Goal: Task Accomplishment & Management: Manage account settings

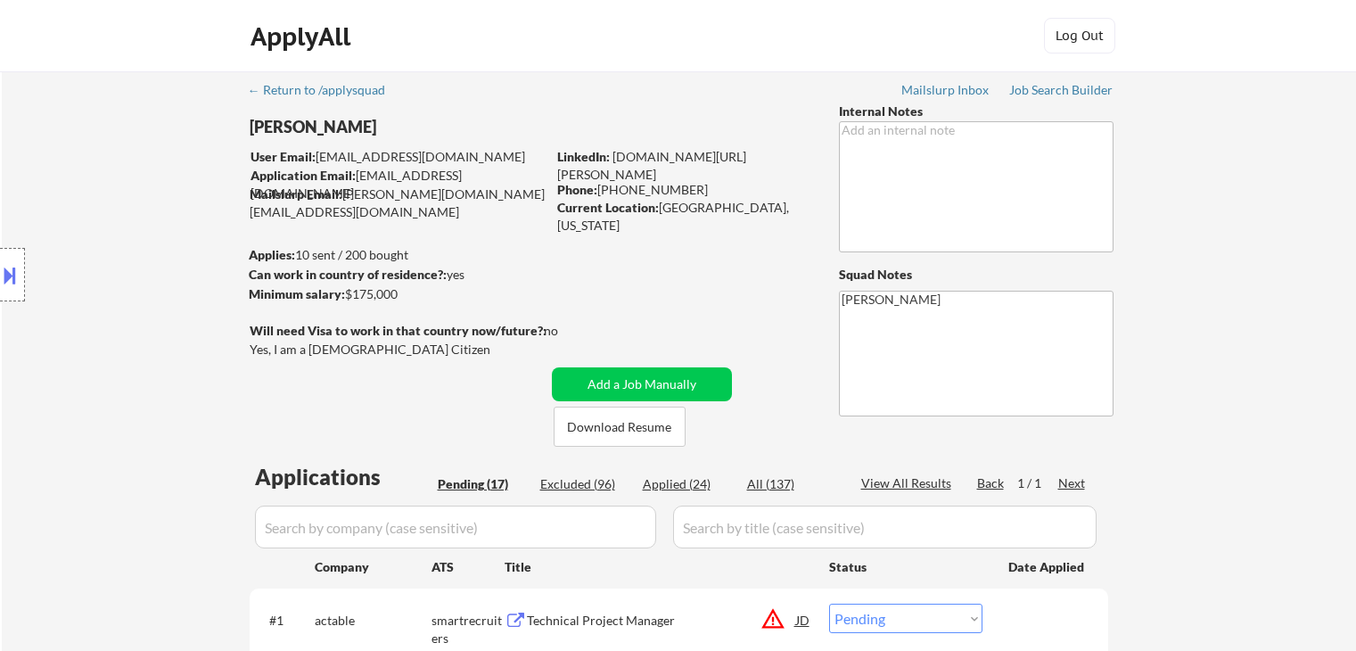
select select ""pending""
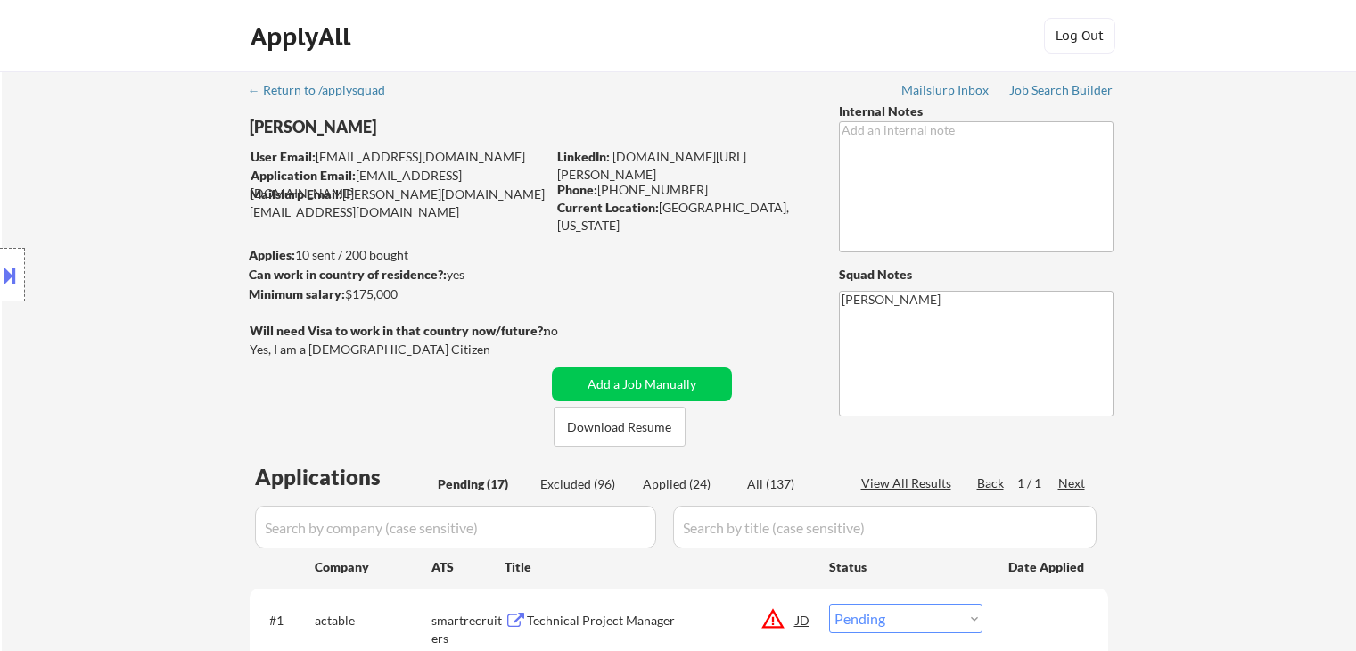
select select ""pending""
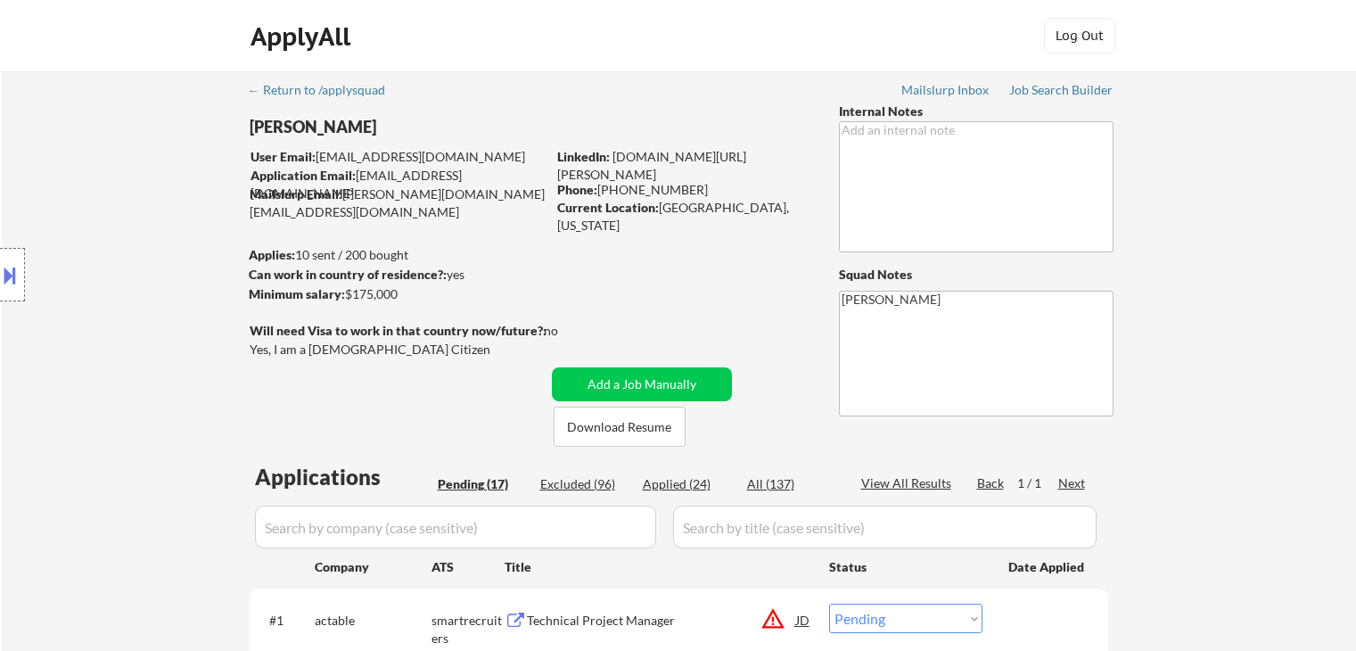
select select ""pending""
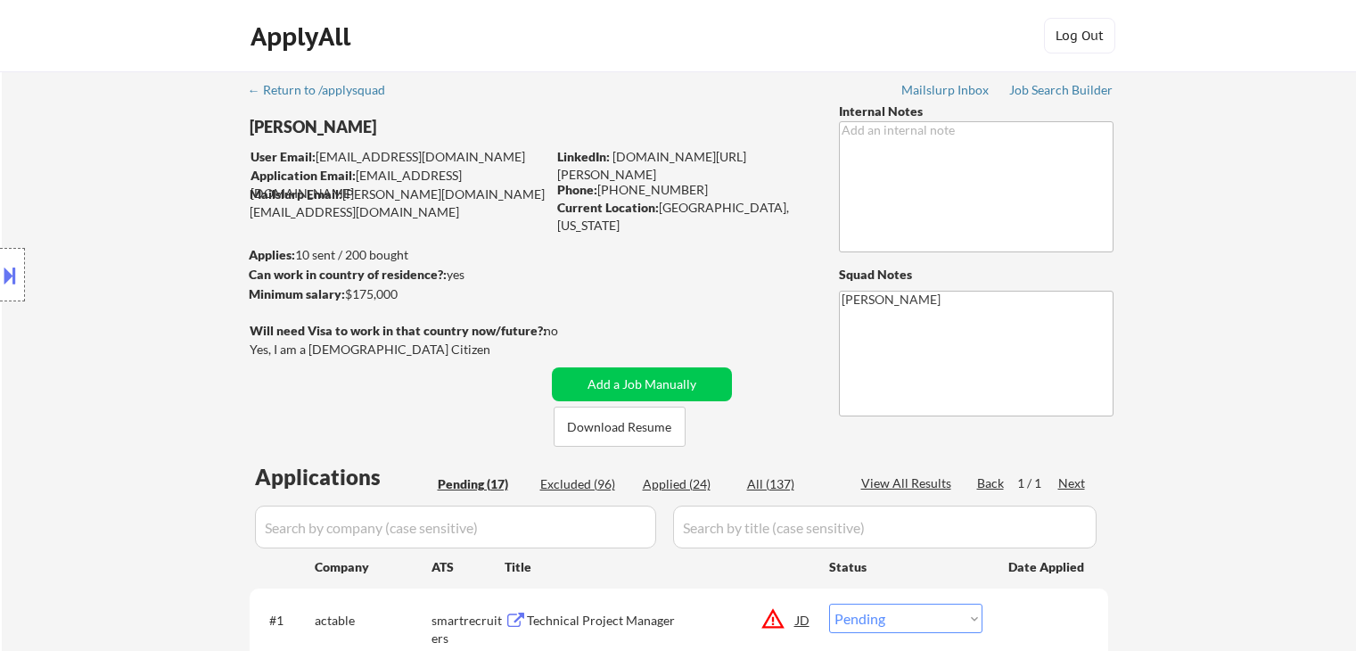
select select ""pending""
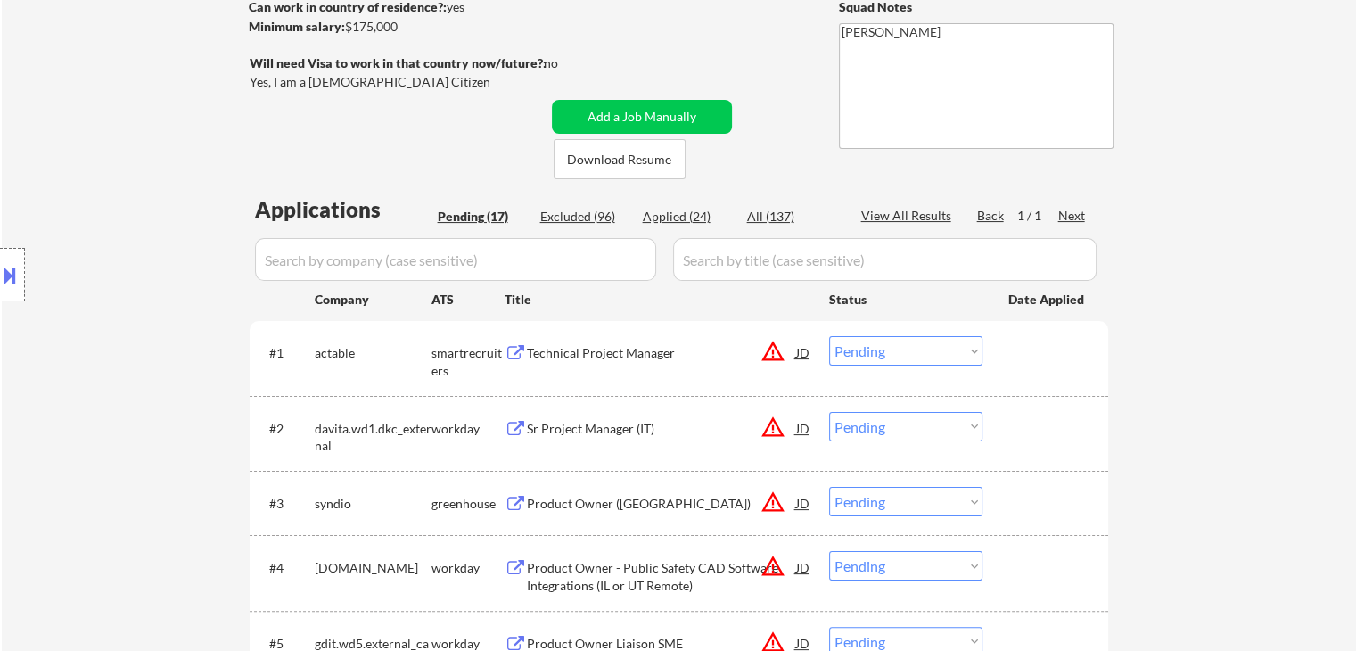
drag, startPoint x: 1269, startPoint y: 322, endPoint x: 1172, endPoint y: 362, distance: 105.1
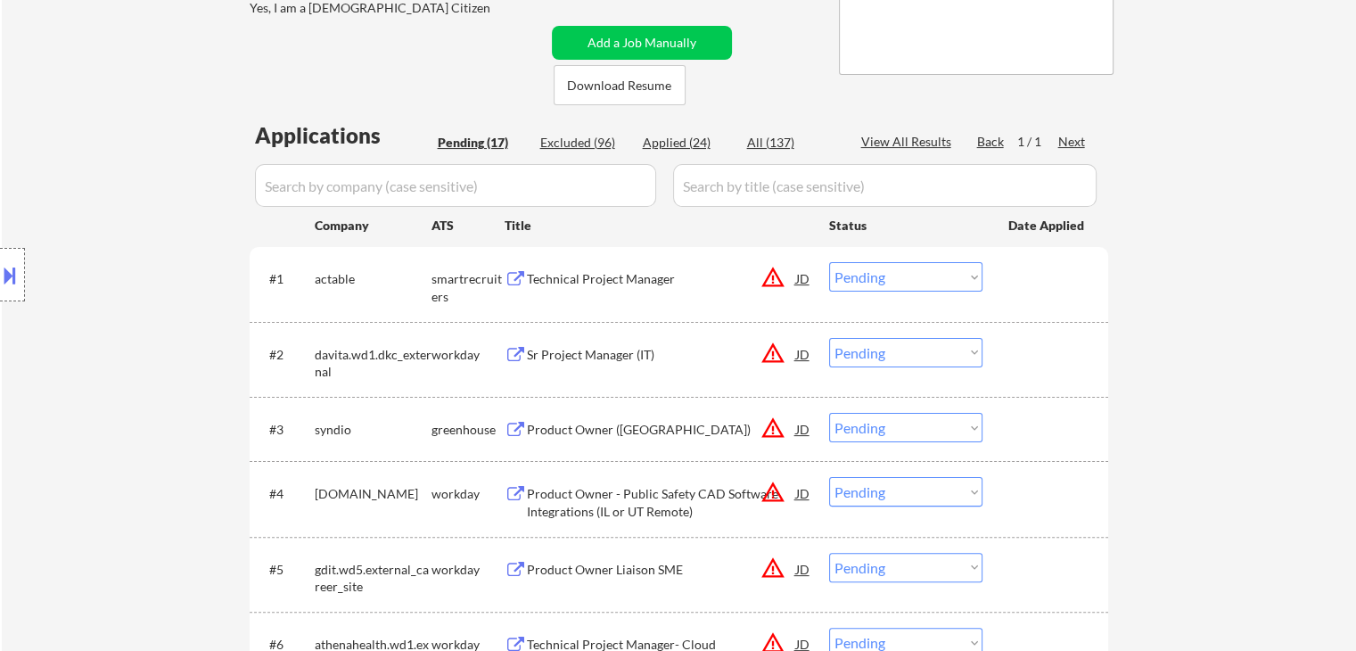
scroll to position [446, 0]
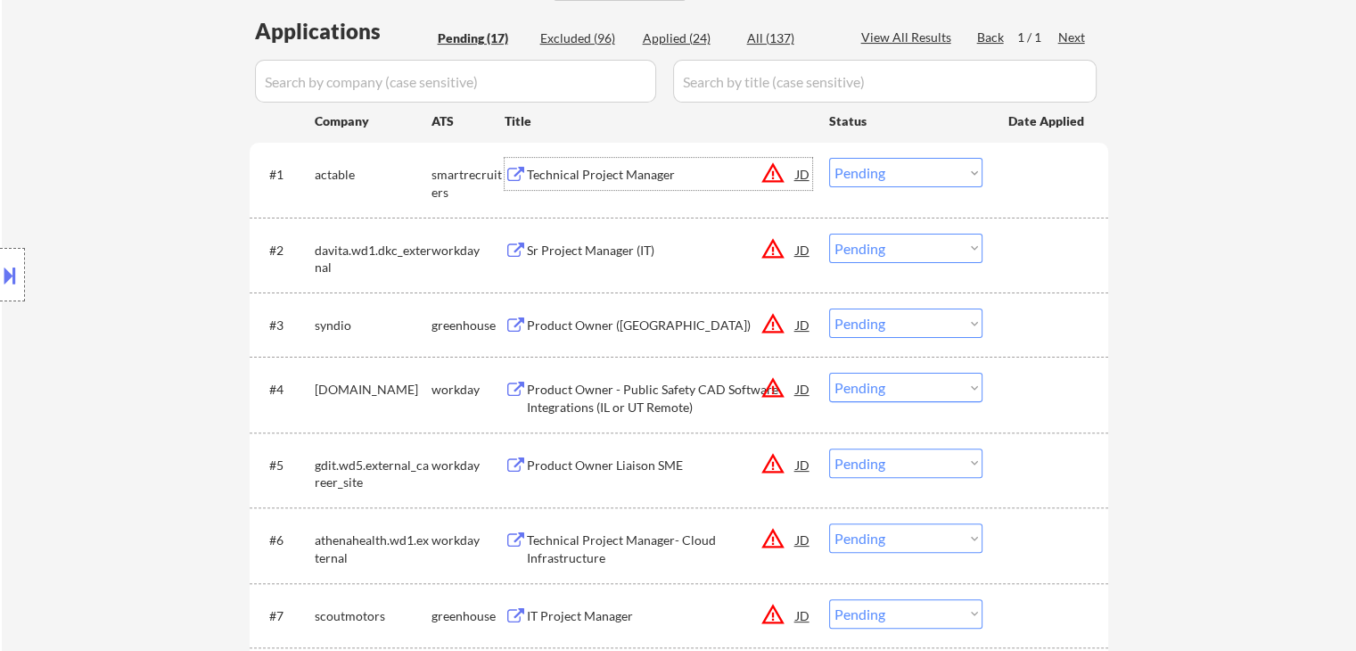
click at [592, 180] on div "Technical Project Manager" at bounding box center [661, 175] width 269 height 18
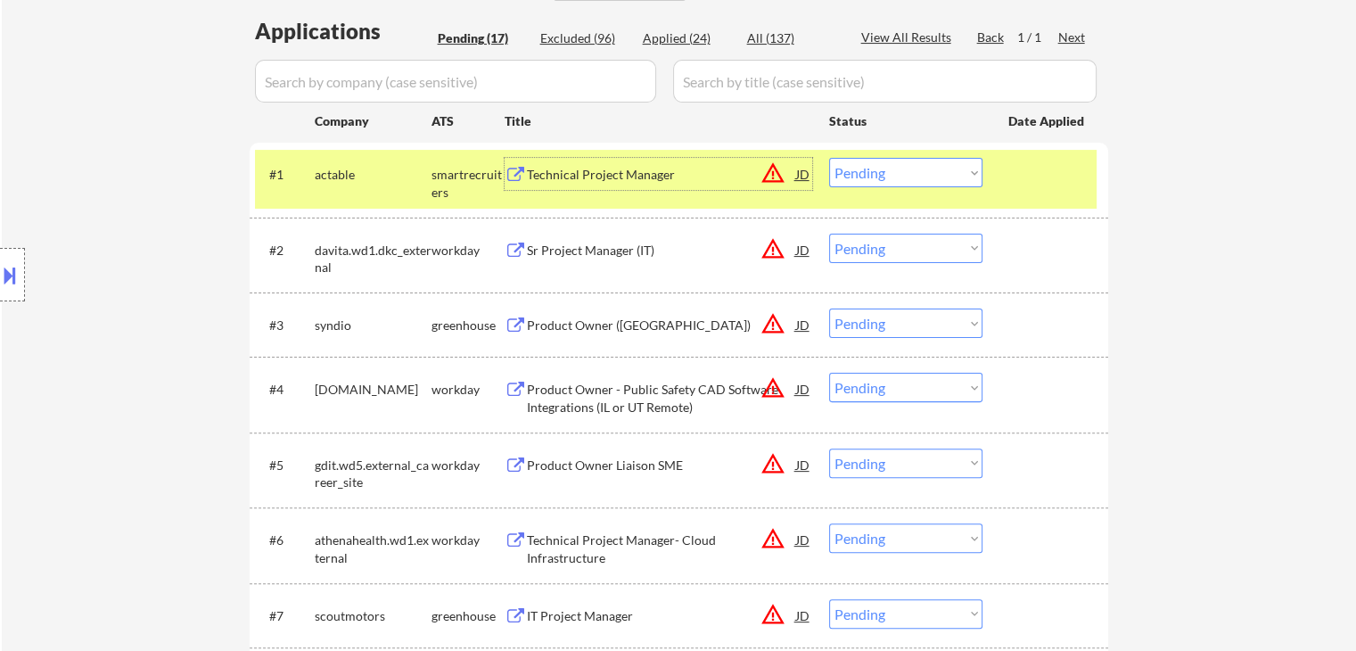
click at [913, 172] on select "Choose an option... Pending Applied Excluded (Questions) Excluded (Expired) Exc…" at bounding box center [905, 172] width 153 height 29
click at [829, 158] on select "Choose an option... Pending Applied Excluded (Questions) Excluded (Expired) Exc…" at bounding box center [905, 172] width 153 height 29
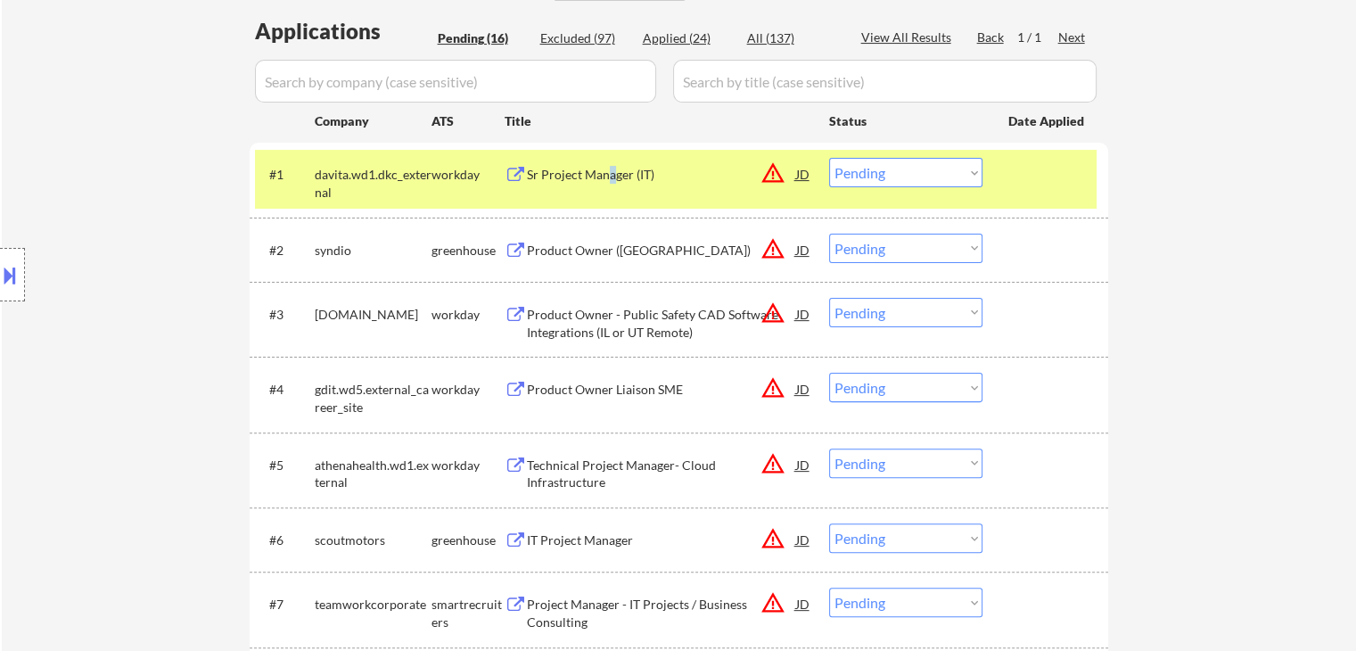
click at [611, 183] on div "Sr Project Manager (IT)" at bounding box center [661, 174] width 269 height 32
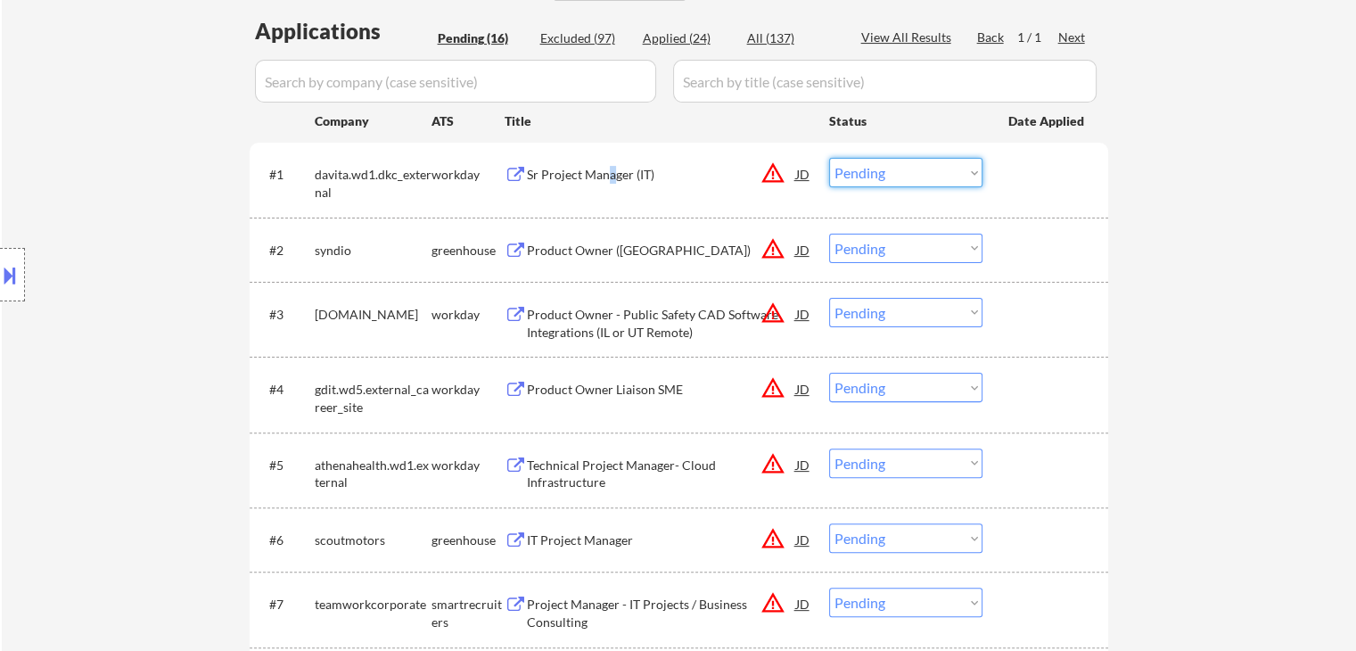
click at [849, 171] on select "Choose an option... Pending Applied Excluded (Questions) Excluded (Expired) Exc…" at bounding box center [905, 172] width 153 height 29
click at [829, 158] on select "Choose an option... Pending Applied Excluded (Questions) Excluded (Expired) Exc…" at bounding box center [905, 172] width 153 height 29
select select ""pending""
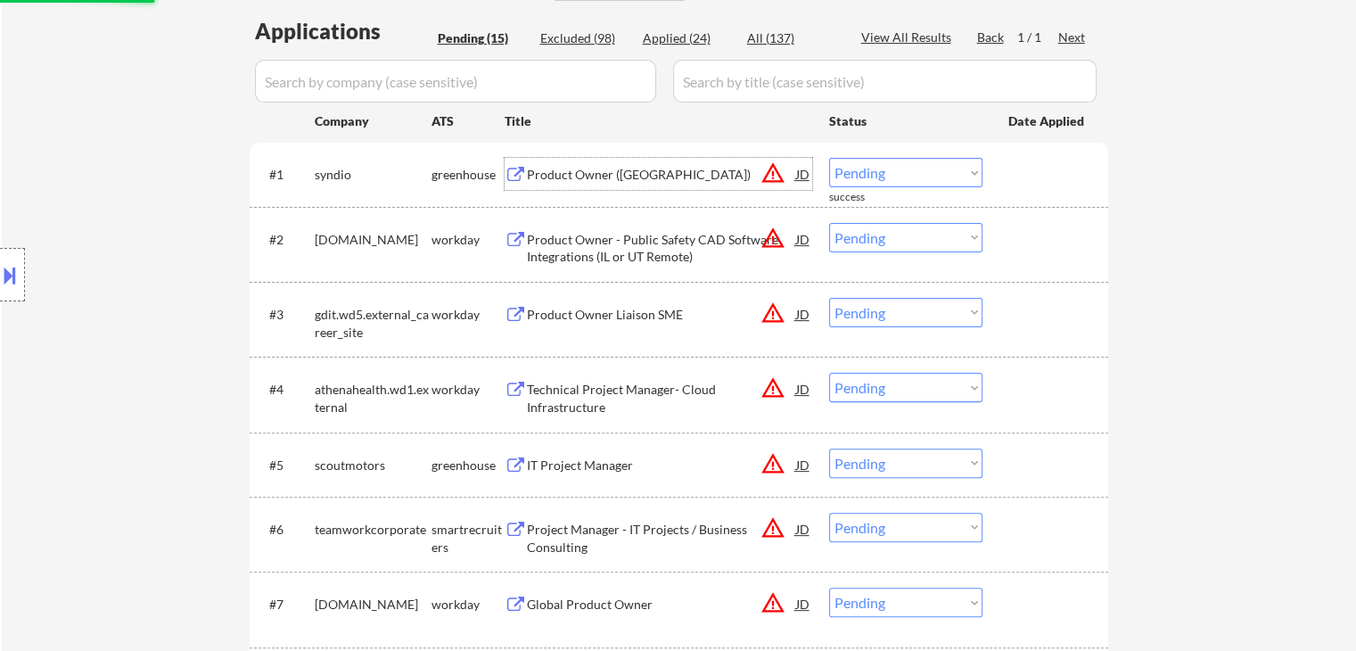
click at [530, 177] on div "Product Owner (Seattle)" at bounding box center [661, 175] width 269 height 18
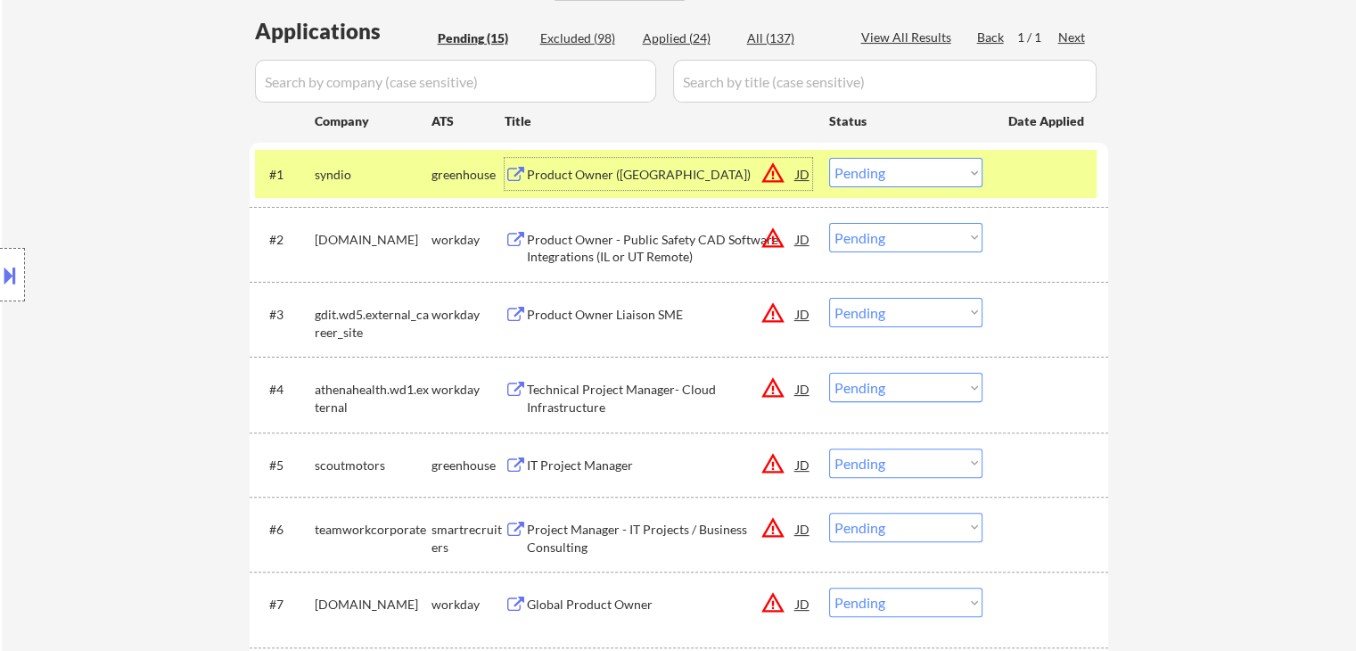
click at [613, 257] on div "Product Owner - Public Safety CAD Software Integrations (IL or UT Remote)" at bounding box center [661, 248] width 269 height 35
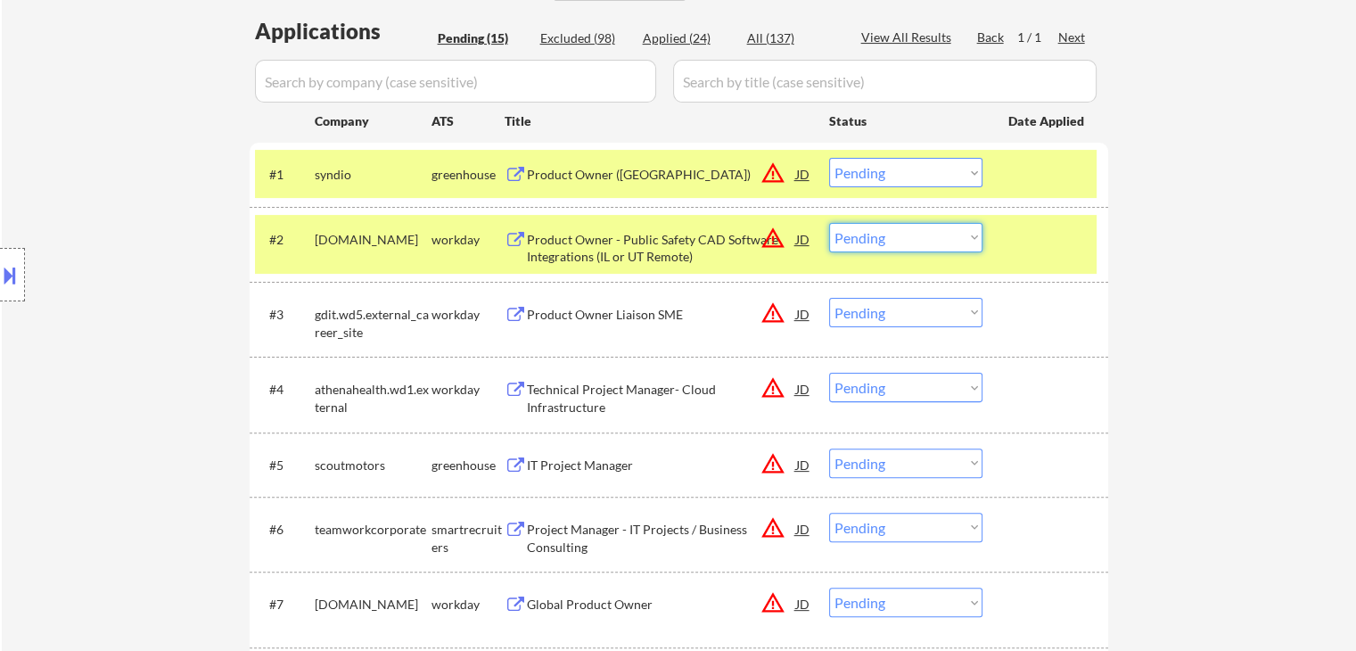
drag, startPoint x: 891, startPoint y: 228, endPoint x: 891, endPoint y: 250, distance: 22.3
click at [891, 229] on select "Choose an option... Pending Applied Excluded (Questions) Excluded (Expired) Exc…" at bounding box center [905, 237] width 153 height 29
click at [829, 223] on select "Choose an option... Pending Applied Excluded (Questions) Excluded (Expired) Exc…" at bounding box center [905, 237] width 153 height 29
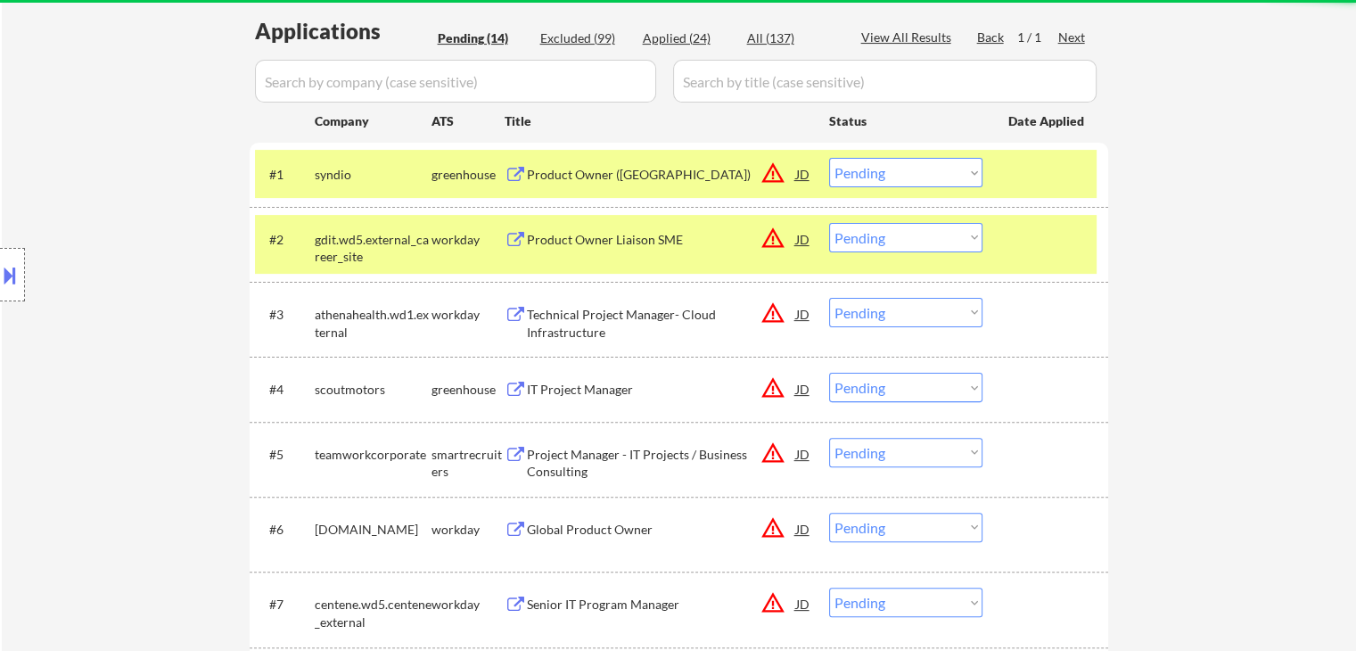
click at [603, 231] on div "Product Owner Liaison SME" at bounding box center [661, 240] width 269 height 18
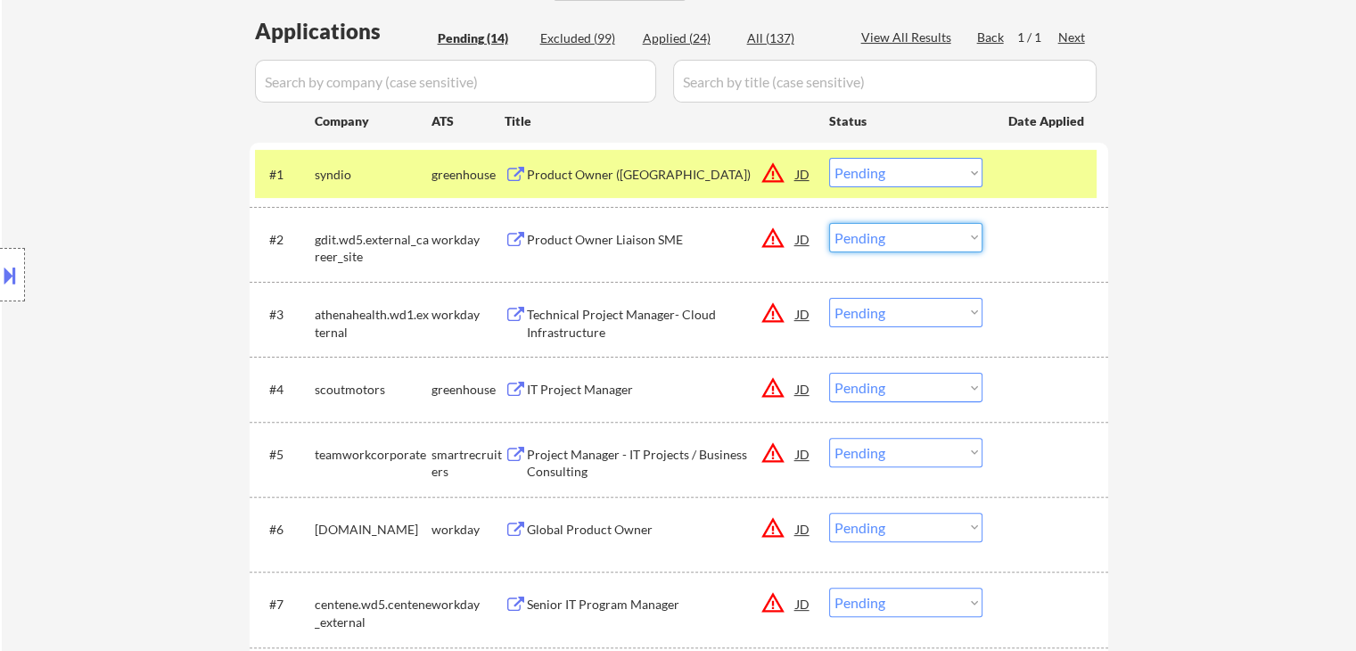
click at [847, 235] on select "Choose an option... Pending Applied Excluded (Questions) Excluded (Expired) Exc…" at bounding box center [905, 237] width 153 height 29
click at [829, 223] on select "Choose an option... Pending Applied Excluded (Questions) Excluded (Expired) Exc…" at bounding box center [905, 237] width 153 height 29
select select ""pending""
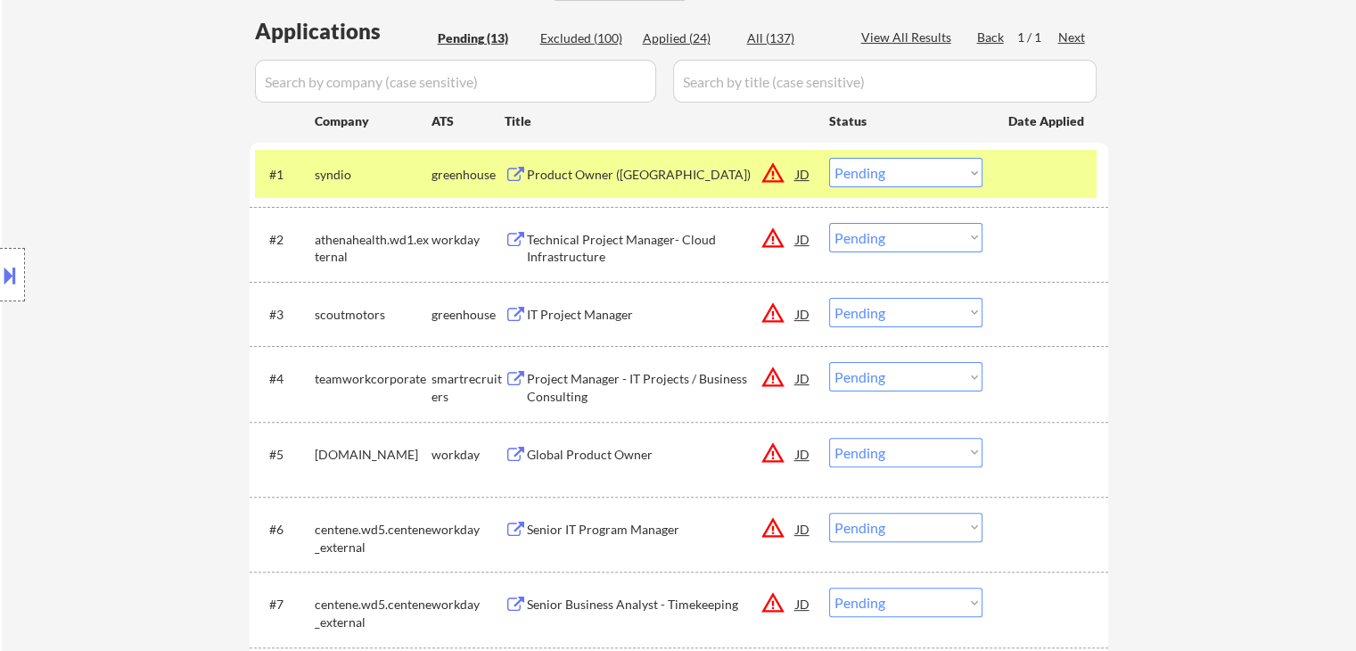
click at [927, 168] on select "Choose an option... Pending Applied Excluded (Questions) Excluded (Expired) Exc…" at bounding box center [905, 172] width 153 height 29
click at [829, 158] on select "Choose an option... Pending Applied Excluded (Questions) Excluded (Expired) Exc…" at bounding box center [905, 172] width 153 height 29
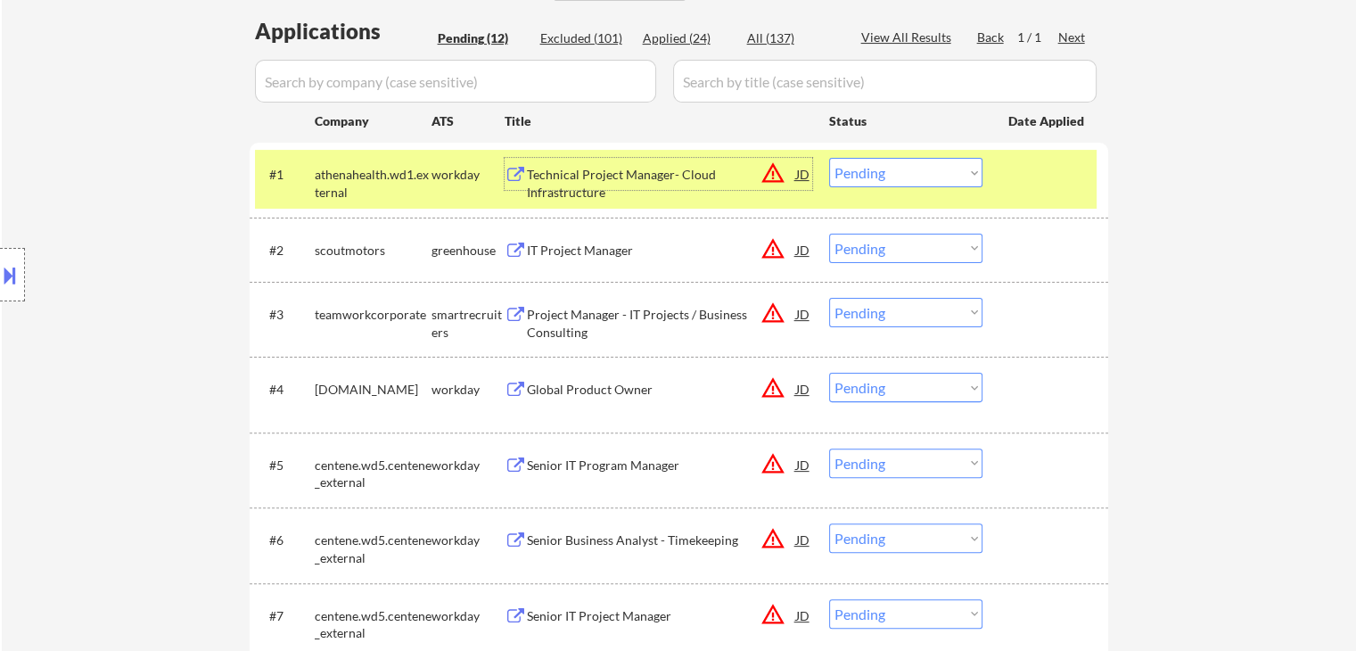
click at [559, 177] on div "Technical Project Manager- Cloud Infrastructure" at bounding box center [661, 183] width 269 height 35
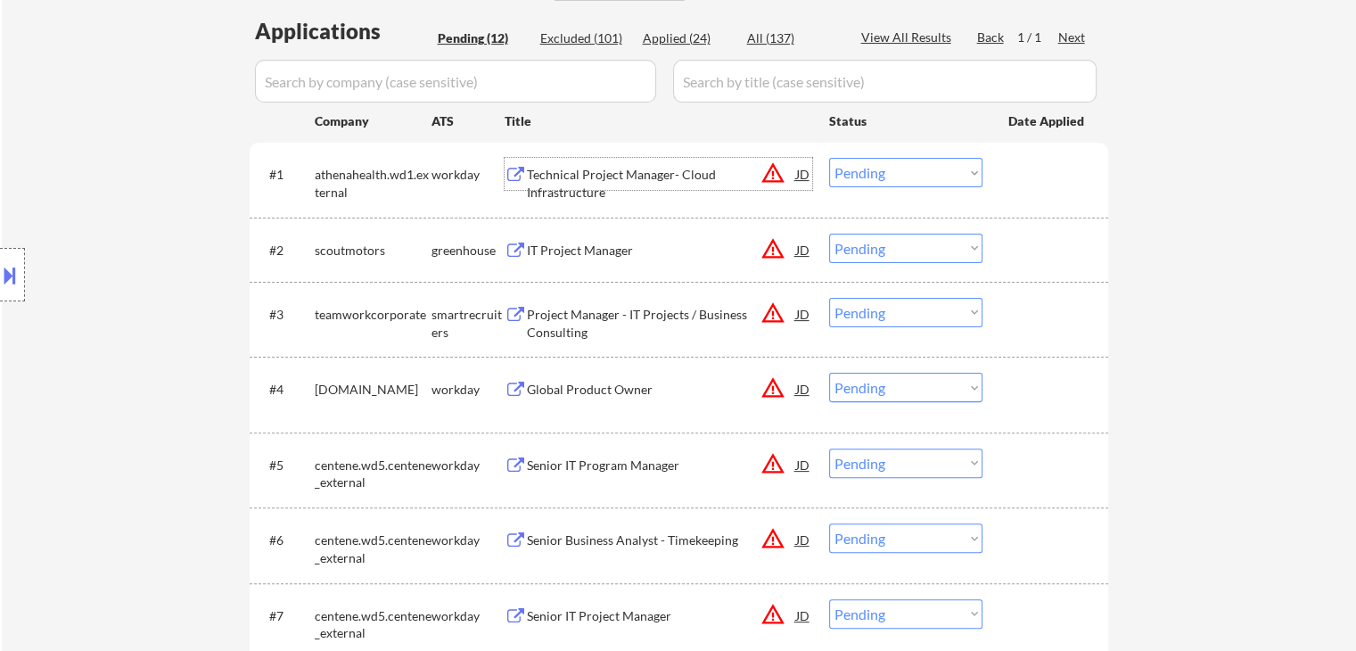
click at [898, 168] on select "Choose an option... Pending Applied Excluded (Questions) Excluded (Expired) Exc…" at bounding box center [905, 172] width 153 height 29
click at [829, 158] on select "Choose an option... Pending Applied Excluded (Questions) Excluded (Expired) Exc…" at bounding box center [905, 172] width 153 height 29
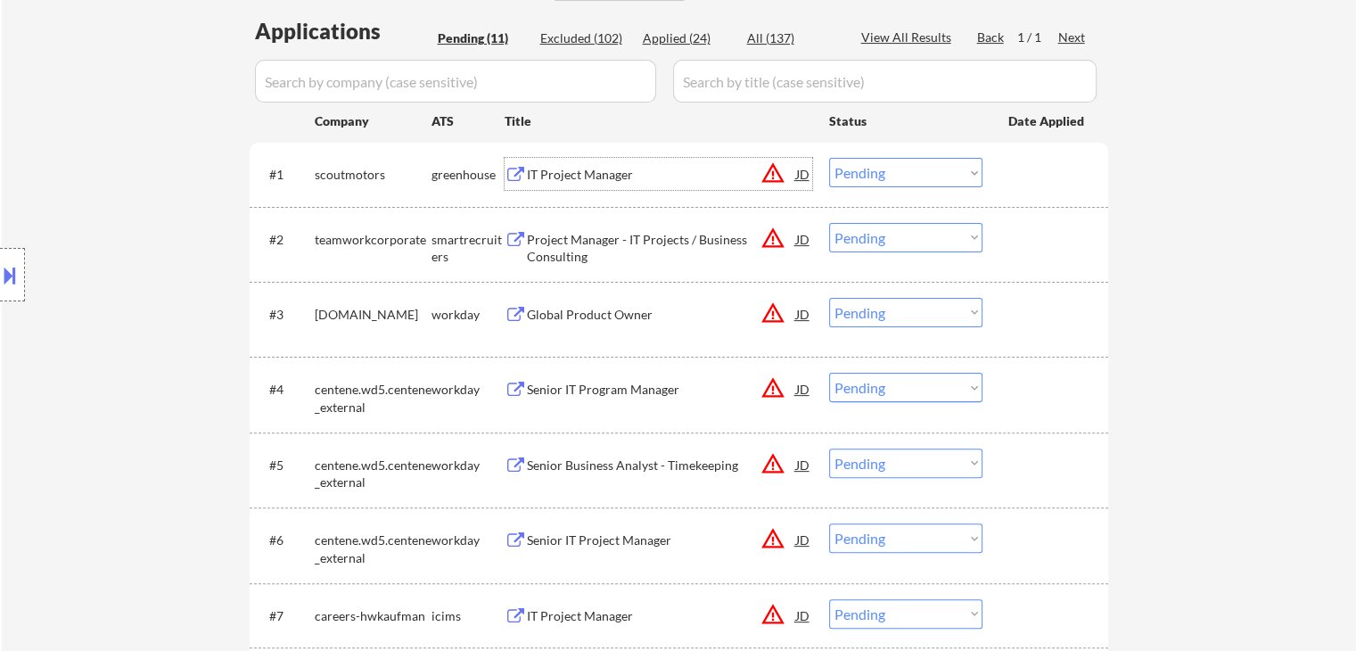
click at [570, 174] on div "IT Project Manager" at bounding box center [661, 175] width 269 height 18
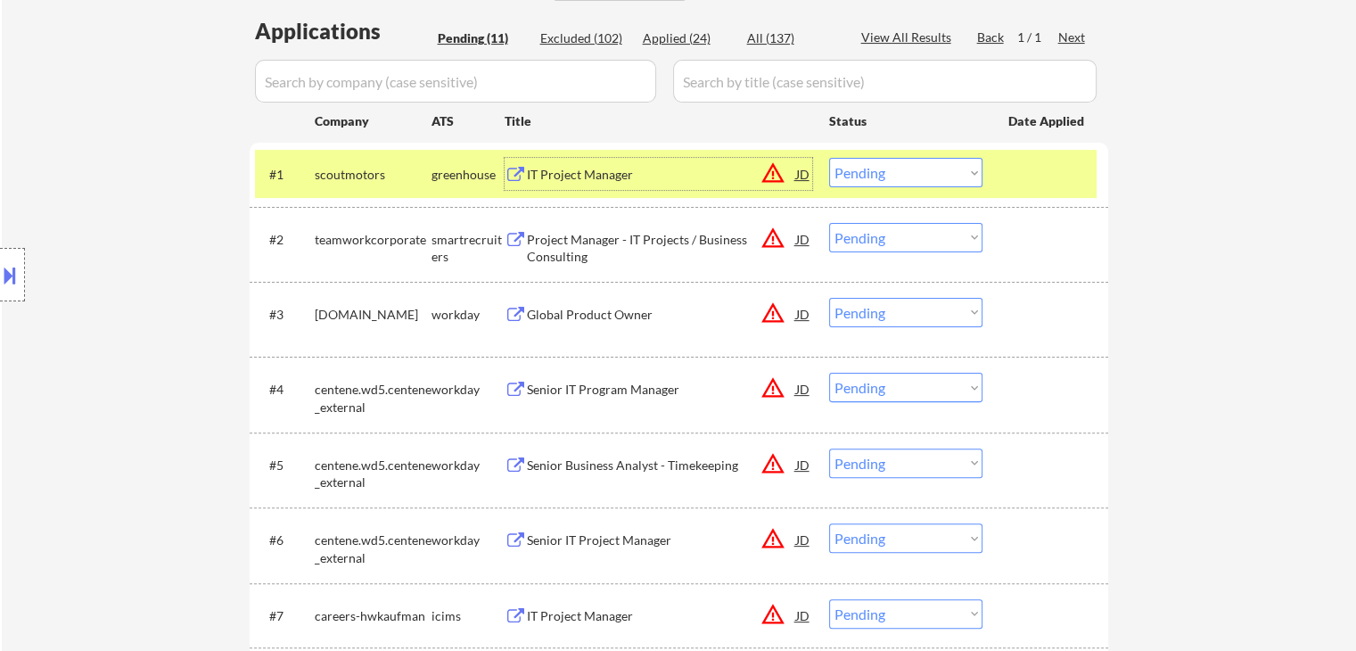
drag, startPoint x: 864, startPoint y: 173, endPoint x: 872, endPoint y: 186, distance: 15.6
click at [864, 175] on select "Choose an option... Pending Applied Excluded (Questions) Excluded (Expired) Exc…" at bounding box center [905, 172] width 153 height 29
click at [829, 158] on select "Choose an option... Pending Applied Excluded (Questions) Excluded (Expired) Exc…" at bounding box center [905, 172] width 153 height 29
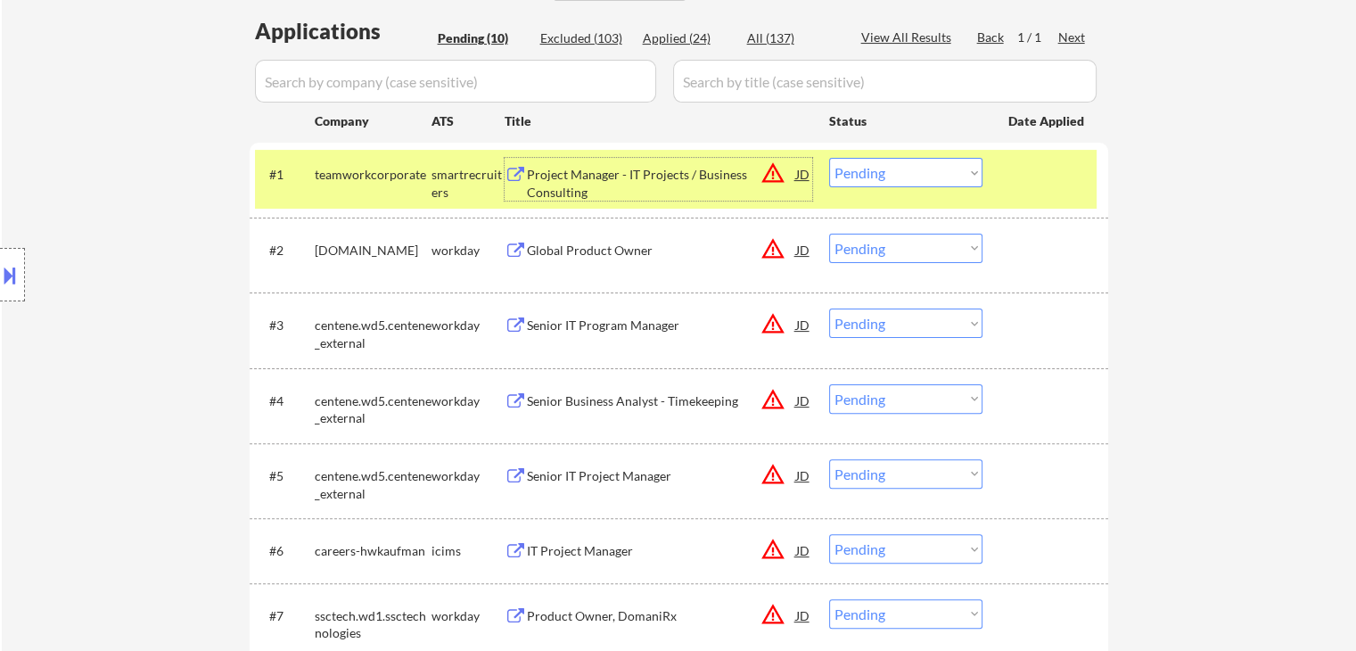
click at [537, 172] on div "Project Manager - IT Projects / Business Consulting" at bounding box center [661, 183] width 269 height 35
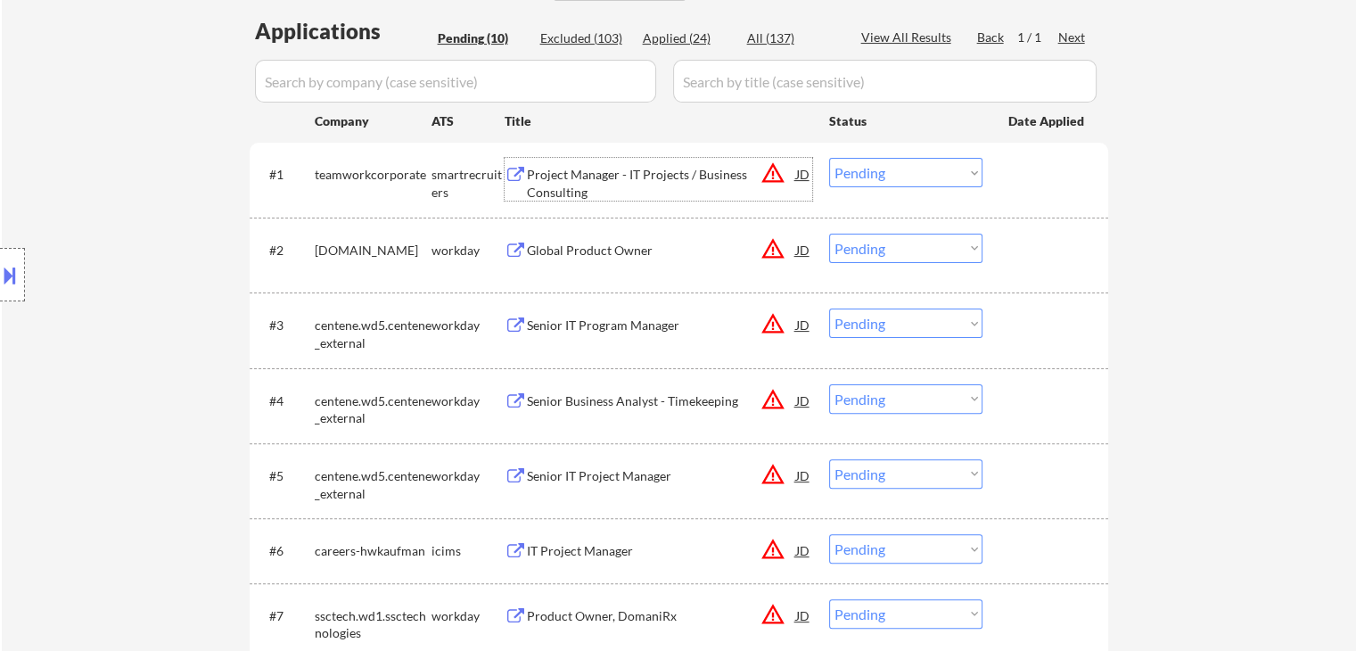
click at [889, 179] on select "Choose an option... Pending Applied Excluded (Questions) Excluded (Expired) Exc…" at bounding box center [905, 172] width 153 height 29
click at [829, 158] on select "Choose an option... Pending Applied Excluded (Questions) Excluded (Expired) Exc…" at bounding box center [905, 172] width 153 height 29
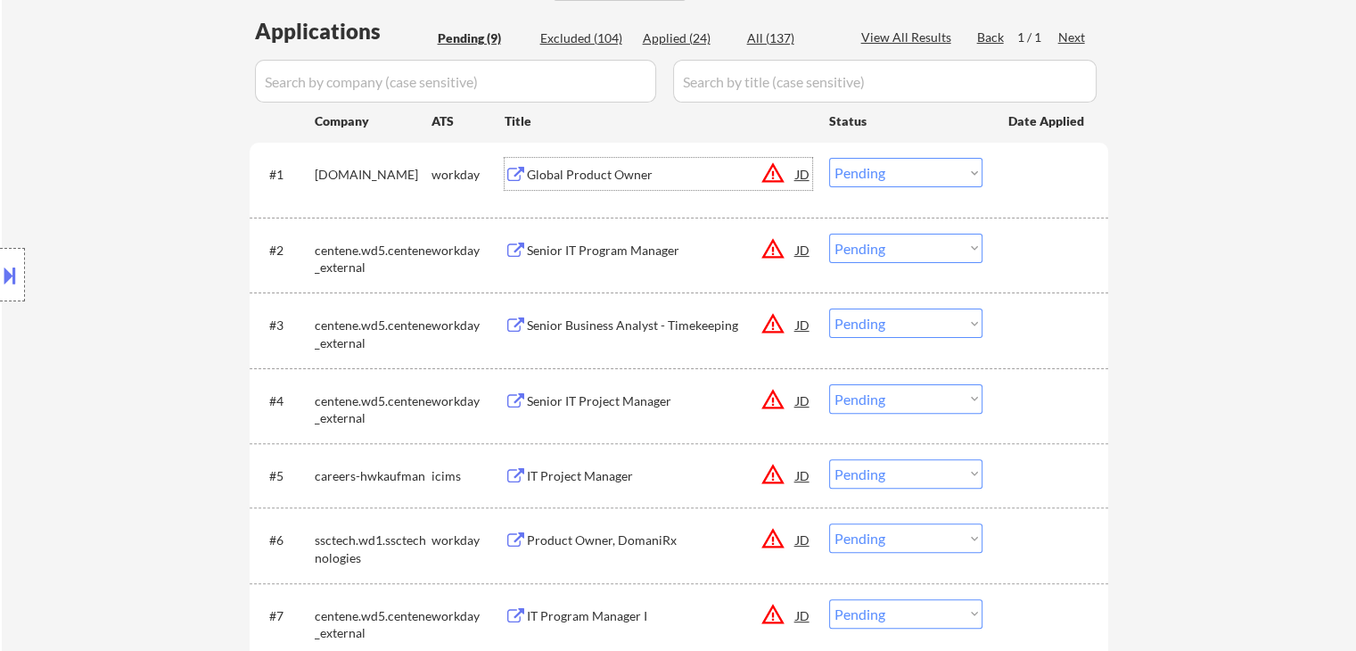
click at [557, 167] on div "Global Product Owner" at bounding box center [661, 175] width 269 height 18
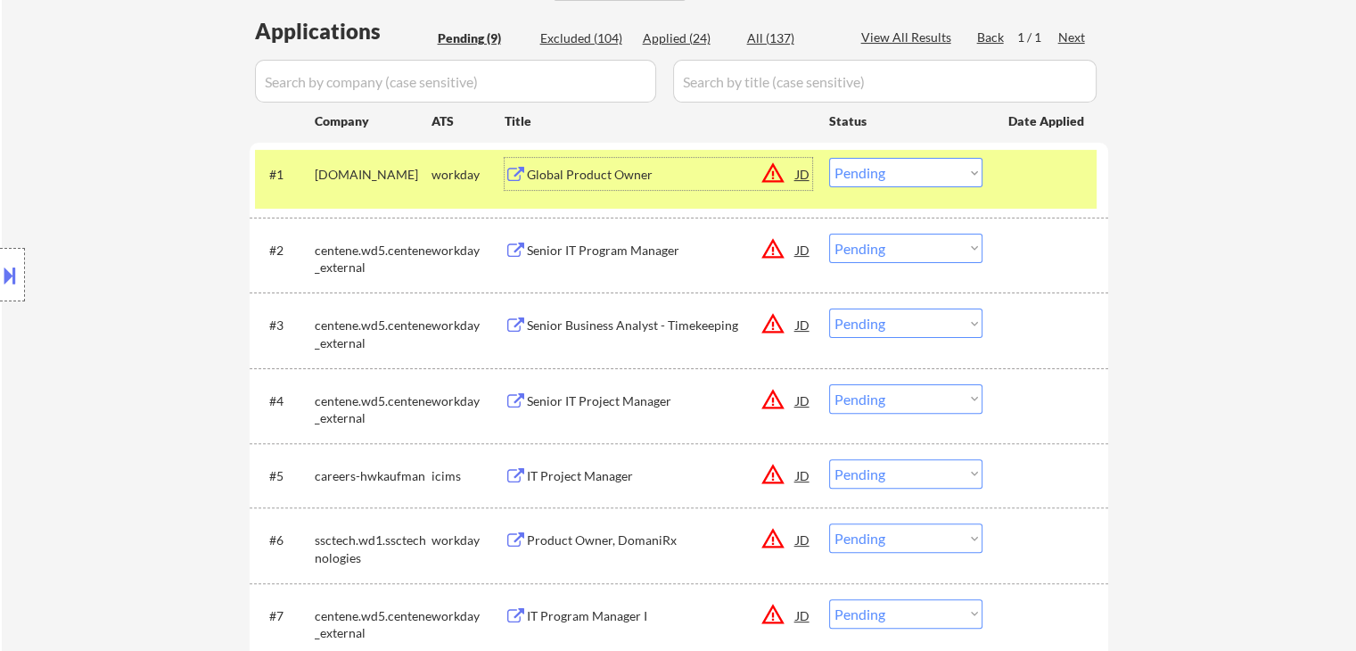
drag, startPoint x: 877, startPoint y: 168, endPoint x: 880, endPoint y: 186, distance: 18.0
click at [877, 168] on select "Choose an option... Pending Applied Excluded (Questions) Excluded (Expired) Exc…" at bounding box center [905, 172] width 153 height 29
click at [829, 158] on select "Choose an option... Pending Applied Excluded (Questions) Excluded (Expired) Exc…" at bounding box center [905, 172] width 153 height 29
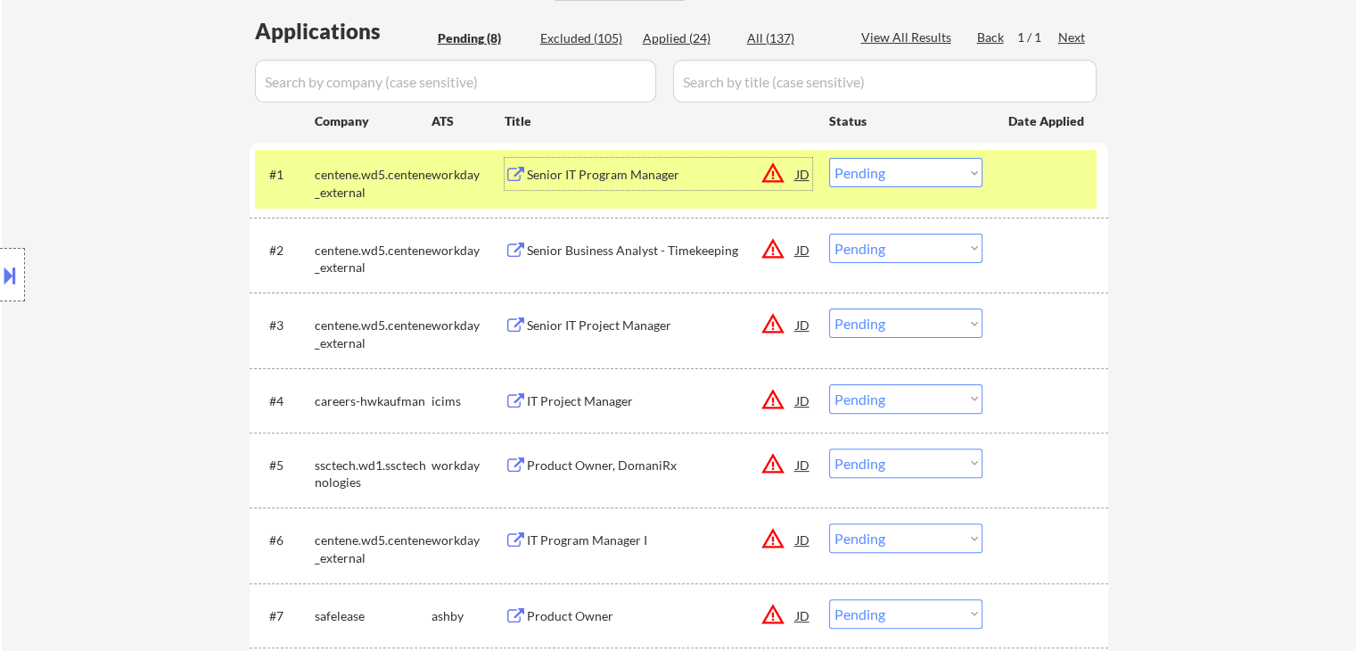
click at [554, 178] on div "Senior IT Program Manager" at bounding box center [661, 175] width 269 height 18
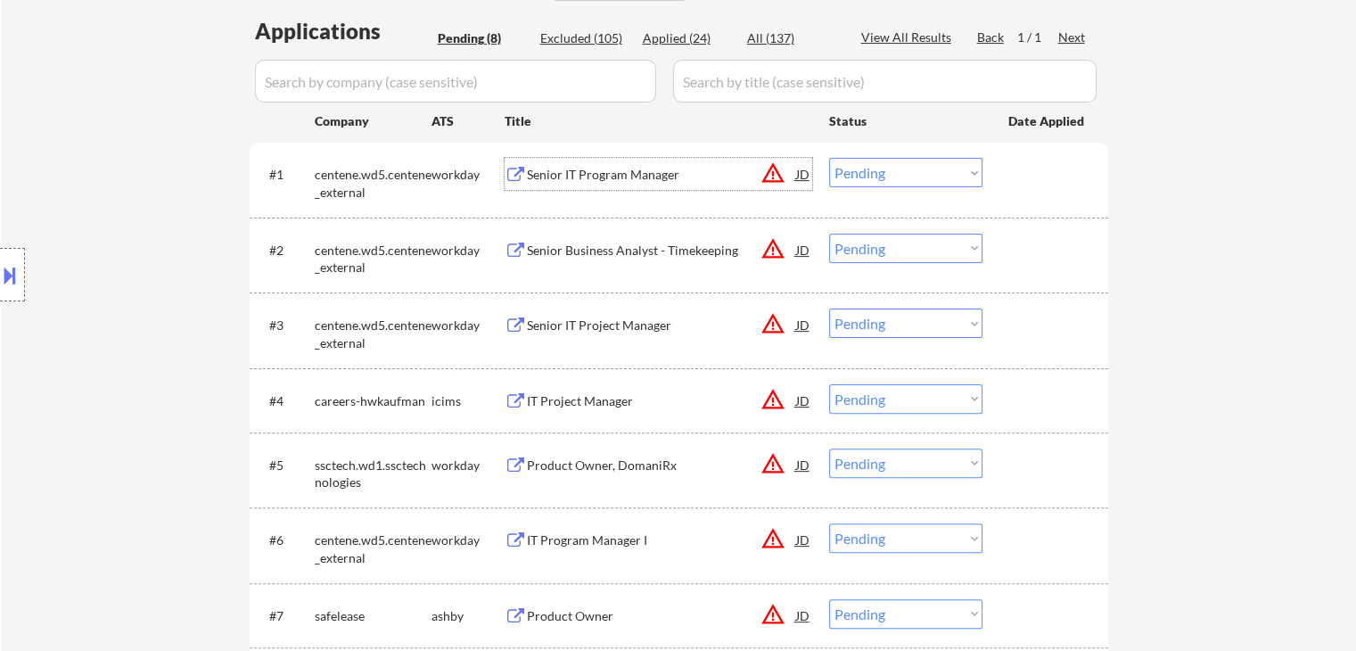
drag, startPoint x: 880, startPoint y: 176, endPoint x: 887, endPoint y: 186, distance: 12.1
click at [882, 179] on select "Choose an option... Pending Applied Excluded (Questions) Excluded (Expired) Exc…" at bounding box center [905, 172] width 153 height 29
click at [829, 158] on select "Choose an option... Pending Applied Excluded (Questions) Excluded (Expired) Exc…" at bounding box center [905, 172] width 153 height 29
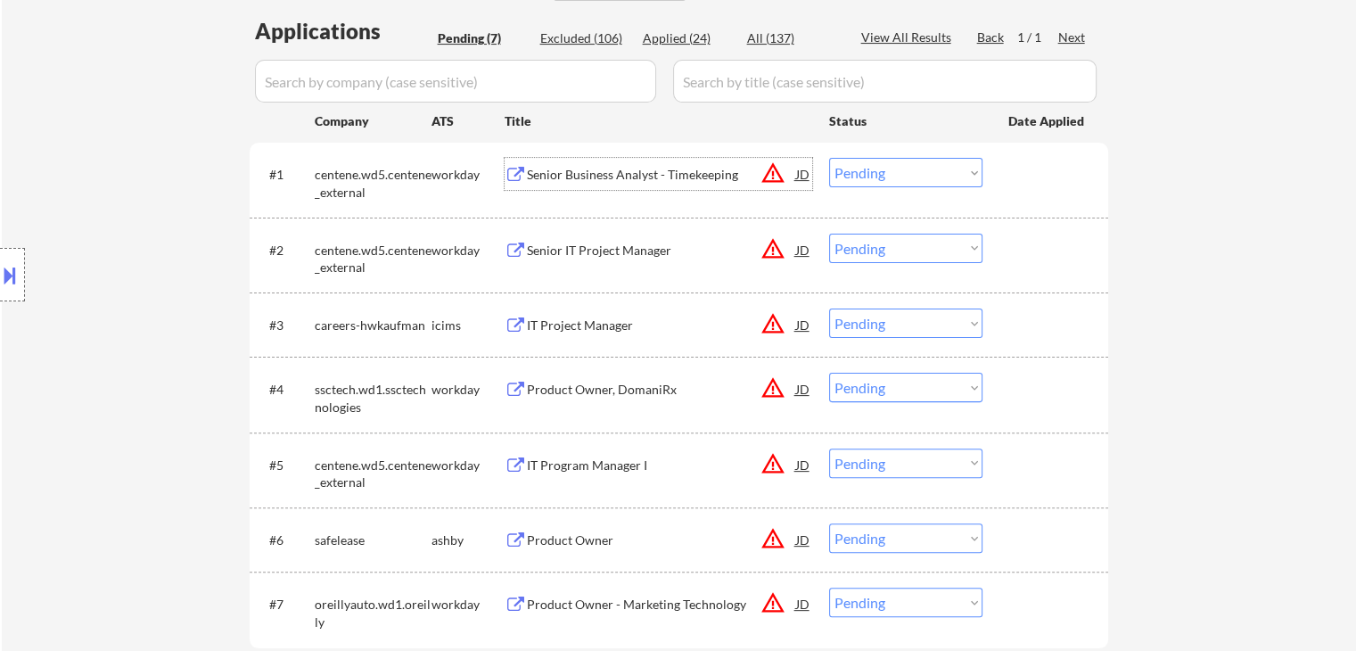
click at [594, 174] on div "Senior Business Analyst - Timekeeping" at bounding box center [661, 175] width 269 height 18
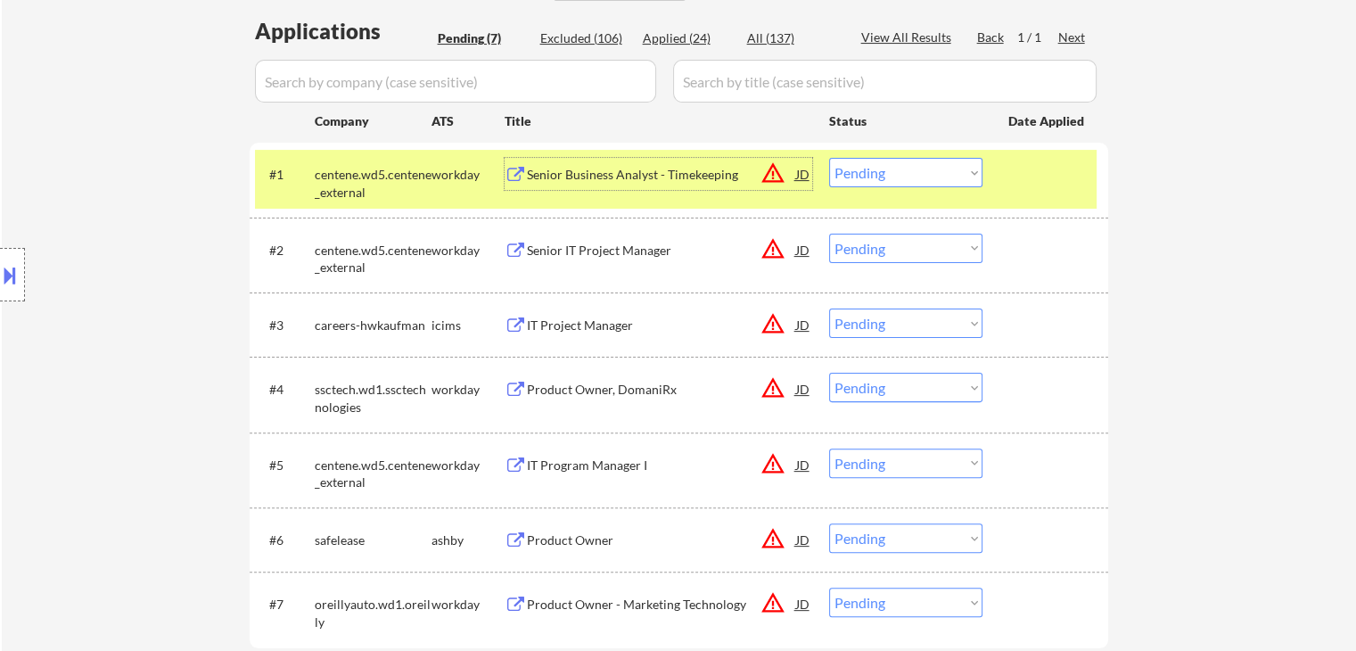
click at [904, 184] on select "Choose an option... Pending Applied Excluded (Questions) Excluded (Expired) Exc…" at bounding box center [905, 172] width 153 height 29
click at [829, 158] on select "Choose an option... Pending Applied Excluded (Questions) Excluded (Expired) Exc…" at bounding box center [905, 172] width 153 height 29
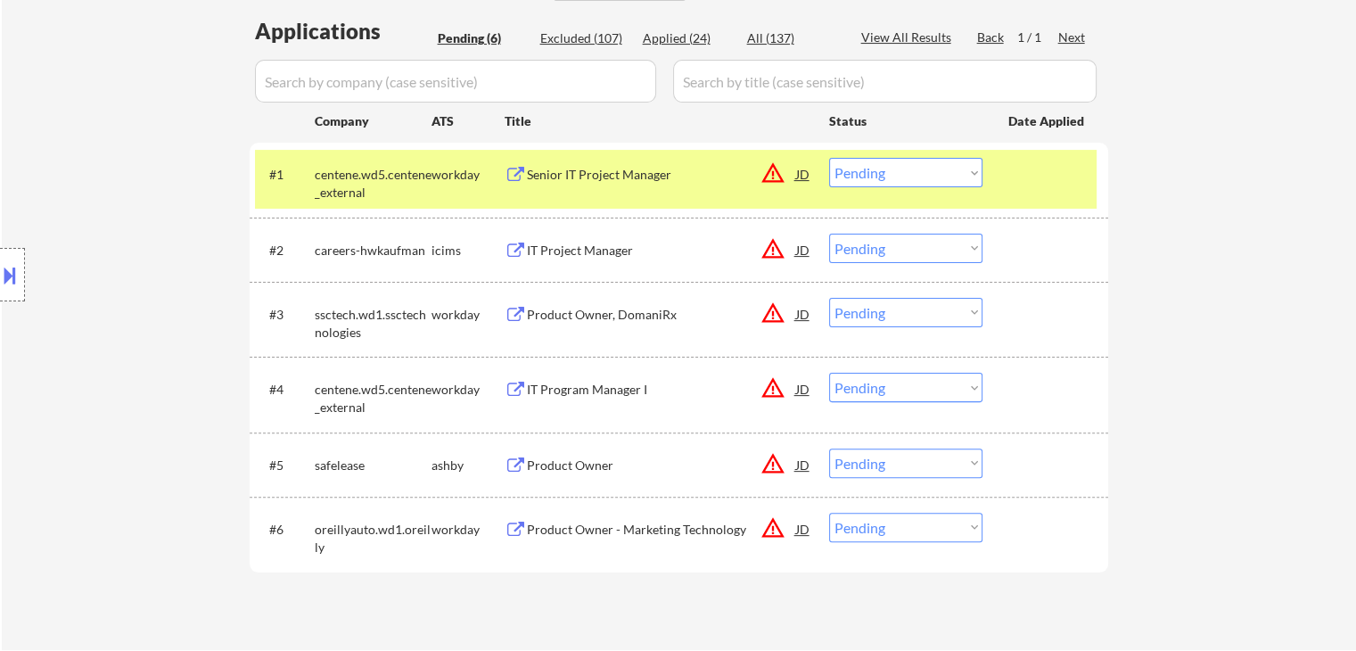
click at [592, 177] on div "Senior IT Project Manager" at bounding box center [661, 175] width 269 height 18
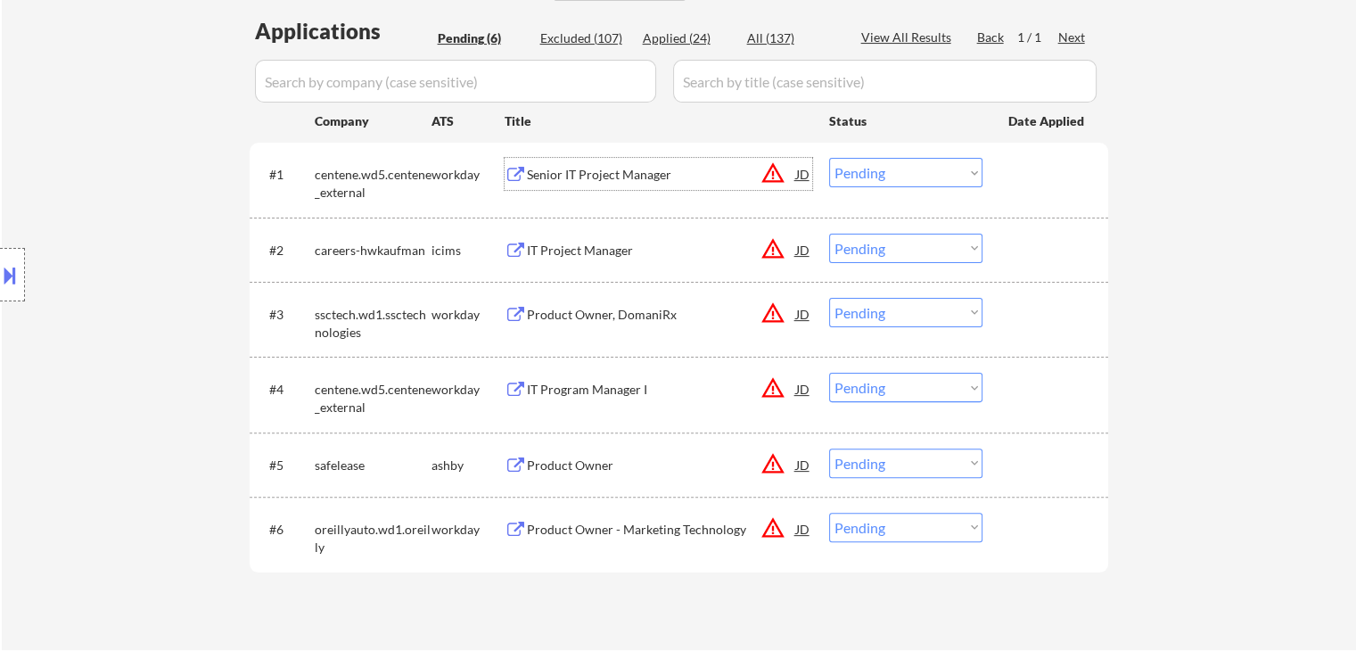
click at [898, 172] on select "Choose an option... Pending Applied Excluded (Questions) Excluded (Expired) Exc…" at bounding box center [905, 172] width 153 height 29
click at [829, 158] on select "Choose an option... Pending Applied Excluded (Questions) Excluded (Expired) Exc…" at bounding box center [905, 172] width 153 height 29
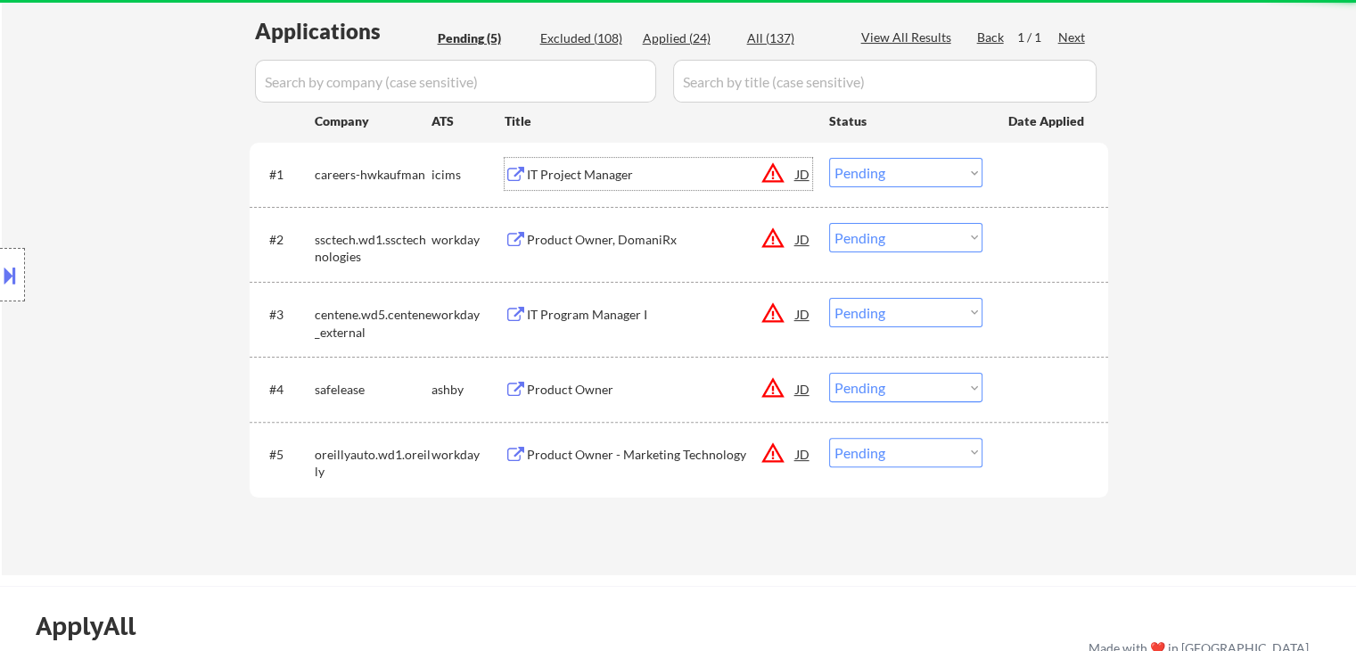
click at [564, 168] on div "IT Project Manager" at bounding box center [661, 175] width 269 height 18
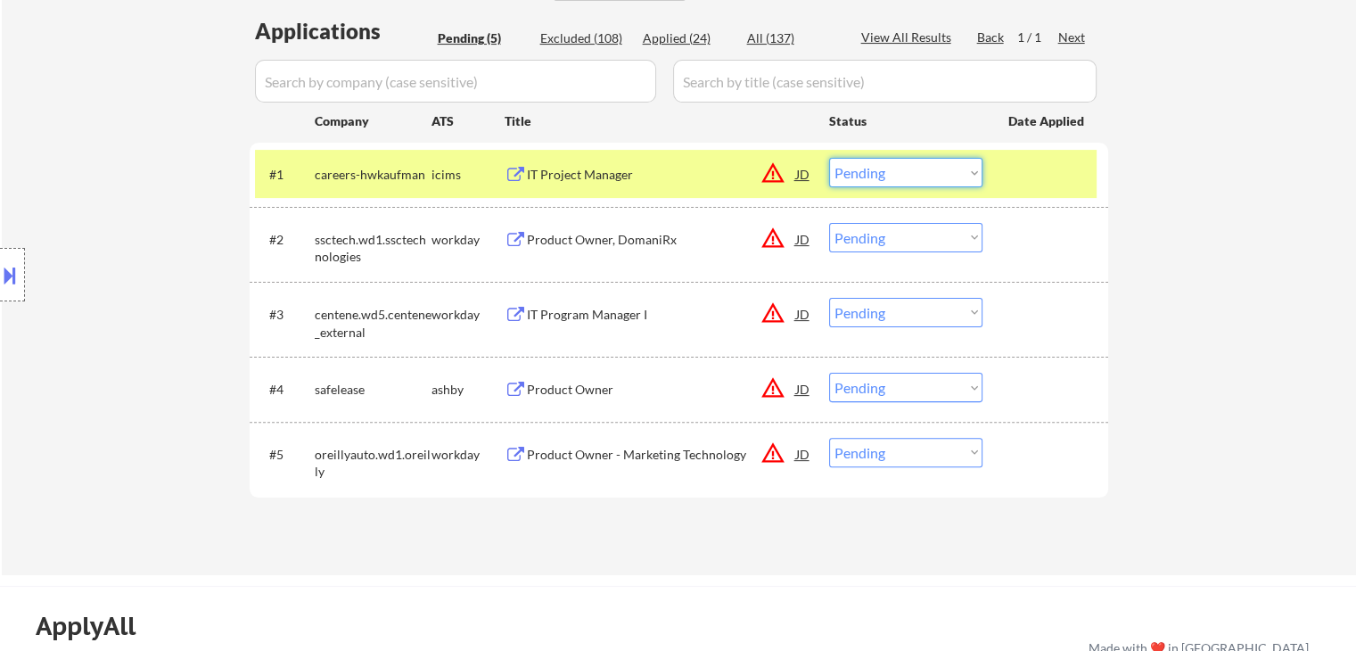
drag, startPoint x: 932, startPoint y: 176, endPoint x: 936, endPoint y: 186, distance: 11.3
click at [933, 179] on select "Choose an option... Pending Applied Excluded (Questions) Excluded (Expired) Exc…" at bounding box center [905, 172] width 153 height 29
click at [829, 158] on select "Choose an option... Pending Applied Excluded (Questions) Excluded (Expired) Exc…" at bounding box center [905, 172] width 153 height 29
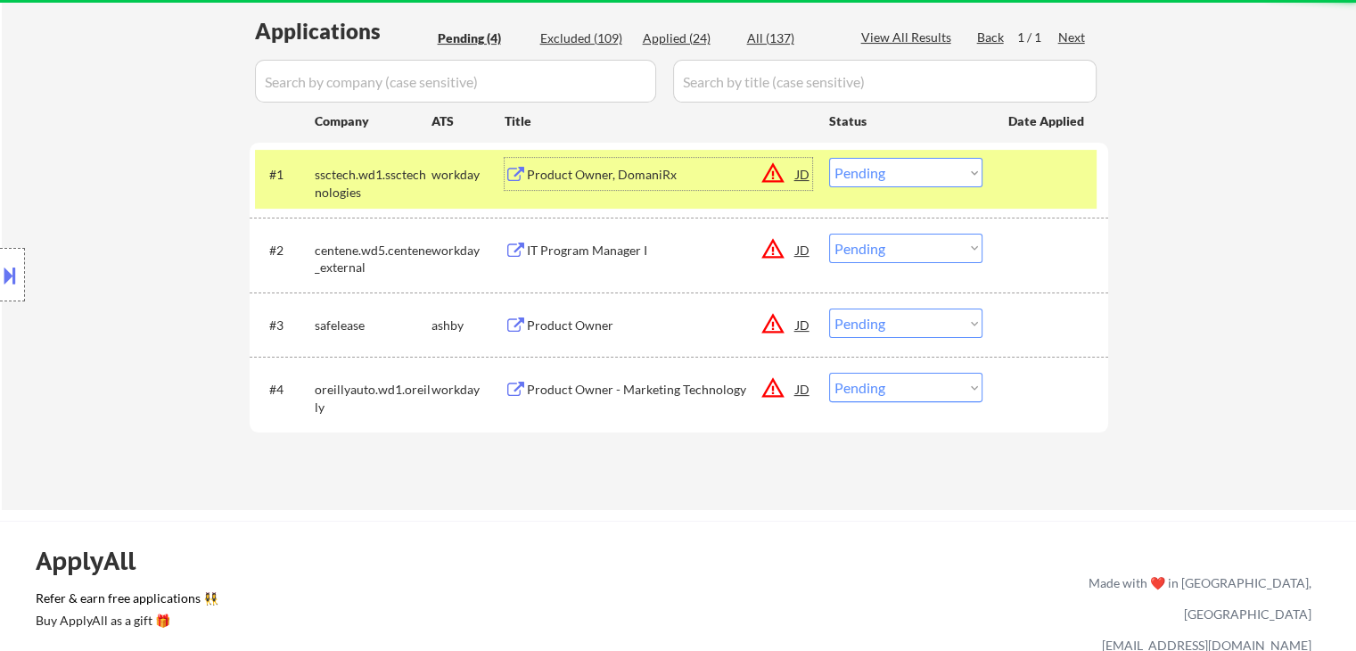
click at [595, 174] on div "Product Owner, DomaniRx" at bounding box center [661, 175] width 269 height 18
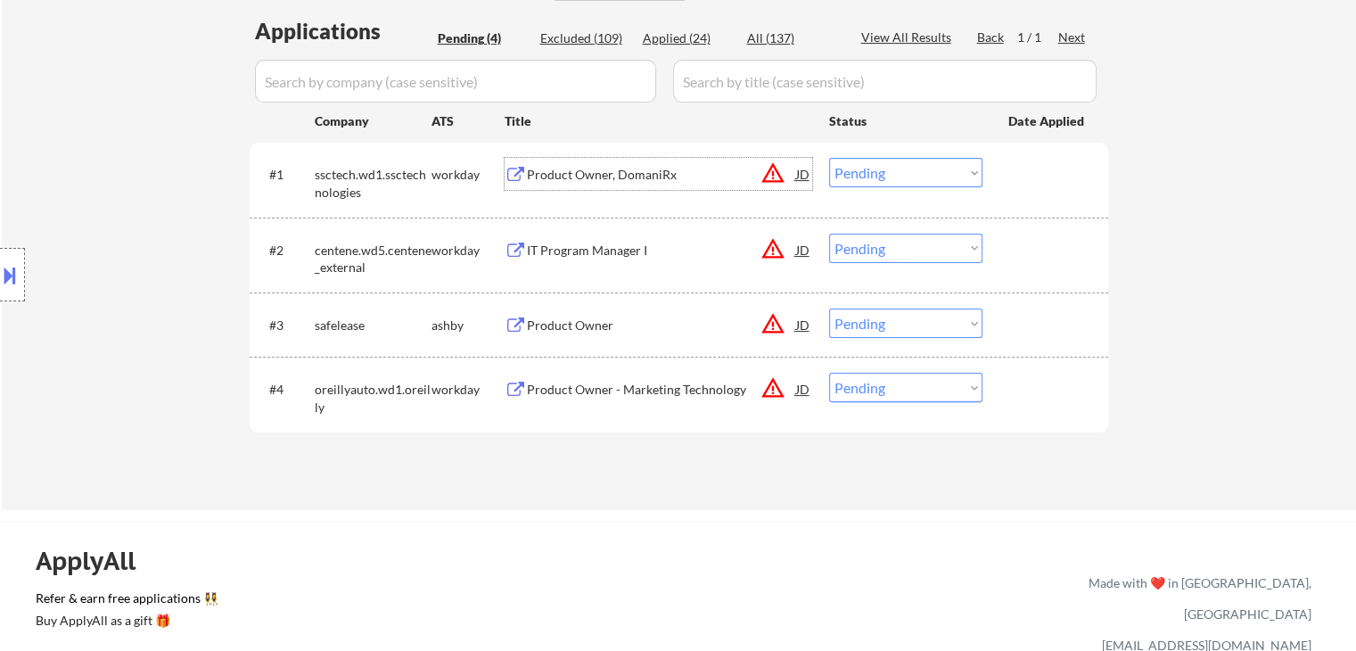
drag, startPoint x: 898, startPoint y: 168, endPoint x: 903, endPoint y: 186, distance: 19.2
click at [898, 168] on select "Choose an option... Pending Applied Excluded (Questions) Excluded (Expired) Exc…" at bounding box center [905, 172] width 153 height 29
click at [829, 158] on select "Choose an option... Pending Applied Excluded (Questions) Excluded (Expired) Exc…" at bounding box center [905, 172] width 153 height 29
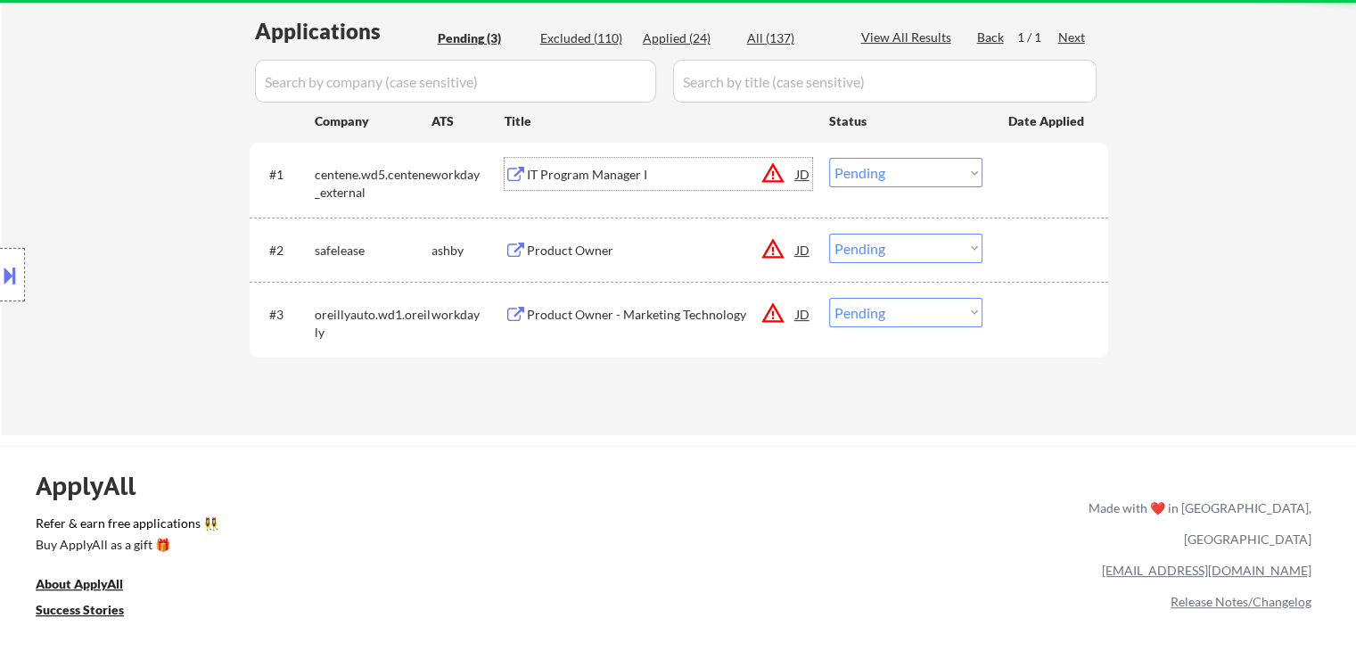
click at [583, 176] on div "IT Program Manager I" at bounding box center [661, 175] width 269 height 18
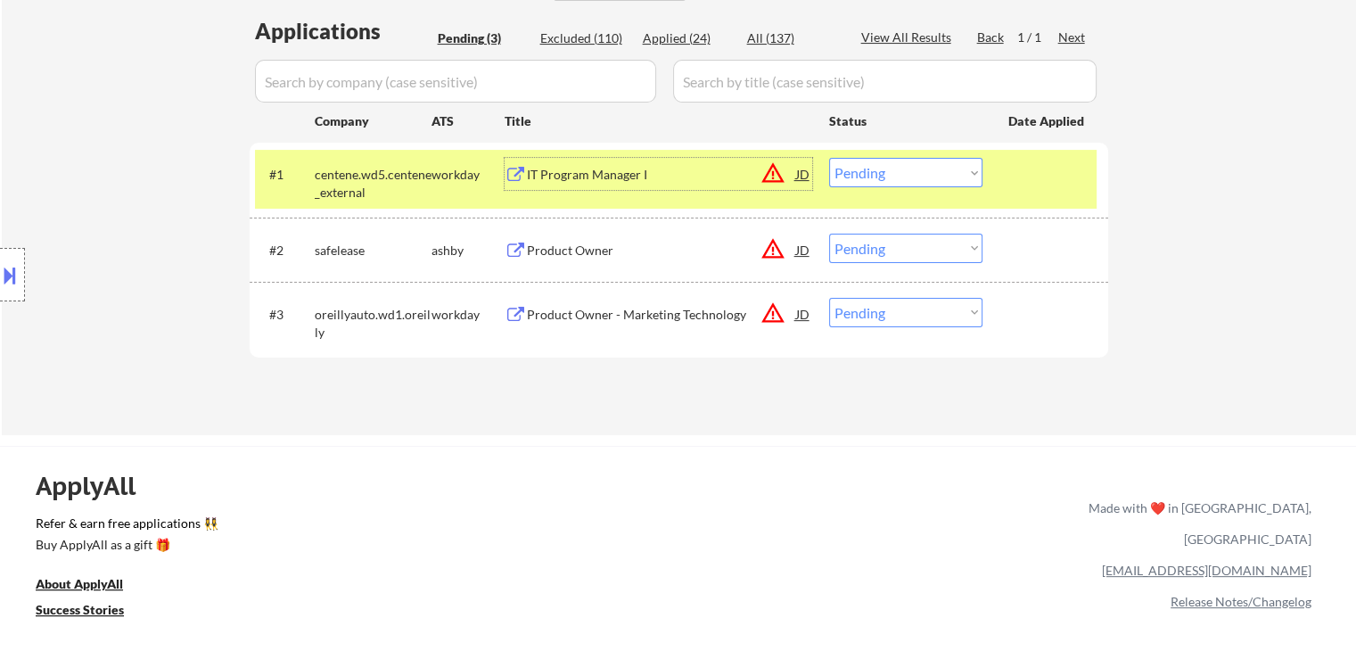
click at [867, 176] on select "Choose an option... Pending Applied Excluded (Questions) Excluded (Expired) Exc…" at bounding box center [905, 172] width 153 height 29
click at [829, 158] on select "Choose an option... Pending Applied Excluded (Questions) Excluded (Expired) Exc…" at bounding box center [905, 172] width 153 height 29
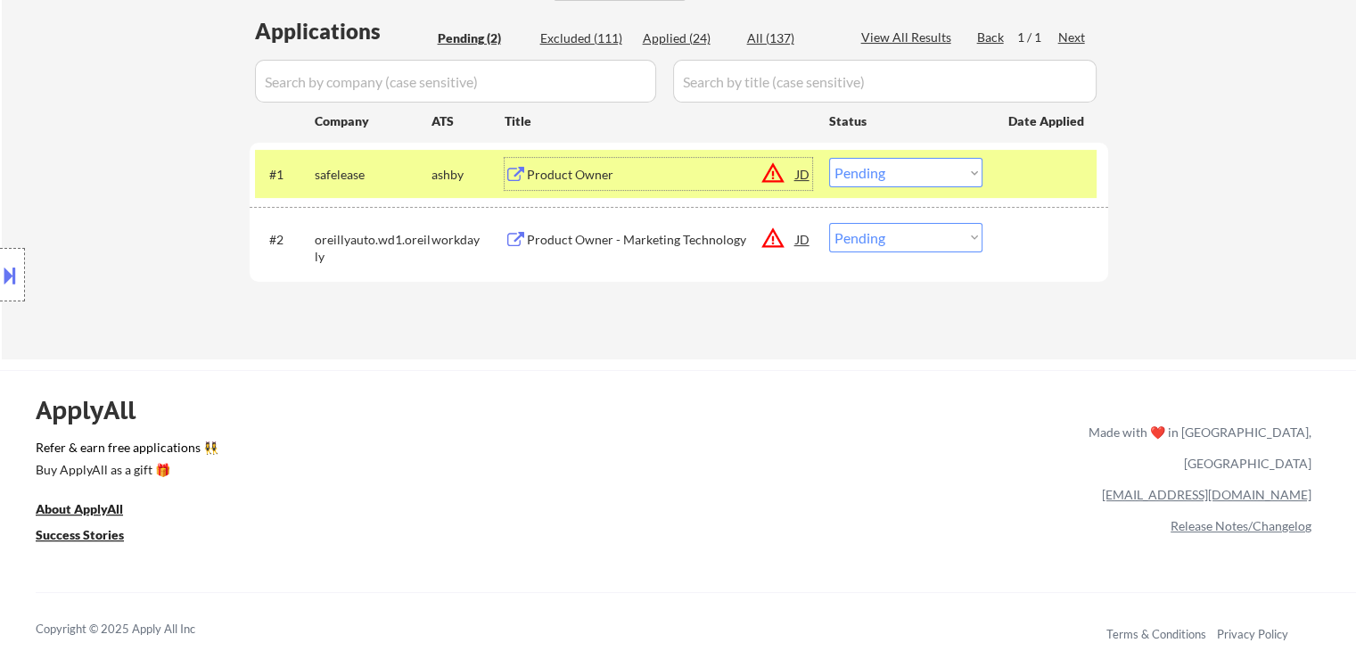
click at [563, 174] on div "Product Owner" at bounding box center [661, 175] width 269 height 18
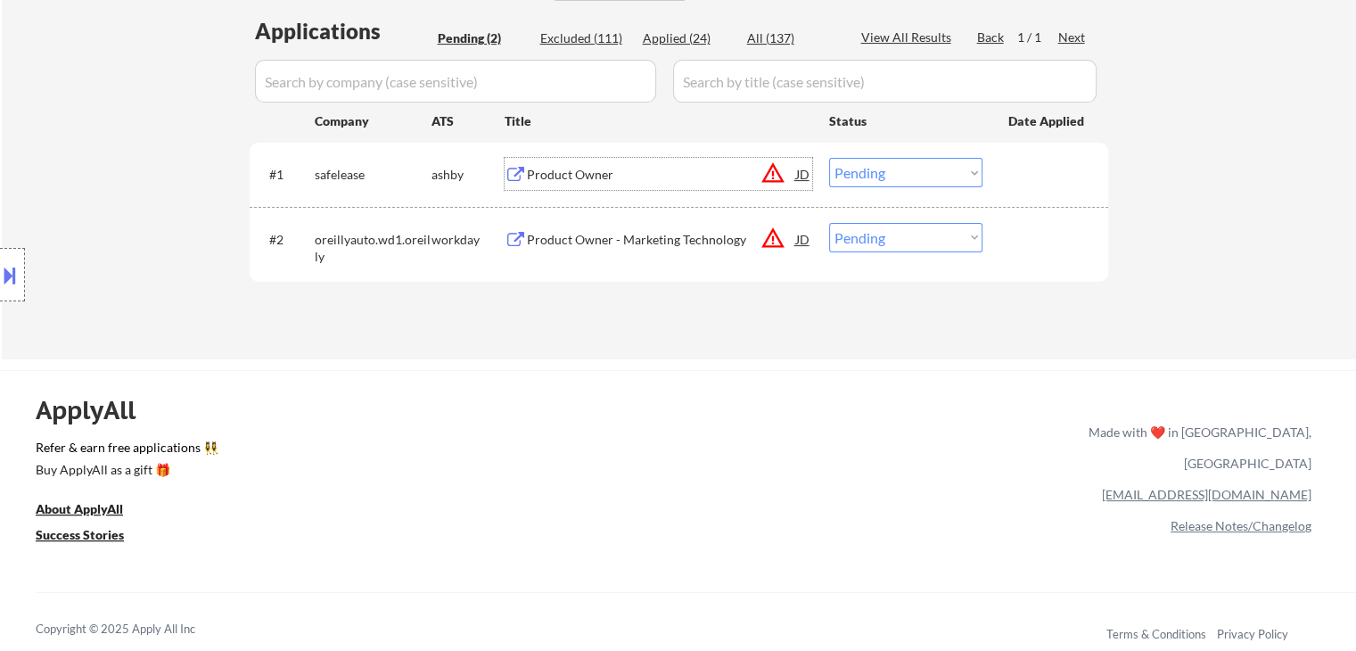
click at [850, 175] on select "Choose an option... Pending Applied Excluded (Questions) Excluded (Expired) Exc…" at bounding box center [905, 172] width 153 height 29
click at [829, 158] on select "Choose an option... Pending Applied Excluded (Questions) Excluded (Expired) Exc…" at bounding box center [905, 172] width 153 height 29
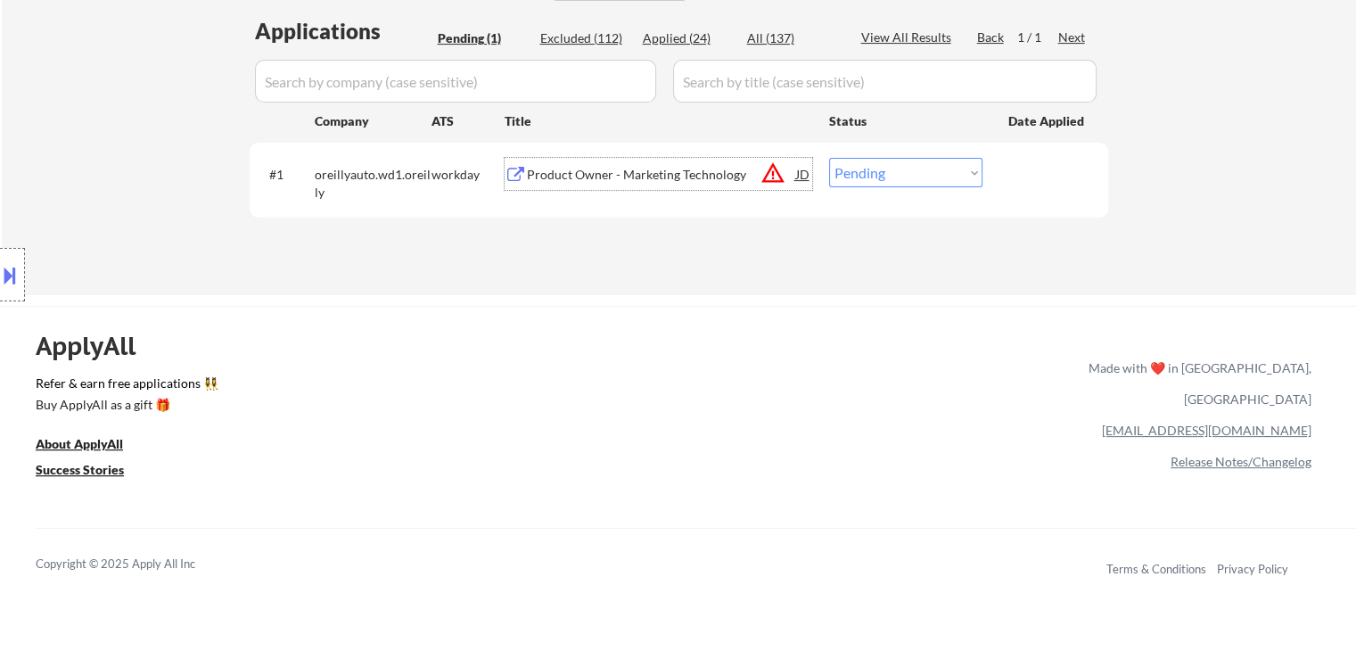
click at [701, 168] on div "Product Owner - Marketing Technology" at bounding box center [661, 175] width 269 height 18
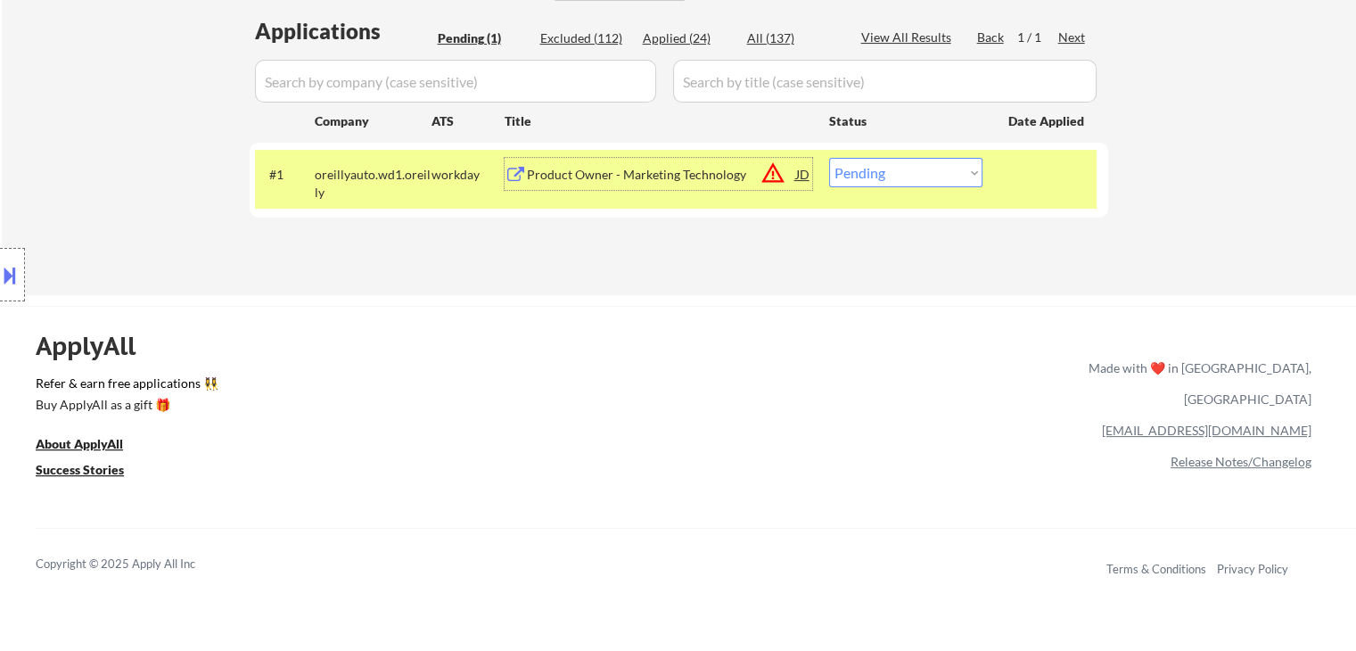
drag, startPoint x: 918, startPoint y: 167, endPoint x: 918, endPoint y: 178, distance: 11.6
click at [918, 172] on select "Choose an option... Pending Applied Excluded (Questions) Excluded (Expired) Exc…" at bounding box center [905, 172] width 153 height 29
click at [873, 176] on select "Choose an option... Pending Applied Excluded (Questions) Excluded (Expired) Exc…" at bounding box center [905, 172] width 153 height 29
select select ""excluded__salary_""
click at [829, 158] on select "Choose an option... Pending Applied Excluded (Questions) Excluded (Expired) Exc…" at bounding box center [905, 172] width 153 height 29
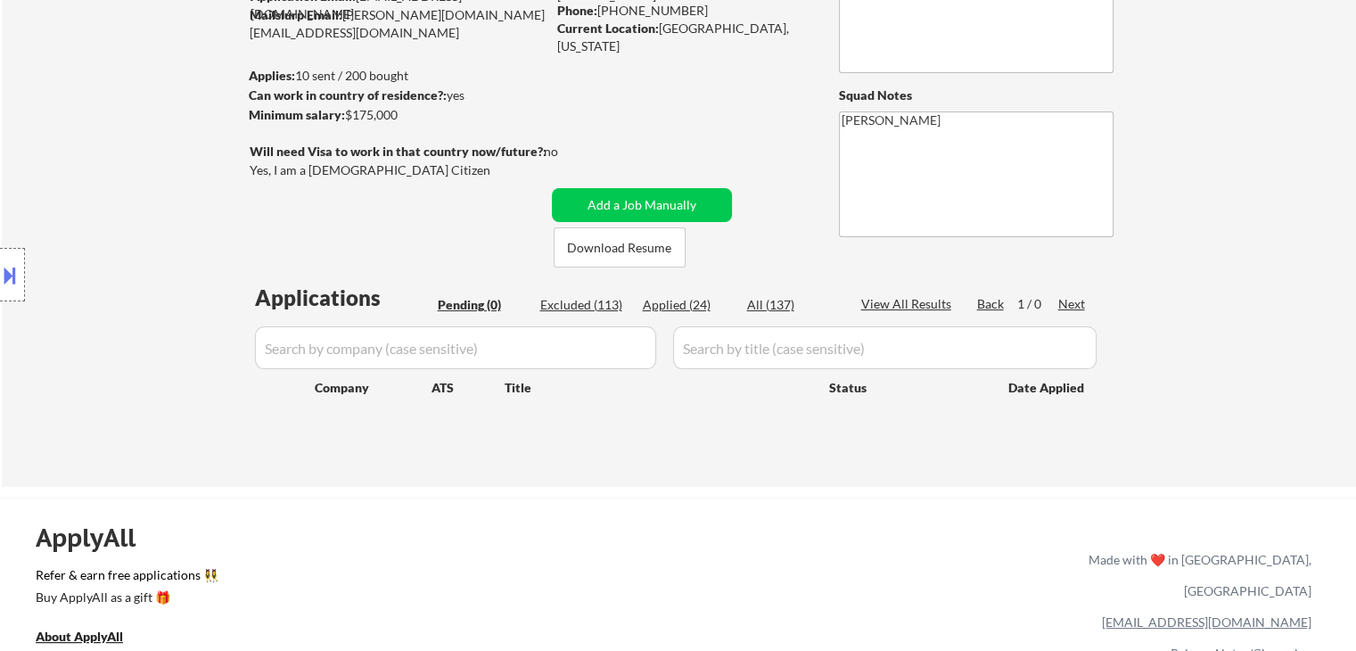
scroll to position [178, 0]
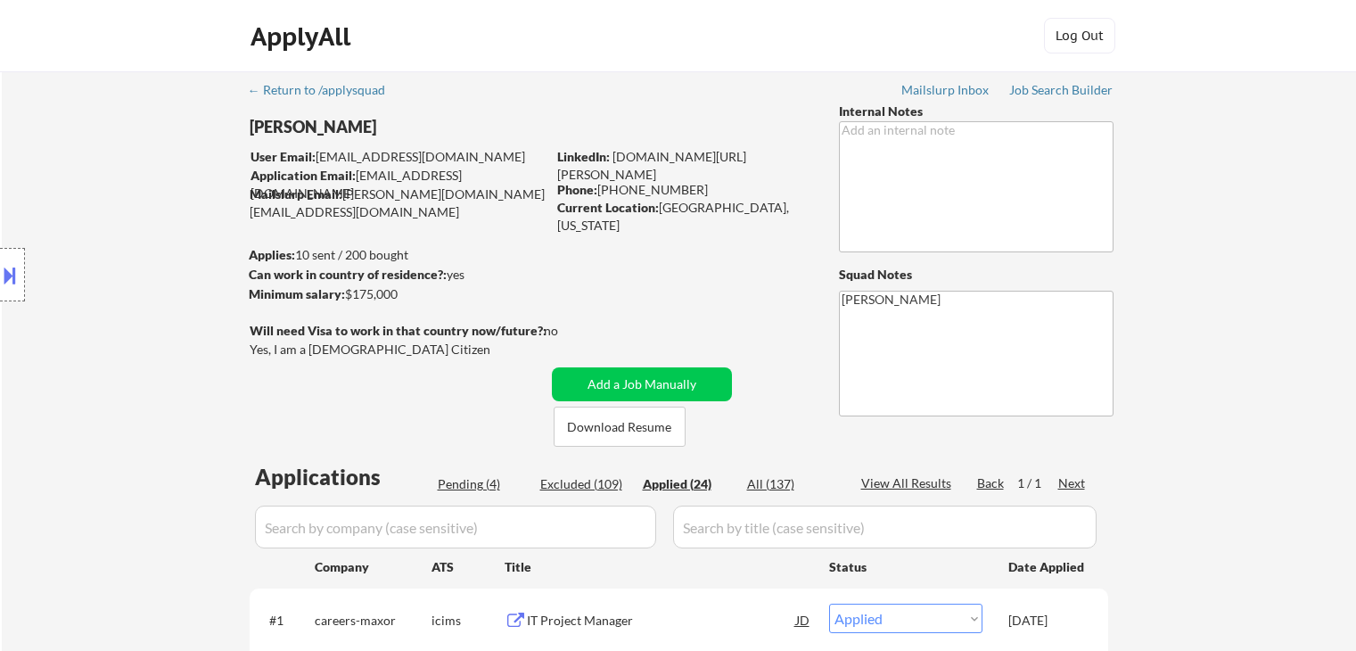
select select ""applied""
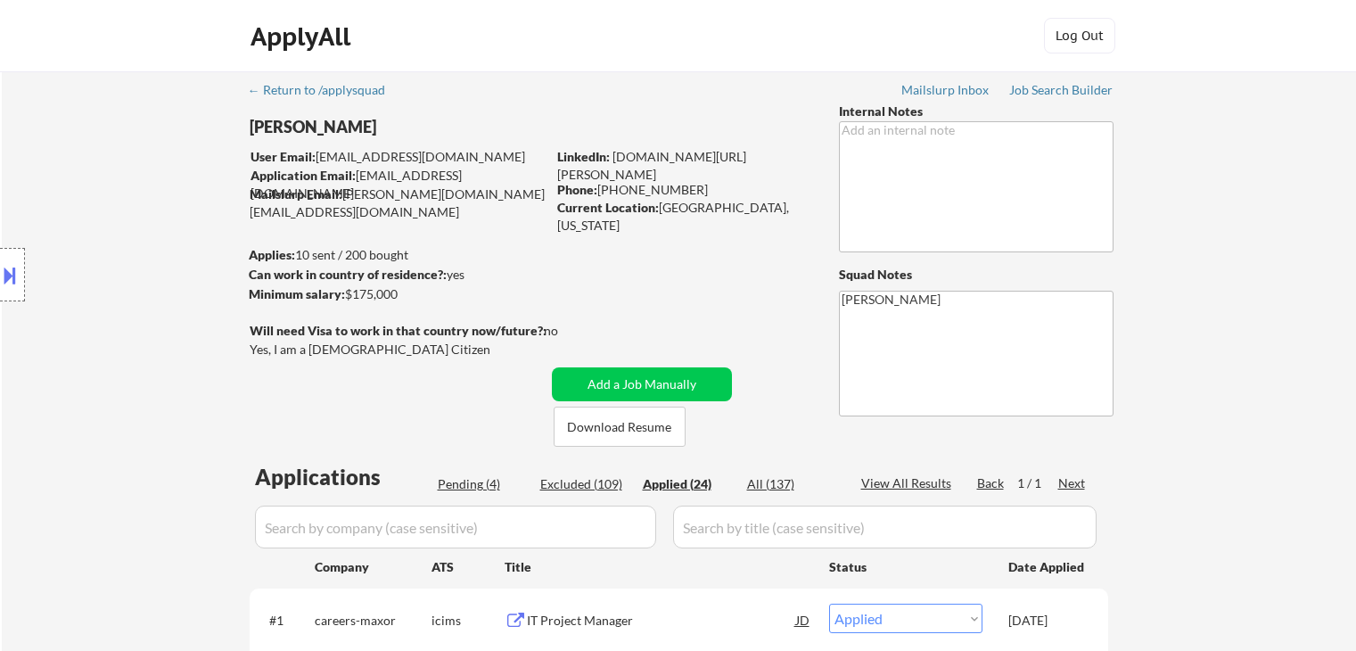
select select ""applied""
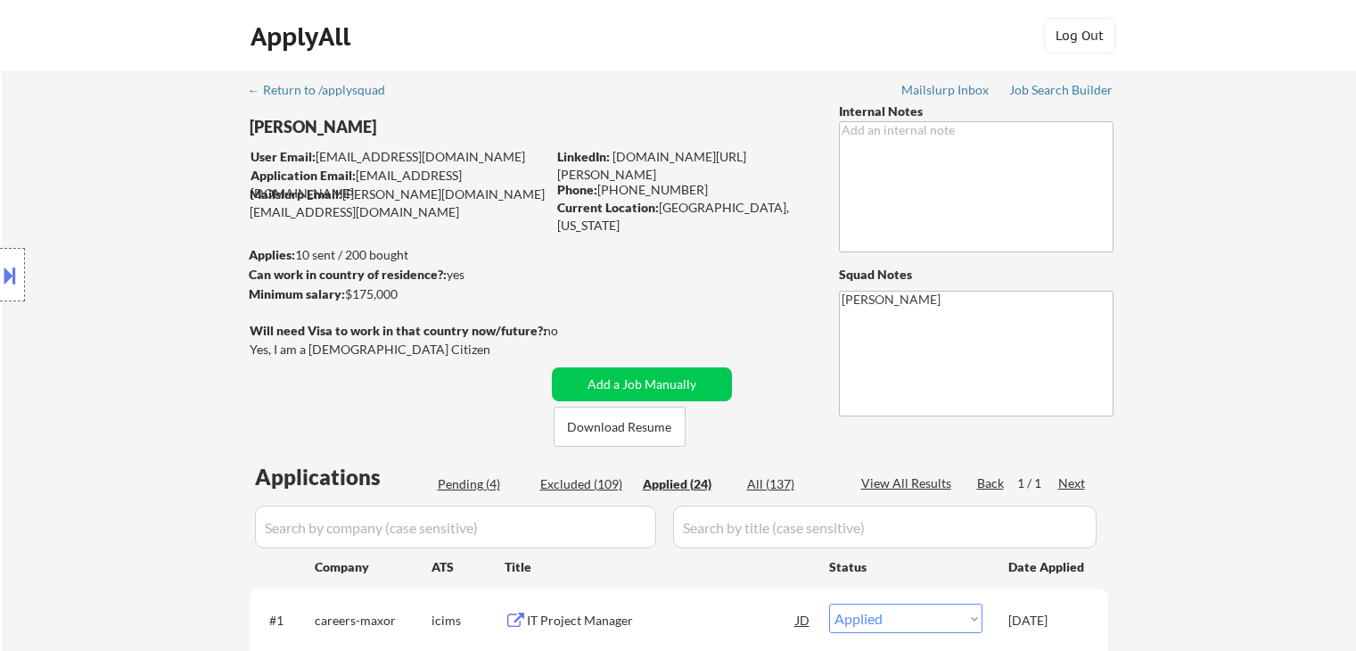
select select ""applied""
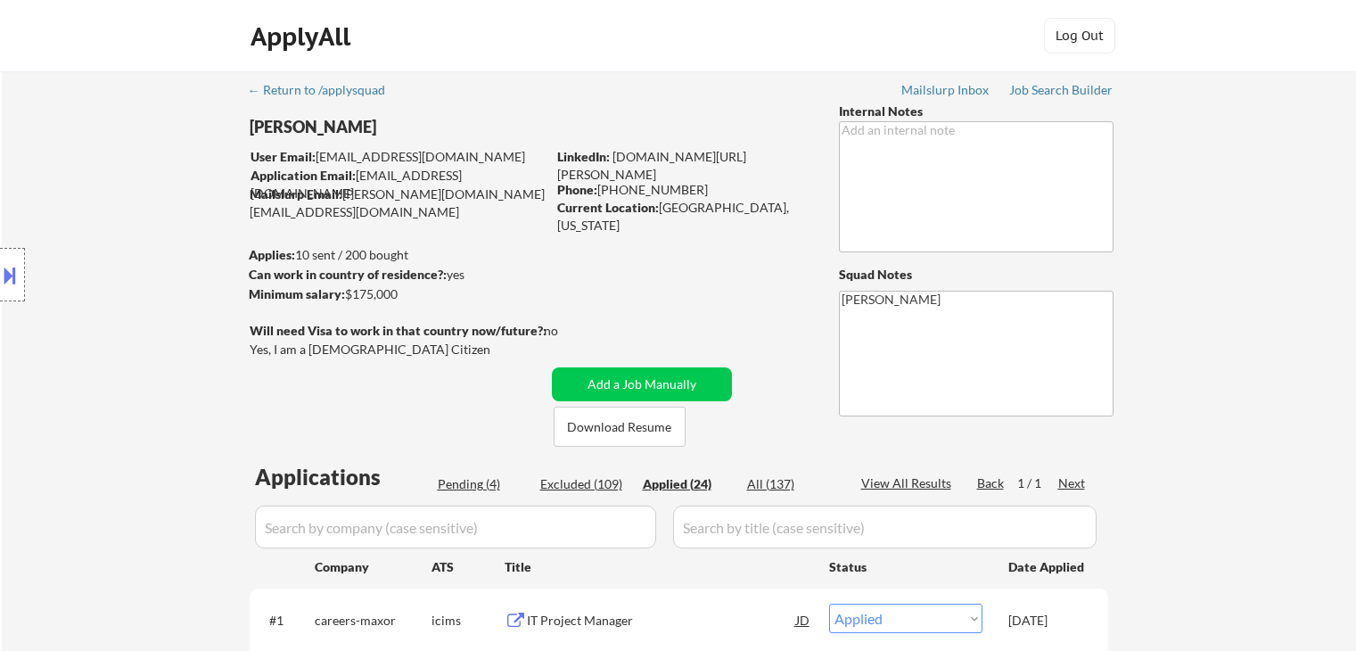
select select ""applied""
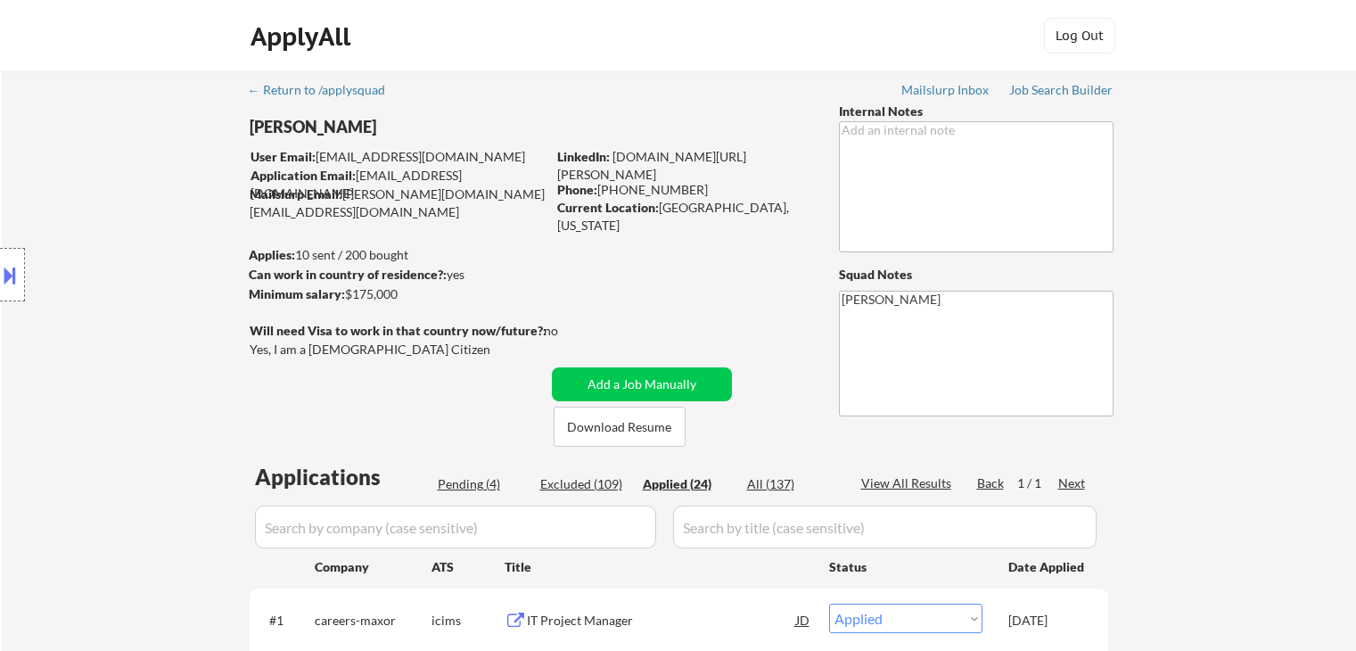
select select ""applied""
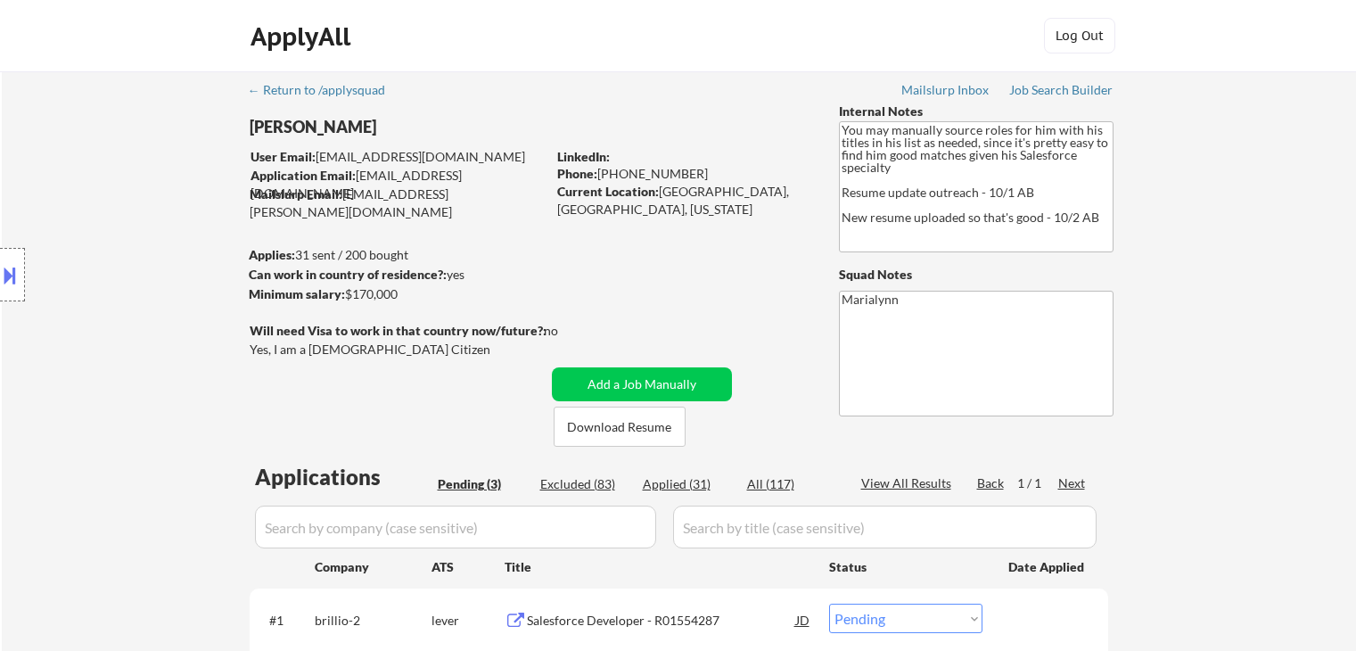
select select ""pending""
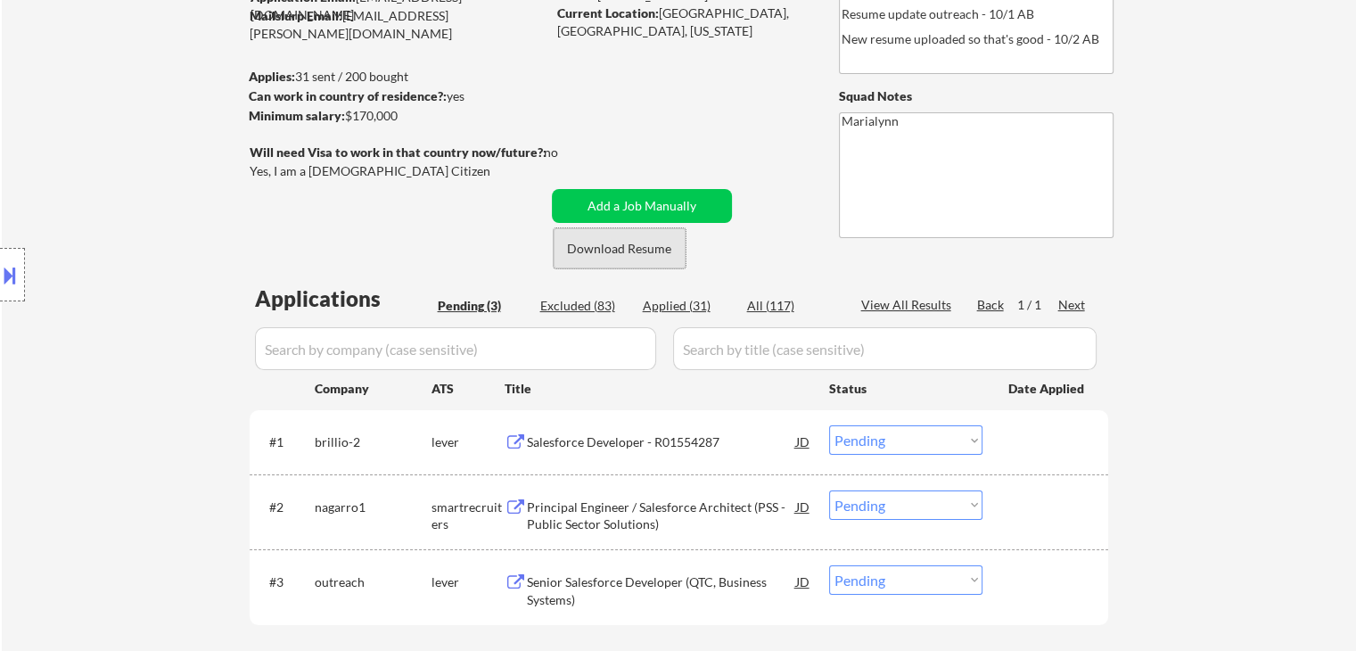
drag, startPoint x: 635, startPoint y: 253, endPoint x: 429, endPoint y: 94, distance: 260.5
click at [634, 253] on button "Download Resume" at bounding box center [620, 248] width 132 height 40
click at [703, 432] on div "Salesforce Developer - R01554287" at bounding box center [661, 441] width 269 height 32
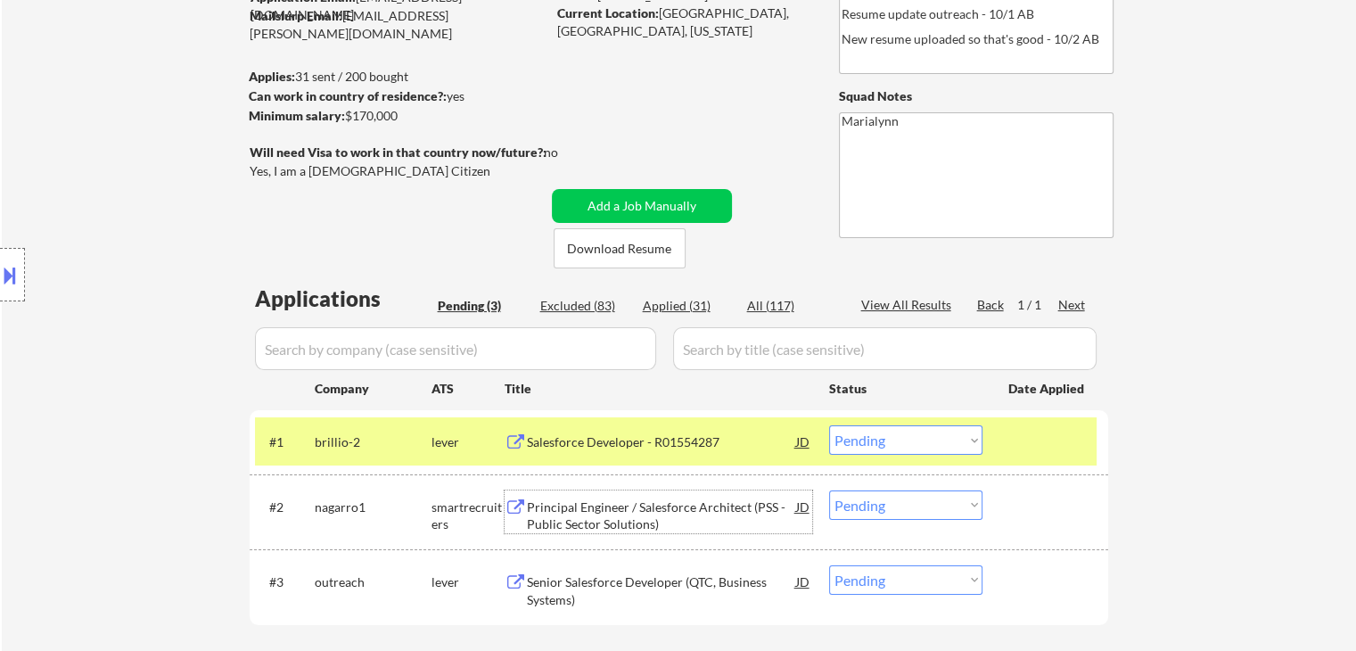
click at [701, 516] on div "Principal Engineer / Salesforce Architect (PSS -Public Sector Solutions)" at bounding box center [661, 515] width 269 height 35
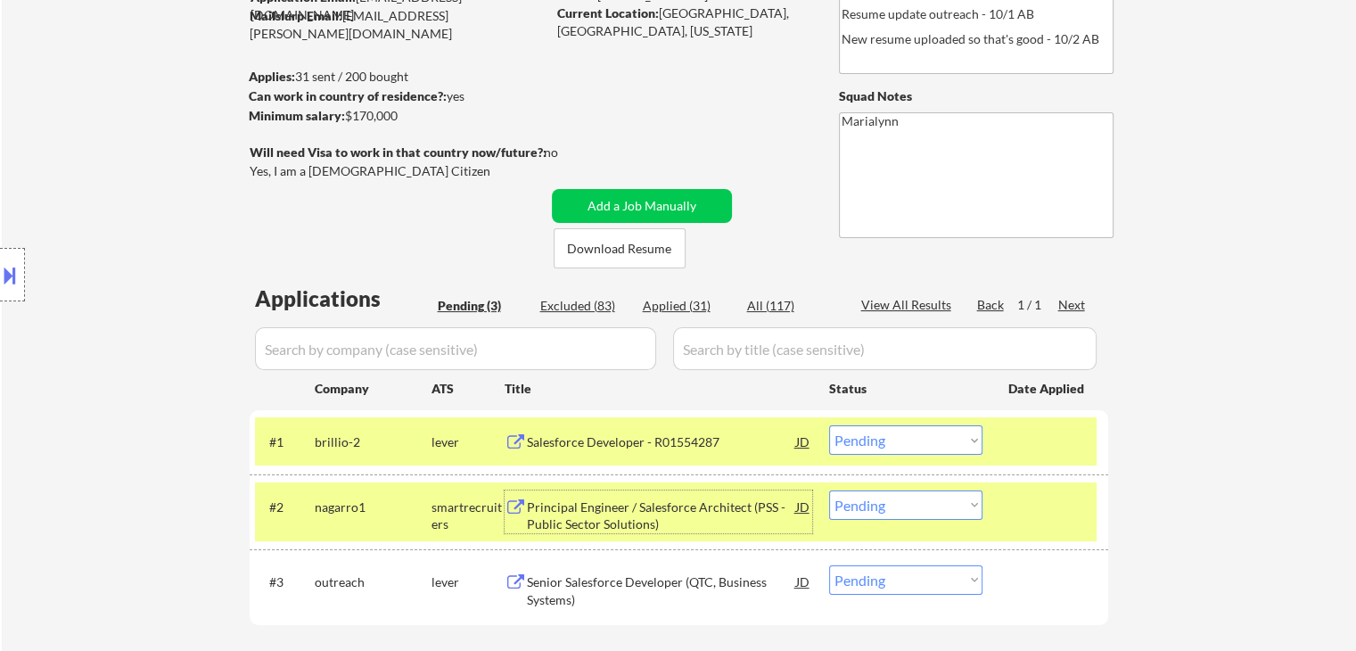
click at [863, 436] on select "Choose an option... Pending Applied Excluded (Questions) Excluded (Expired) Exc…" at bounding box center [905, 439] width 153 height 29
click at [829, 425] on select "Choose an option... Pending Applied Excluded (Questions) Excluded (Expired) Exc…" at bounding box center [905, 439] width 153 height 29
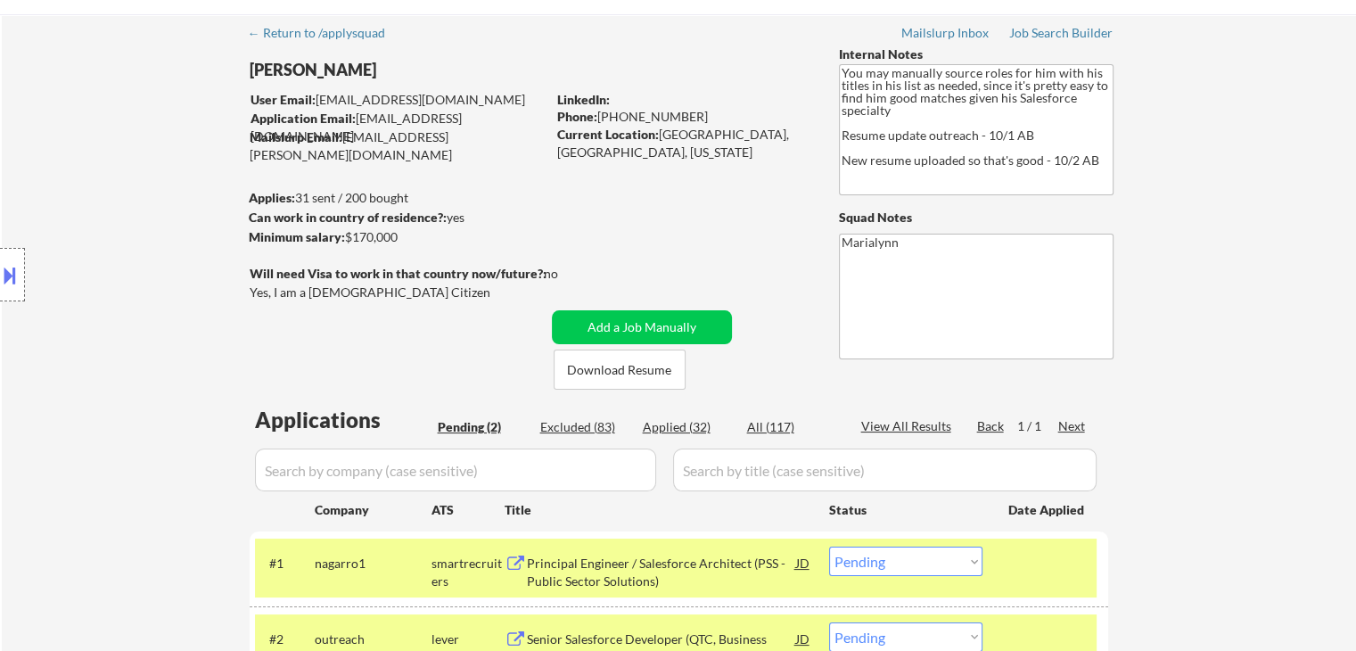
scroll to position [89, 0]
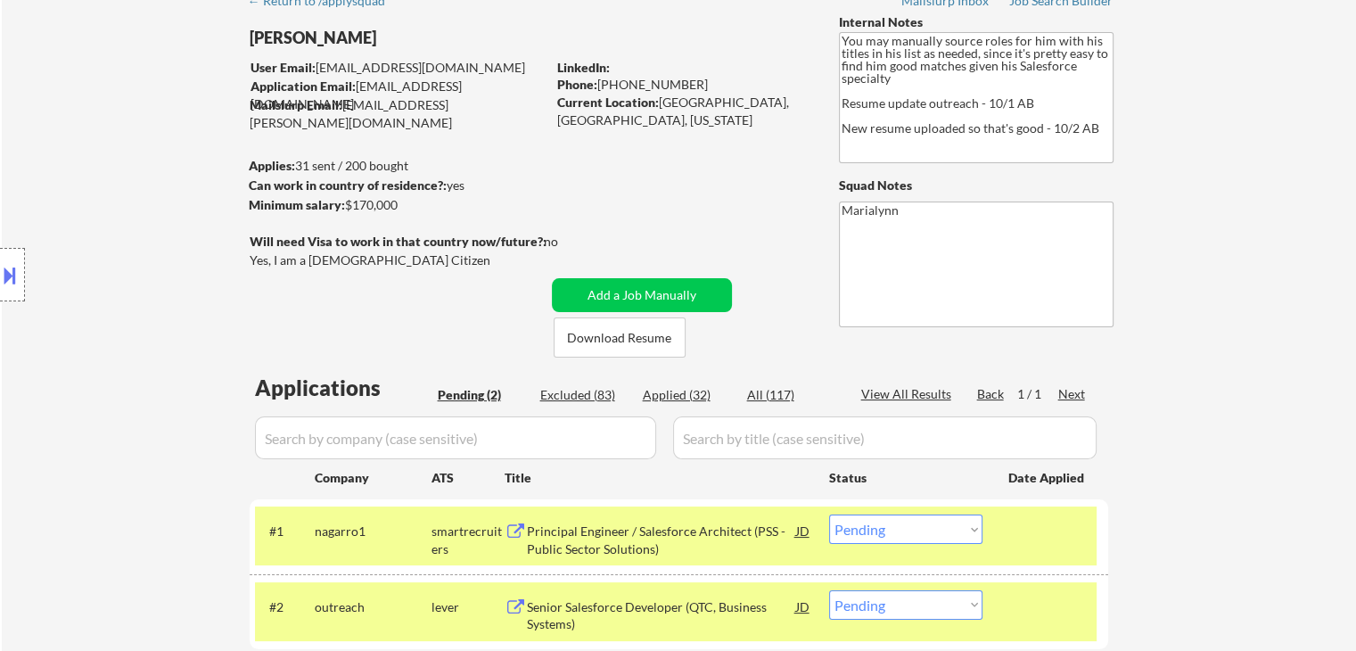
click at [952, 525] on select "Choose an option... Pending Applied Excluded (Questions) Excluded (Expired) Exc…" at bounding box center [905, 528] width 153 height 29
click at [829, 514] on select "Choose an option... Pending Applied Excluded (Questions) Excluded (Expired) Exc…" at bounding box center [905, 528] width 153 height 29
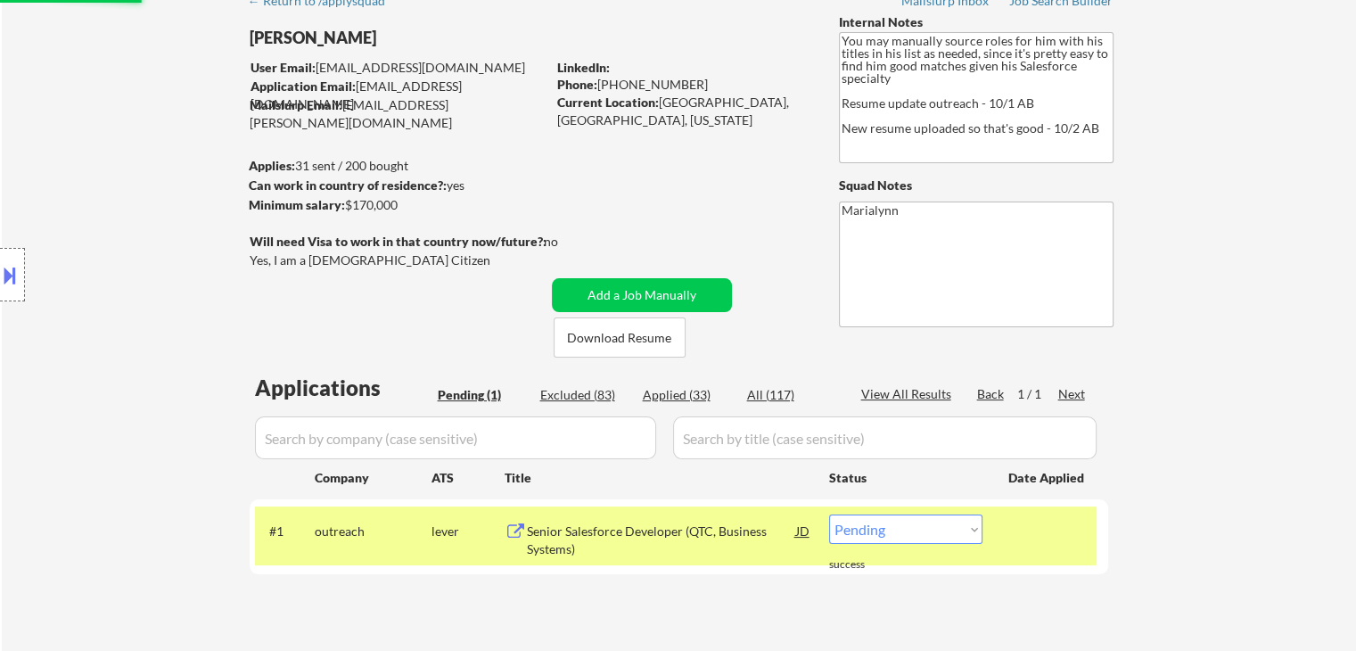
scroll to position [267, 0]
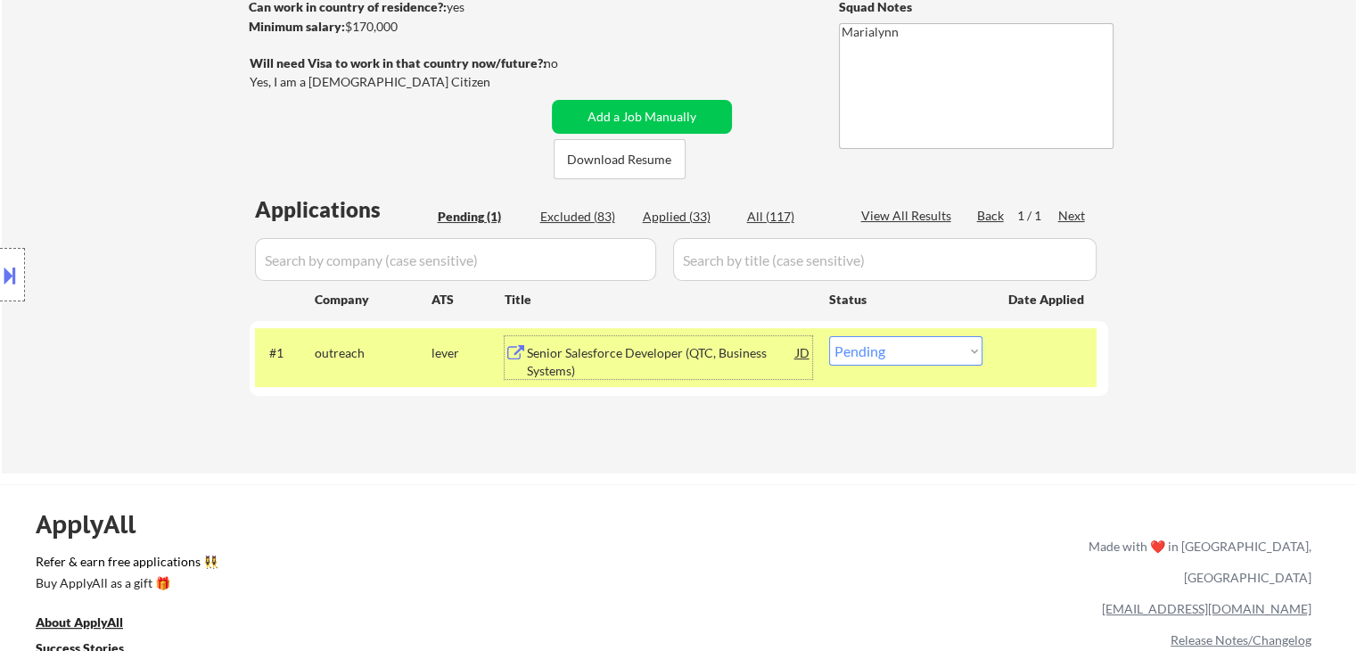
click at [620, 365] on div "Senior Salesforce Developer (QTC, Business Systems)" at bounding box center [661, 361] width 269 height 35
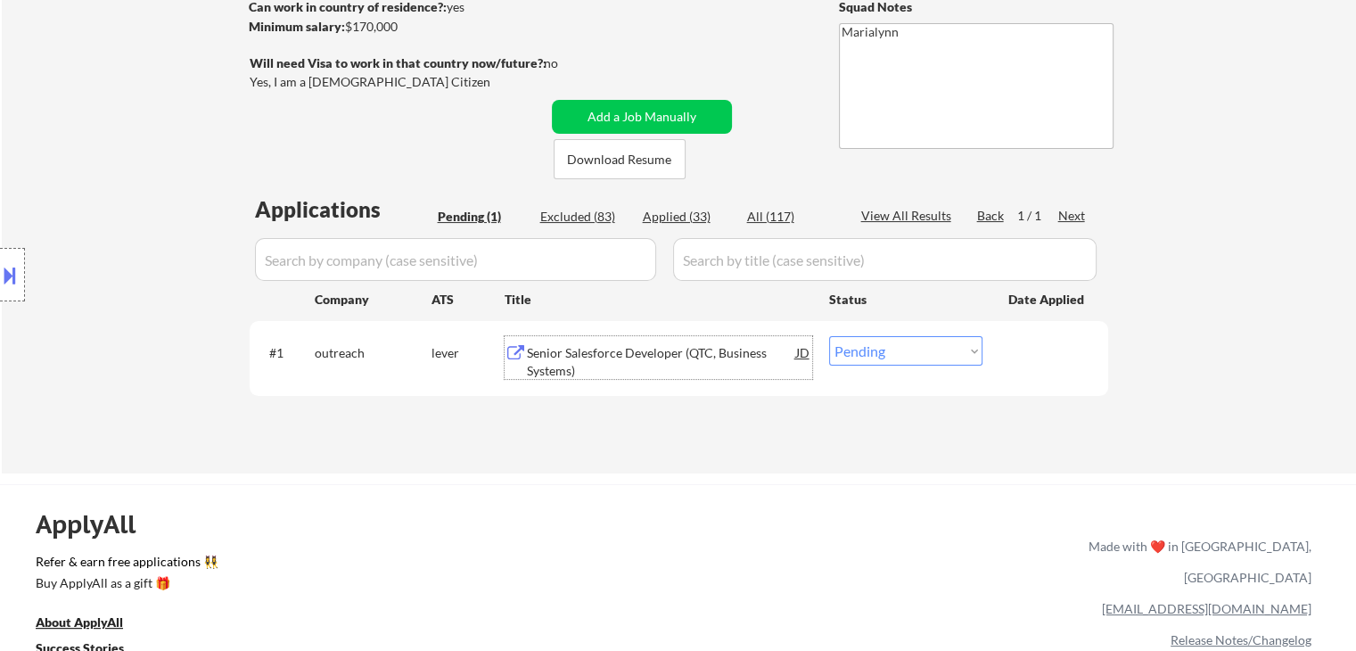
click at [882, 343] on select "Choose an option... Pending Applied Excluded (Questions) Excluded (Expired) Exc…" at bounding box center [905, 350] width 153 height 29
select select ""applied""
click at [829, 336] on select "Choose an option... Pending Applied Excluded (Questions) Excluded (Expired) Exc…" at bounding box center [905, 350] width 153 height 29
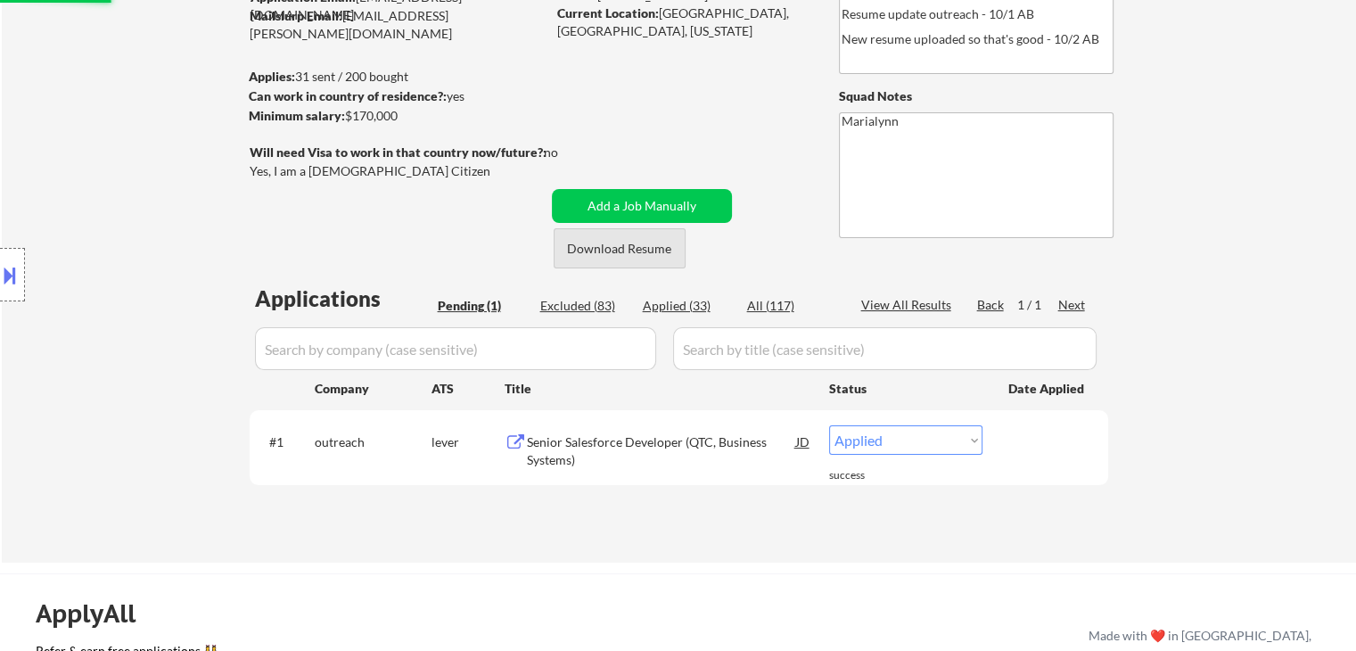
select select ""applied""
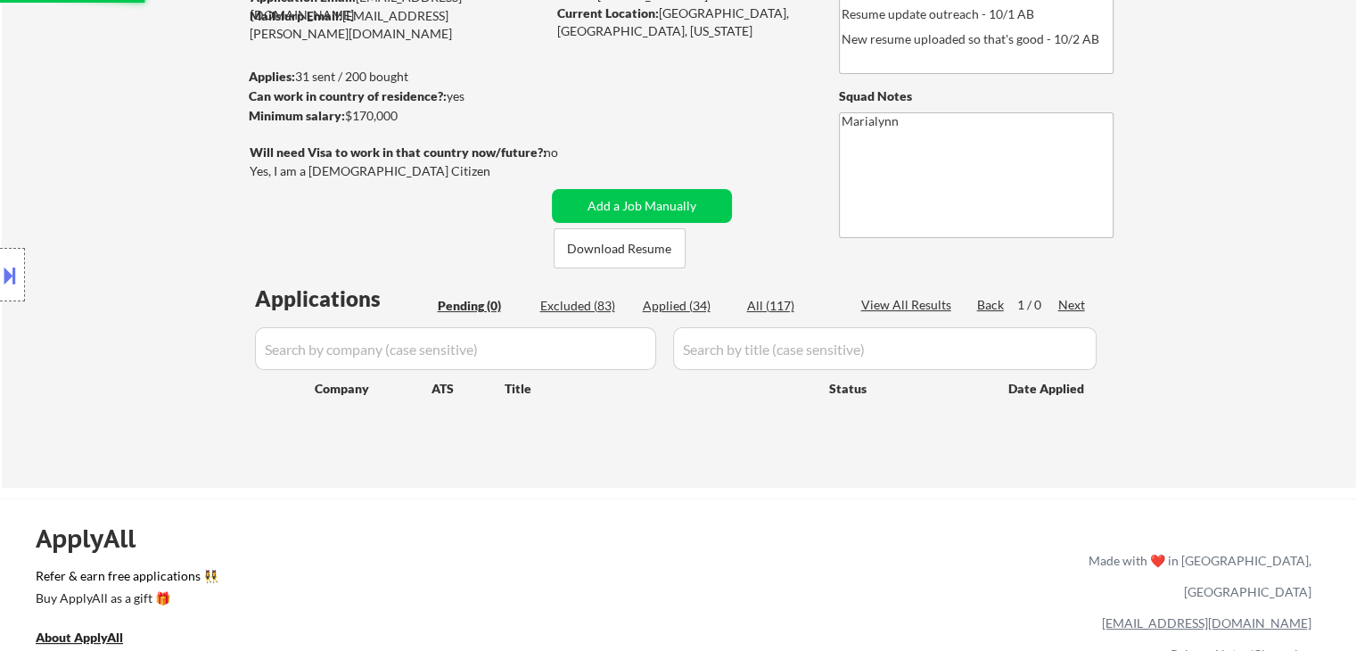
click at [666, 307] on div "Applied (34)" at bounding box center [687, 306] width 89 height 18
select select ""applied""
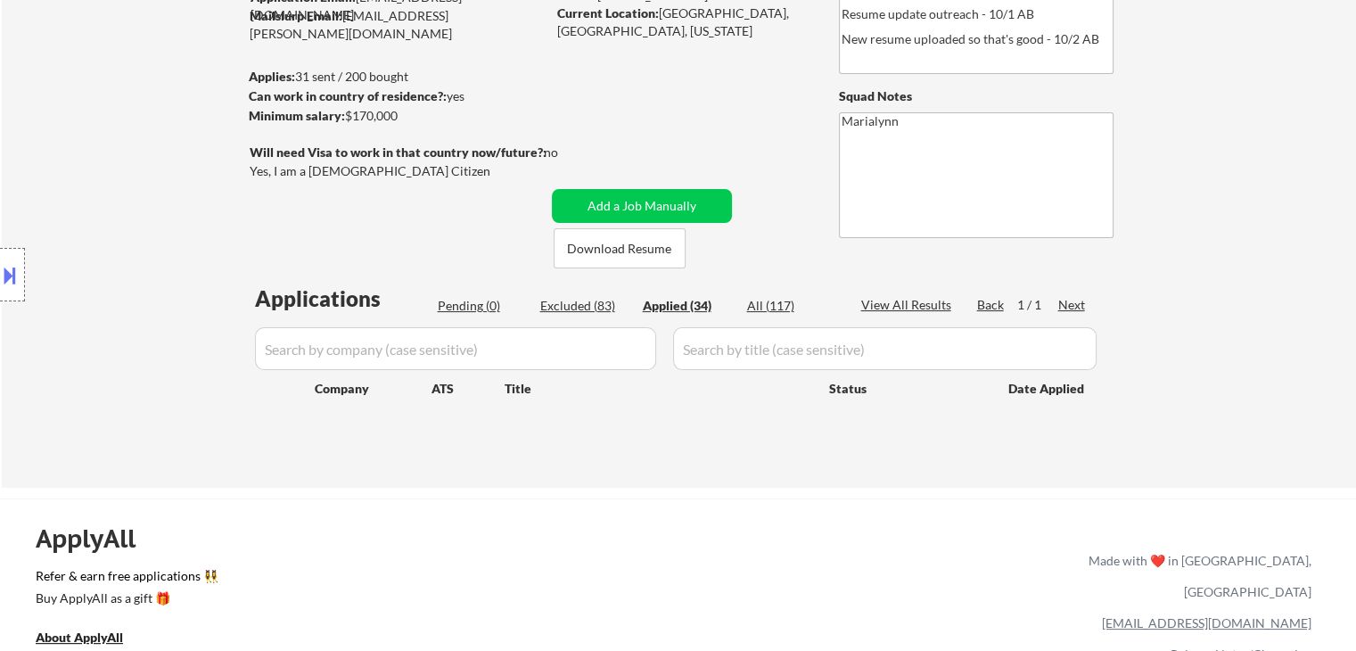
select select ""applied""
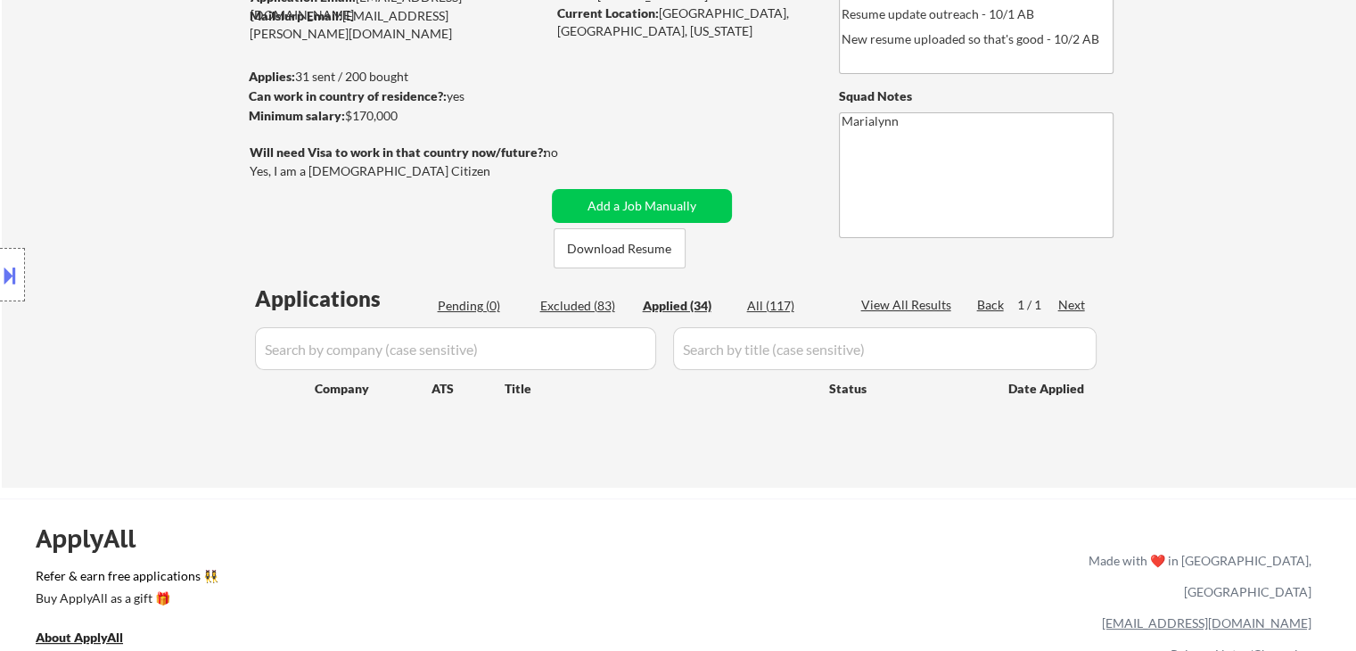
select select ""applied""
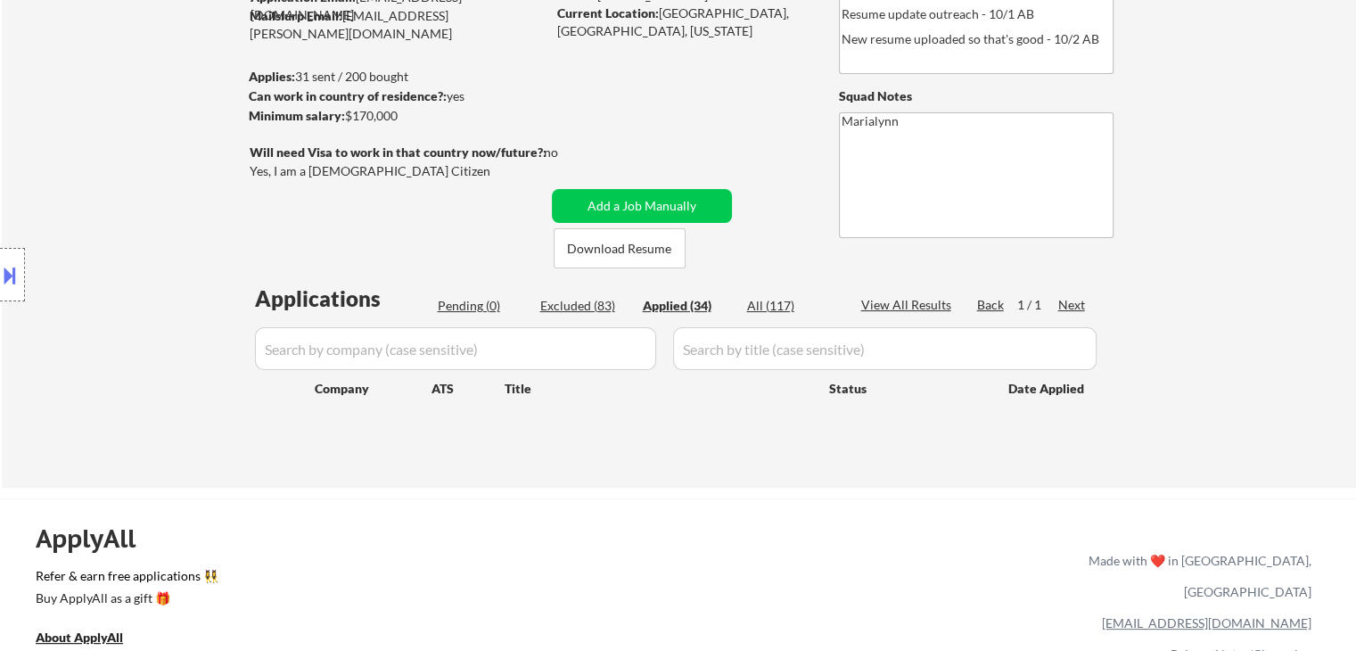
select select ""applied""
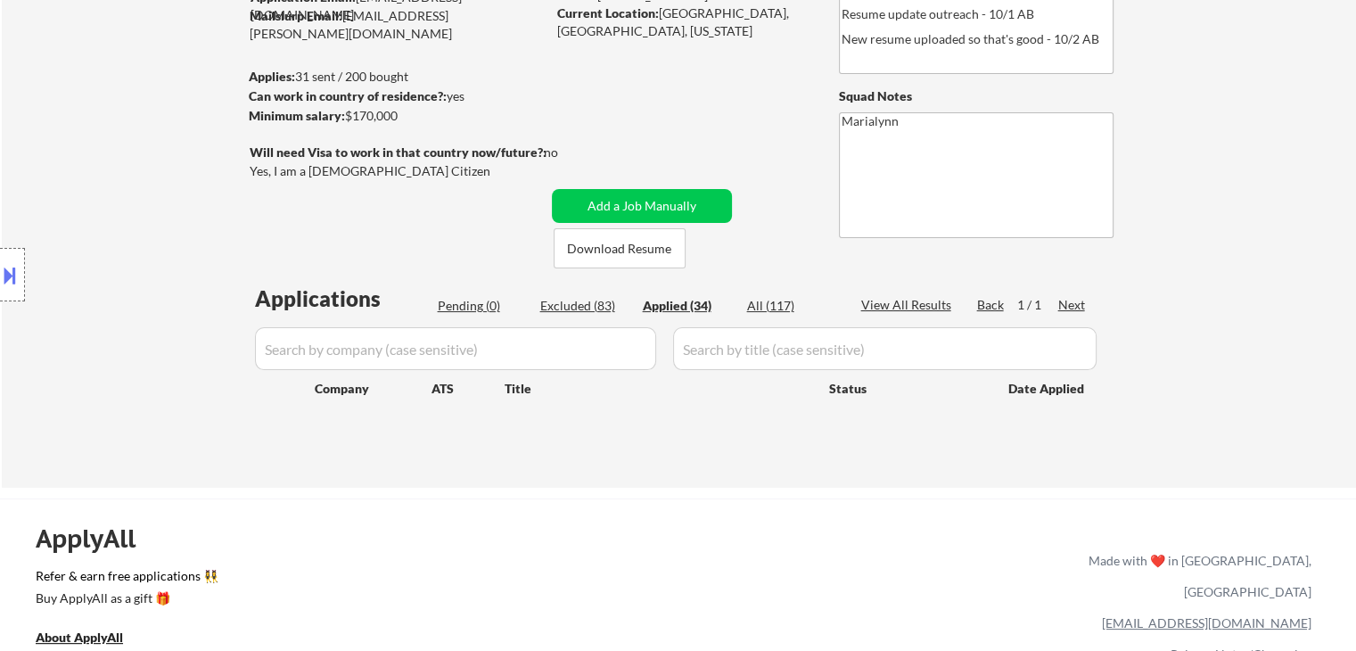
select select ""applied""
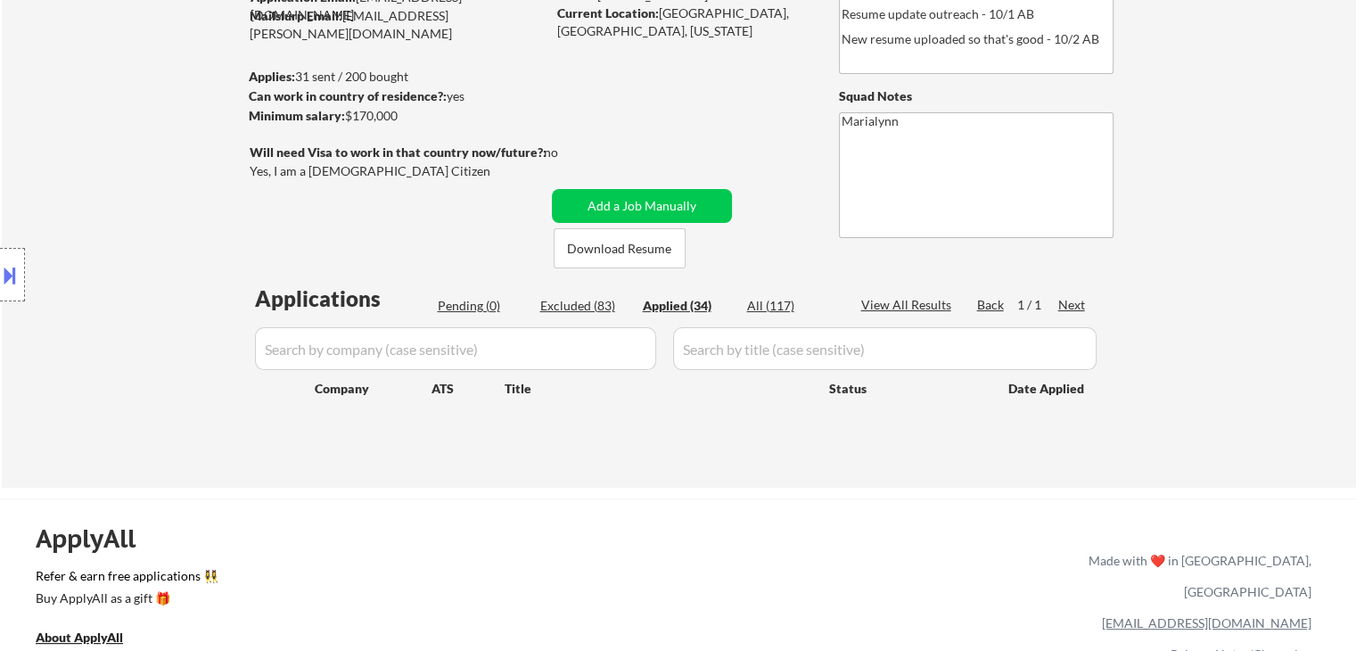
select select ""applied""
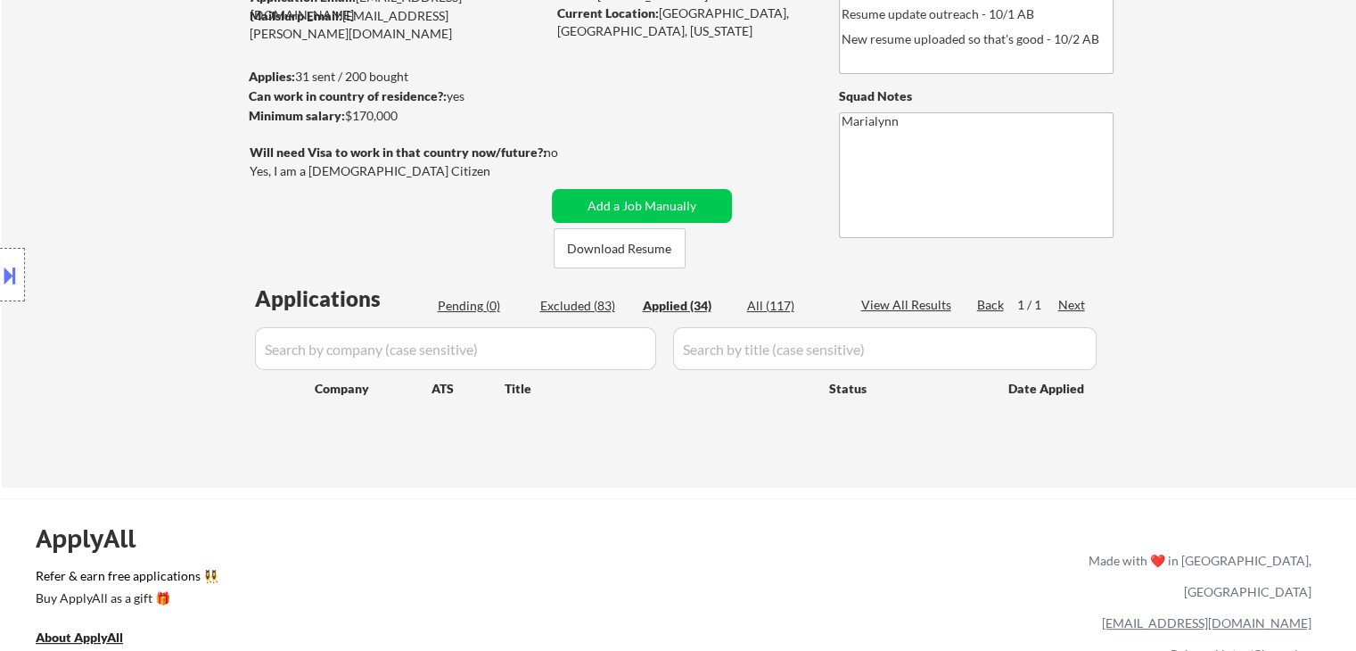
select select ""applied""
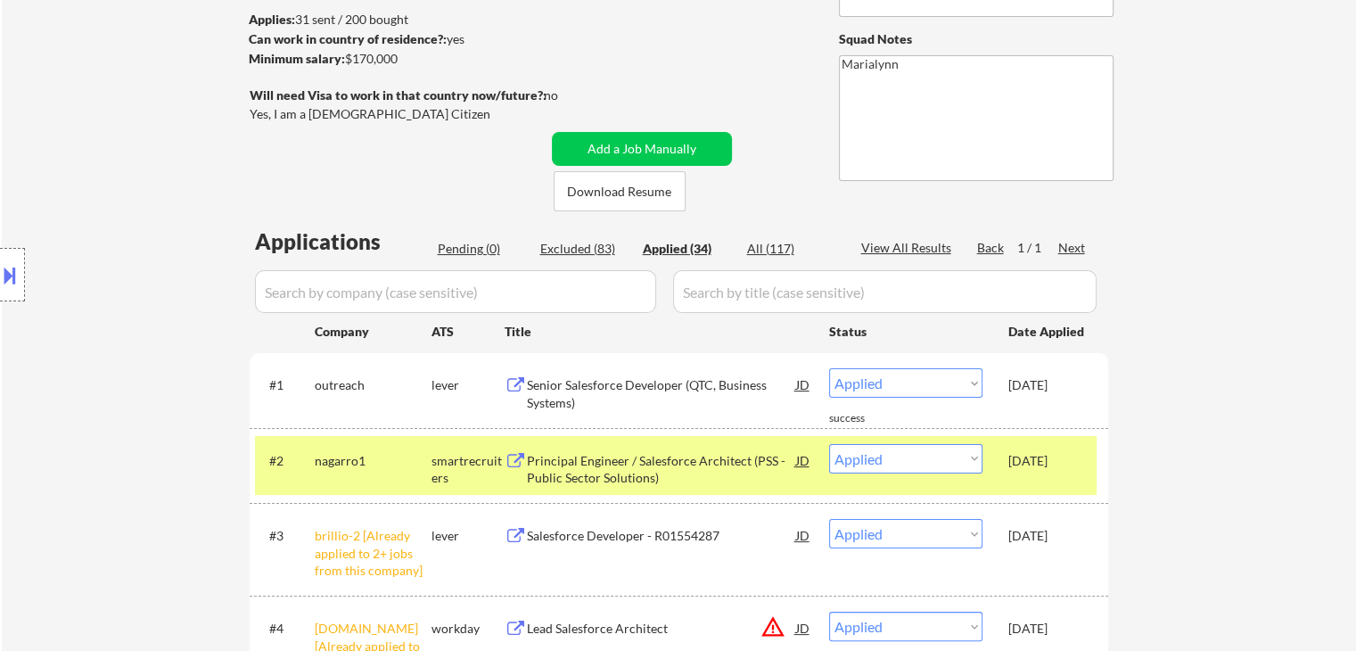
scroll to position [267, 0]
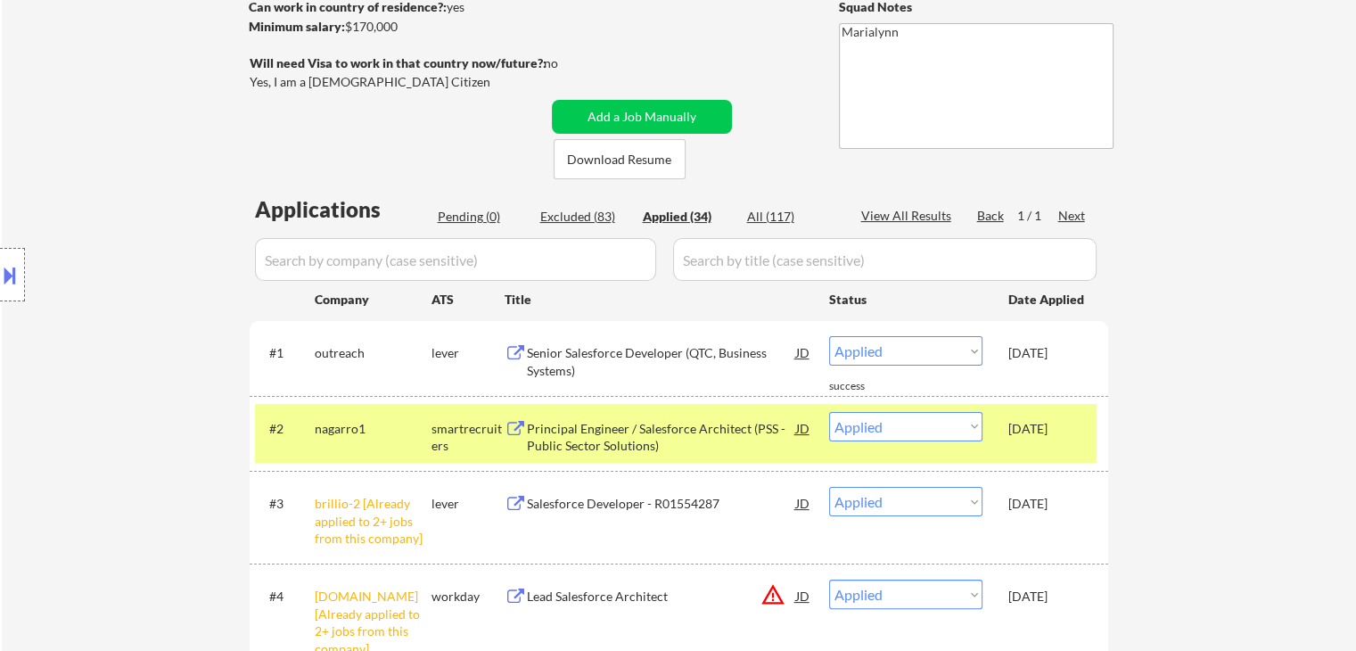
click at [1062, 499] on div "[DATE]" at bounding box center [1047, 504] width 78 height 18
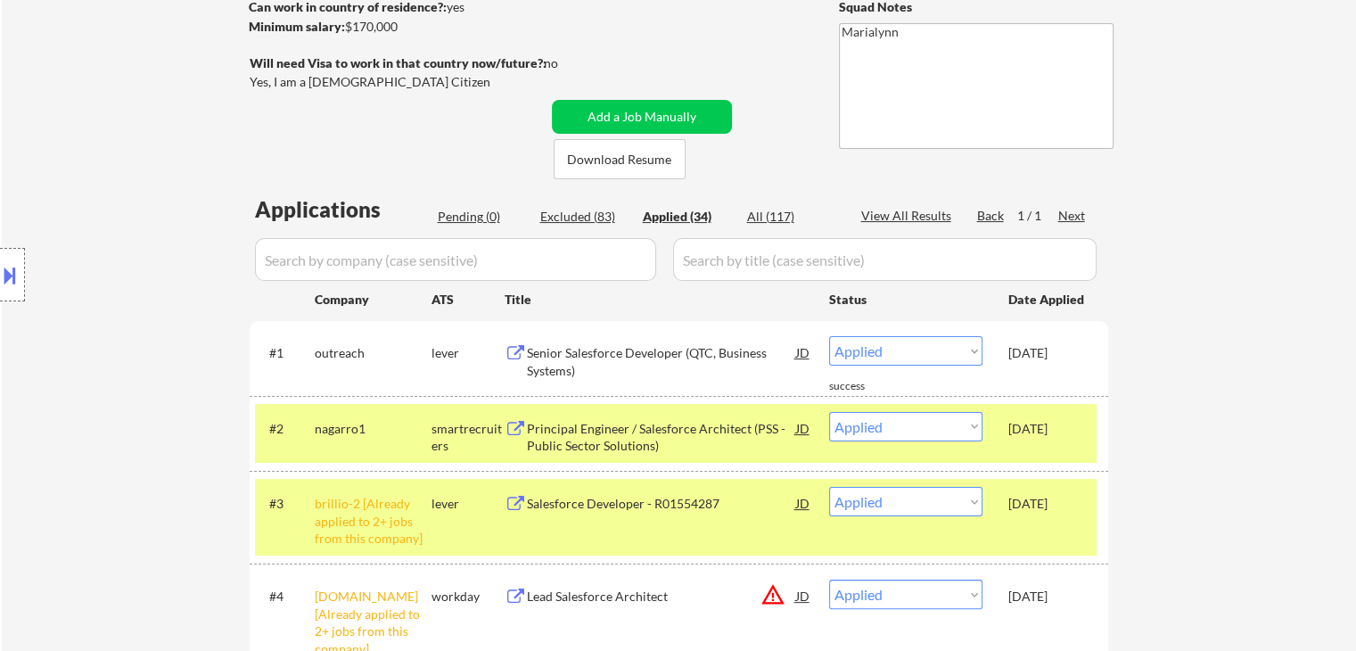
click at [1040, 366] on div "[DATE]" at bounding box center [1047, 352] width 78 height 32
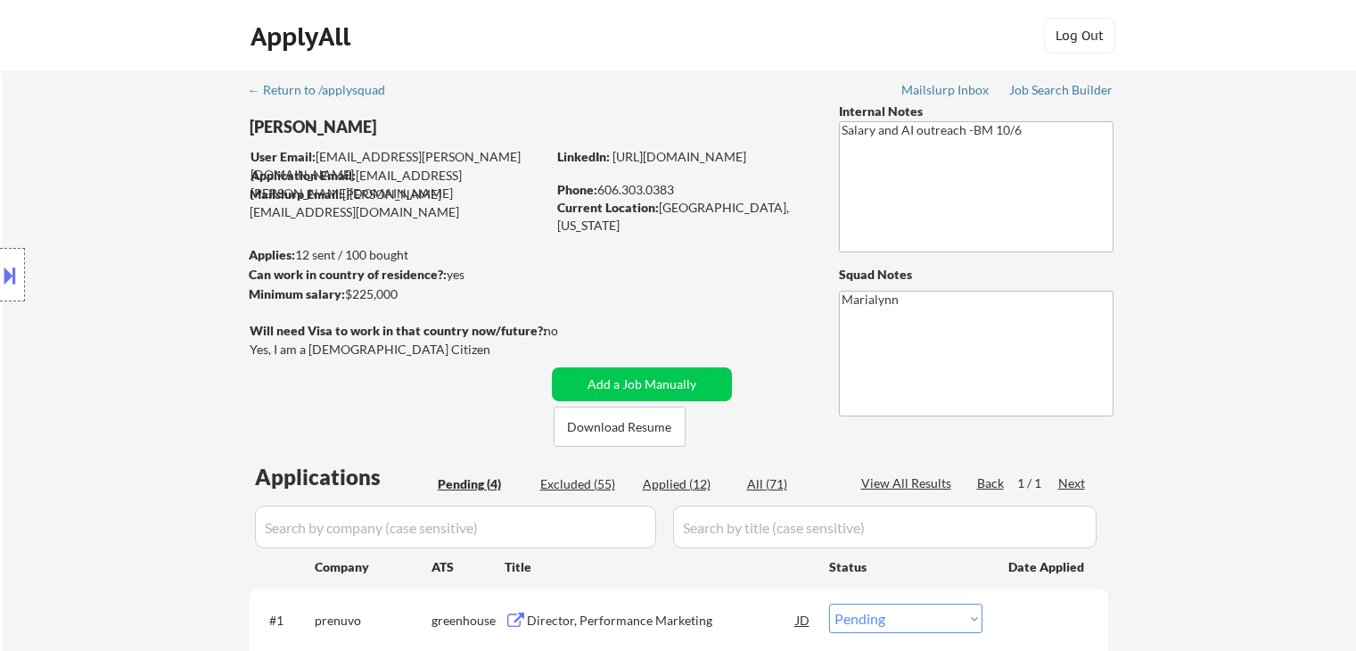
select select ""pending""
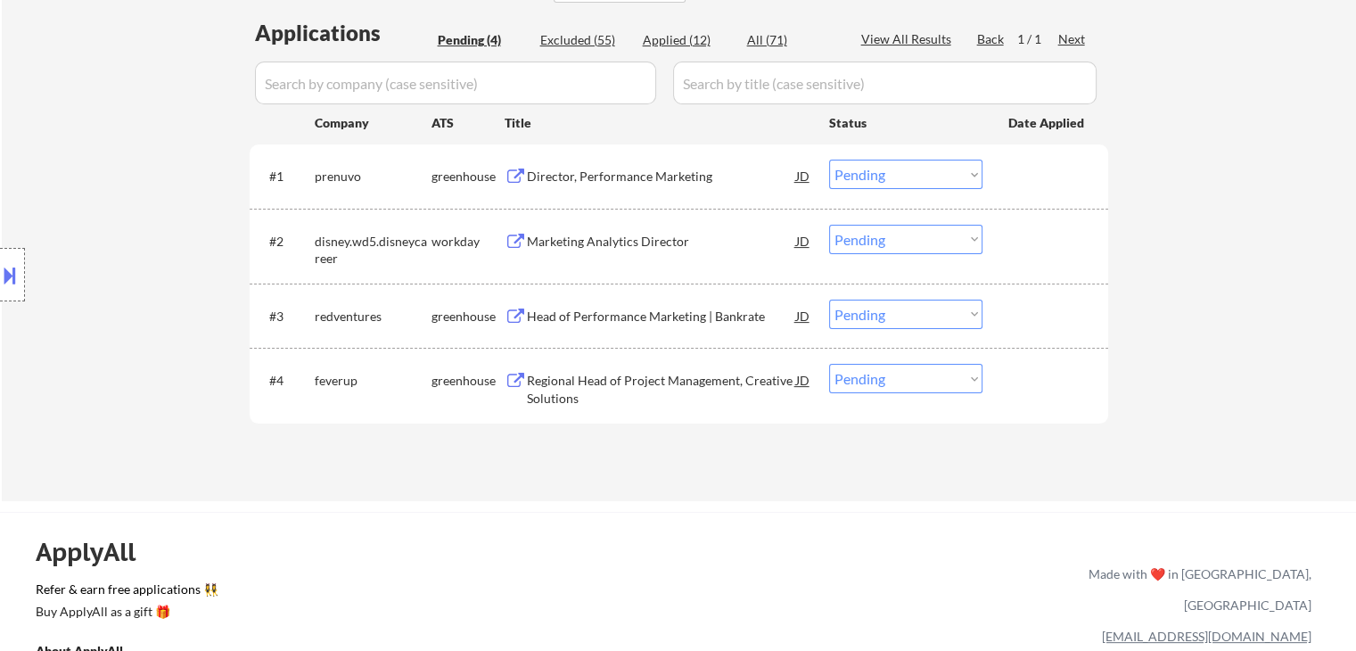
scroll to position [267, 0]
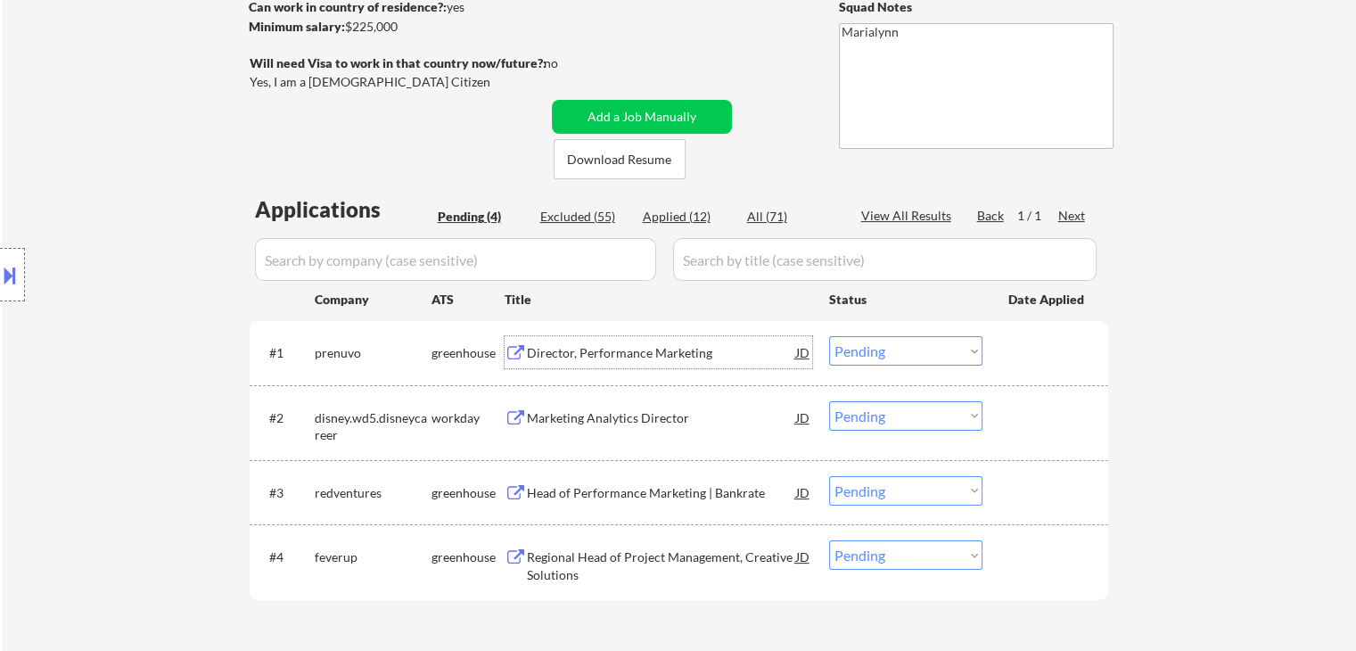
click at [652, 354] on div "Director, Performance Marketing" at bounding box center [661, 353] width 269 height 18
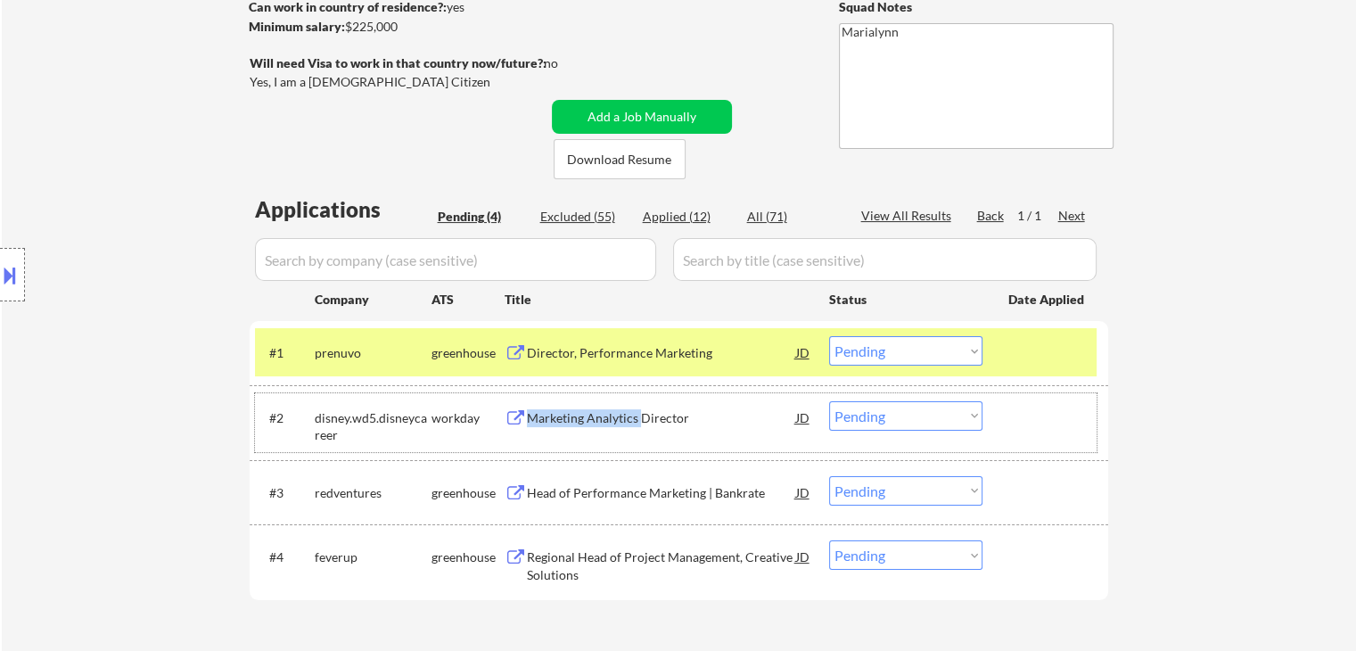
click at [637, 432] on div "#2 disney.wd5.disneycareer workday Marketing Analytics Director JD Choose an op…" at bounding box center [675, 422] width 841 height 59
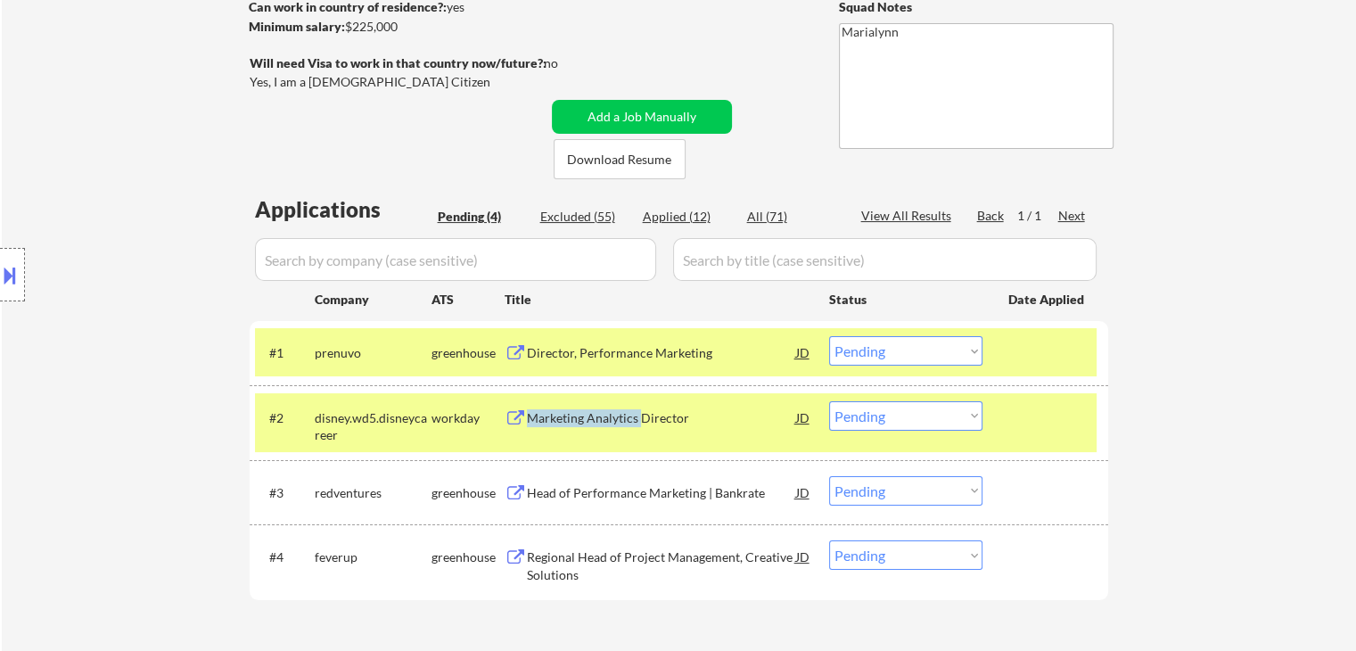
click at [642, 423] on div "Marketing Analytics Director" at bounding box center [661, 418] width 269 height 18
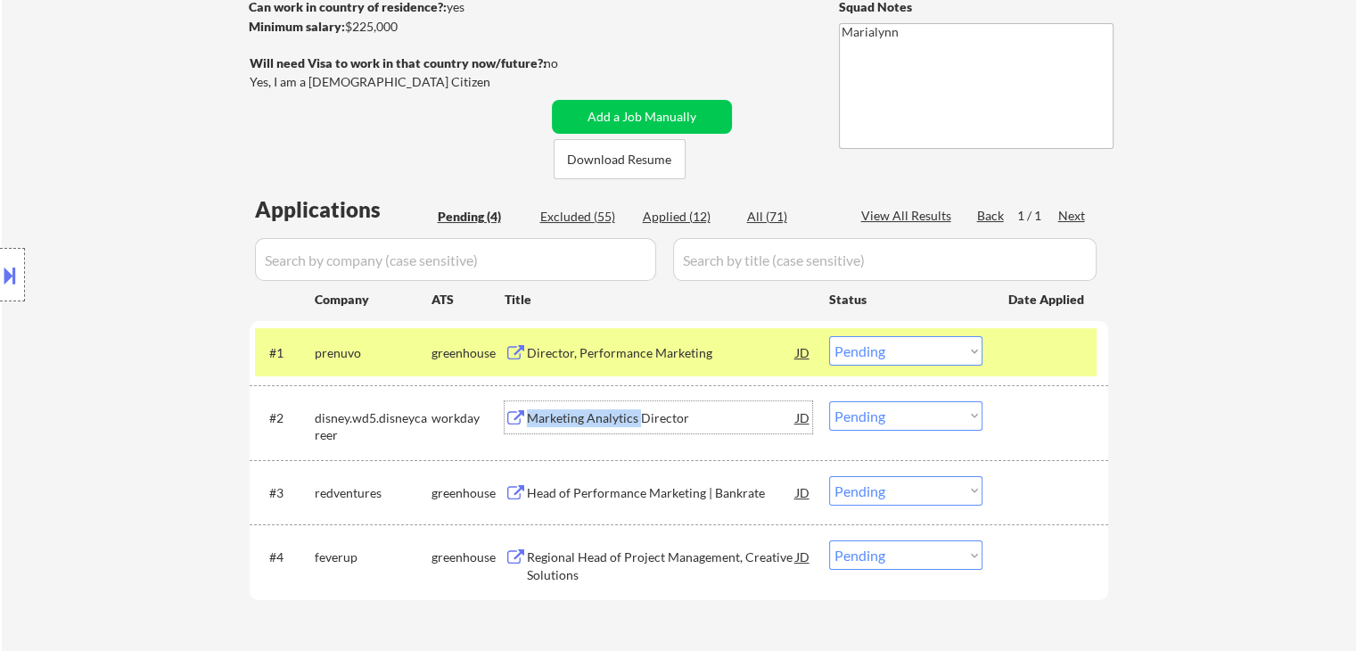
click at [881, 341] on select "Choose an option... Pending Applied Excluded (Questions) Excluded (Expired) Exc…" at bounding box center [905, 350] width 153 height 29
click at [829, 336] on select "Choose an option... Pending Applied Excluded (Questions) Excluded (Expired) Exc…" at bounding box center [905, 350] width 153 height 29
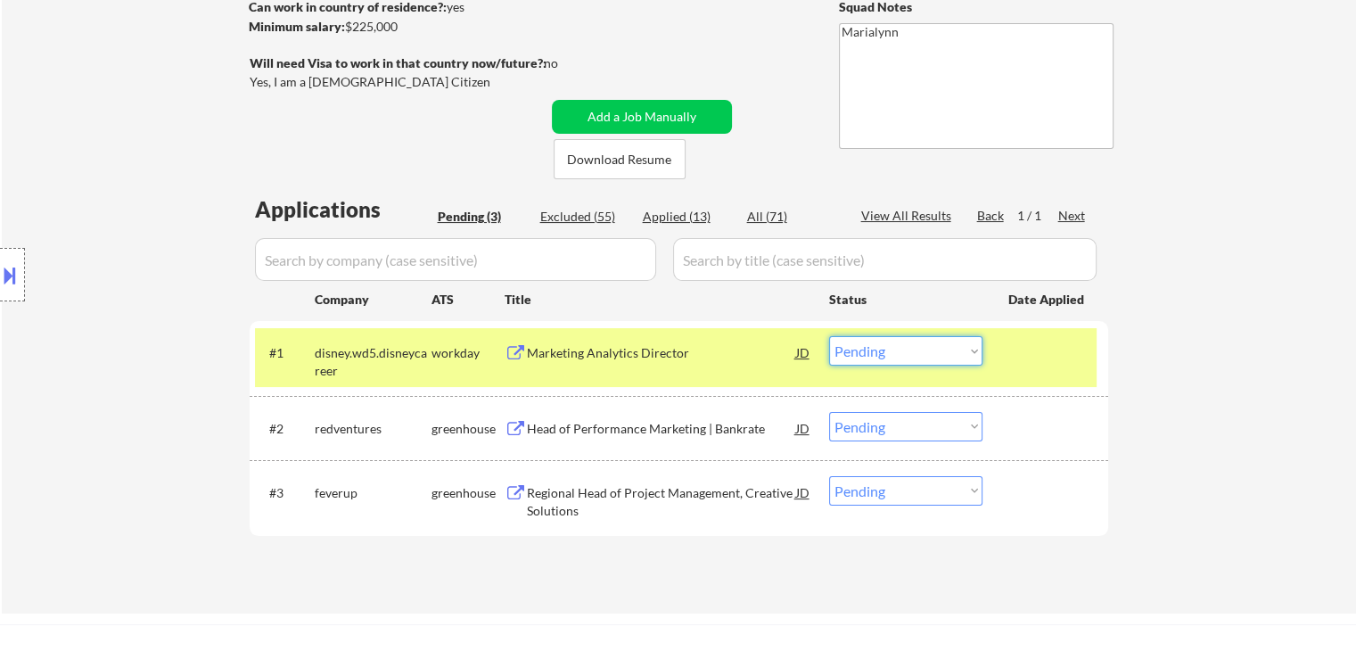
drag, startPoint x: 923, startPoint y: 352, endPoint x: 924, endPoint y: 365, distance: 12.5
click at [923, 353] on select "Choose an option... Pending Applied Excluded (Questions) Excluded (Expired) Exc…" at bounding box center [905, 350] width 153 height 29
click at [829, 336] on select "Choose an option... Pending Applied Excluded (Questions) Excluded (Expired) Exc…" at bounding box center [905, 350] width 153 height 29
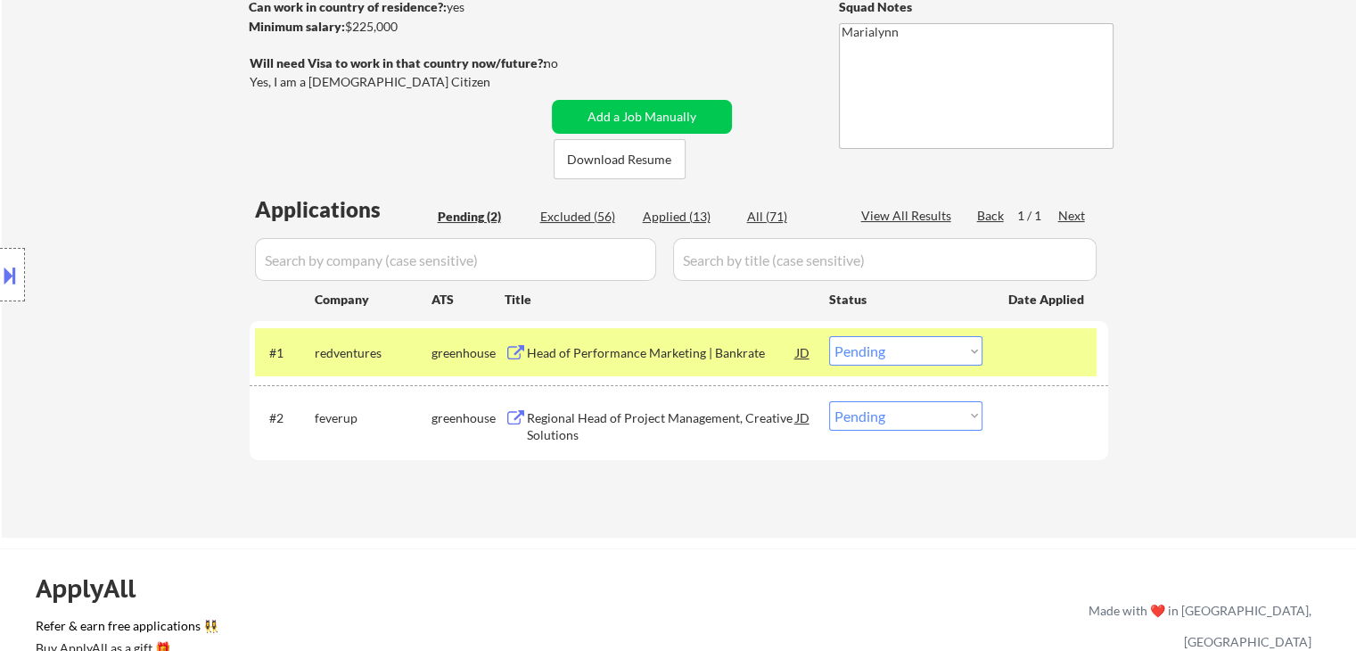
click at [724, 336] on div "Head of Performance Marketing | Bankrate" at bounding box center [661, 352] width 269 height 32
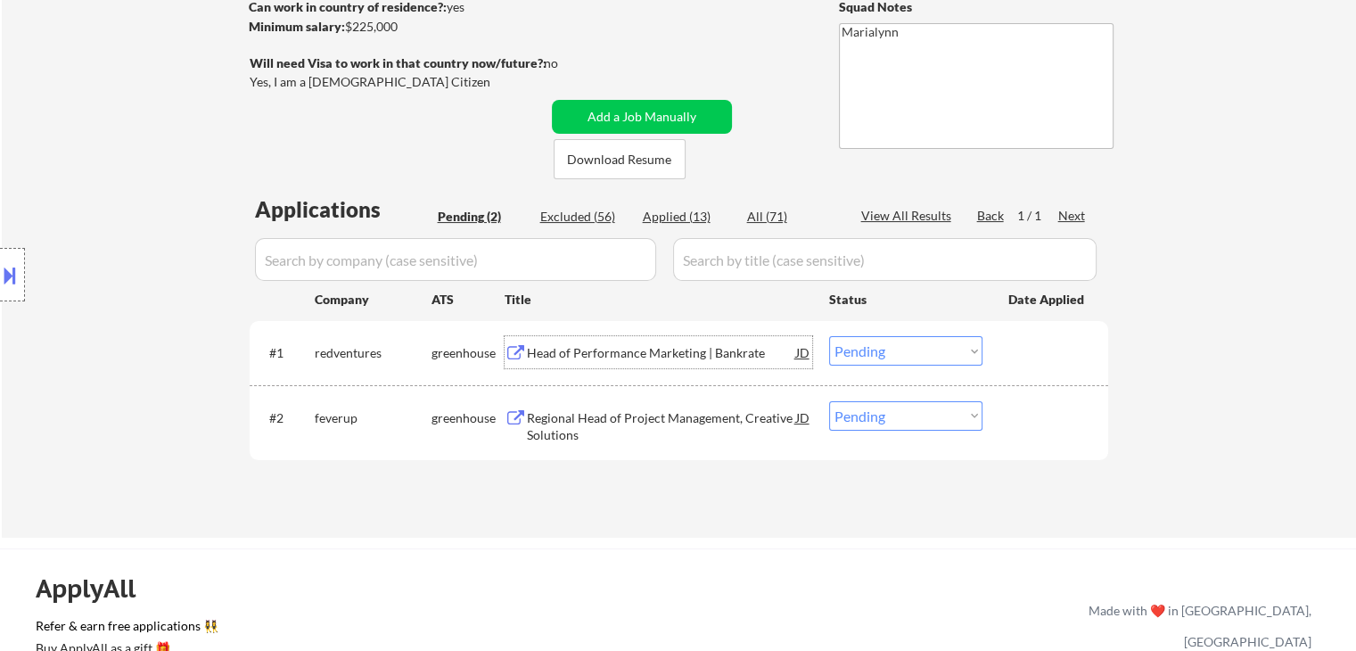
click at [673, 412] on div "Regional Head of Project Management, Creative Solutions" at bounding box center [661, 426] width 269 height 35
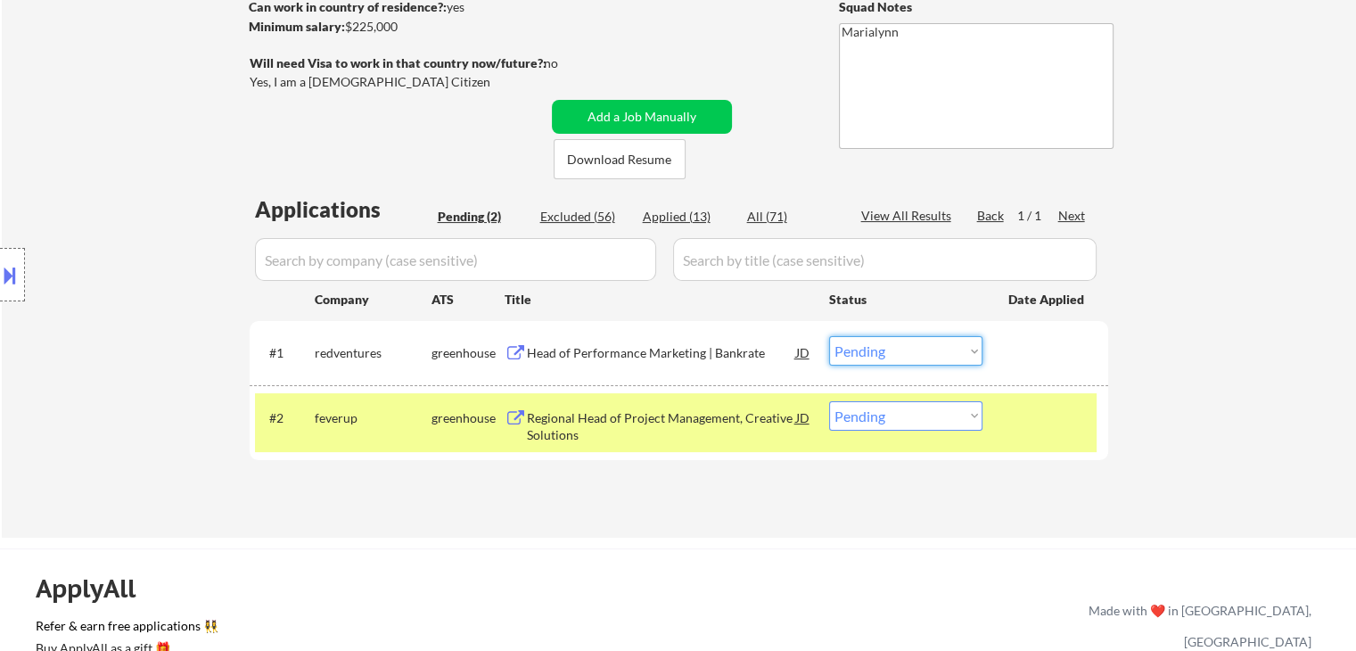
click at [882, 342] on select "Choose an option... Pending Applied Excluded (Questions) Excluded (Expired) Exc…" at bounding box center [905, 350] width 153 height 29
click at [829, 336] on select "Choose an option... Pending Applied Excluded (Questions) Excluded (Expired) Exc…" at bounding box center [905, 350] width 153 height 29
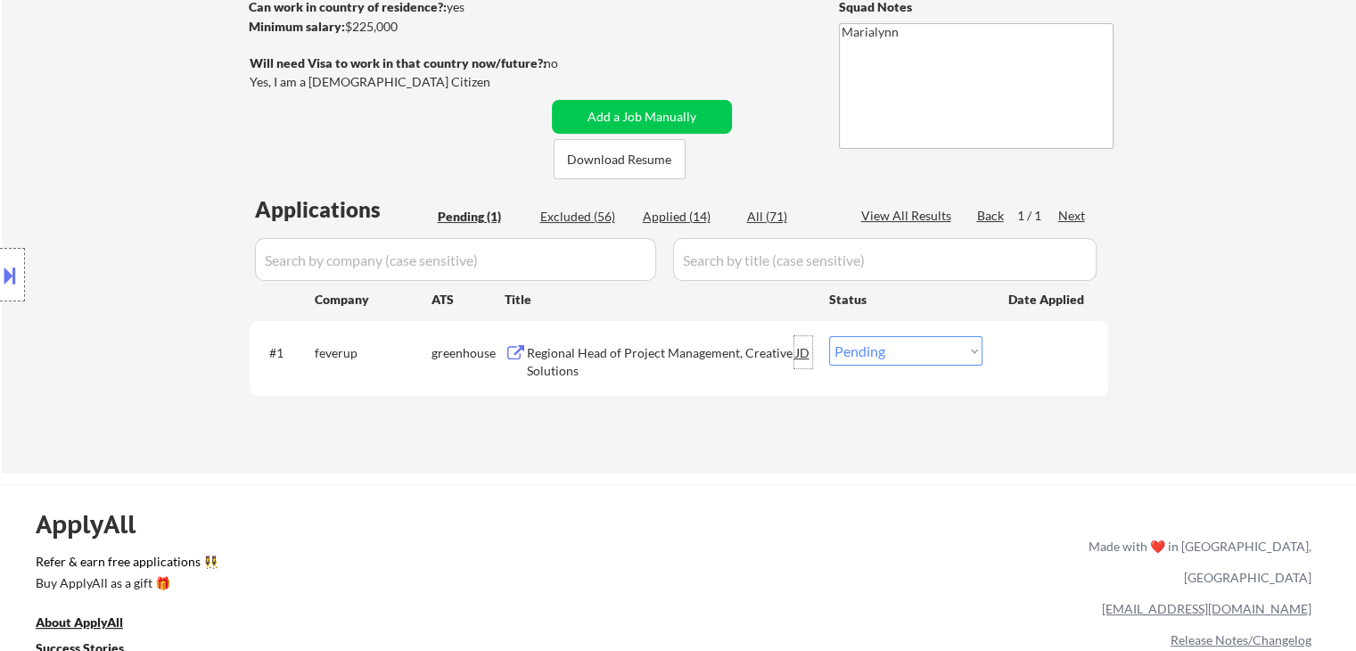
click at [806, 350] on div "JD" at bounding box center [803, 352] width 18 height 32
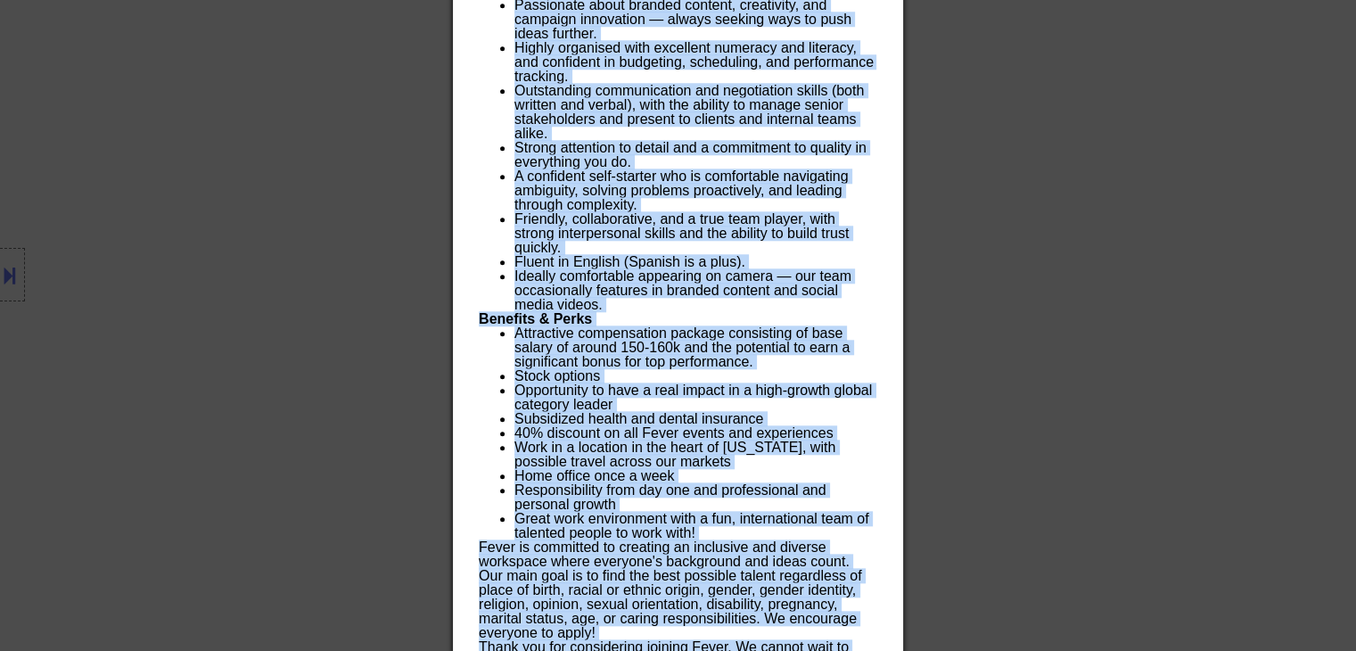
scroll to position [1975, 0]
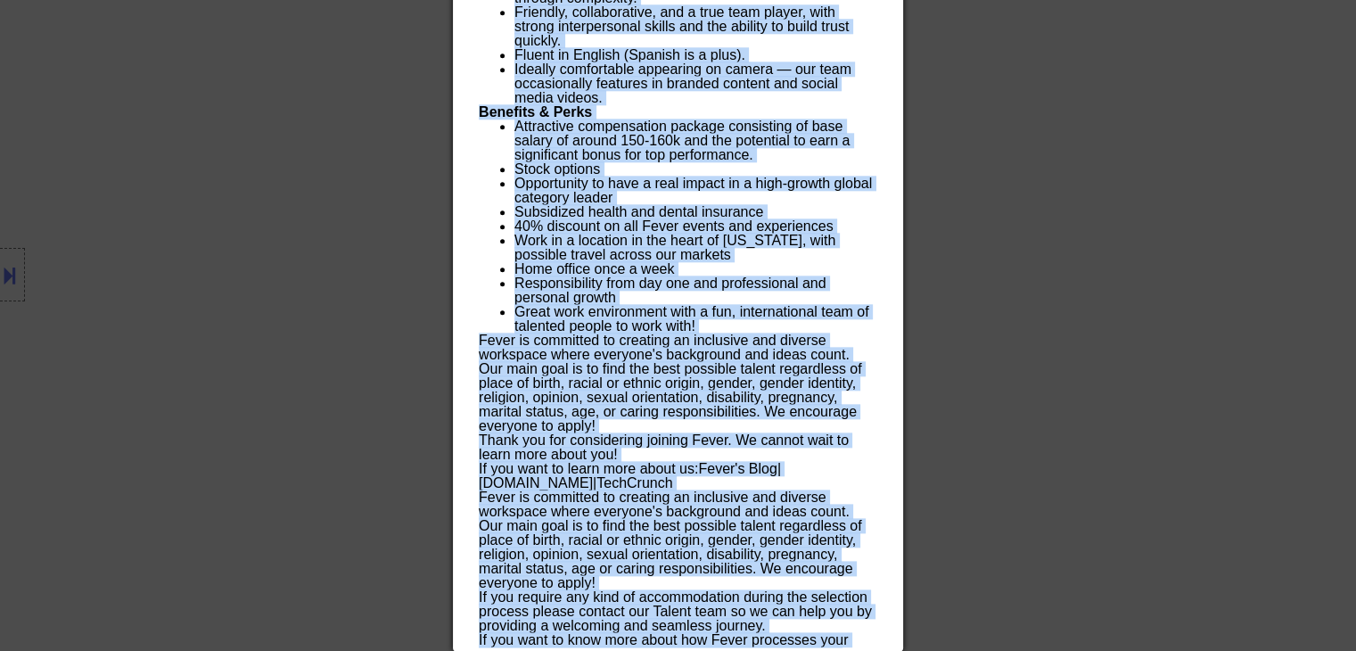
drag, startPoint x: 477, startPoint y: 76, endPoint x: 1023, endPoint y: 692, distance: 823.3
copy body "Regional Head of Project Management, Creative Solutions feverup New York AI Loc…"
click at [773, 504] on p "Fever is committed to creating an inclusive and diverse workspace where everyon…" at bounding box center [678, 540] width 398 height 100
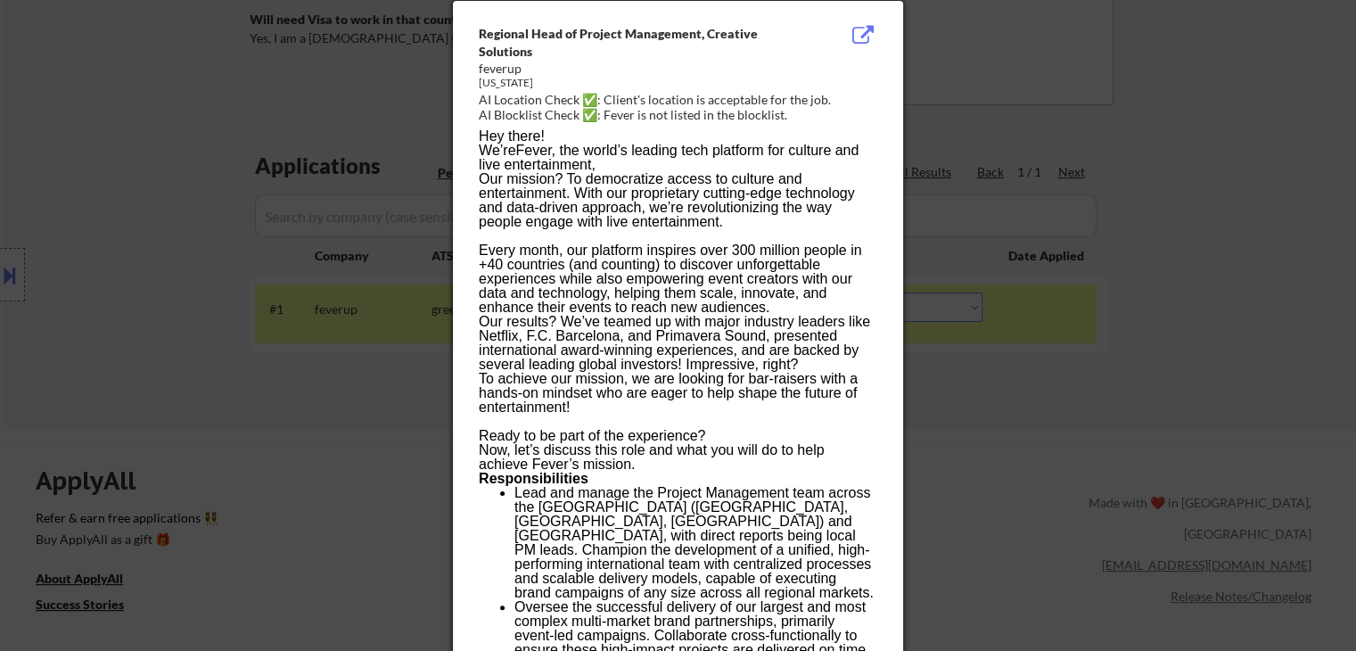
scroll to position [193, 0]
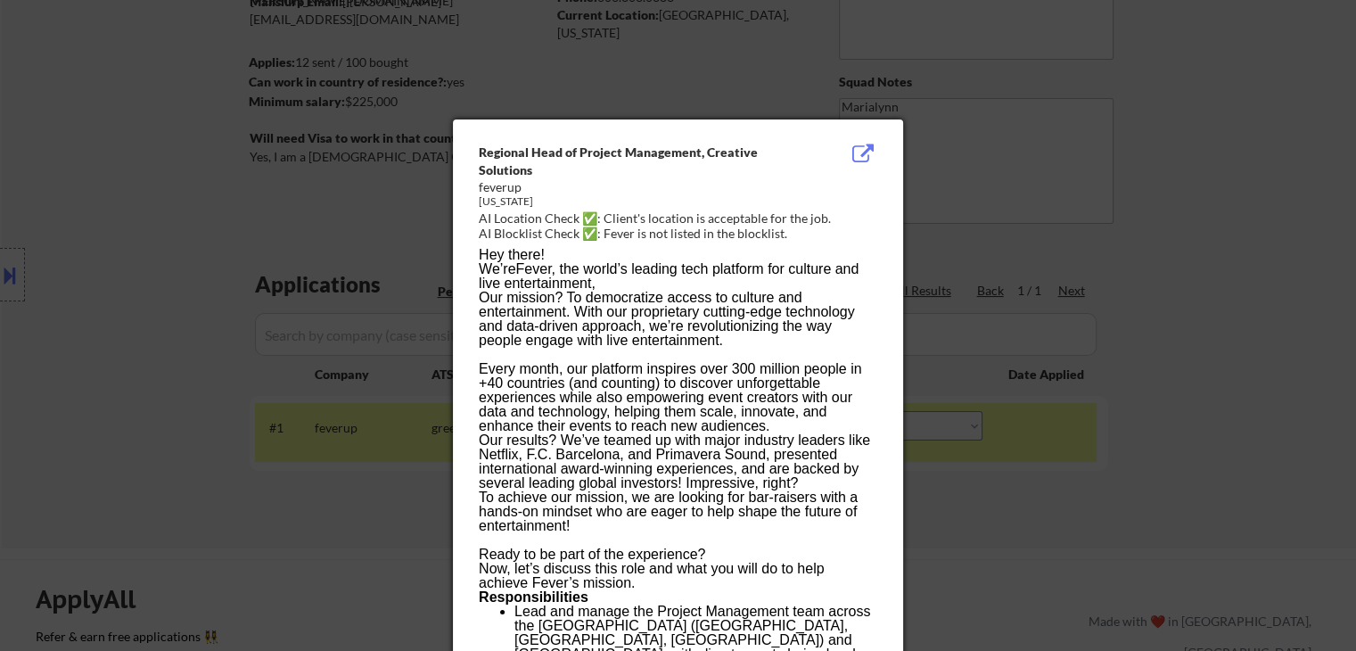
click at [911, 165] on div at bounding box center [678, 325] width 1356 height 651
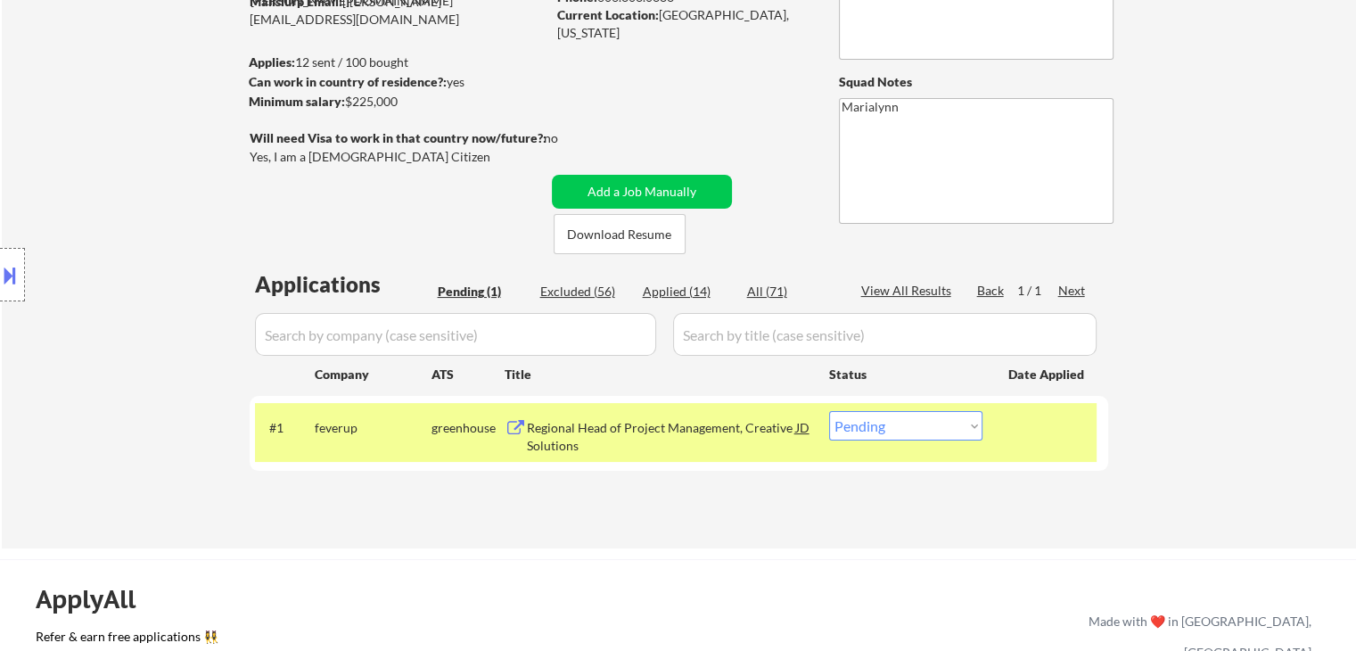
drag, startPoint x: 866, startPoint y: 431, endPoint x: 888, endPoint y: 463, distance: 39.3
click at [866, 431] on select "Choose an option... Pending Applied Excluded (Questions) Excluded (Expired) Exc…" at bounding box center [905, 425] width 153 height 29
select select ""excluded__salary_""
click at [829, 411] on select "Choose an option... Pending Applied Excluded (Questions) Excluded (Expired) Exc…" at bounding box center [905, 425] width 153 height 29
select select ""excluded__salary_""
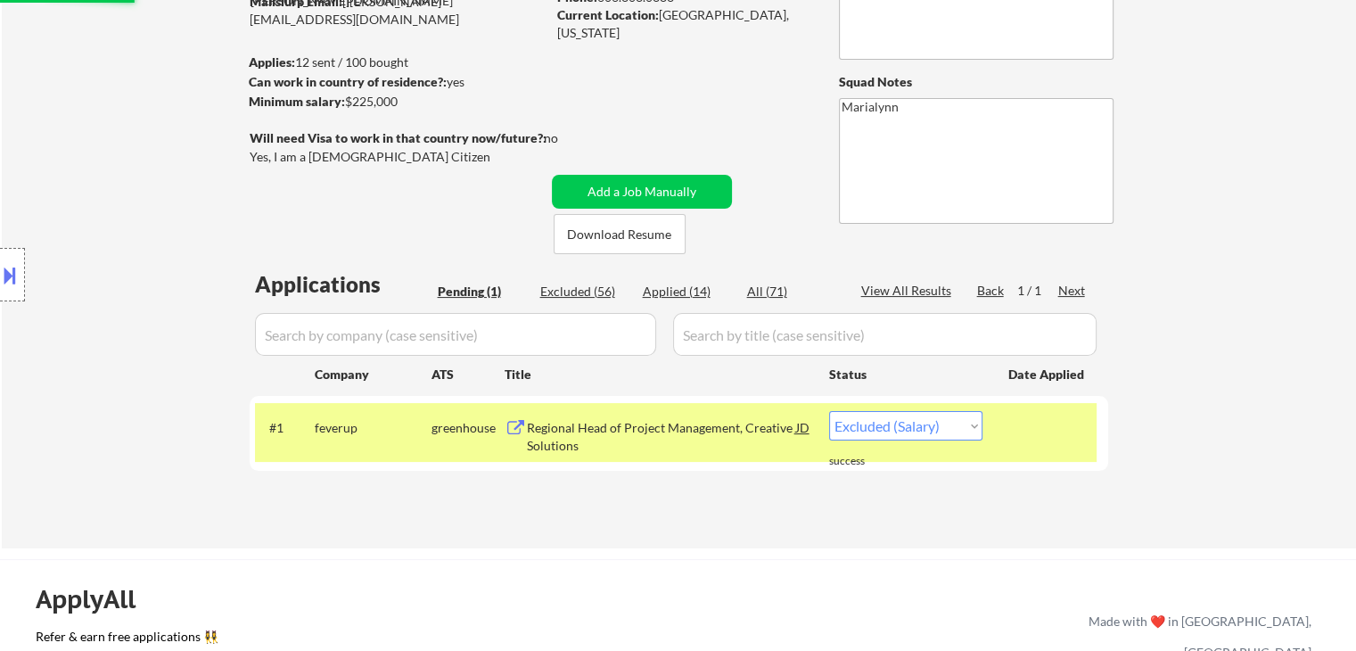
select select ""excluded__salary_""
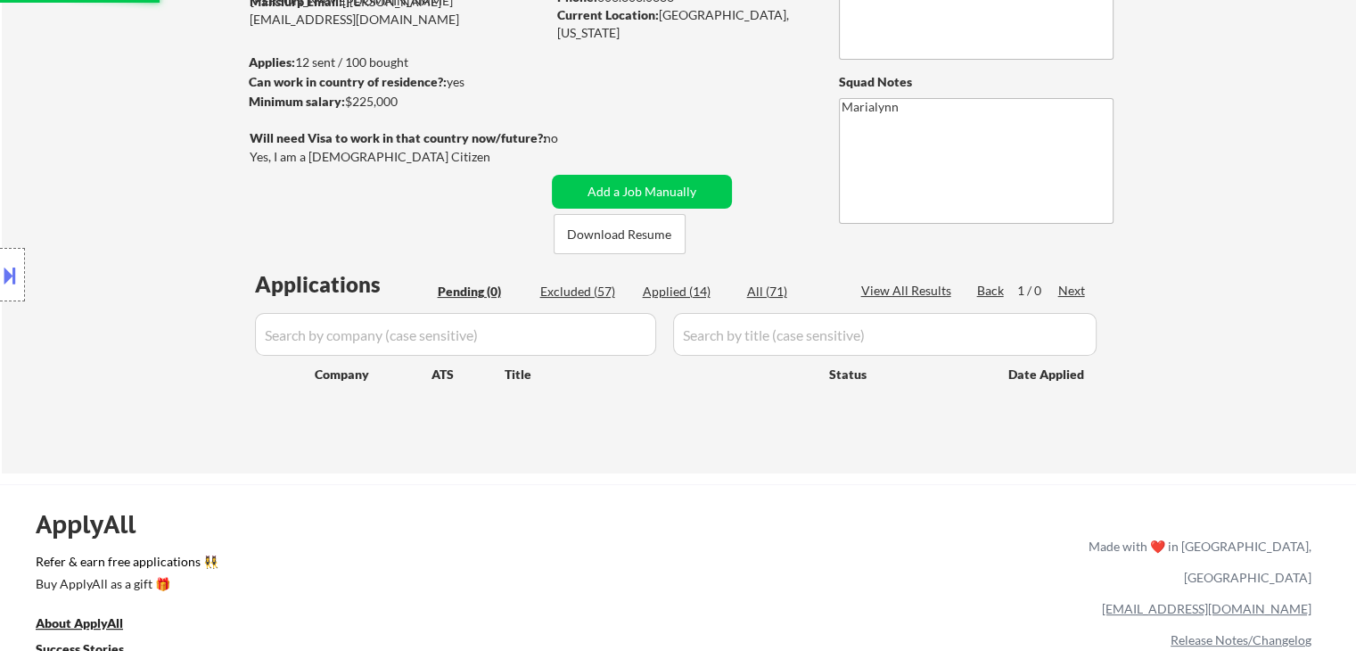
click at [684, 294] on div "Applied (14)" at bounding box center [687, 292] width 89 height 18
select select ""applied""
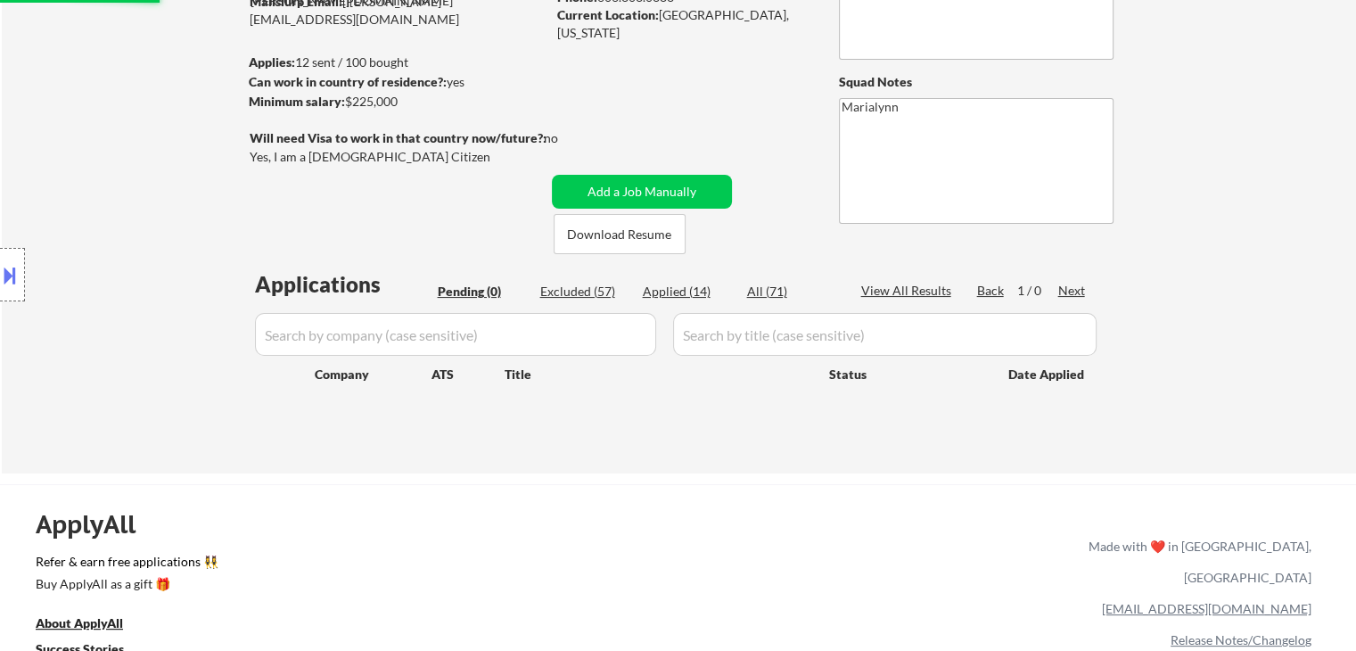
select select ""applied""
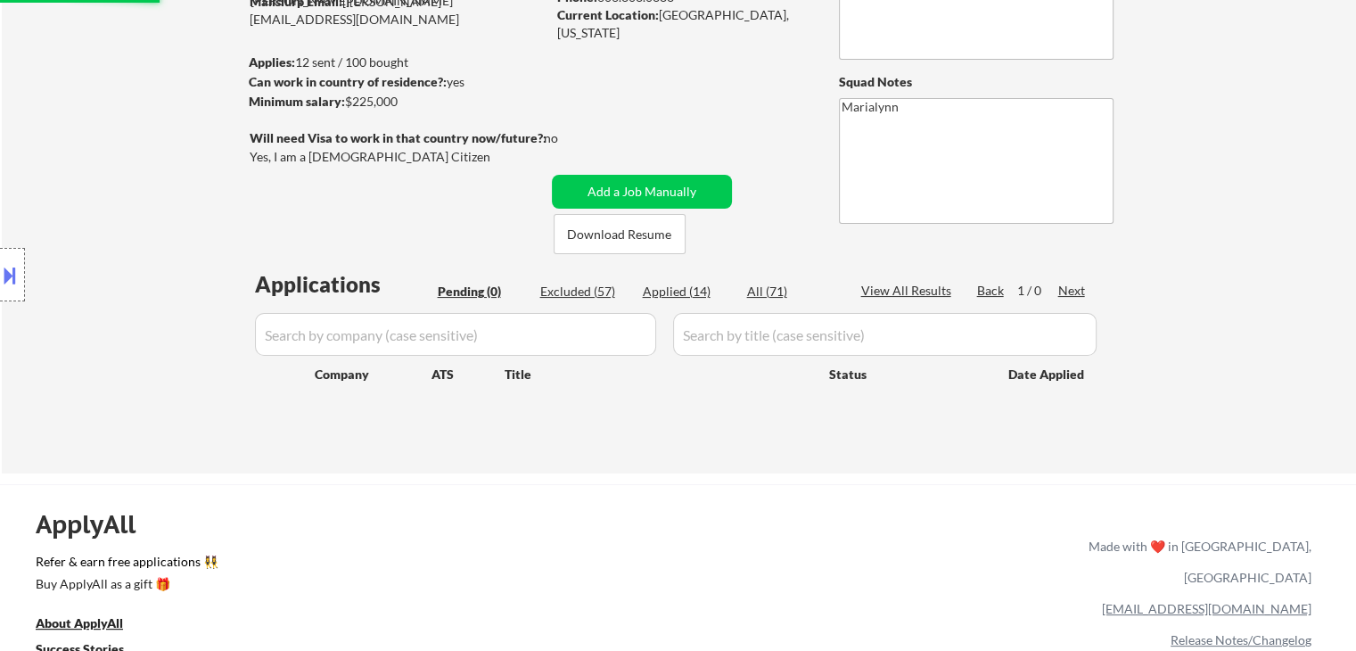
select select ""applied""
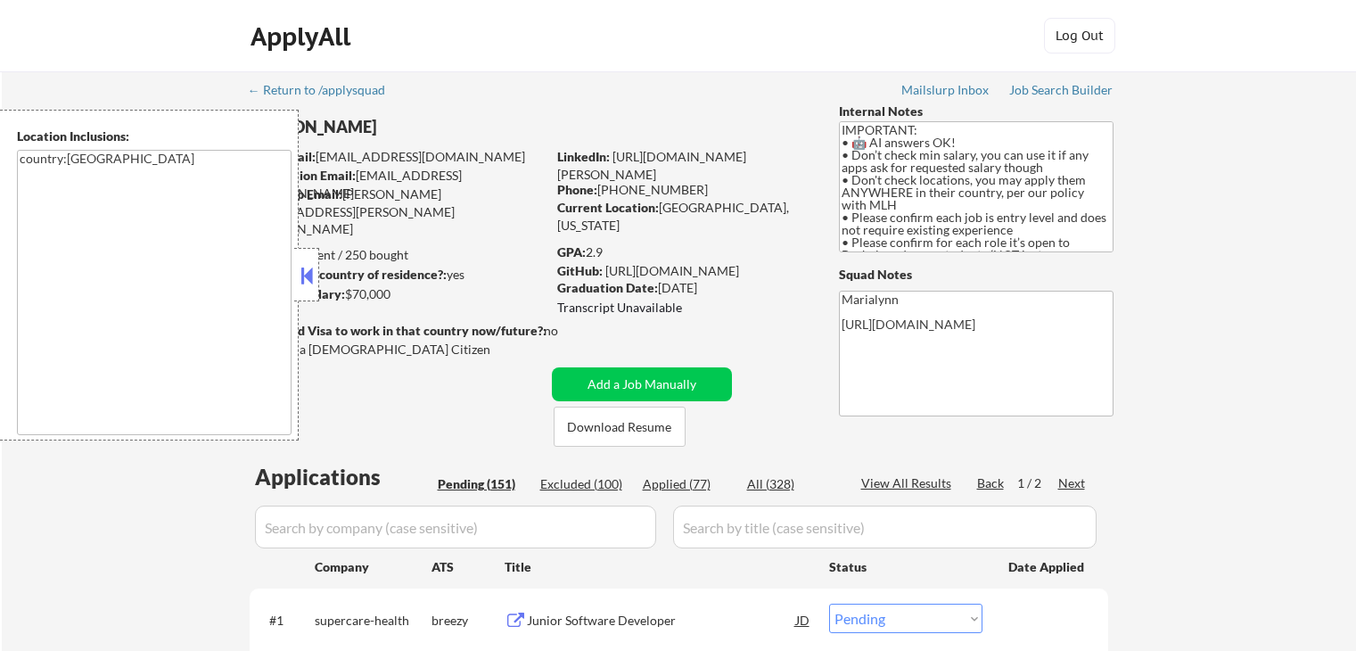
select select ""pending""
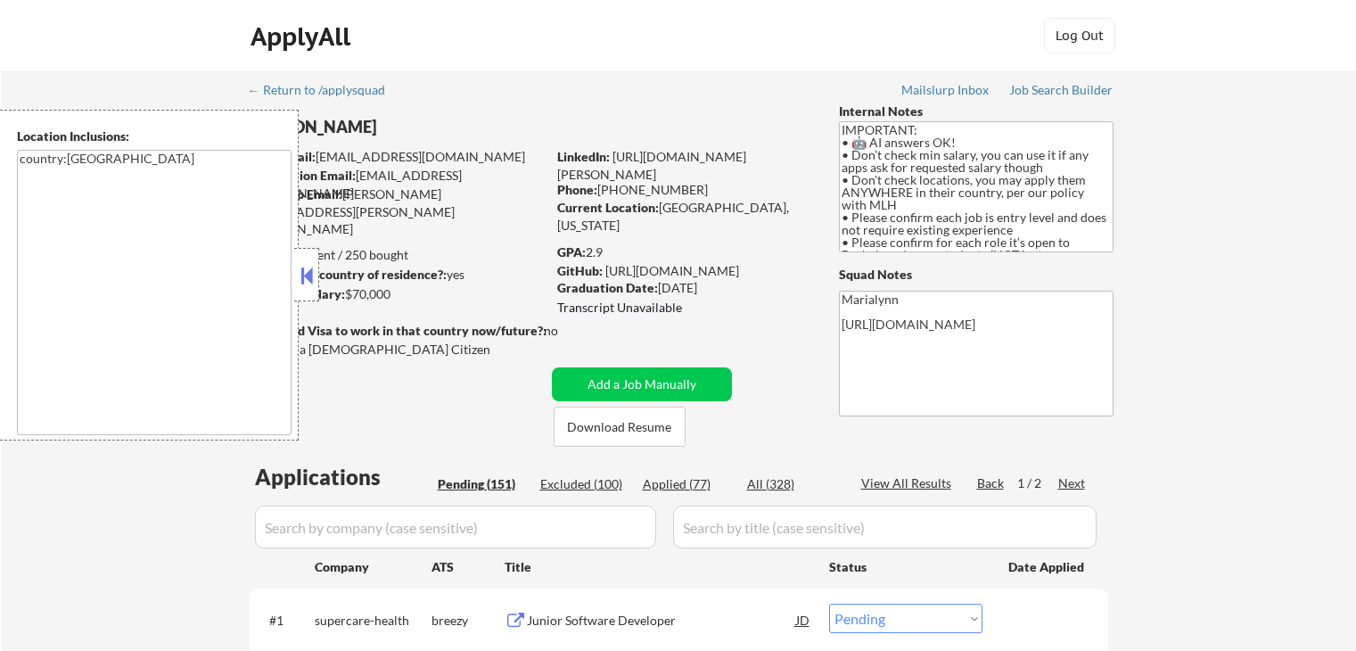
select select ""pending""
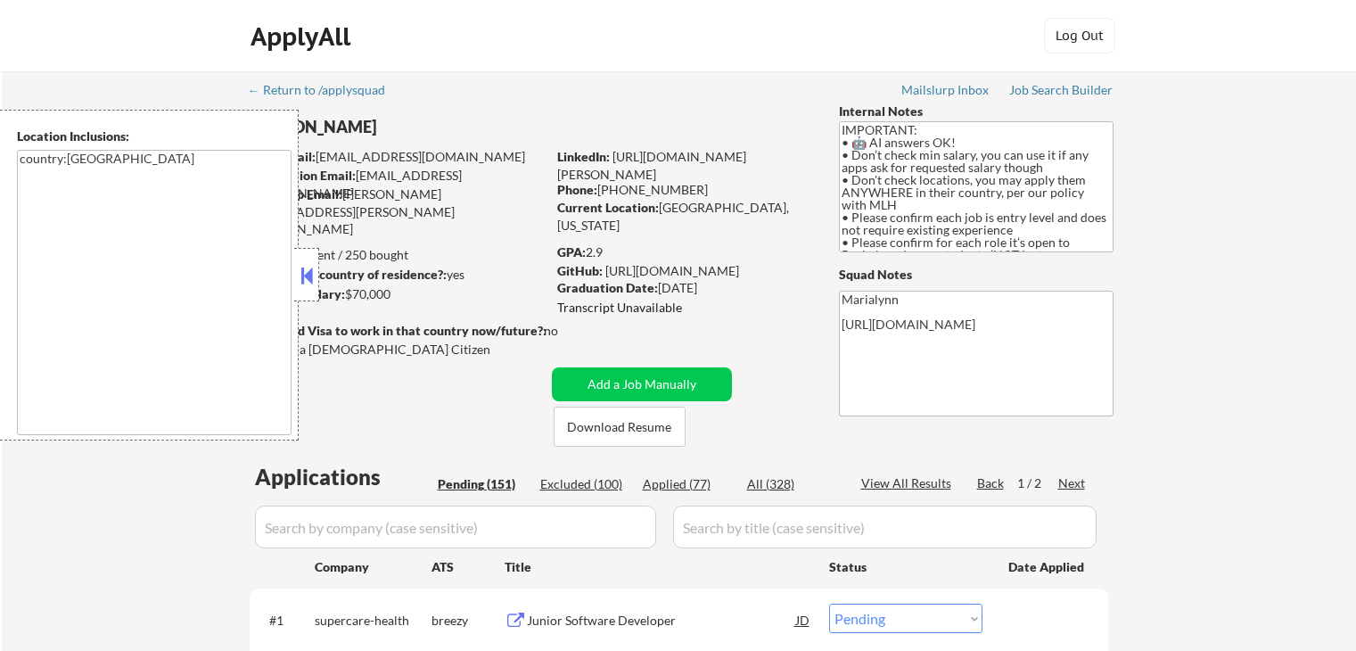
select select ""pending""
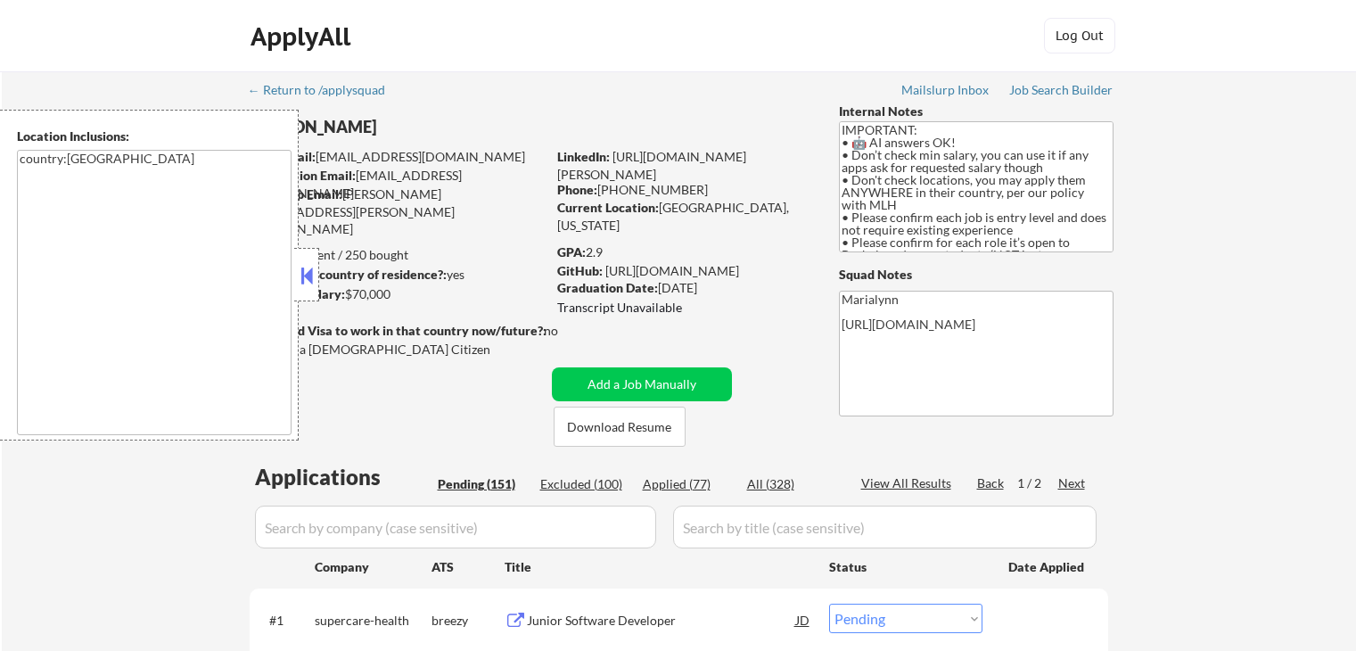
select select ""pending""
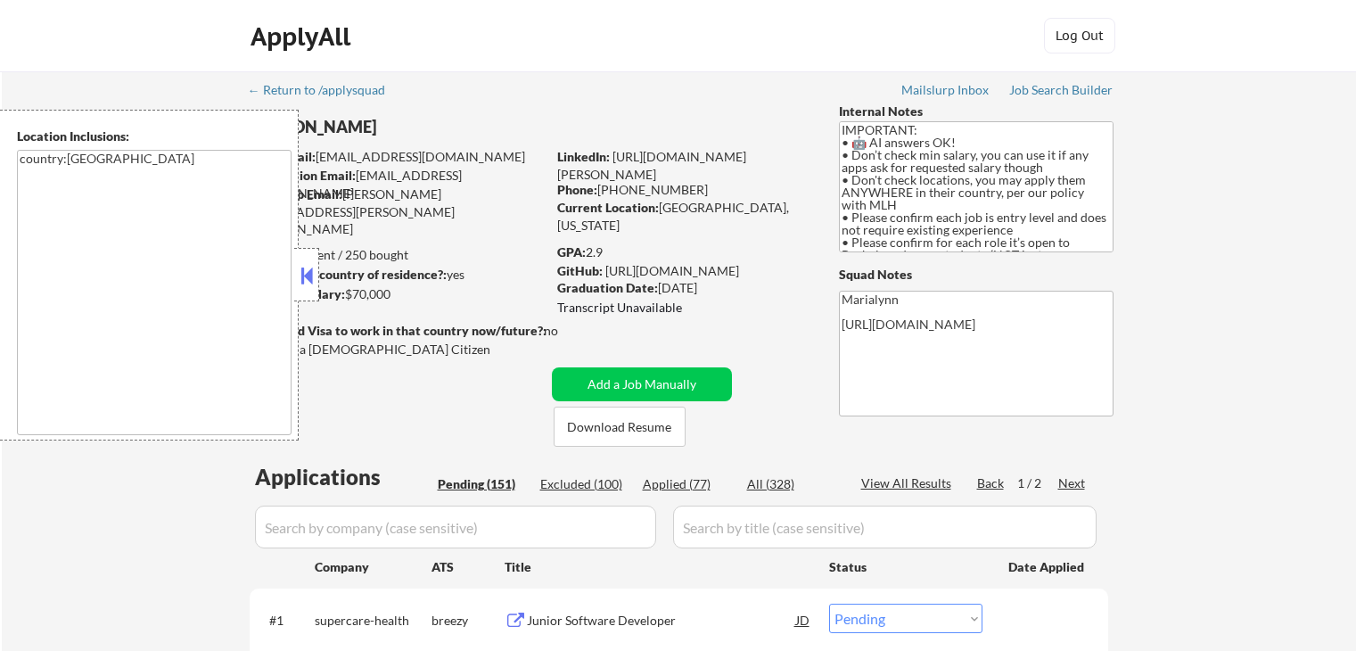
select select ""pending""
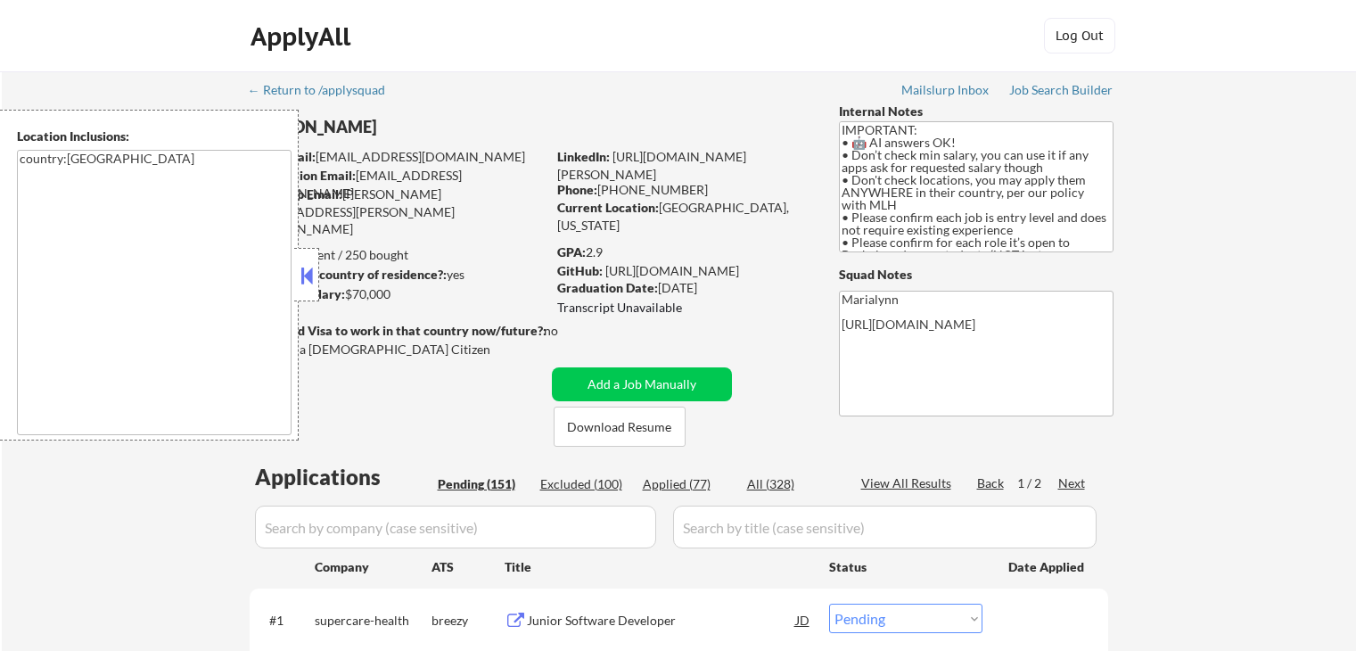
select select ""pending""
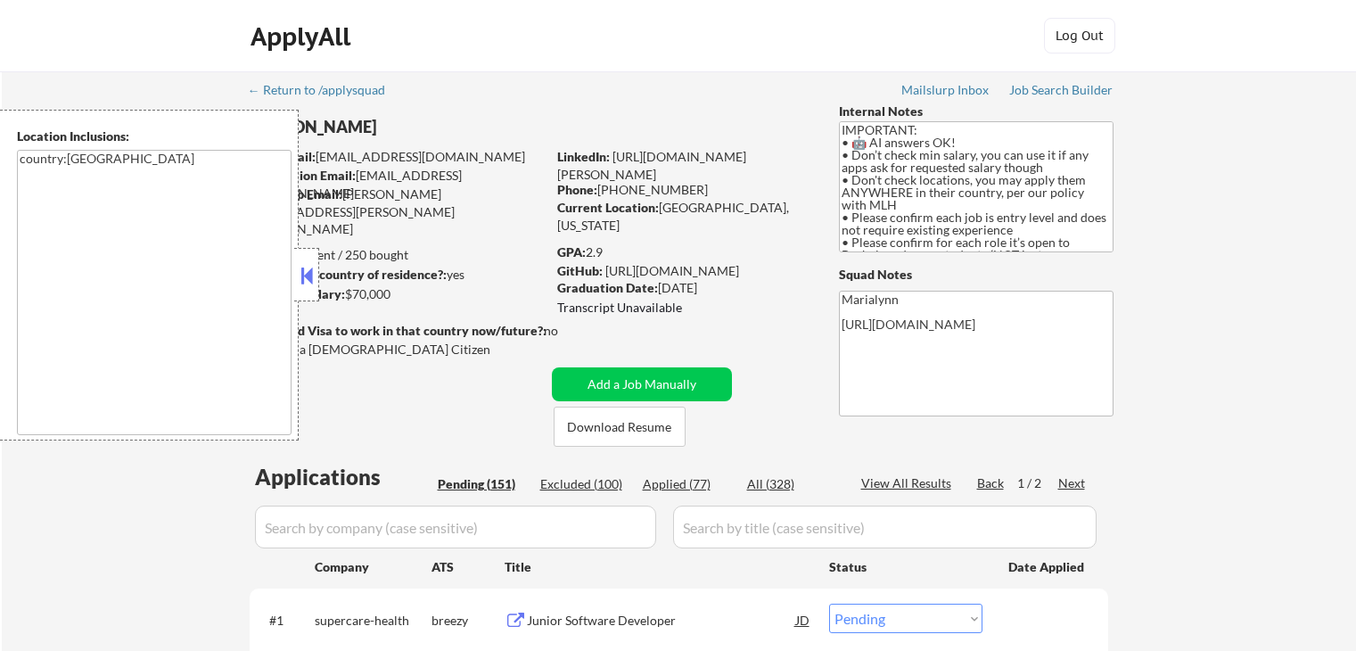
select select ""pending""
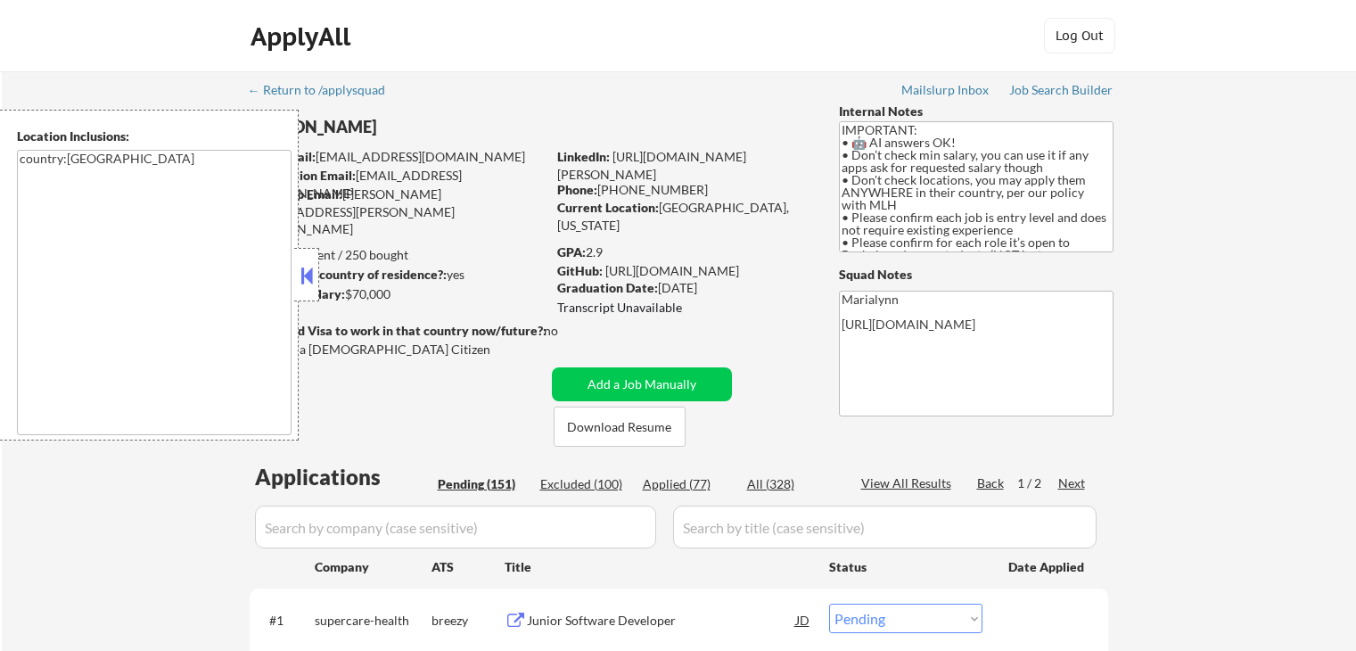
select select ""pending""
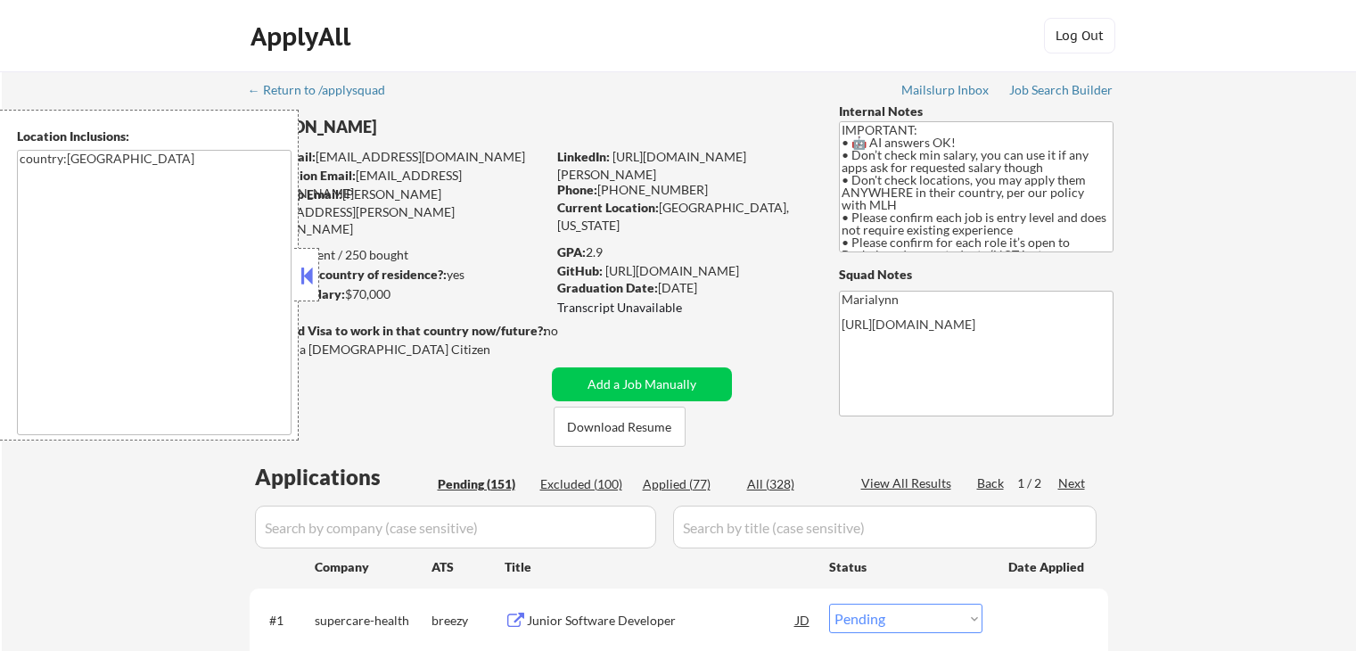
select select ""pending""
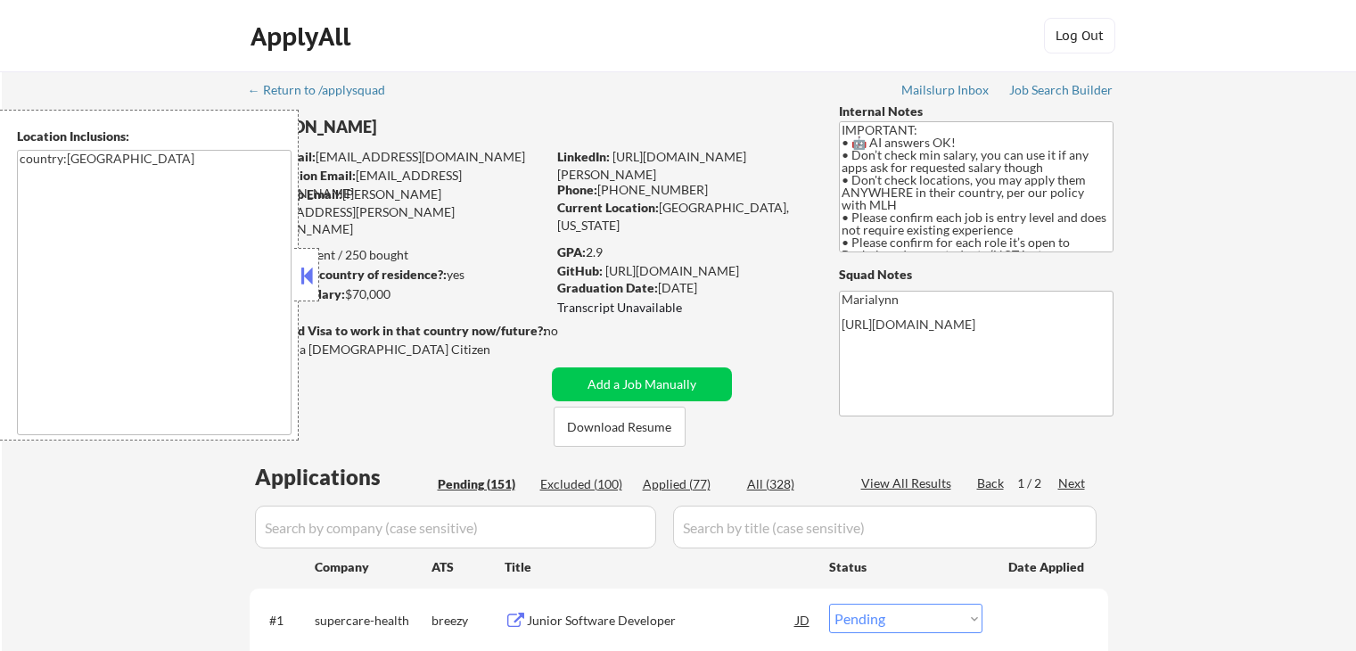
select select ""pending""
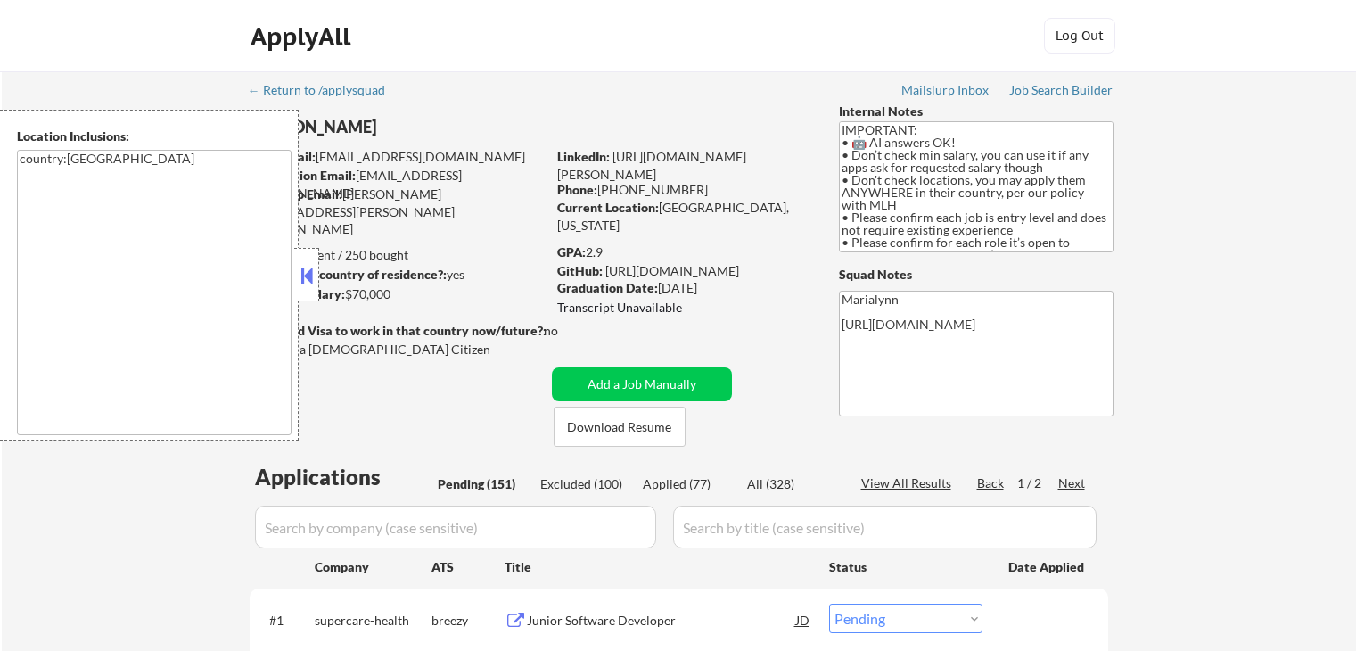
select select ""pending""
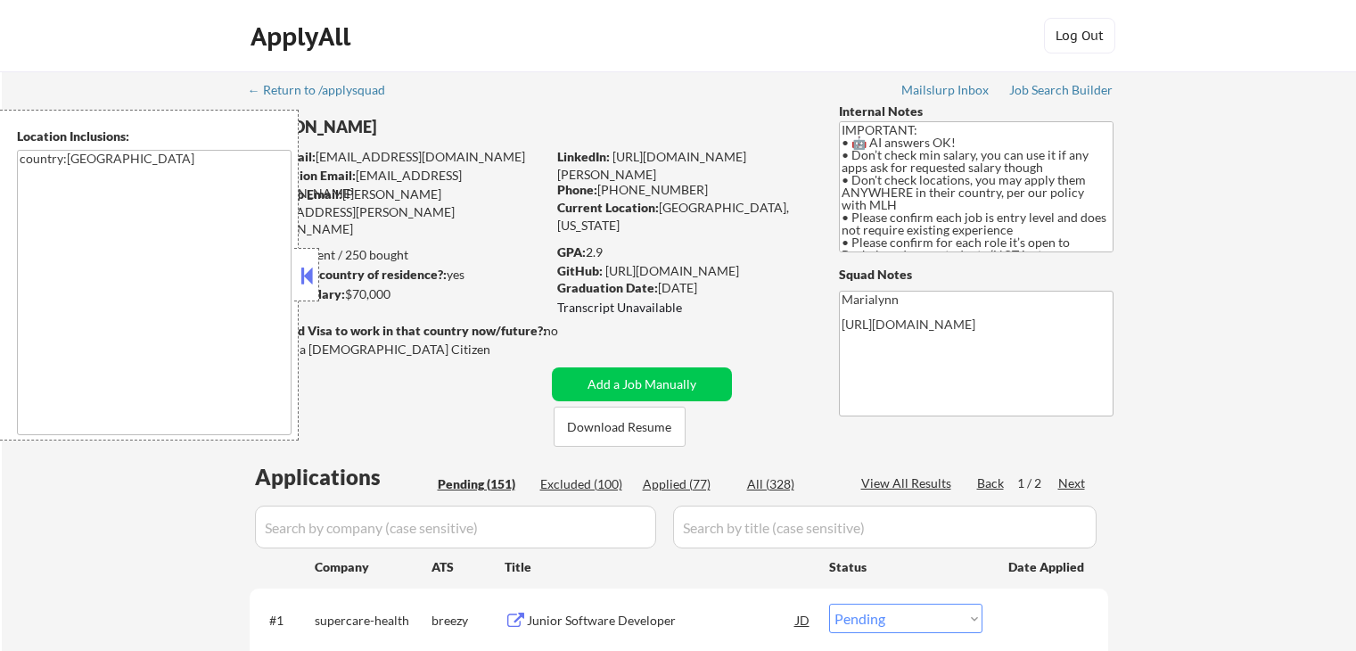
select select ""pending""
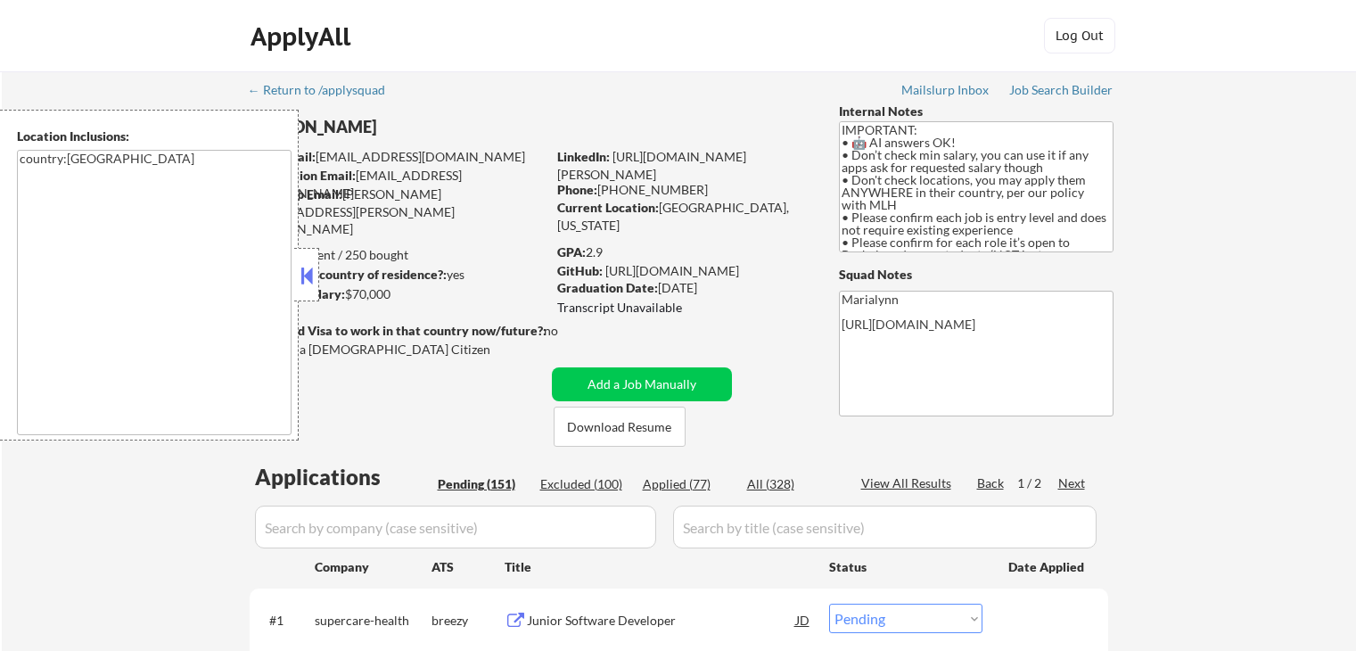
select select ""pending""
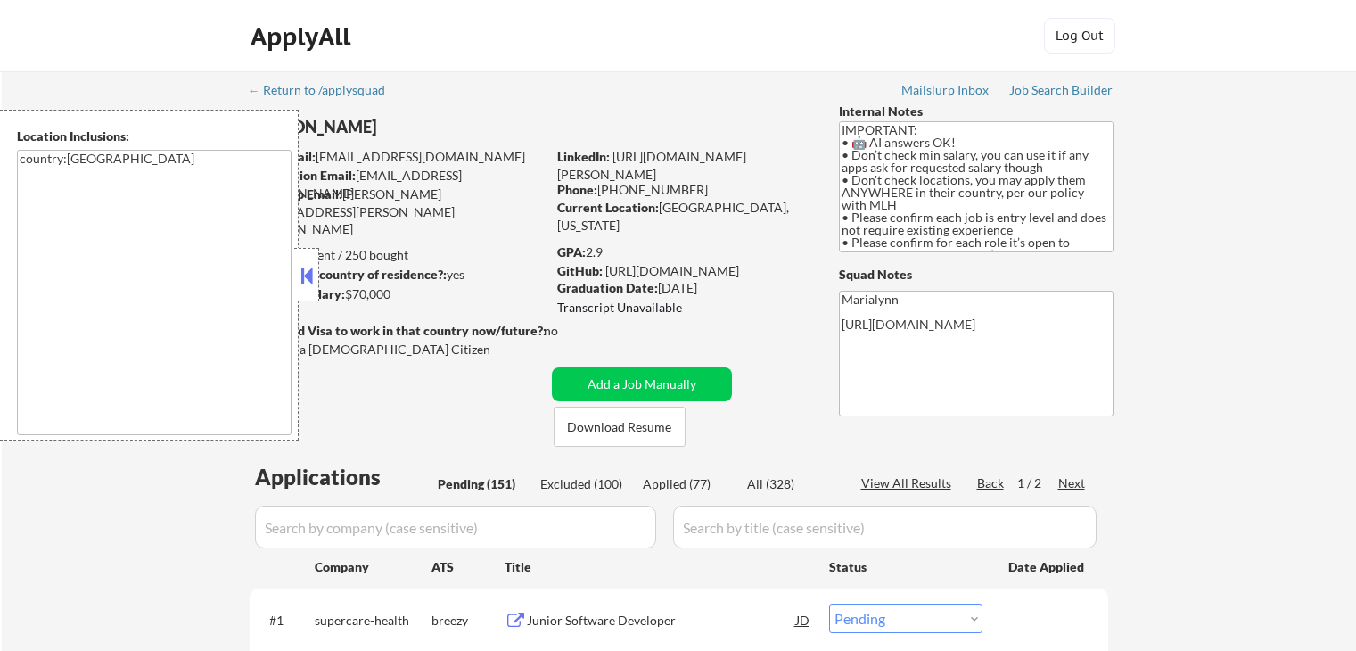
select select ""pending""
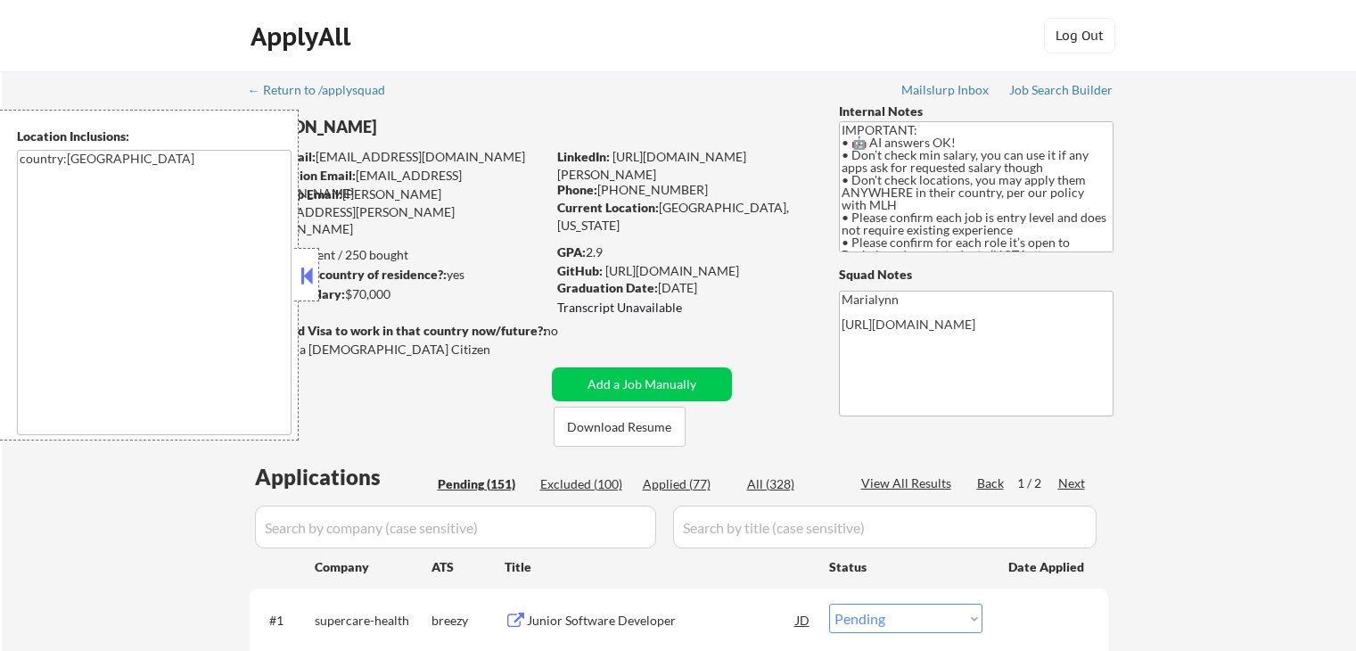
select select ""pending""
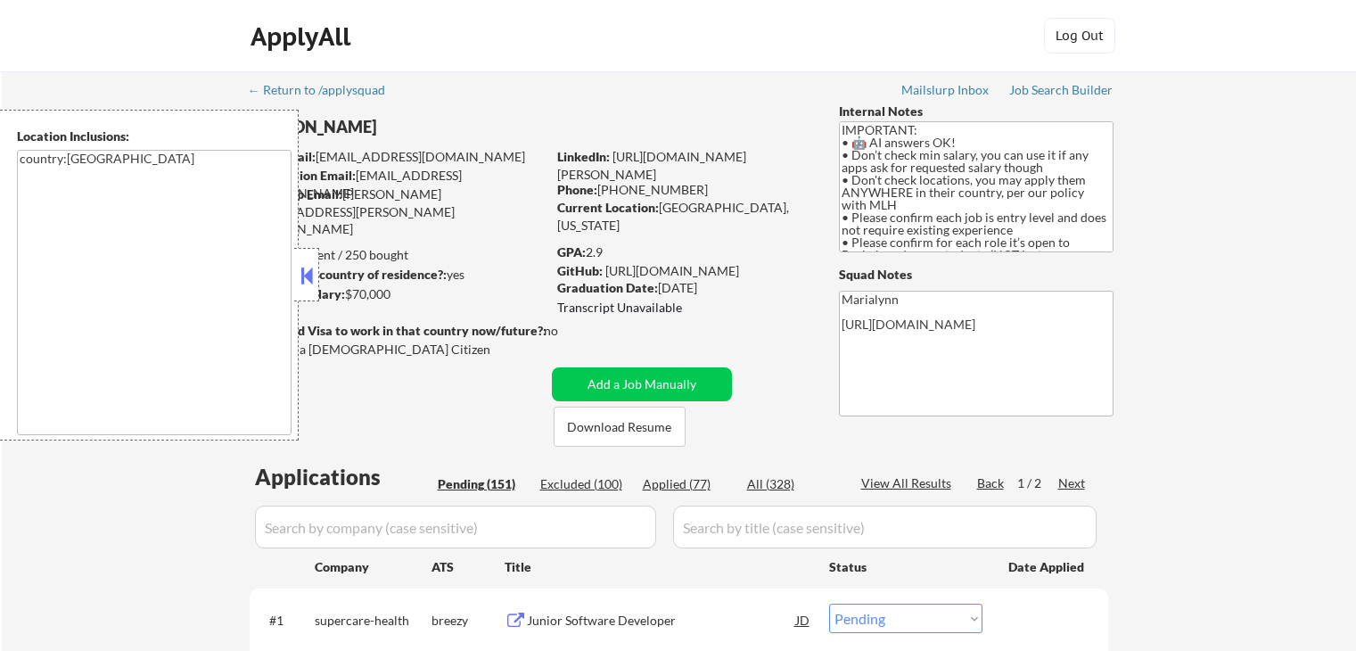
select select ""pending""
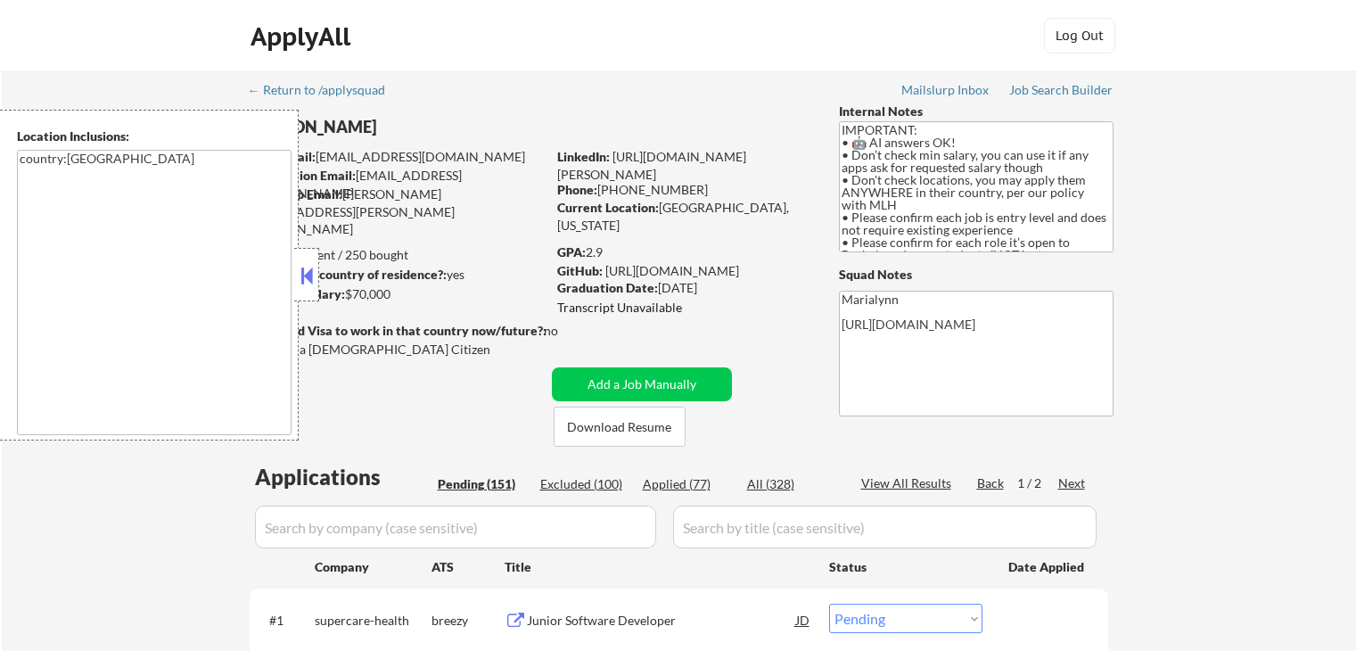
select select ""pending""
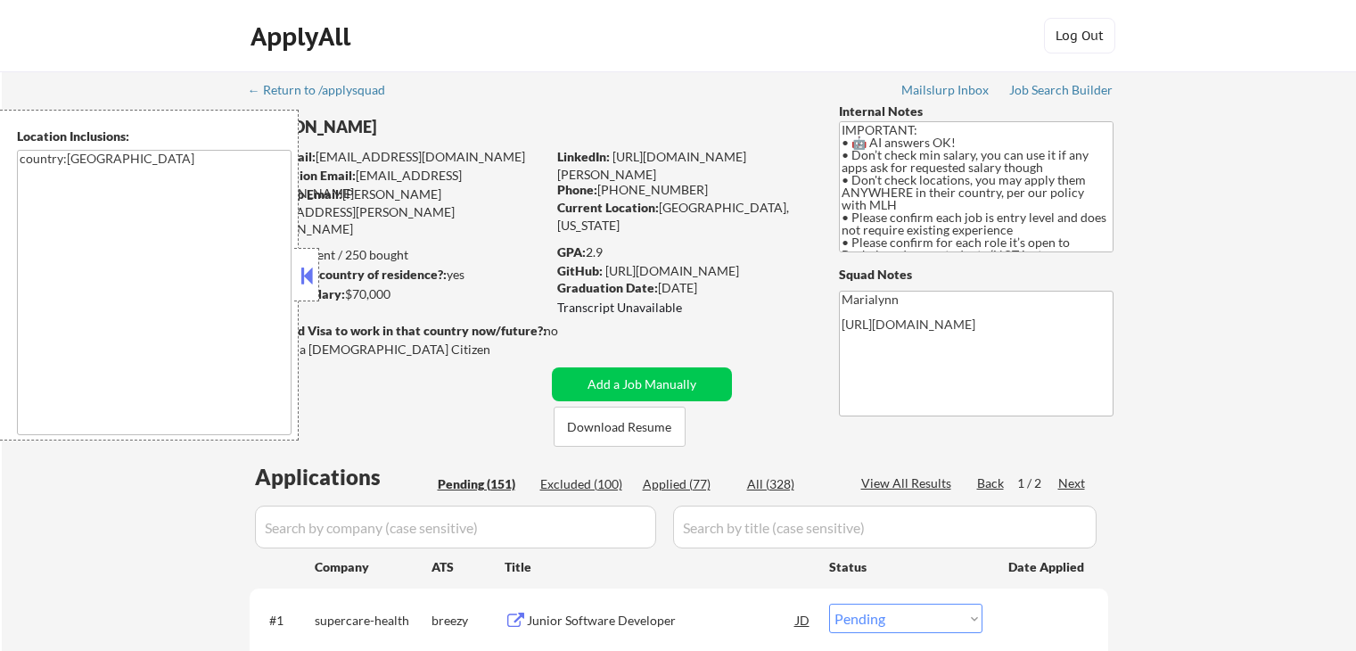
select select ""pending""
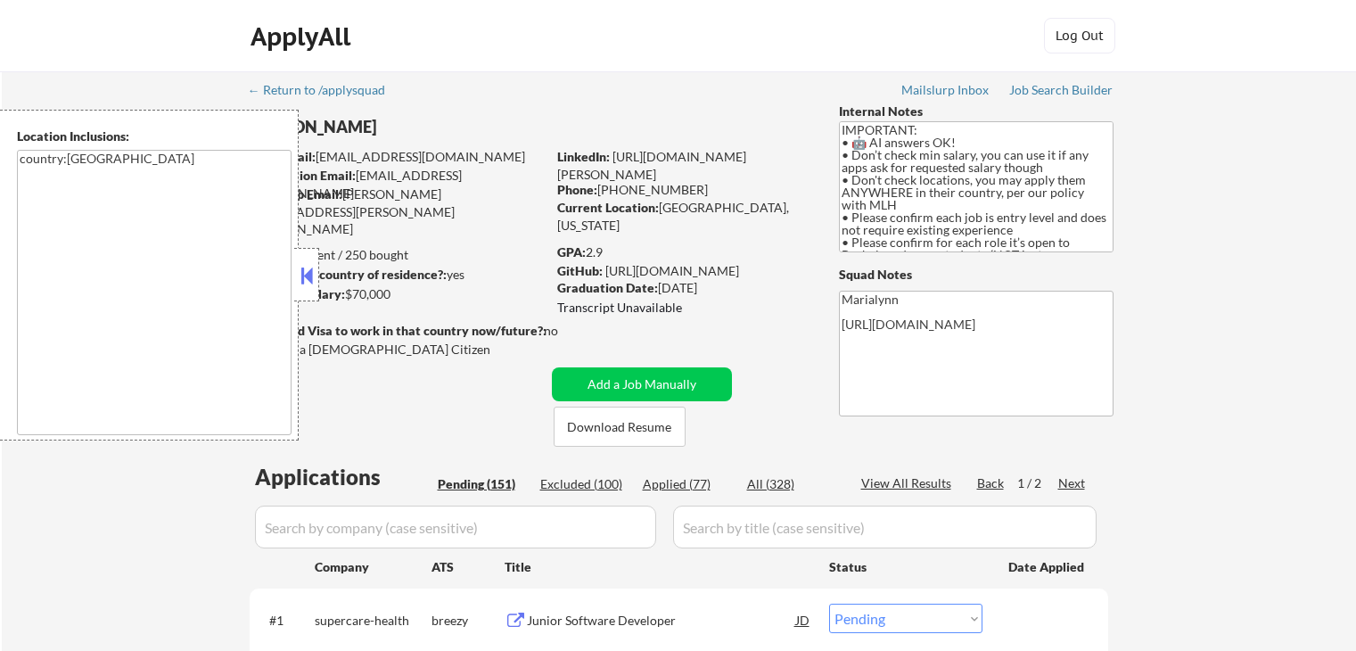
select select ""pending""
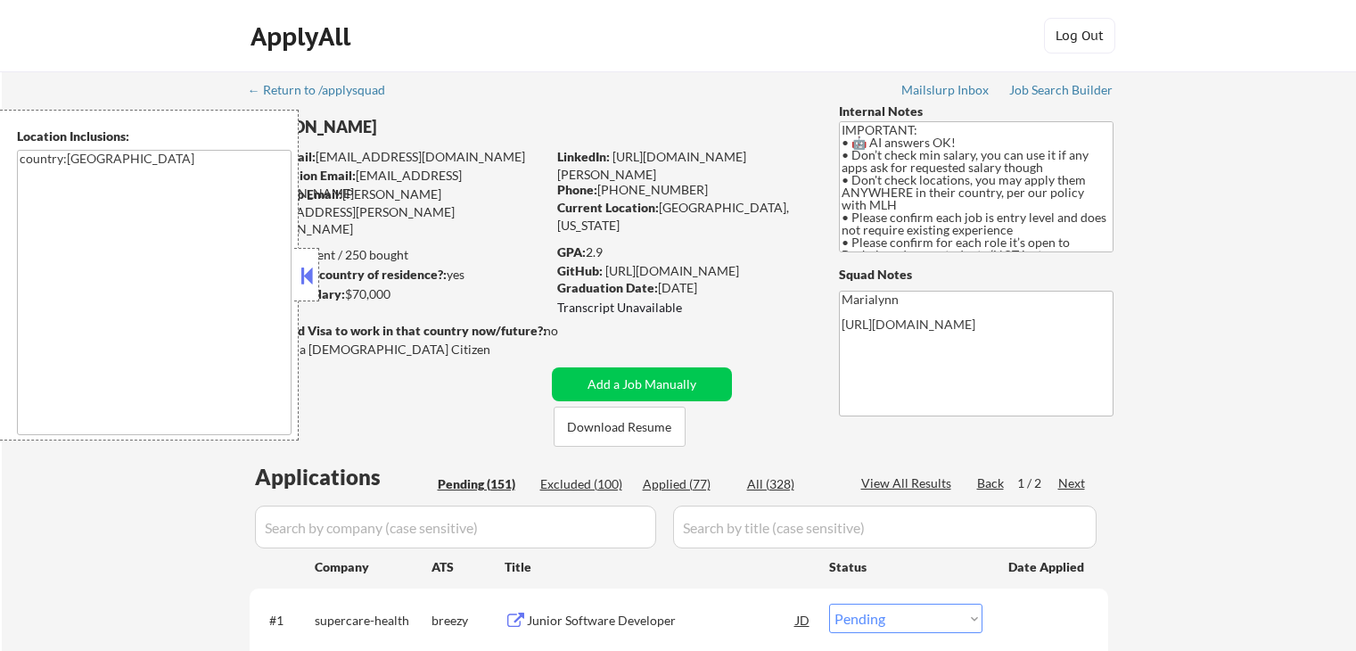
select select ""pending""
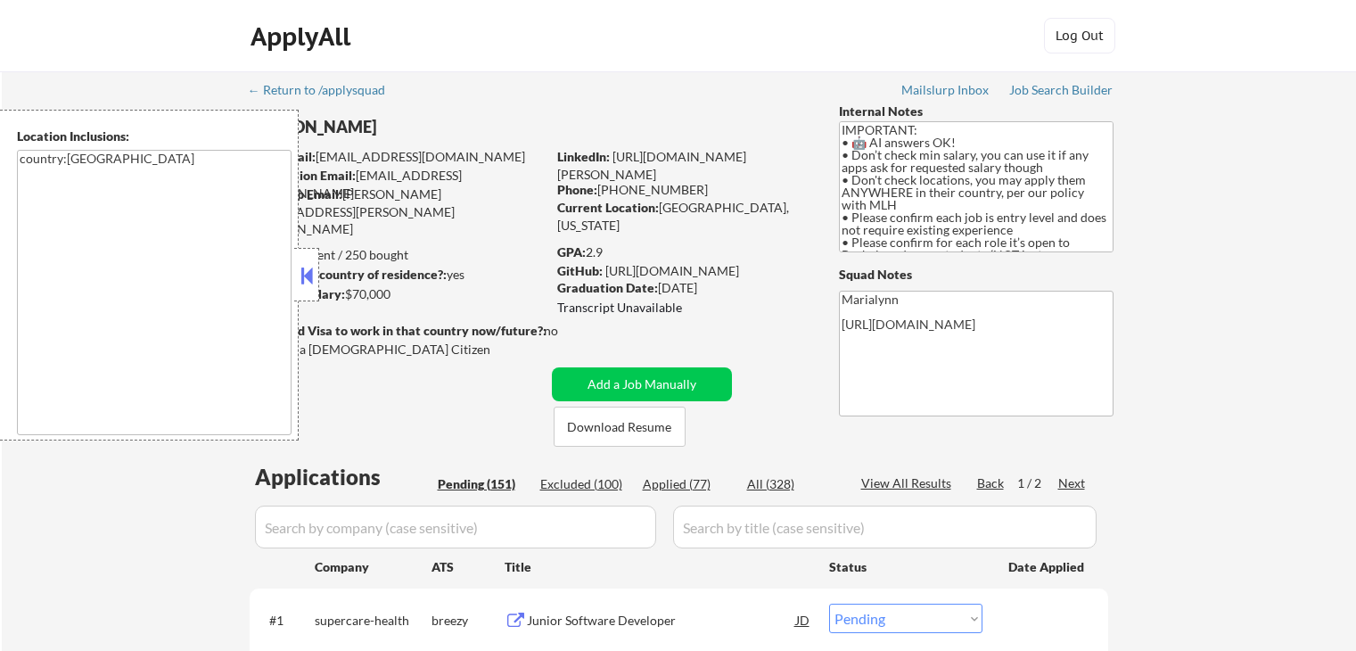
scroll to position [89, 0]
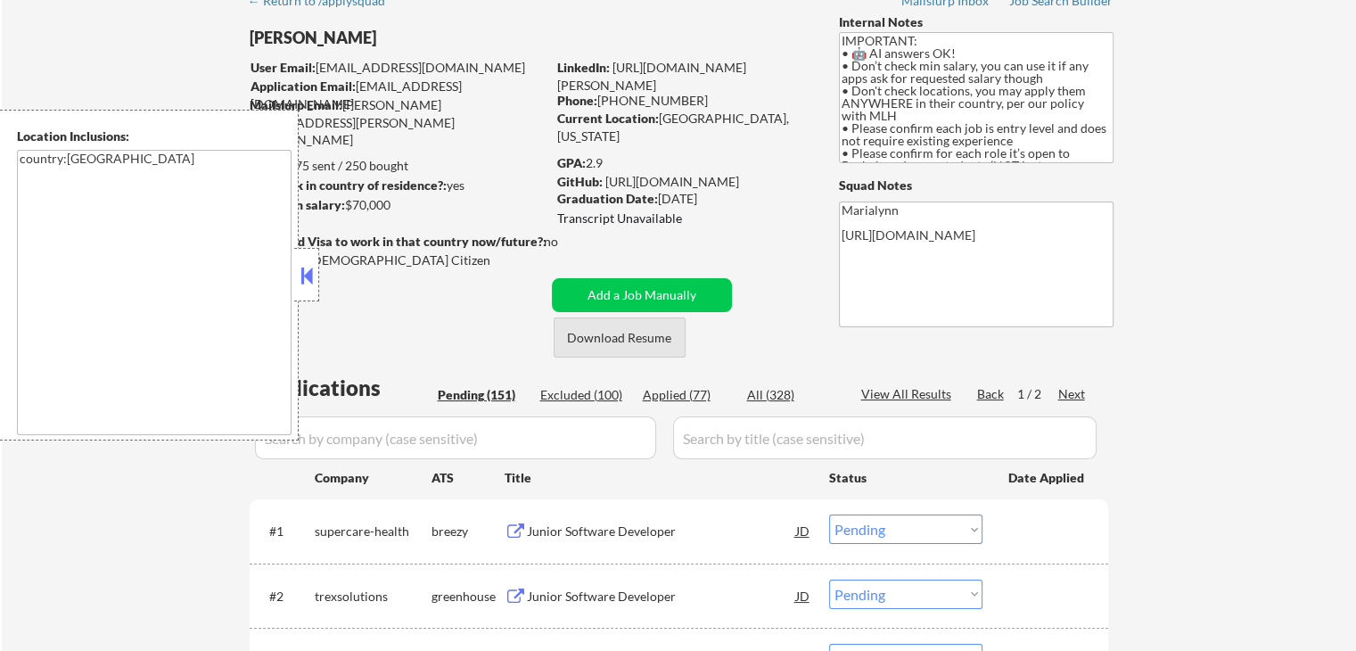
click at [648, 348] on button "Download Resume" at bounding box center [620, 337] width 132 height 40
click at [306, 270] on button at bounding box center [307, 275] width 20 height 27
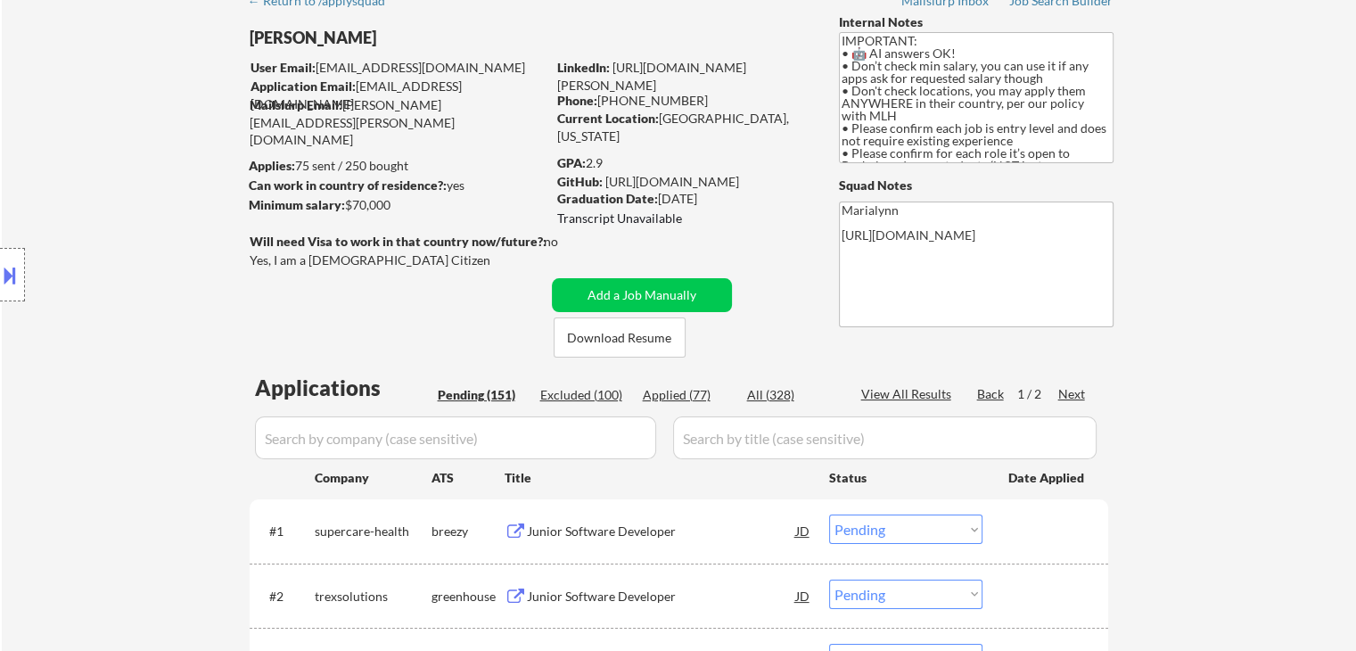
select select ""pending""
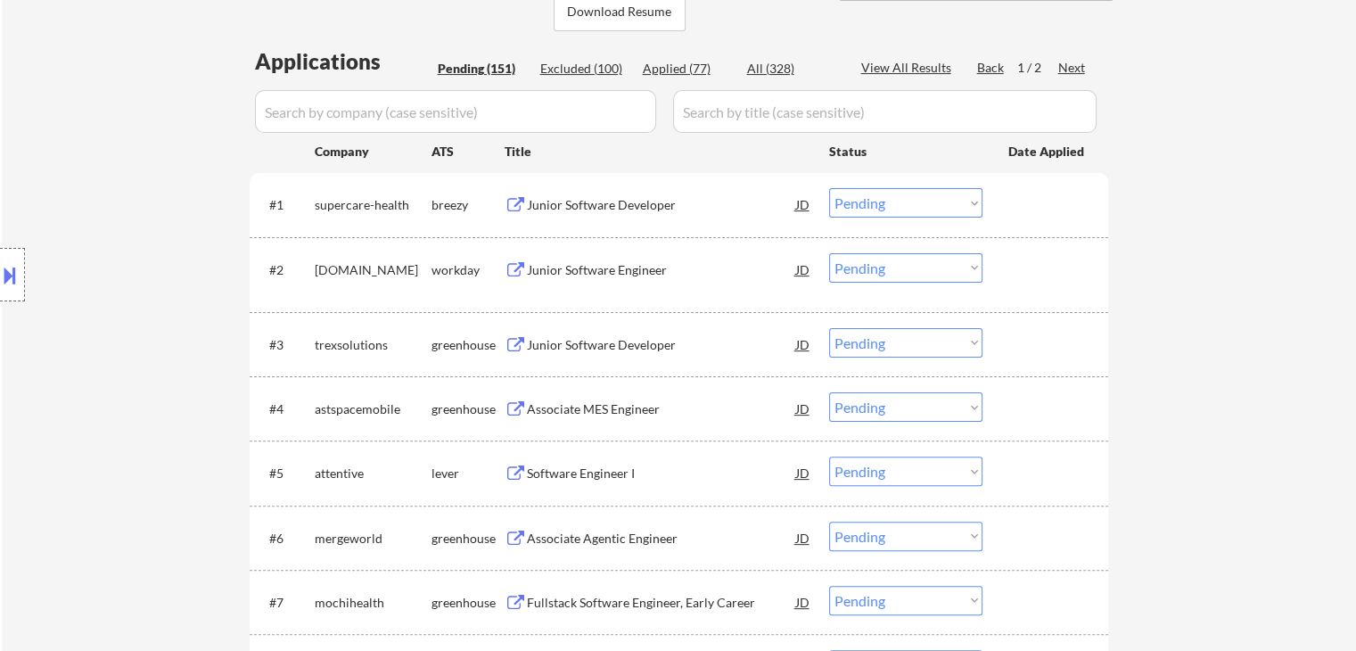
scroll to position [446, 0]
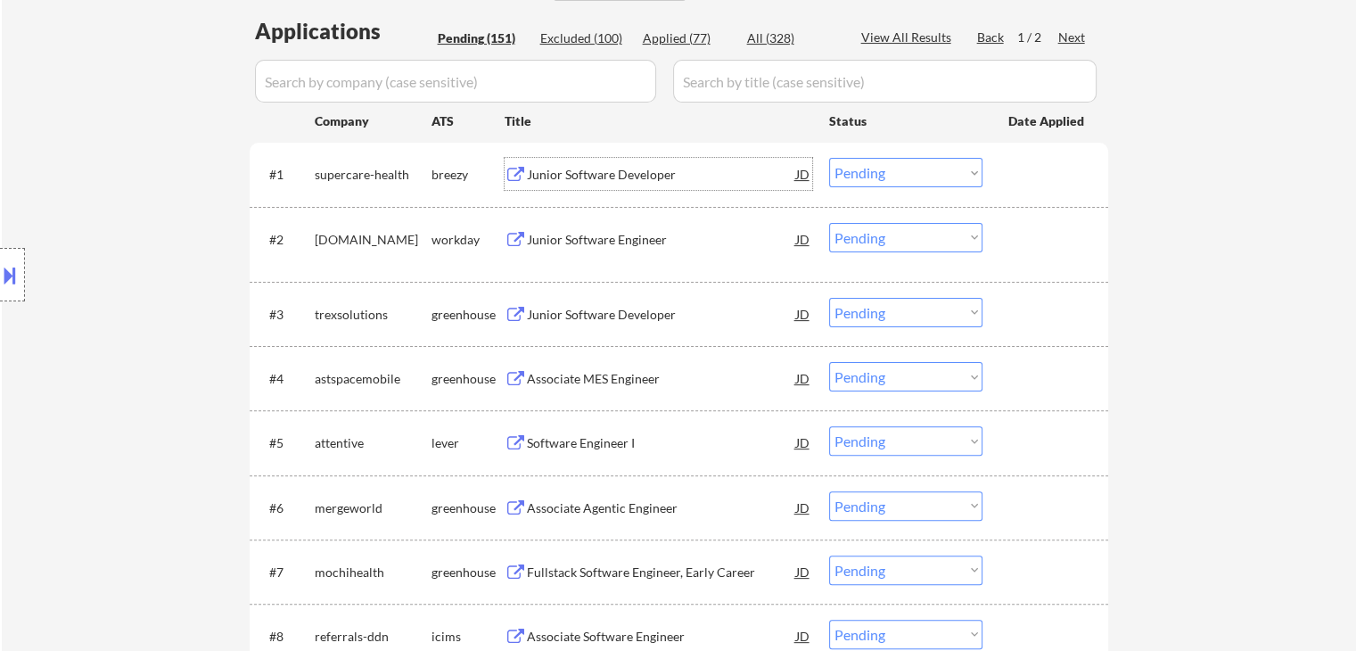
click at [599, 173] on div "Junior Software Developer" at bounding box center [661, 175] width 269 height 18
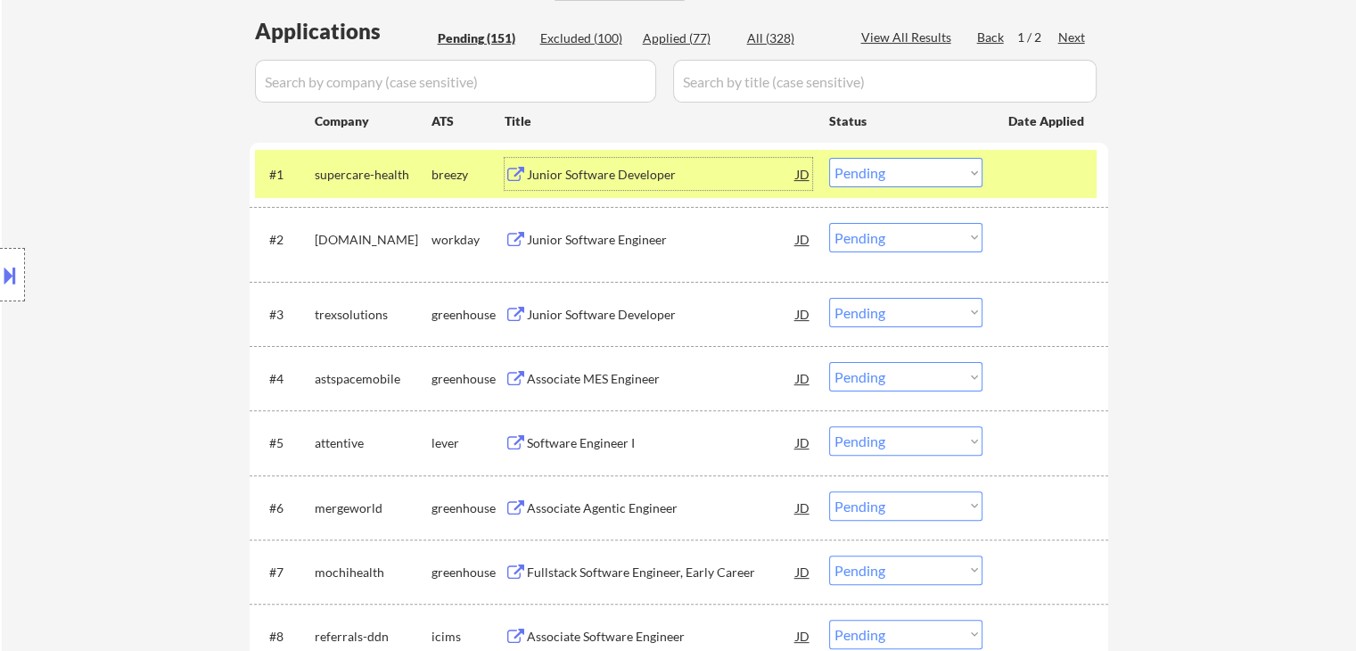
click at [615, 246] on div "Junior Software Engineer" at bounding box center [661, 240] width 269 height 18
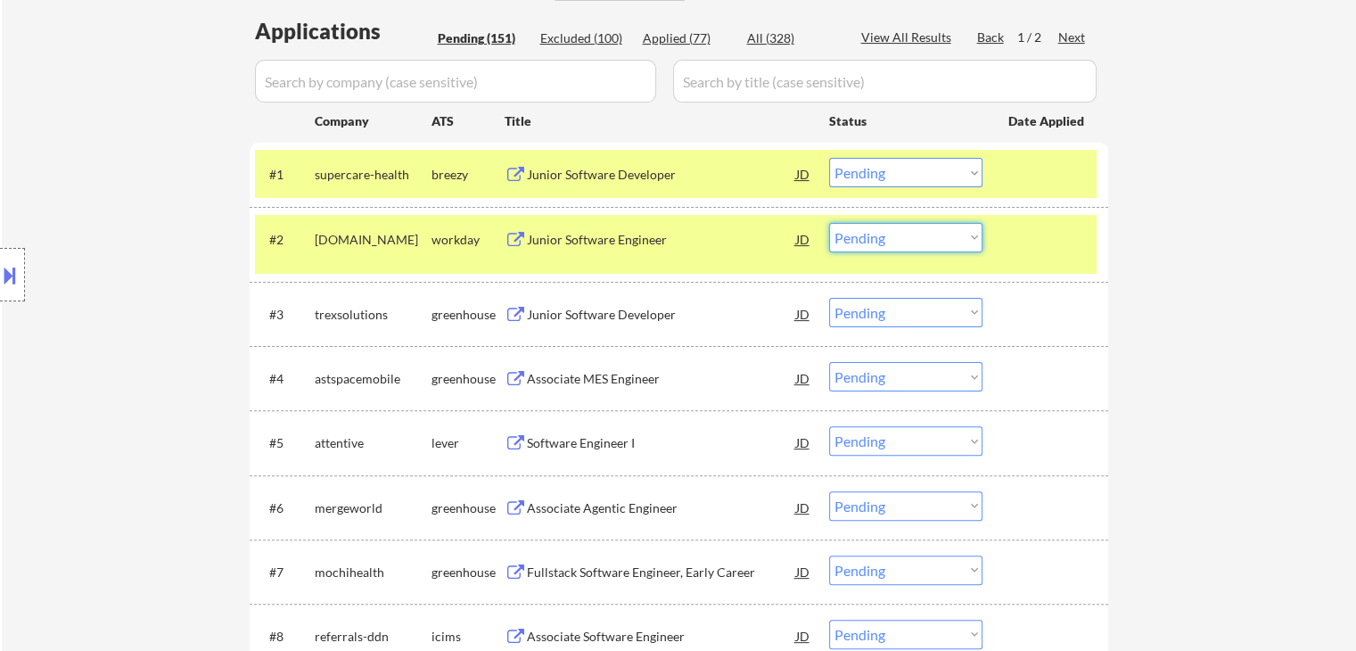
click at [891, 236] on select "Choose an option... Pending Applied Excluded (Questions) Excluded (Expired) Exc…" at bounding box center [905, 237] width 153 height 29
click at [829, 223] on select "Choose an option... Pending Applied Excluded (Questions) Excluded (Expired) Exc…" at bounding box center [905, 237] width 153 height 29
select select ""pending""
click at [471, 239] on div "workday" at bounding box center [467, 240] width 73 height 18
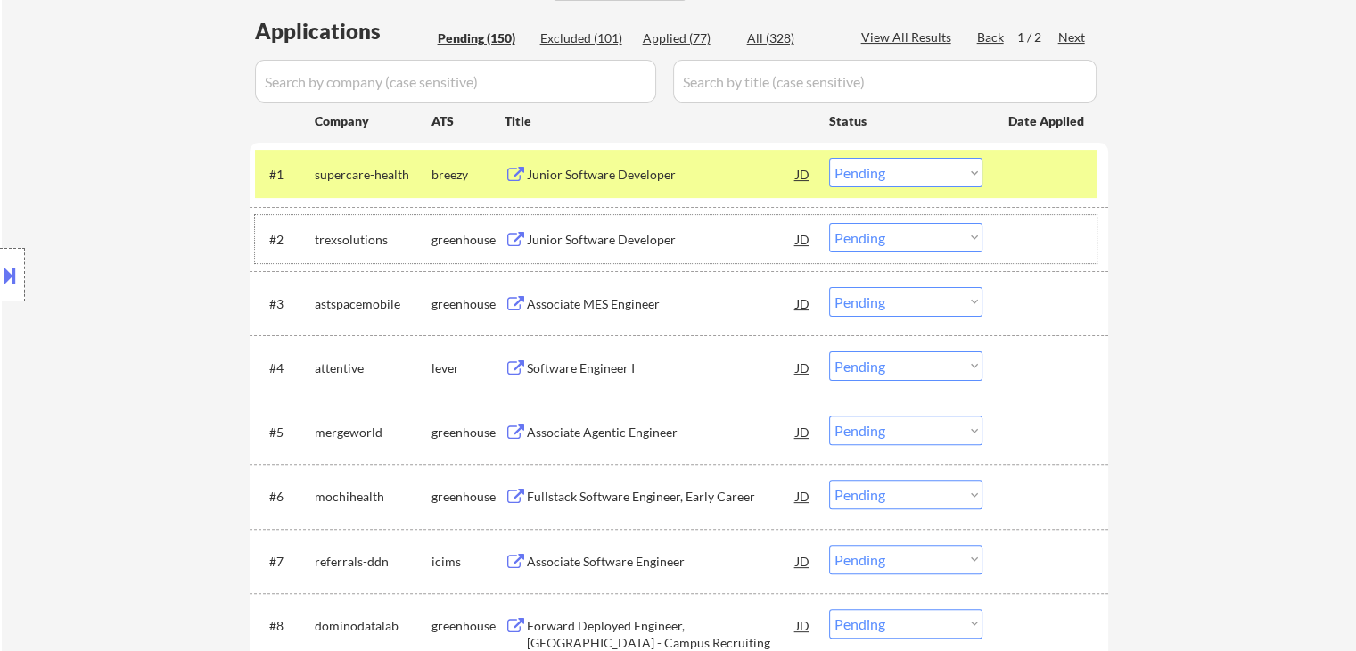
click at [950, 172] on select "Choose an option... Pending Applied Excluded (Questions) Excluded (Expired) Exc…" at bounding box center [905, 172] width 153 height 29
click at [829, 158] on select "Choose an option... Pending Applied Excluded (Questions) Excluded (Expired) Exc…" at bounding box center [905, 172] width 153 height 29
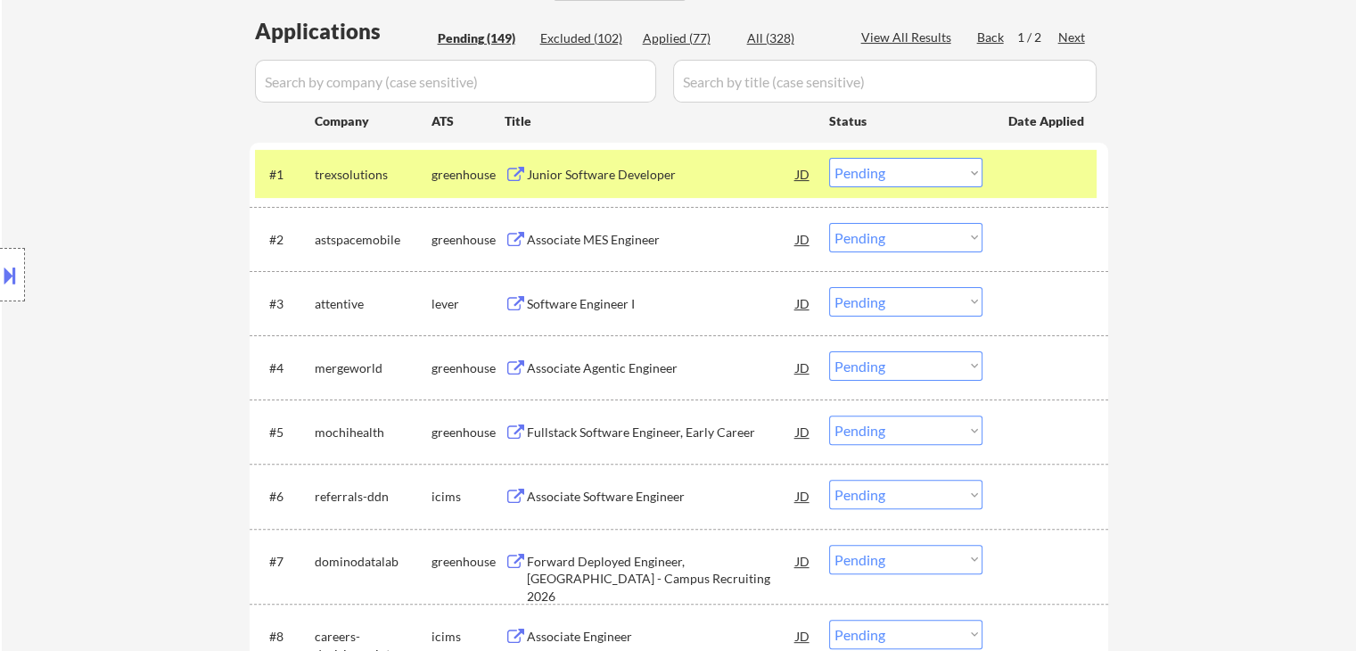
click at [601, 176] on div "Junior Software Developer" at bounding box center [661, 175] width 269 height 18
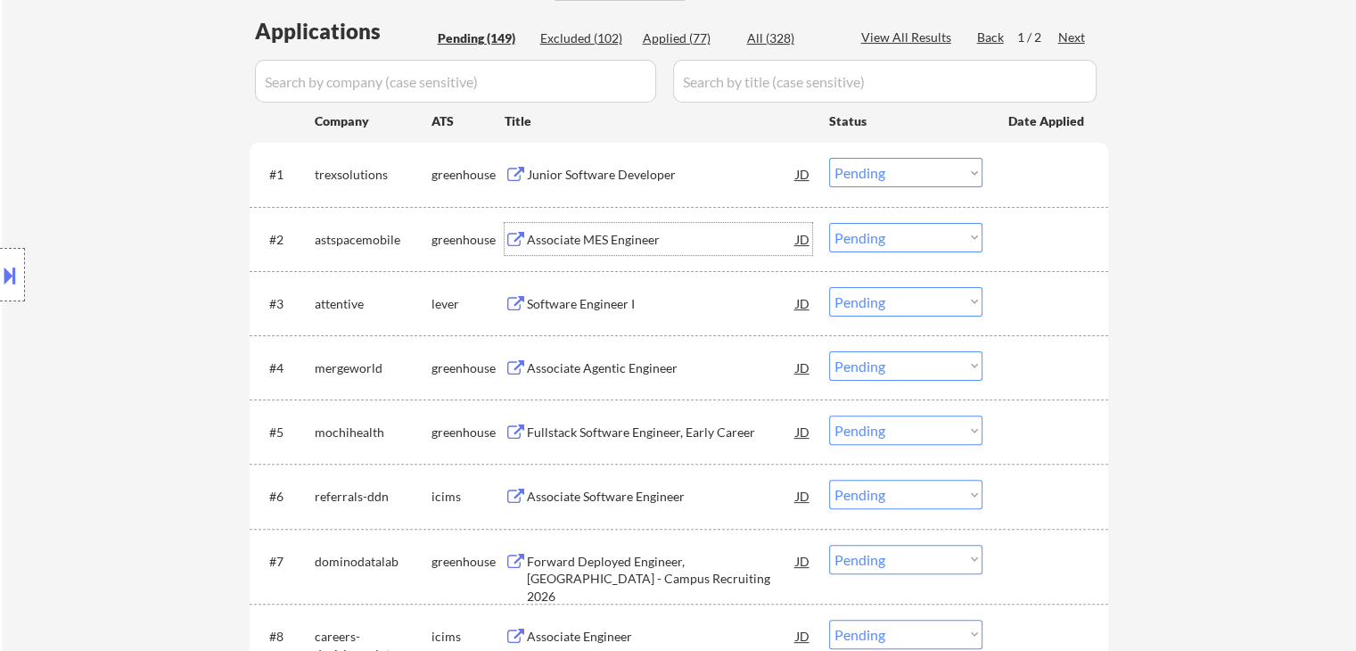
click at [589, 244] on div "Associate MES Engineer" at bounding box center [661, 240] width 269 height 18
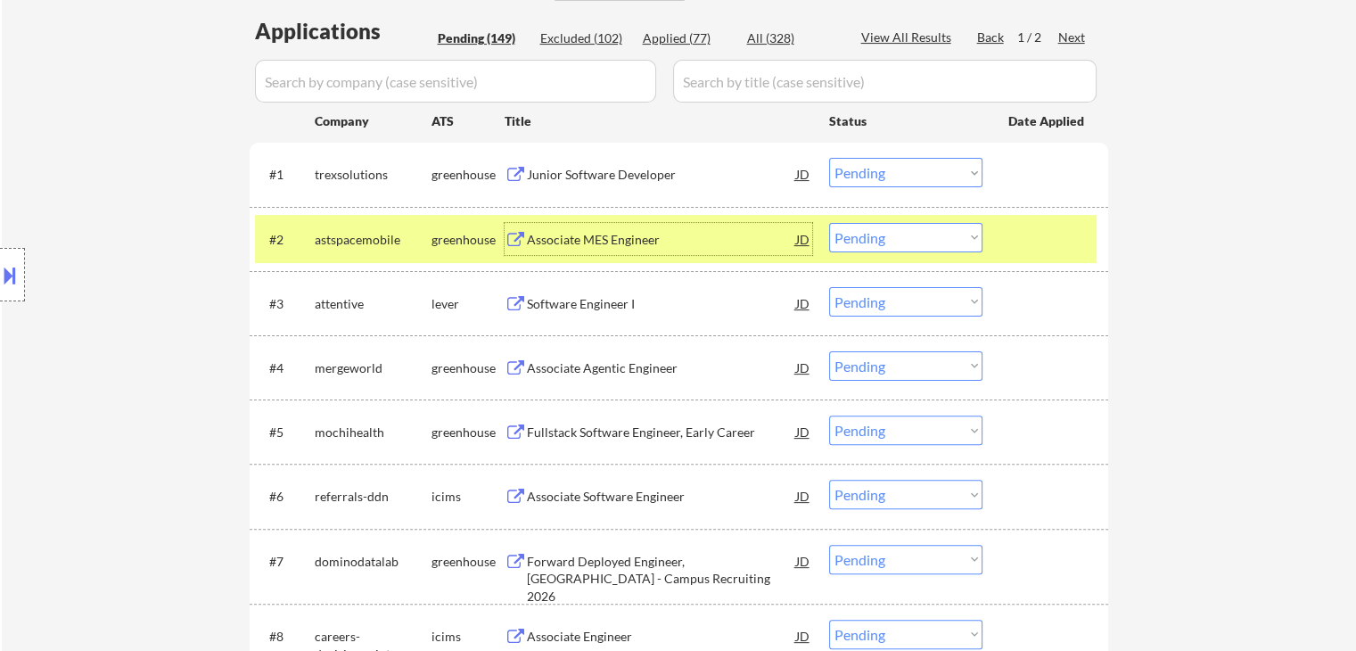
click at [892, 168] on select "Choose an option... Pending Applied Excluded (Questions) Excluded (Expired) Exc…" at bounding box center [905, 172] width 153 height 29
click at [829, 158] on select "Choose an option... Pending Applied Excluded (Questions) Excluded (Expired) Exc…" at bounding box center [905, 172] width 153 height 29
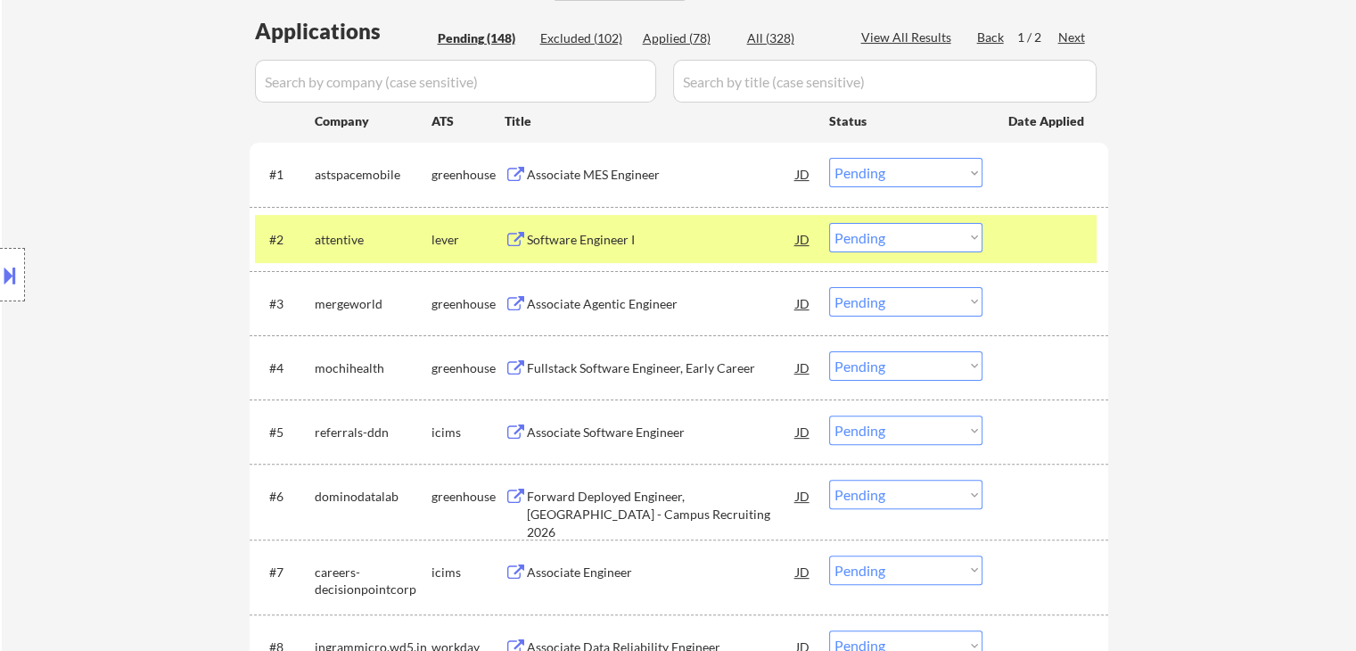
click at [455, 236] on div "lever" at bounding box center [467, 240] width 73 height 18
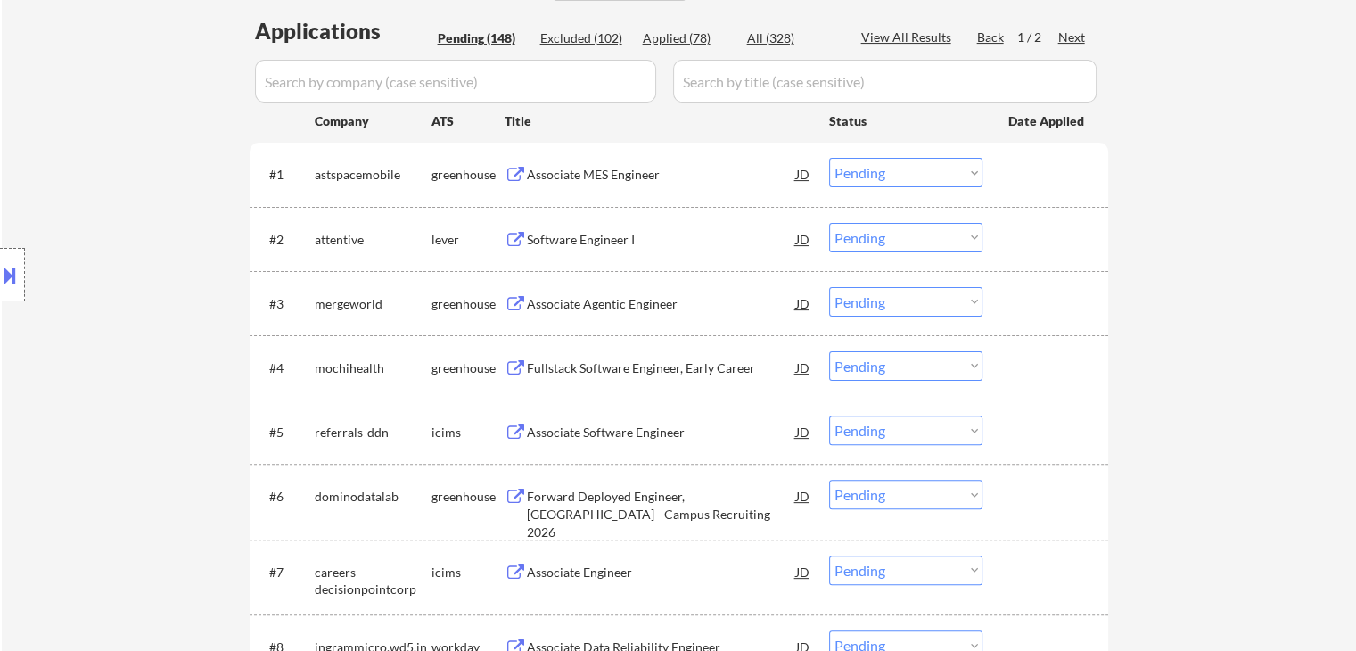
click at [562, 179] on div "Associate MES Engineer" at bounding box center [661, 175] width 269 height 18
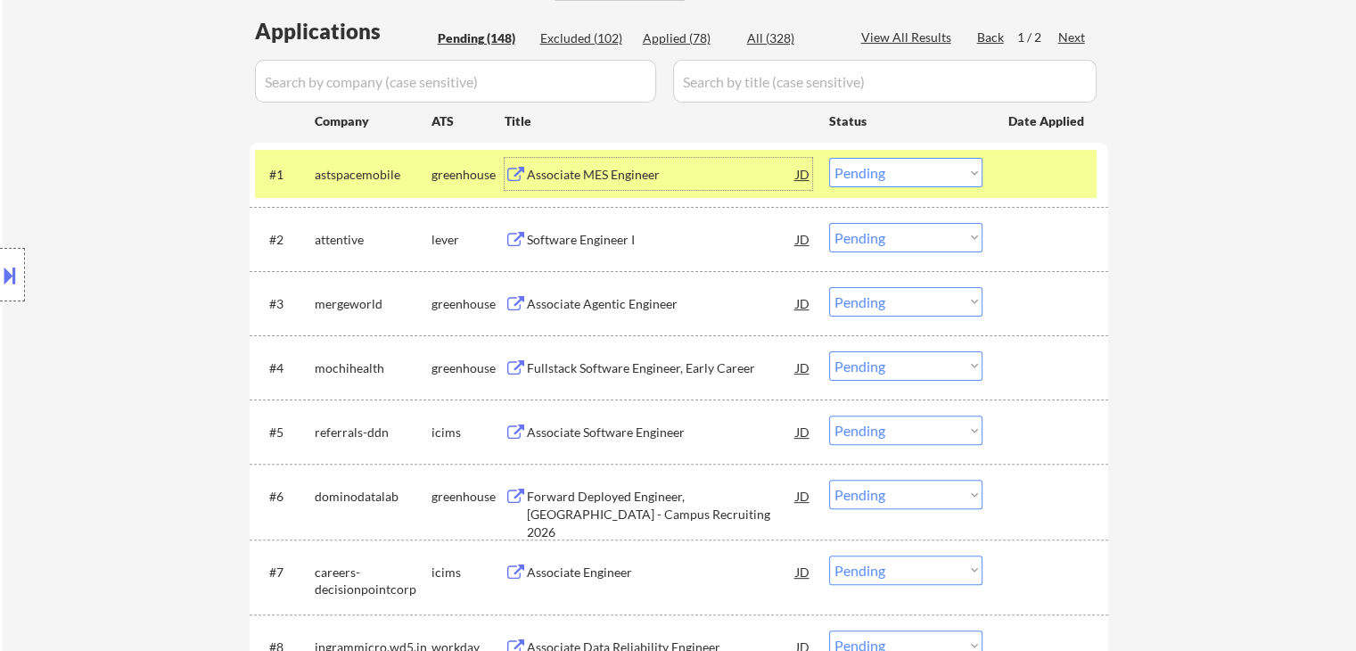
click at [621, 233] on div "Software Engineer I" at bounding box center [661, 240] width 269 height 18
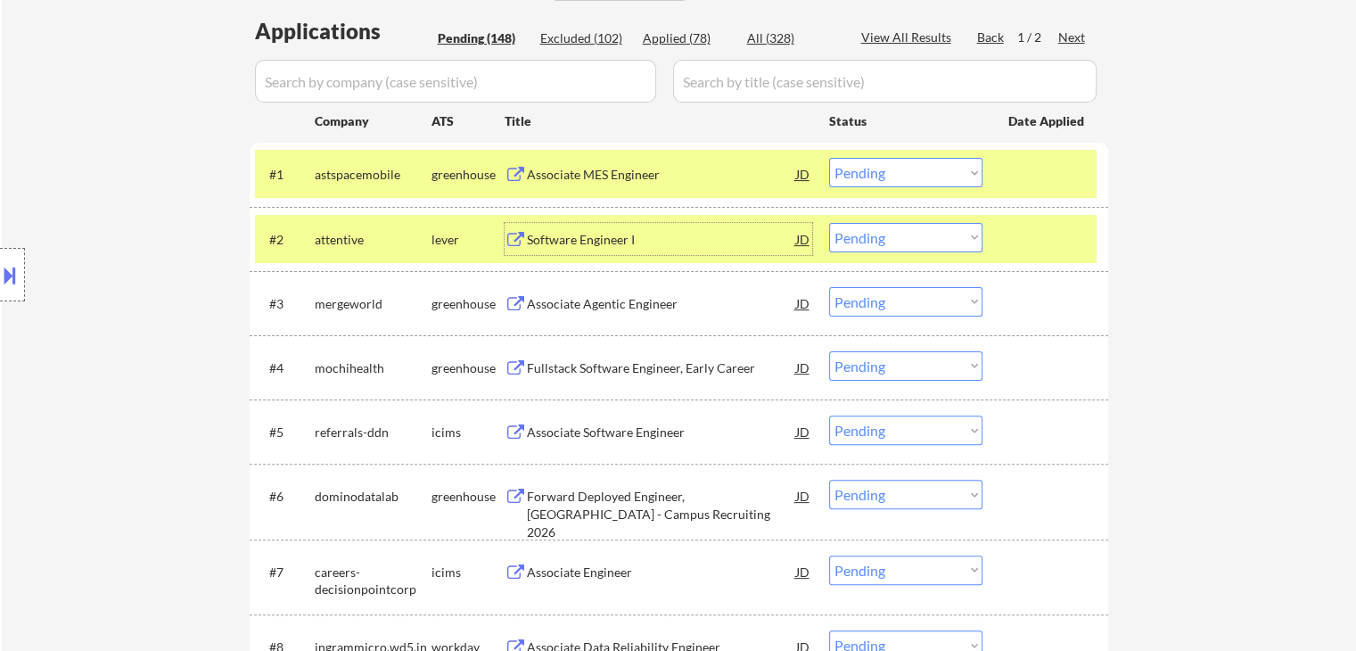
drag, startPoint x: 917, startPoint y: 168, endPoint x: 919, endPoint y: 186, distance: 17.9
click at [917, 172] on select "Choose an option... Pending Applied Excluded (Questions) Excluded (Expired) Exc…" at bounding box center [905, 172] width 153 height 29
click at [829, 158] on select "Choose an option... Pending Applied Excluded (Questions) Excluded (Expired) Exc…" at bounding box center [905, 172] width 153 height 29
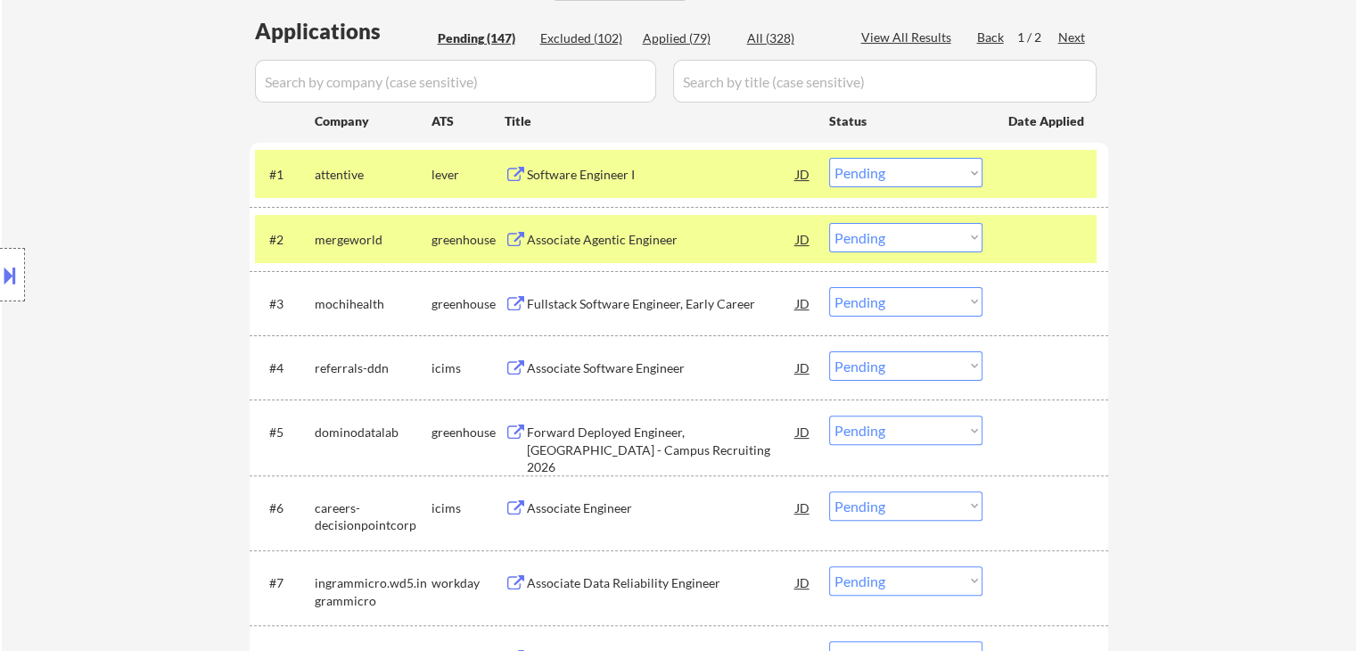
click at [417, 238] on div "mergeworld" at bounding box center [373, 240] width 117 height 18
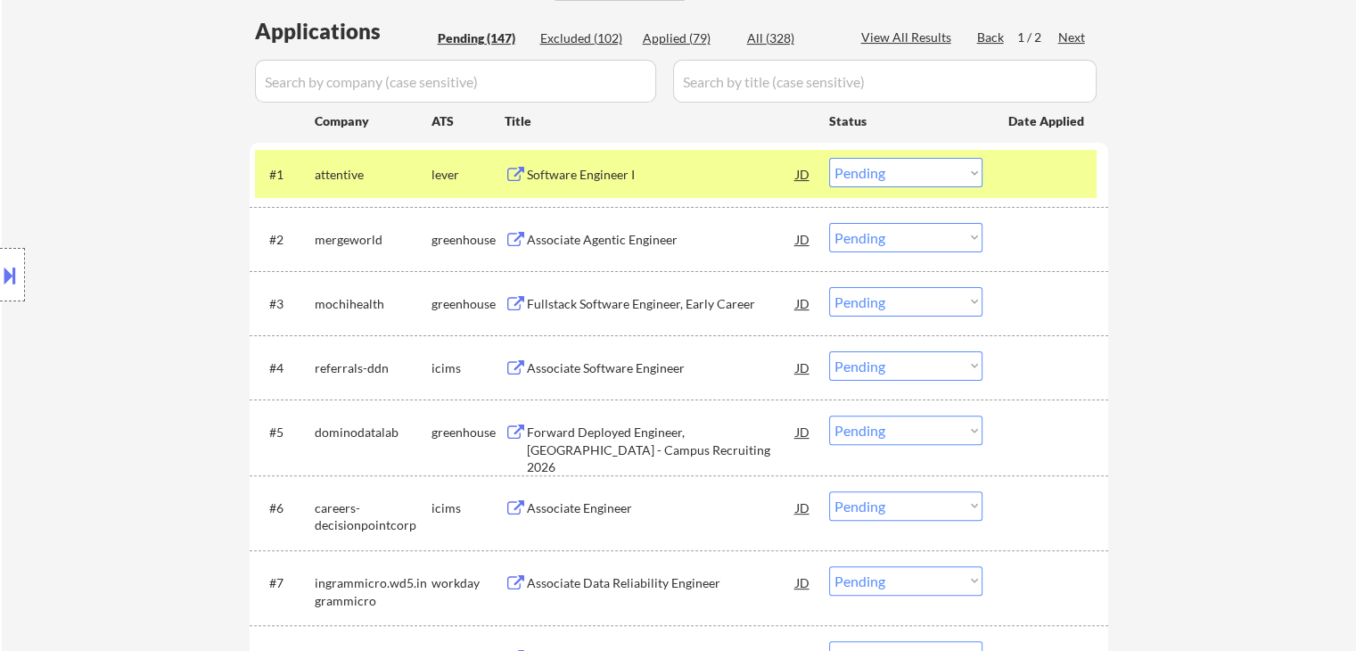
click at [589, 242] on div "Associate Agentic Engineer" at bounding box center [661, 240] width 269 height 18
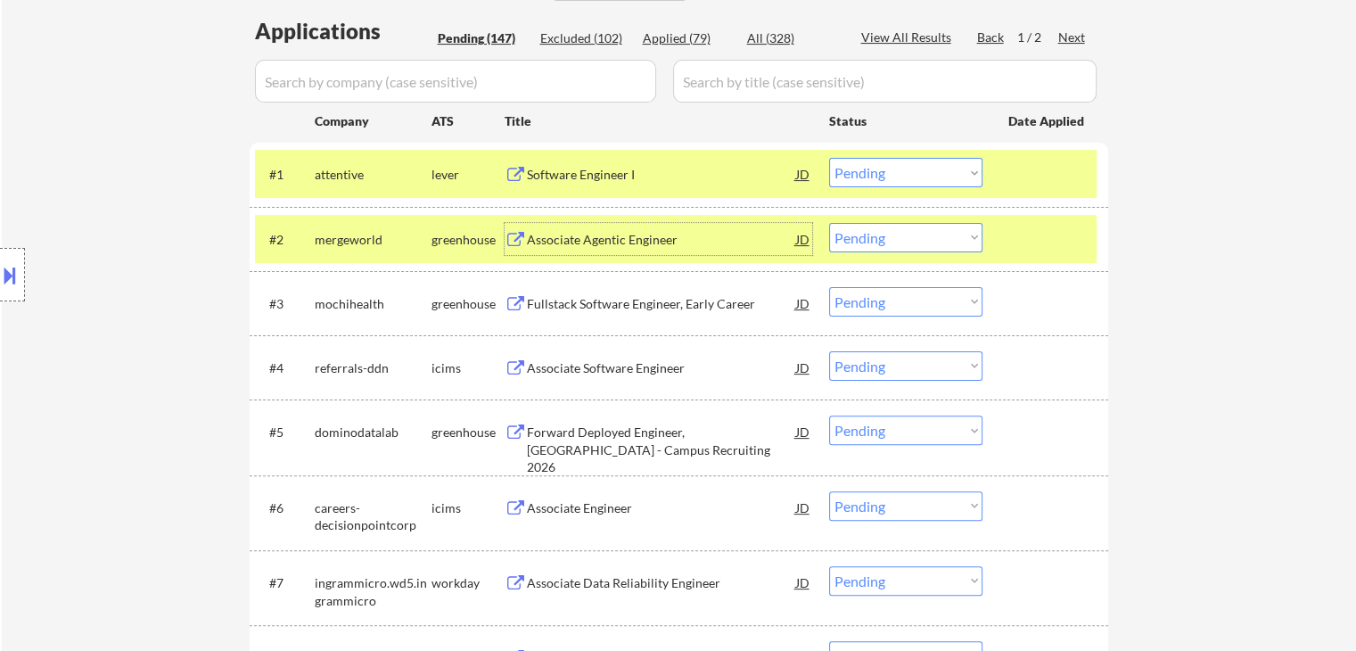
click at [913, 171] on select "Choose an option... Pending Applied Excluded (Questions) Excluded (Expired) Exc…" at bounding box center [905, 172] width 153 height 29
click at [829, 158] on select "Choose an option... Pending Applied Excluded (Questions) Excluded (Expired) Exc…" at bounding box center [905, 172] width 153 height 29
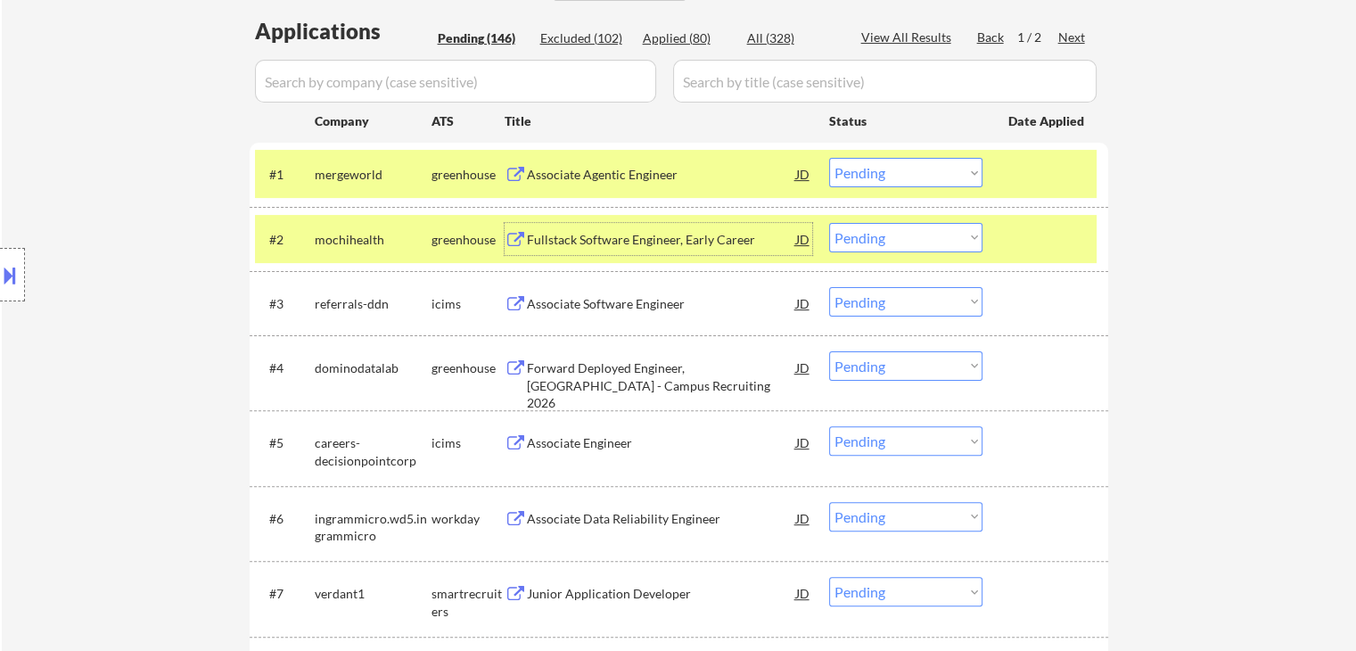
click at [571, 237] on div "Fullstack Software Engineer, Early Career" at bounding box center [661, 240] width 269 height 18
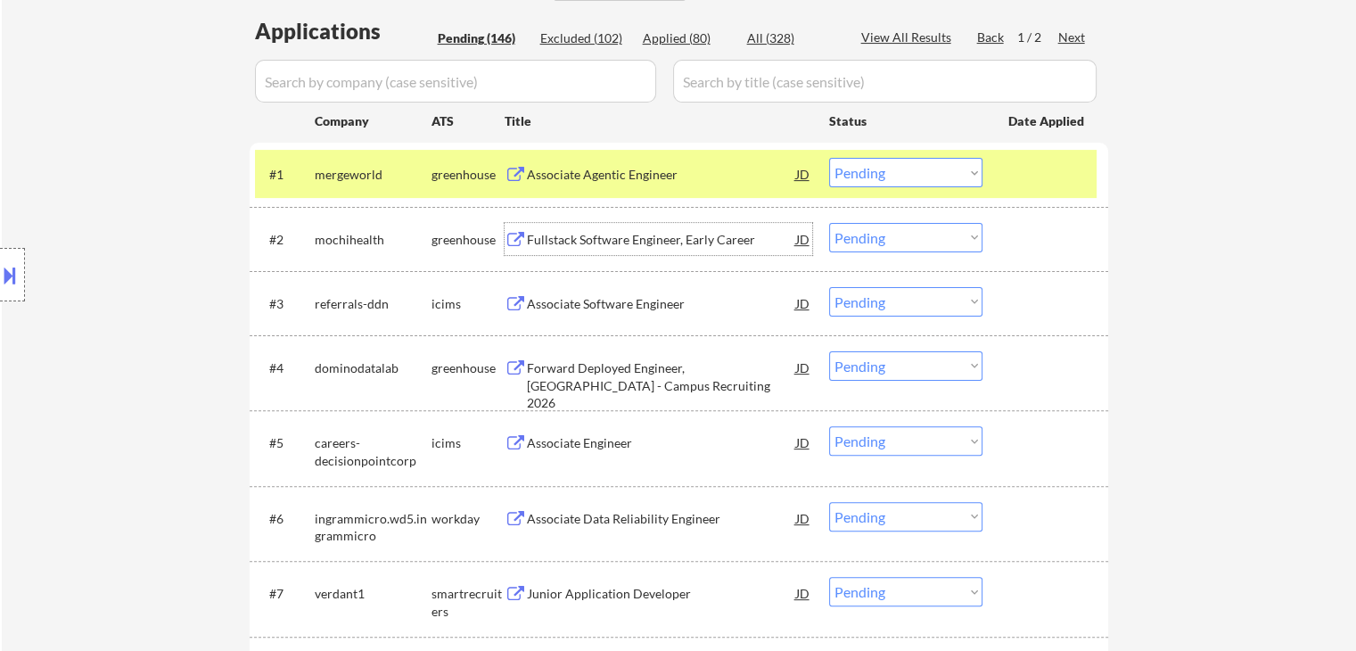
click at [892, 172] on select "Choose an option... Pending Applied Excluded (Questions) Excluded (Expired) Exc…" at bounding box center [905, 172] width 153 height 29
click at [829, 158] on select "Choose an option... Pending Applied Excluded (Questions) Excluded (Expired) Exc…" at bounding box center [905, 172] width 153 height 29
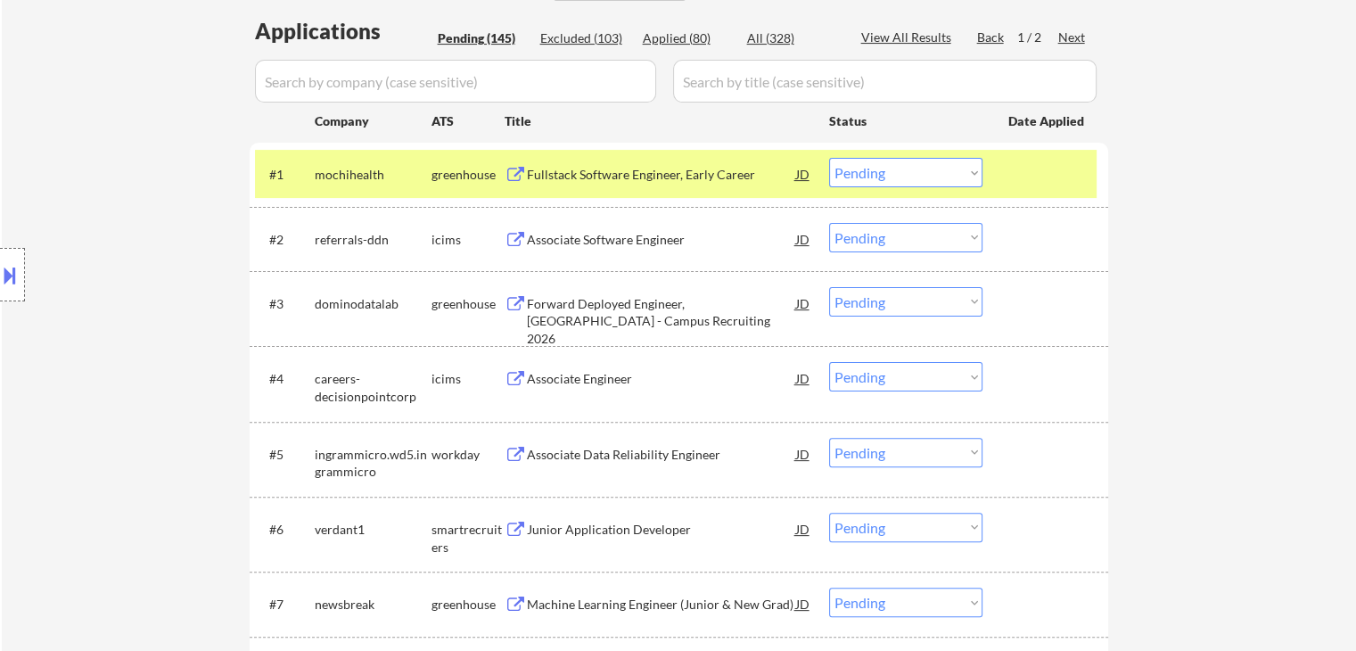
click at [913, 171] on select "Choose an option... Pending Applied Excluded (Questions) Excluded (Expired) Exc…" at bounding box center [905, 172] width 153 height 29
click at [829, 158] on select "Choose an option... Pending Applied Excluded (Questions) Excluded (Expired) Exc…" at bounding box center [905, 172] width 153 height 29
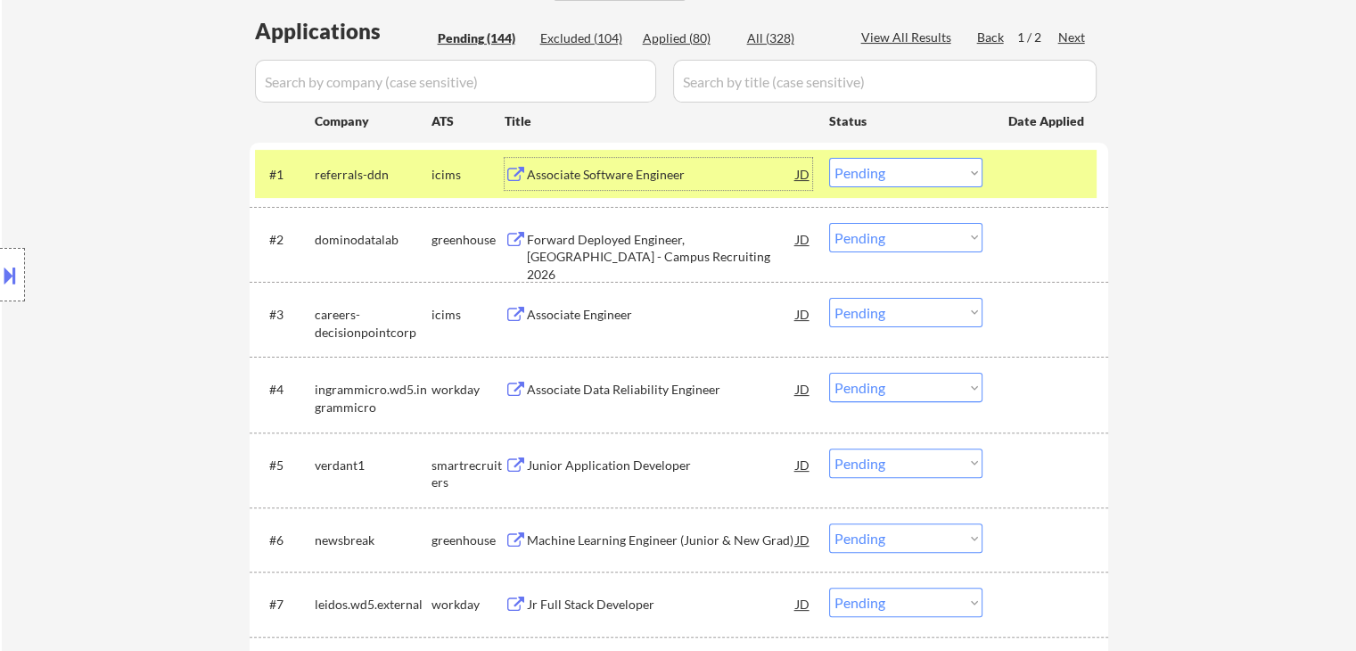
click at [574, 183] on div "Associate Software Engineer" at bounding box center [661, 175] width 269 height 18
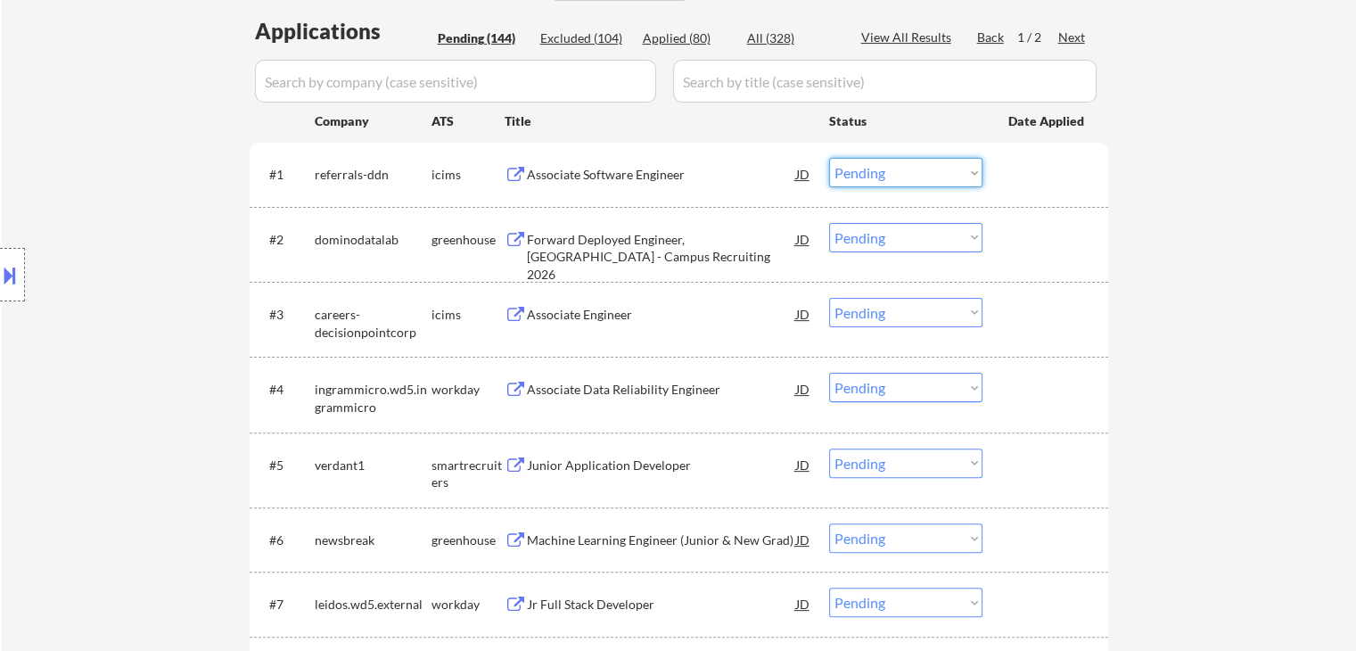
click at [896, 173] on select "Choose an option... Pending Applied Excluded (Questions) Excluded (Expired) Exc…" at bounding box center [905, 172] width 153 height 29
click at [829, 158] on select "Choose an option... Pending Applied Excluded (Questions) Excluded (Expired) Exc…" at bounding box center [905, 172] width 153 height 29
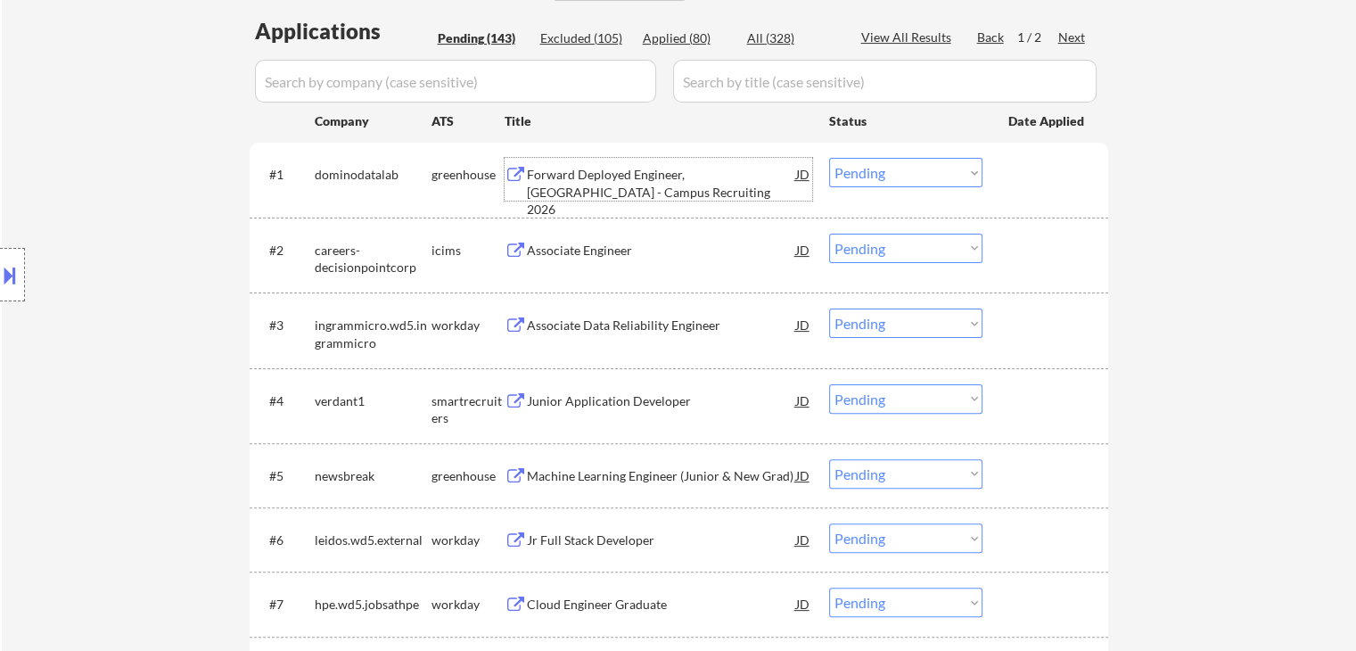
click at [617, 169] on div "Forward Deployed Engineer, [GEOGRAPHIC_DATA] - Campus Recruiting 2026" at bounding box center [661, 192] width 269 height 53
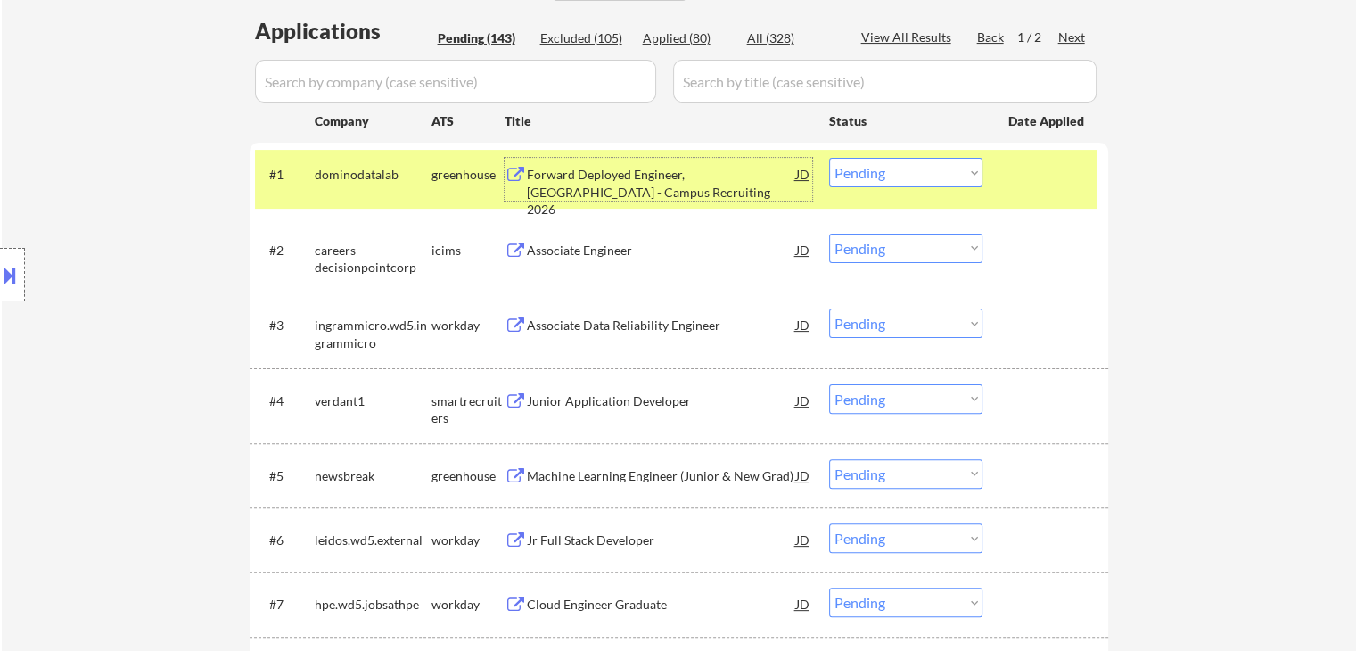
click at [894, 172] on select "Choose an option... Pending Applied Excluded (Questions) Excluded (Expired) Exc…" at bounding box center [905, 172] width 153 height 29
click at [829, 158] on select "Choose an option... Pending Applied Excluded (Questions) Excluded (Expired) Exc…" at bounding box center [905, 172] width 153 height 29
select select ""pending""
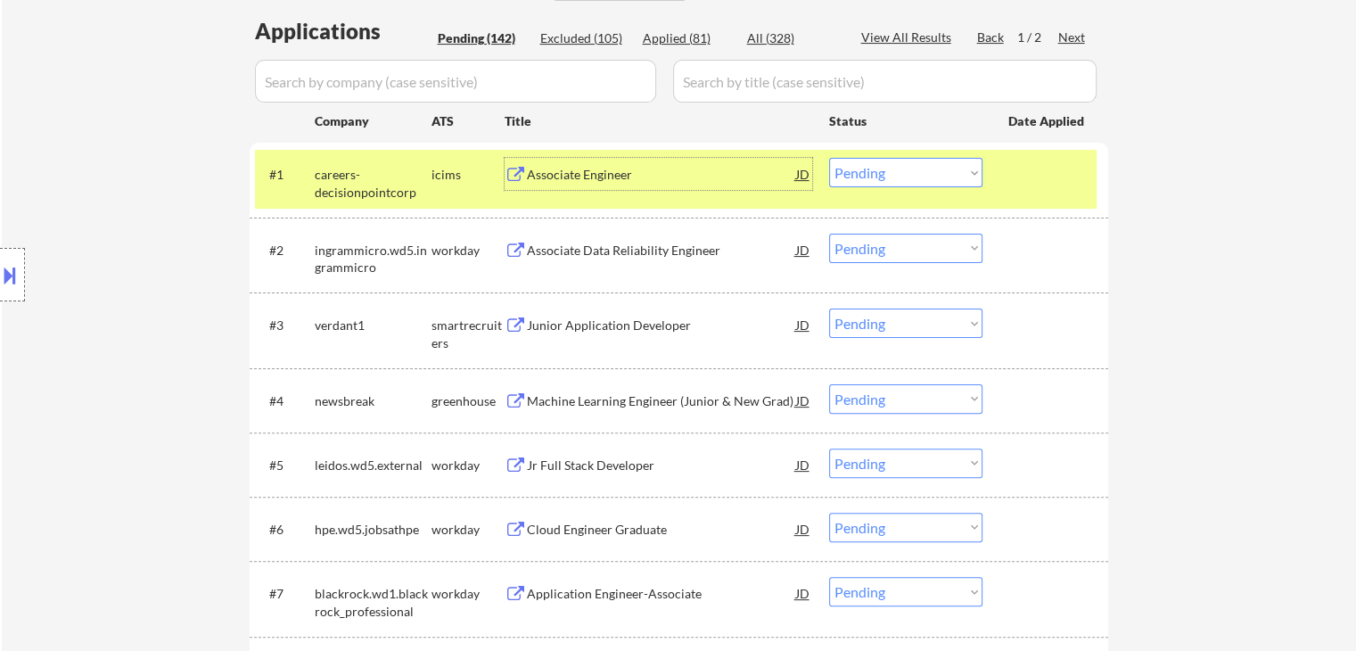
click at [576, 161] on div "Associate Engineer" at bounding box center [661, 174] width 269 height 32
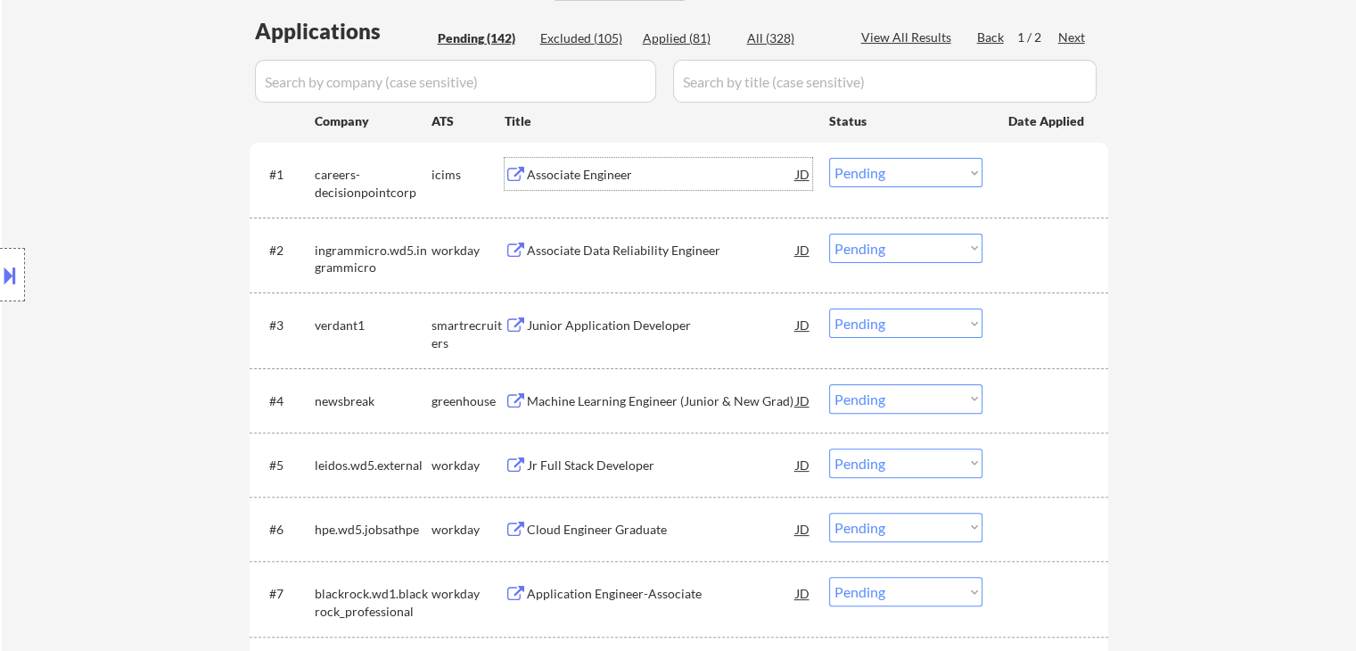
click at [578, 234] on div "Associate Data Reliability Engineer" at bounding box center [661, 250] width 269 height 32
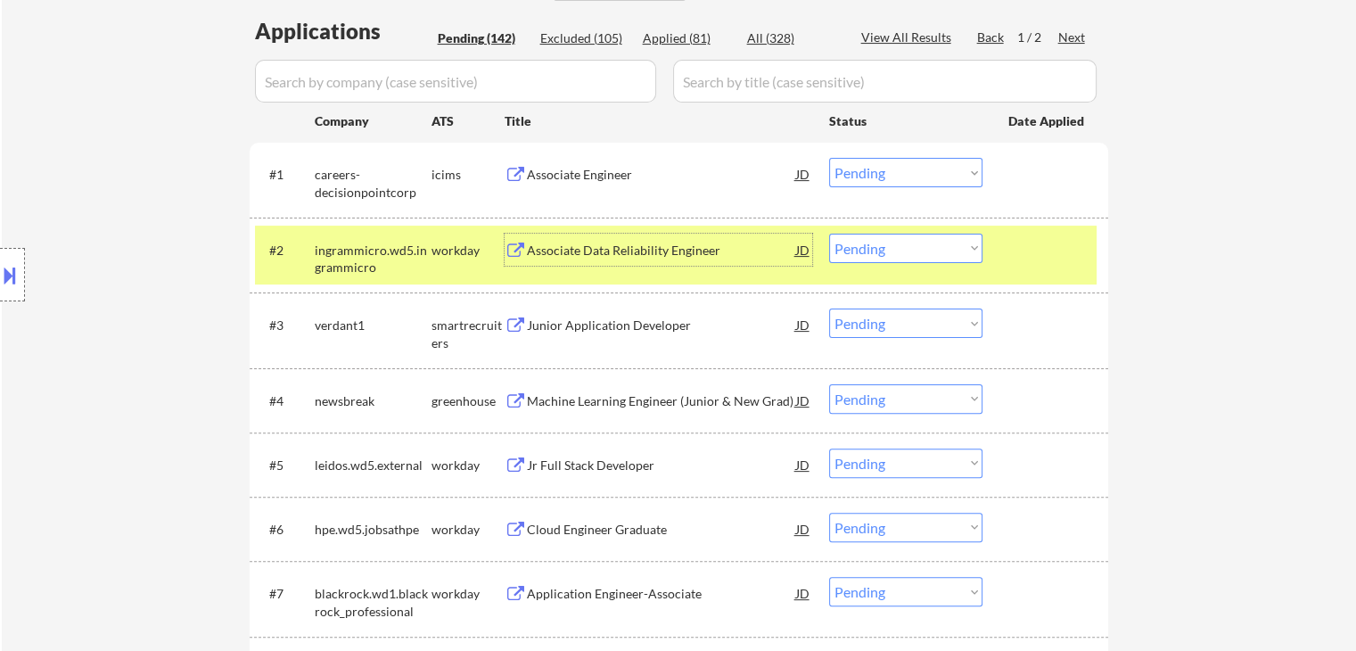
click at [884, 243] on select "Choose an option... Pending Applied Excluded (Questions) Excluded (Expired) Exc…" at bounding box center [905, 248] width 153 height 29
click at [829, 234] on select "Choose an option... Pending Applied Excluded (Questions) Excluded (Expired) Exc…" at bounding box center [905, 248] width 153 height 29
select select ""pending""
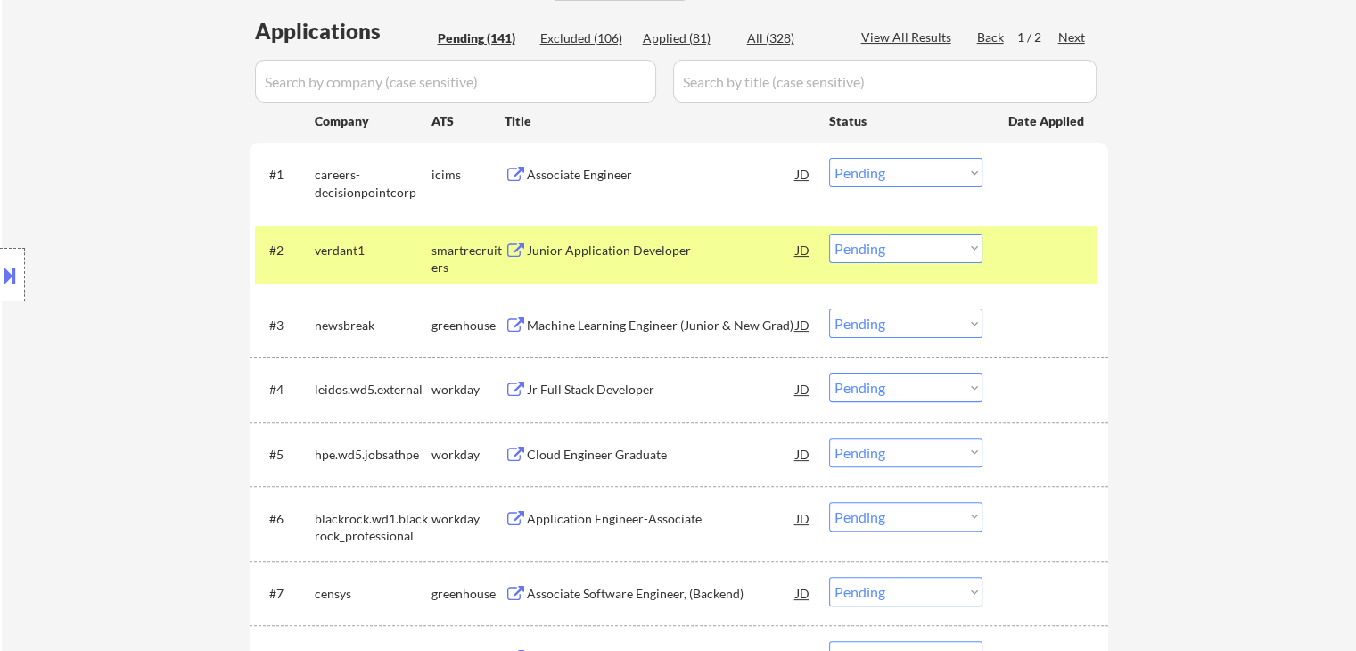
click at [634, 250] on div "Junior Application Developer" at bounding box center [661, 251] width 269 height 18
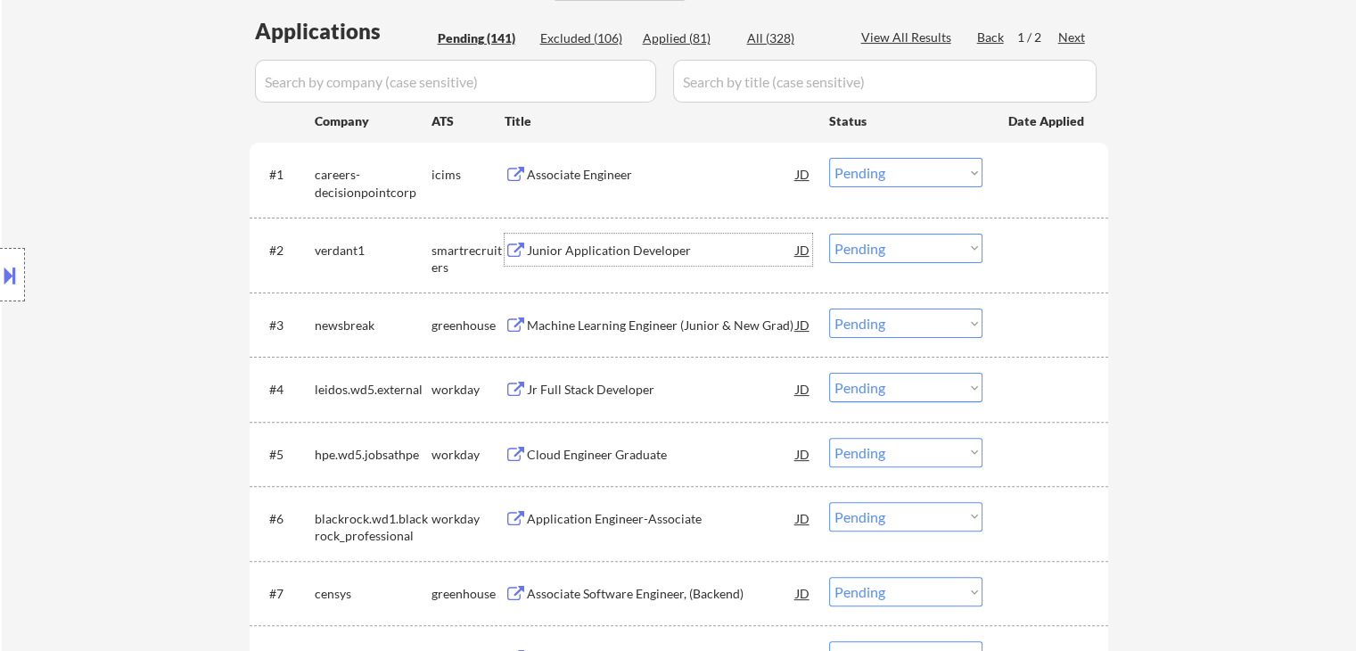
click at [861, 172] on select "Choose an option... Pending Applied Excluded (Questions) Excluded (Expired) Exc…" at bounding box center [905, 172] width 153 height 29
click at [829, 158] on select "Choose an option... Pending Applied Excluded (Questions) Excluded (Expired) Exc…" at bounding box center [905, 172] width 153 height 29
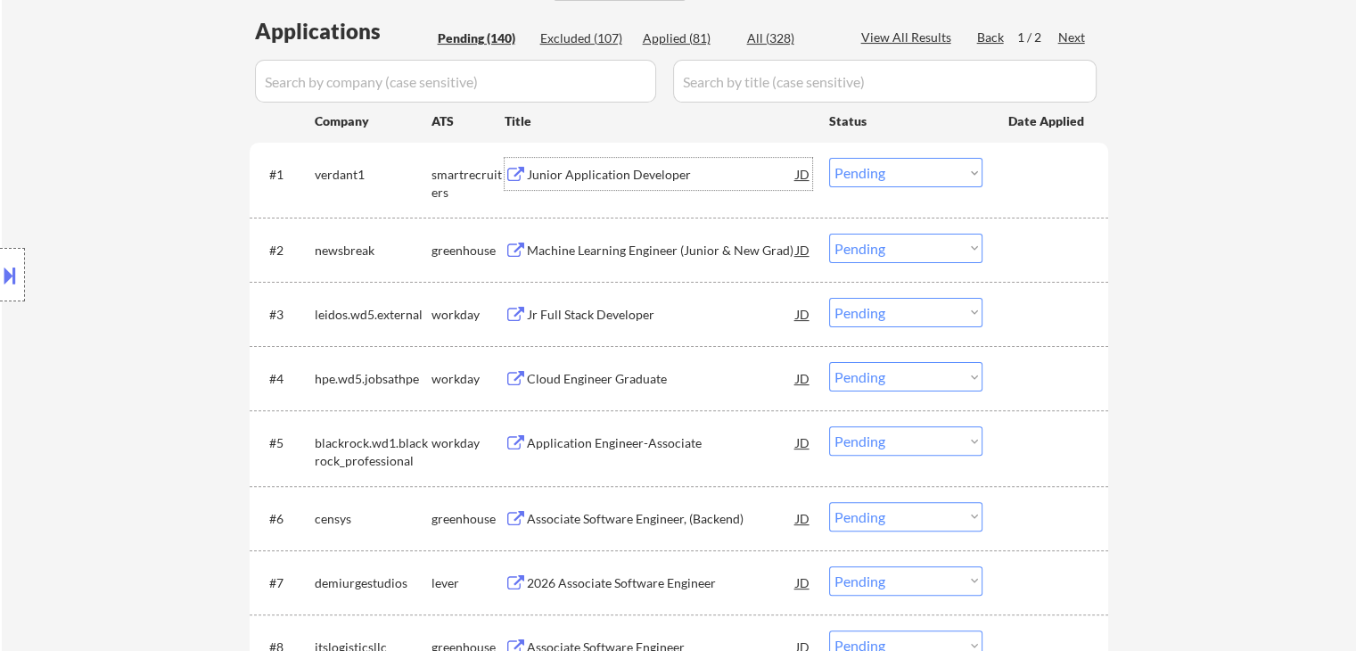
click at [595, 172] on div "Junior Application Developer" at bounding box center [661, 175] width 269 height 18
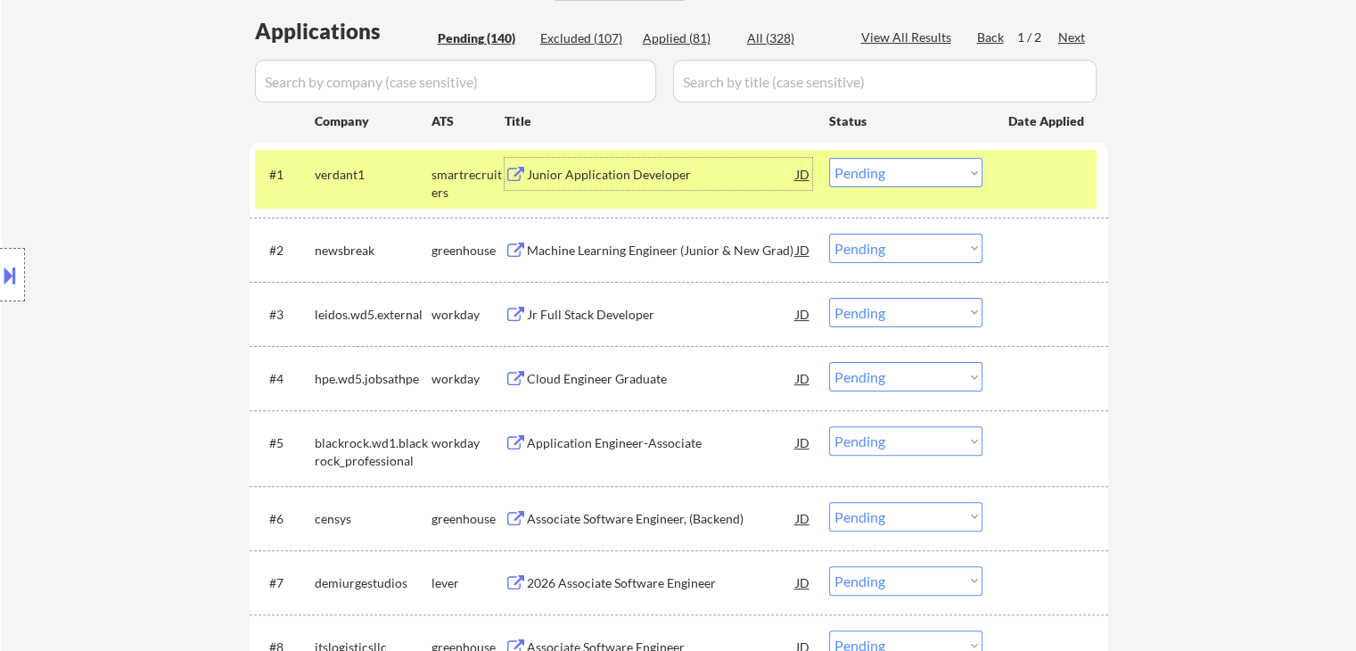
click at [866, 170] on select "Choose an option... Pending Applied Excluded (Questions) Excluded (Expired) Exc…" at bounding box center [905, 172] width 153 height 29
click at [829, 158] on select "Choose an option... Pending Applied Excluded (Questions) Excluded (Expired) Exc…" at bounding box center [905, 172] width 153 height 29
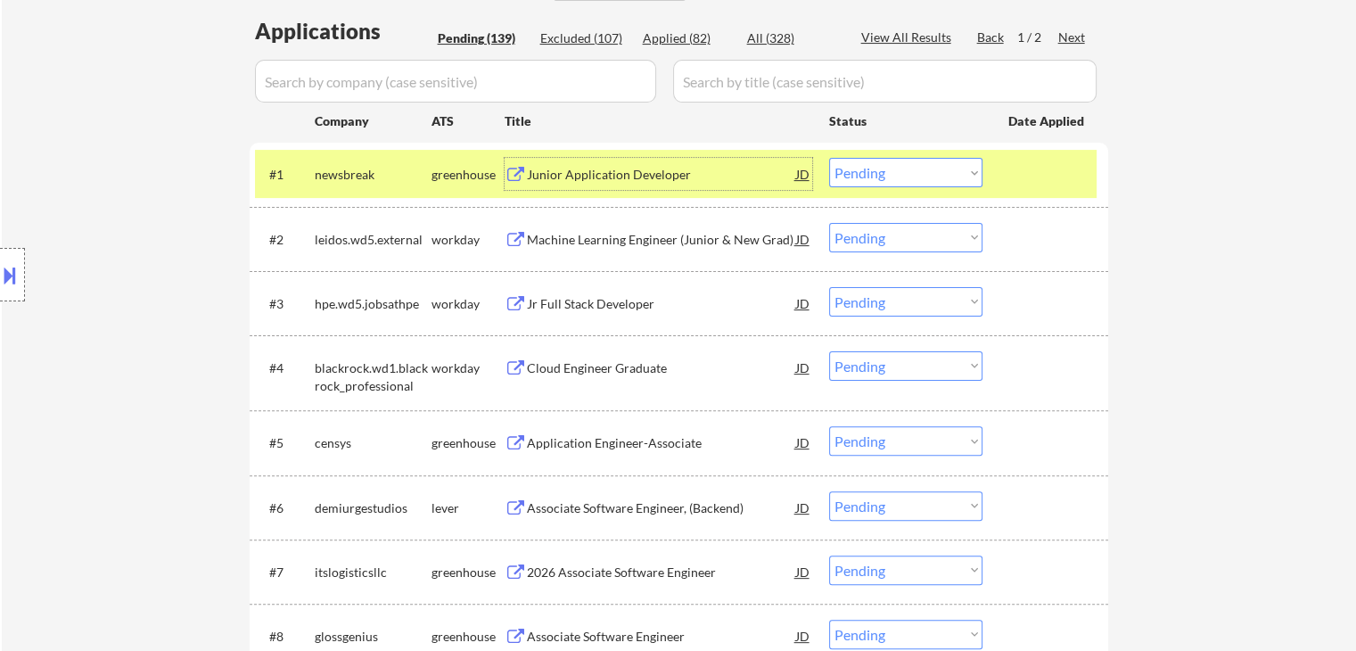
click at [630, 177] on div "Junior Application Developer" at bounding box center [661, 175] width 269 height 18
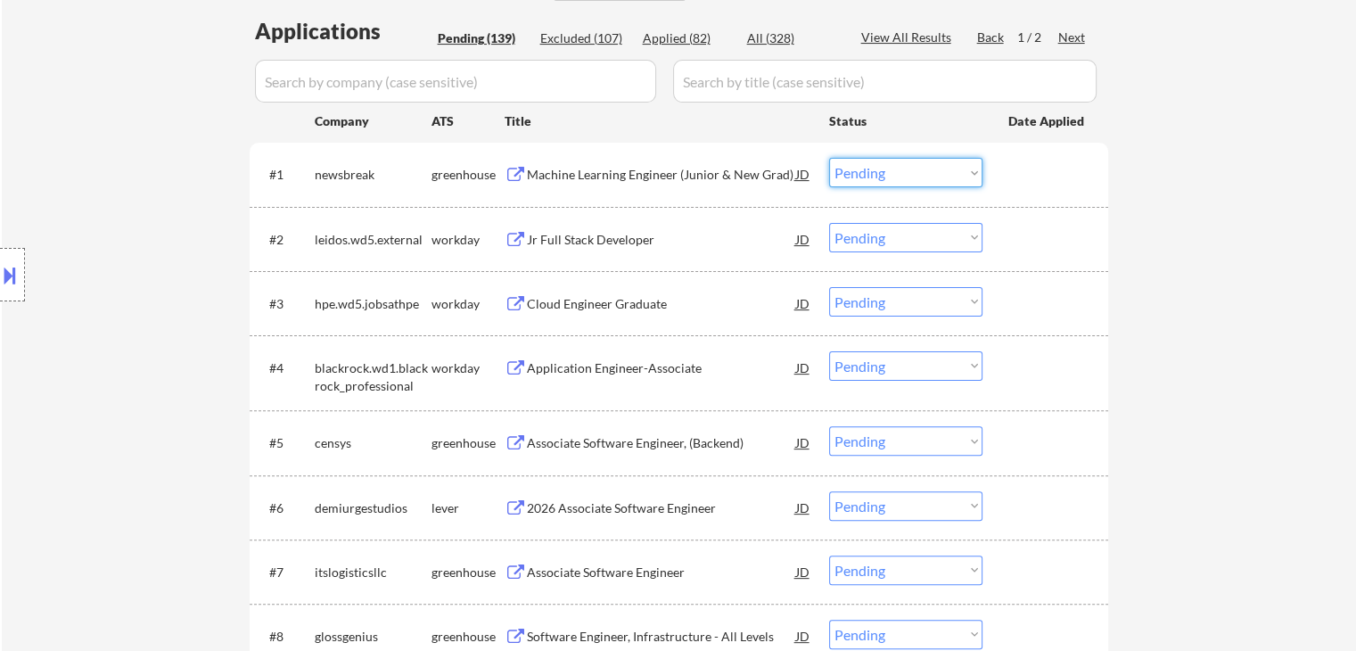
click at [884, 179] on select "Choose an option... Pending Applied Excluded (Questions) Excluded (Expired) Exc…" at bounding box center [905, 172] width 153 height 29
click at [829, 158] on select "Choose an option... Pending Applied Excluded (Questions) Excluded (Expired) Exc…" at bounding box center [905, 172] width 153 height 29
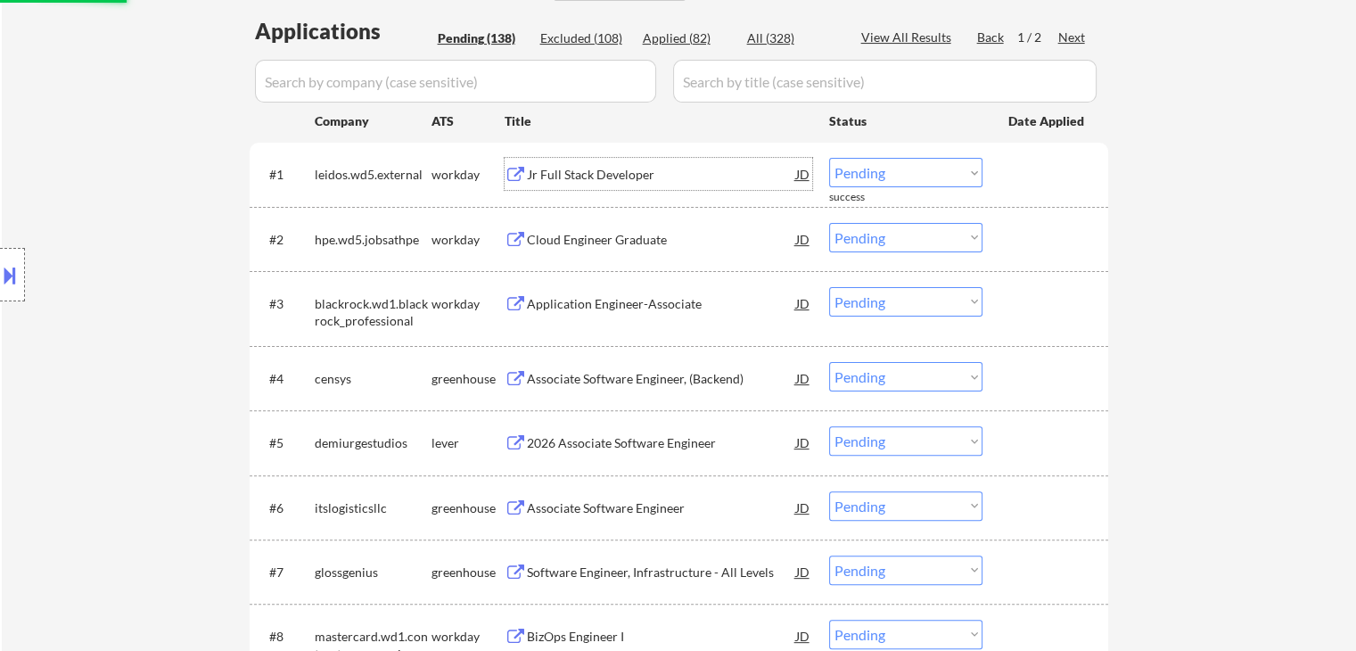
click at [567, 180] on div "Jr Full Stack Developer" at bounding box center [661, 175] width 269 height 18
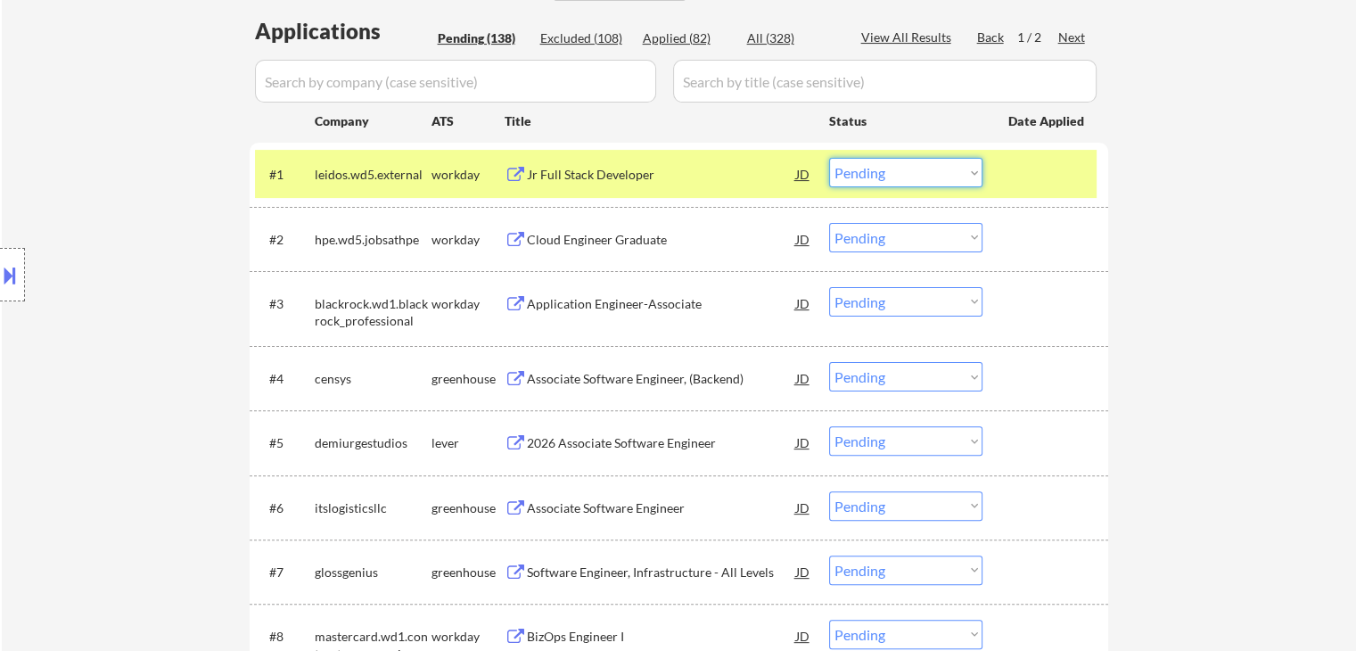
drag, startPoint x: 889, startPoint y: 170, endPoint x: 892, endPoint y: 186, distance: 16.4
click at [889, 173] on select "Choose an option... Pending Applied Excluded (Questions) Excluded (Expired) Exc…" at bounding box center [905, 172] width 153 height 29
click at [829, 158] on select "Choose an option... Pending Applied Excluded (Questions) Excluded (Expired) Exc…" at bounding box center [905, 172] width 153 height 29
select select ""pending""
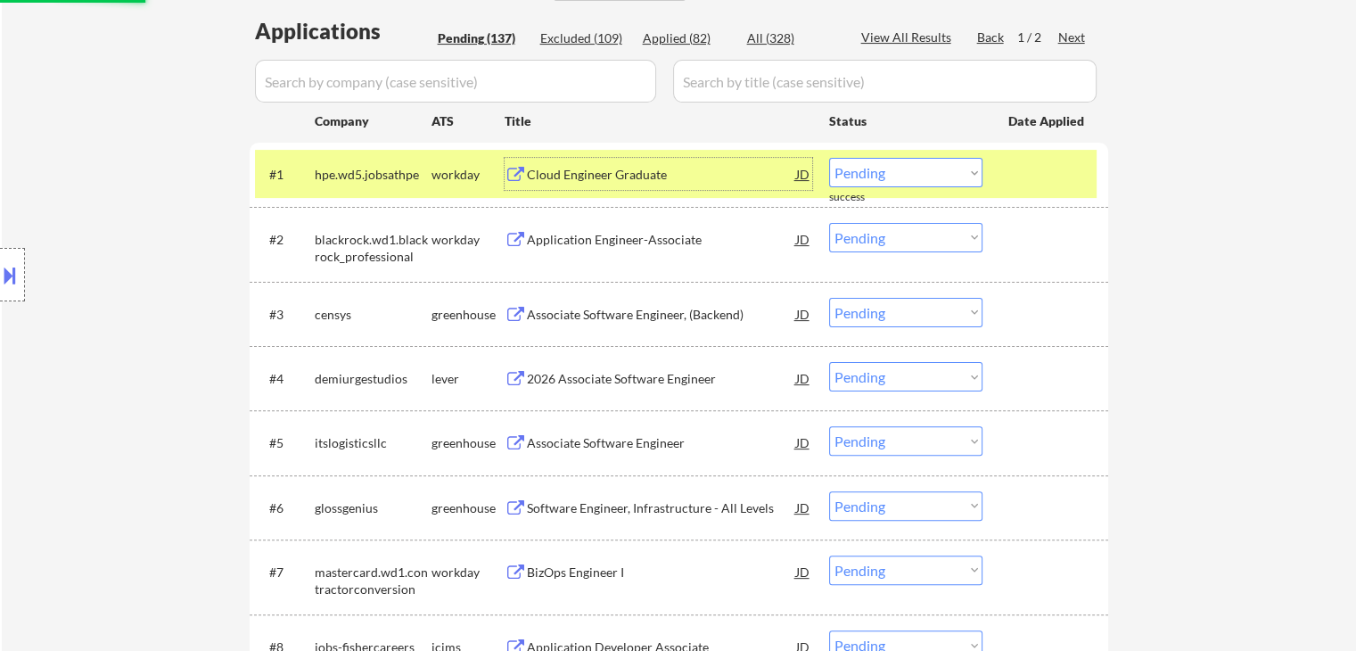
click at [561, 180] on div "Cloud Engineer Graduate" at bounding box center [661, 175] width 269 height 18
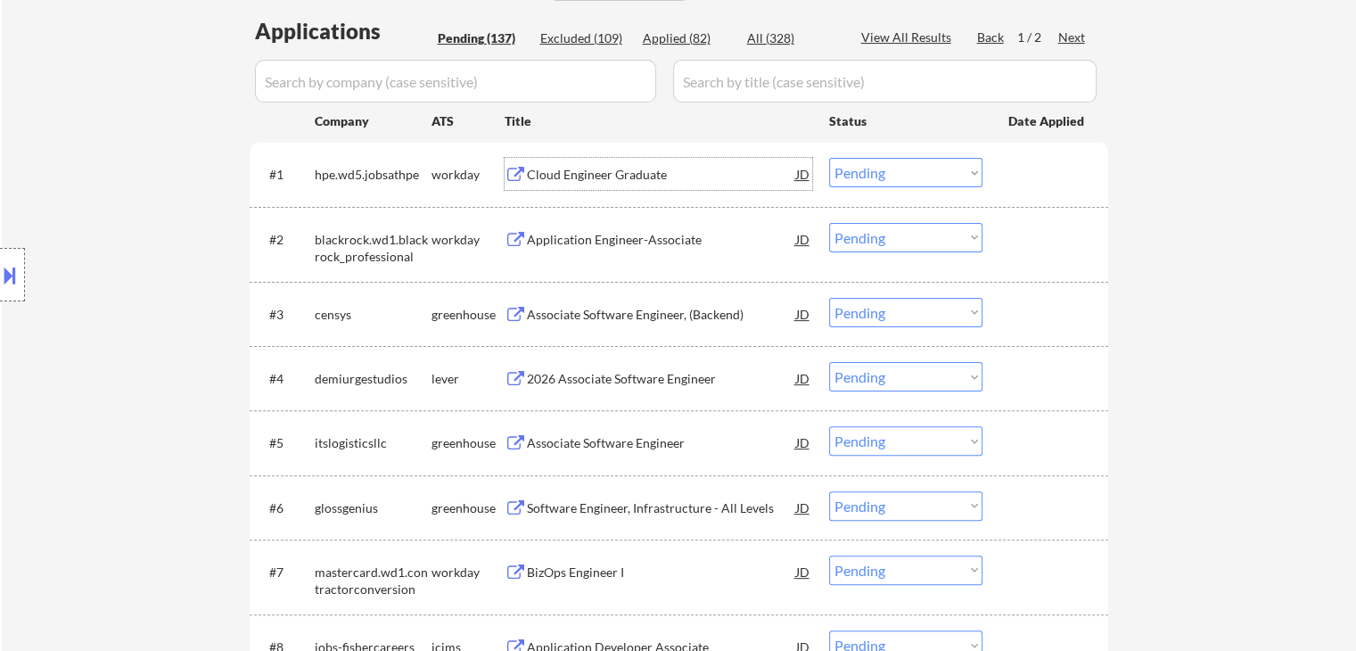
click at [605, 240] on div "Application Engineer-Associate" at bounding box center [661, 240] width 269 height 18
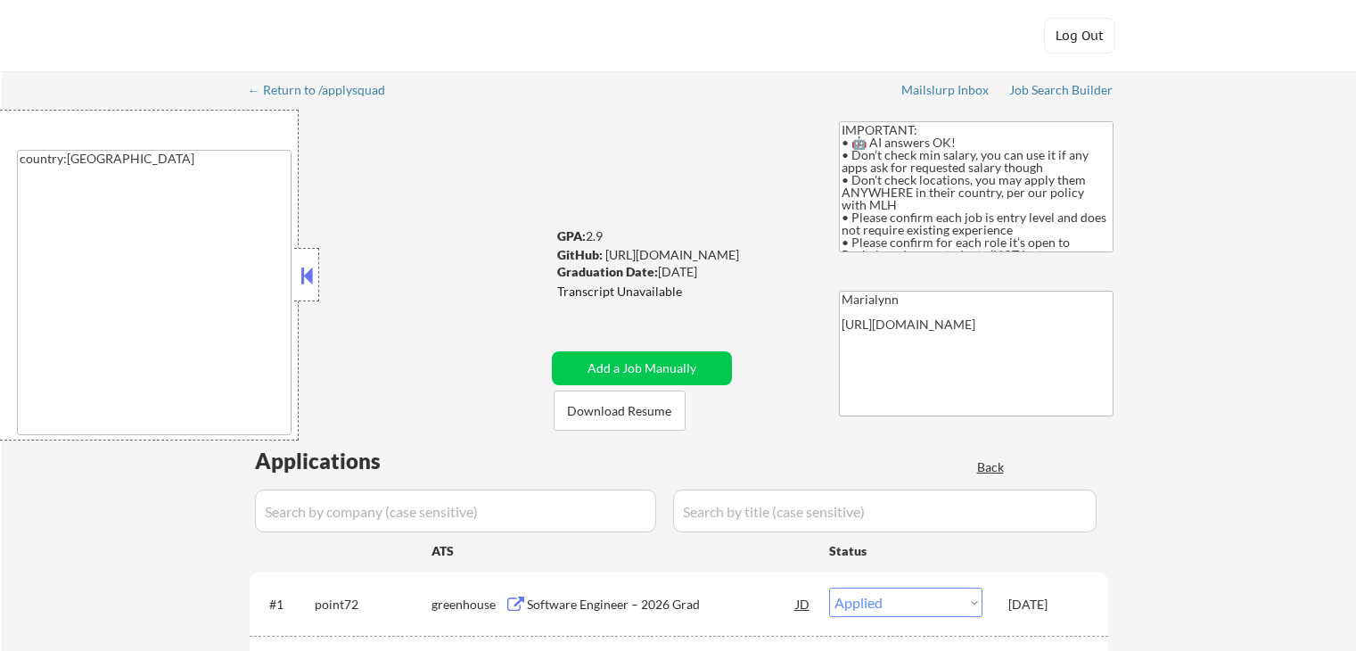
select select ""applied""
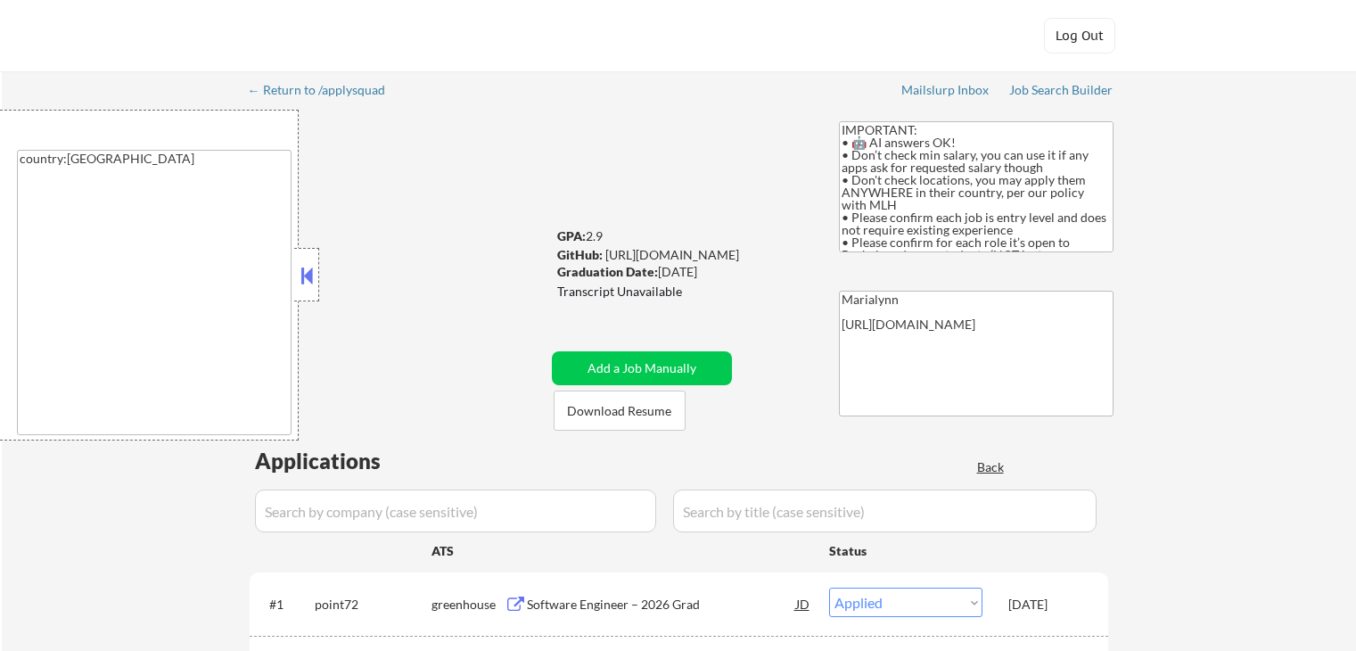
select select ""applied""
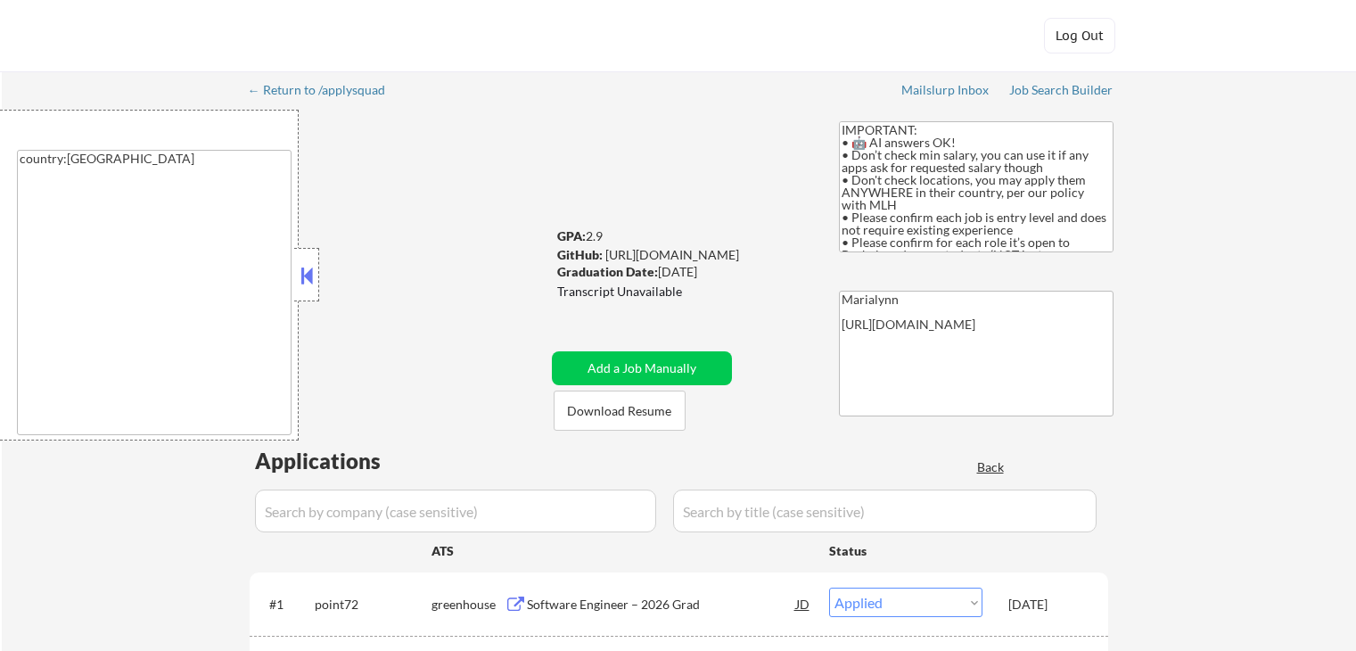
select select ""applied""
select select ""excluded__expired_""
select select ""applied""
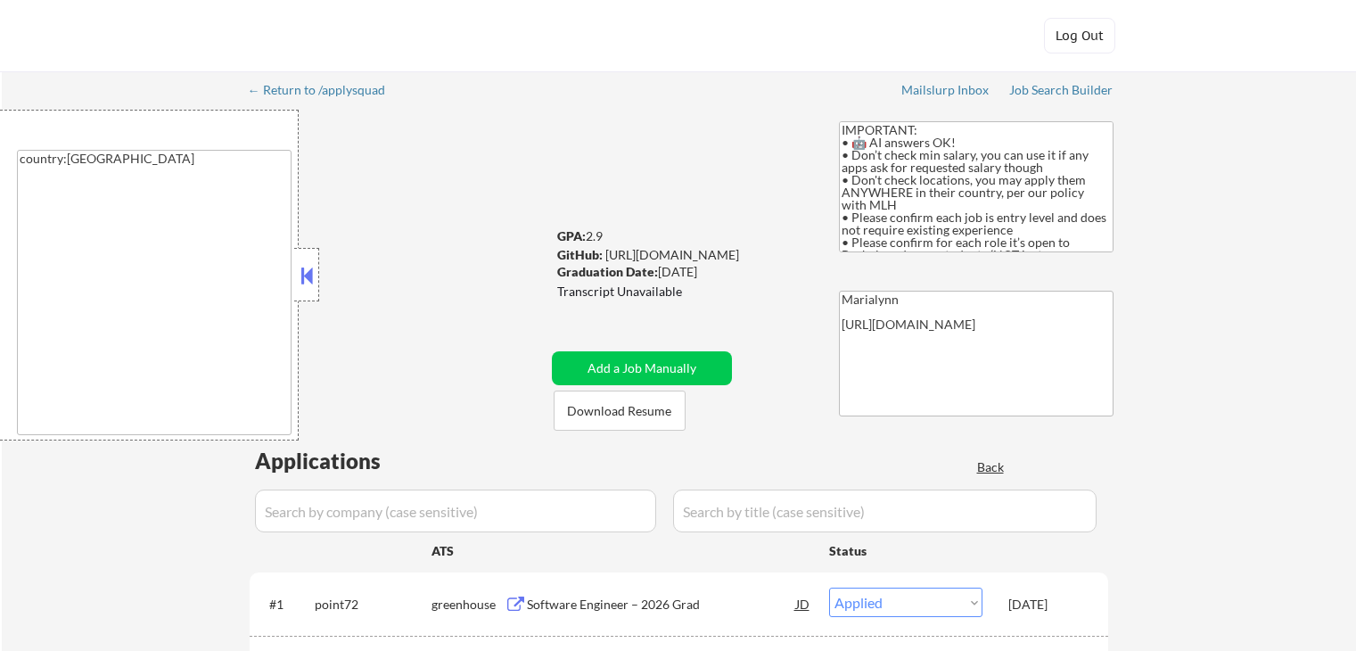
select select ""applied""
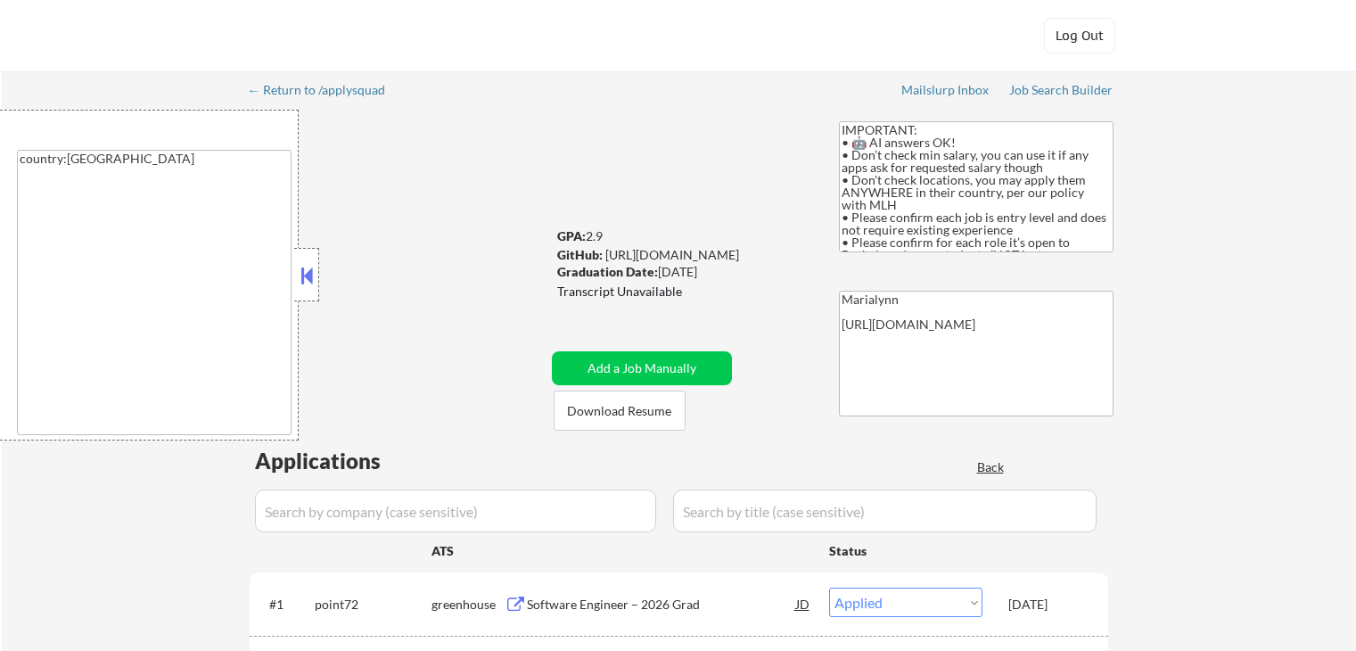
select select ""excluded""
select select ""applied""
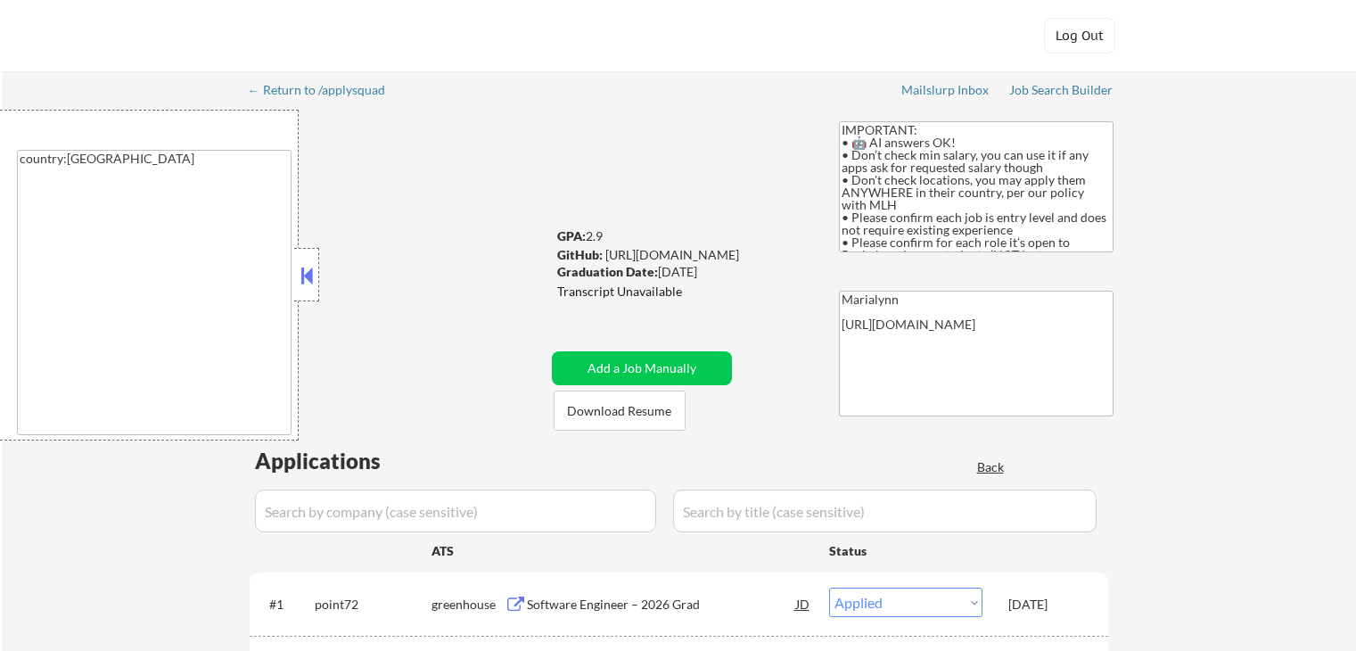
select select ""applied""
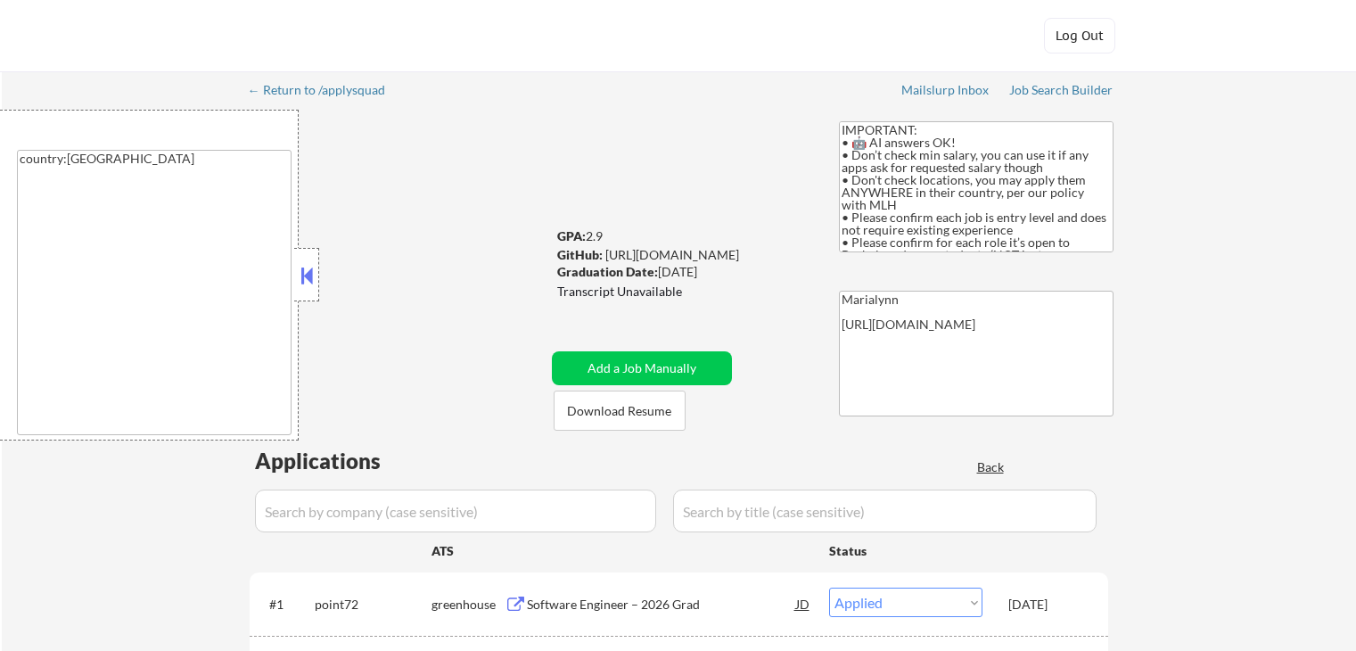
select select ""applied""
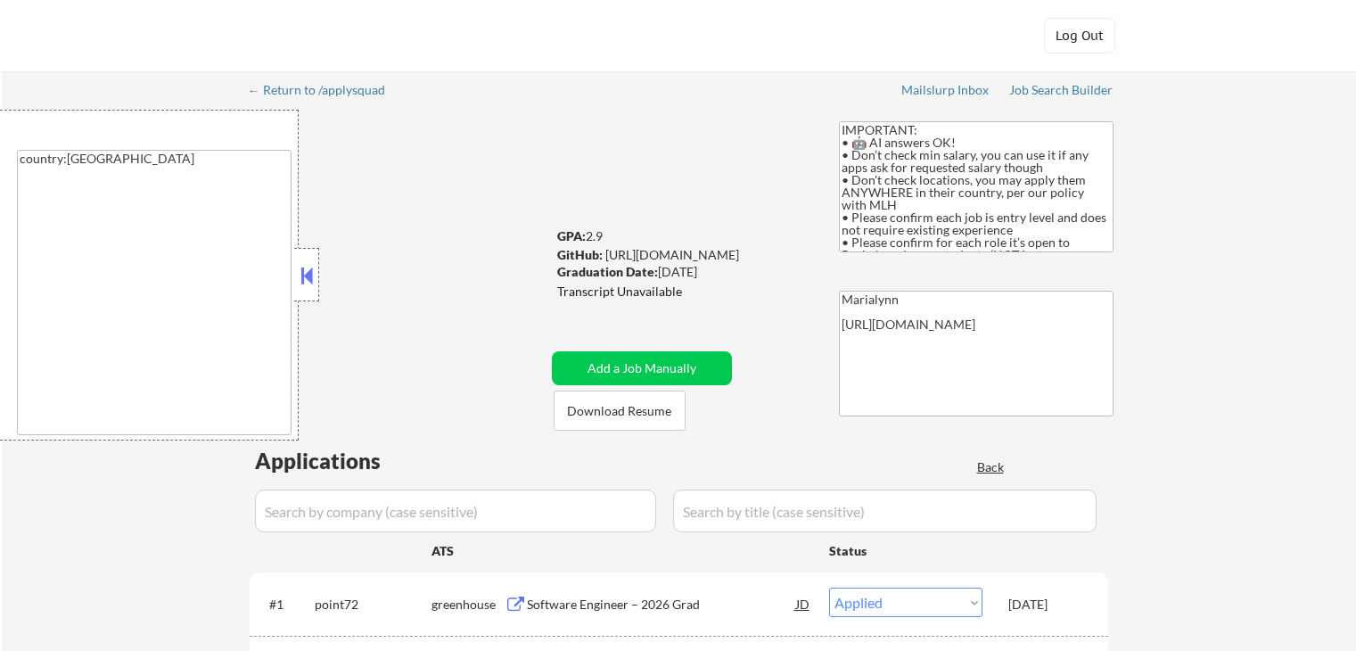
select select ""applied""
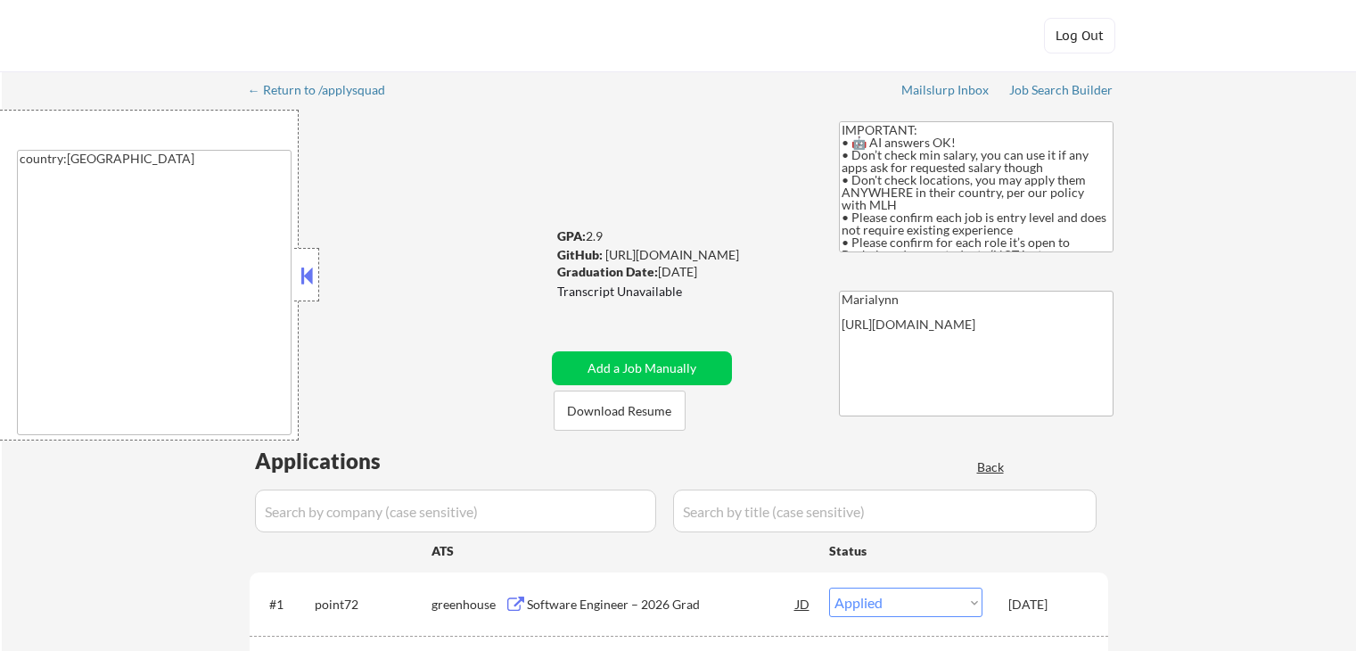
select select ""applied""
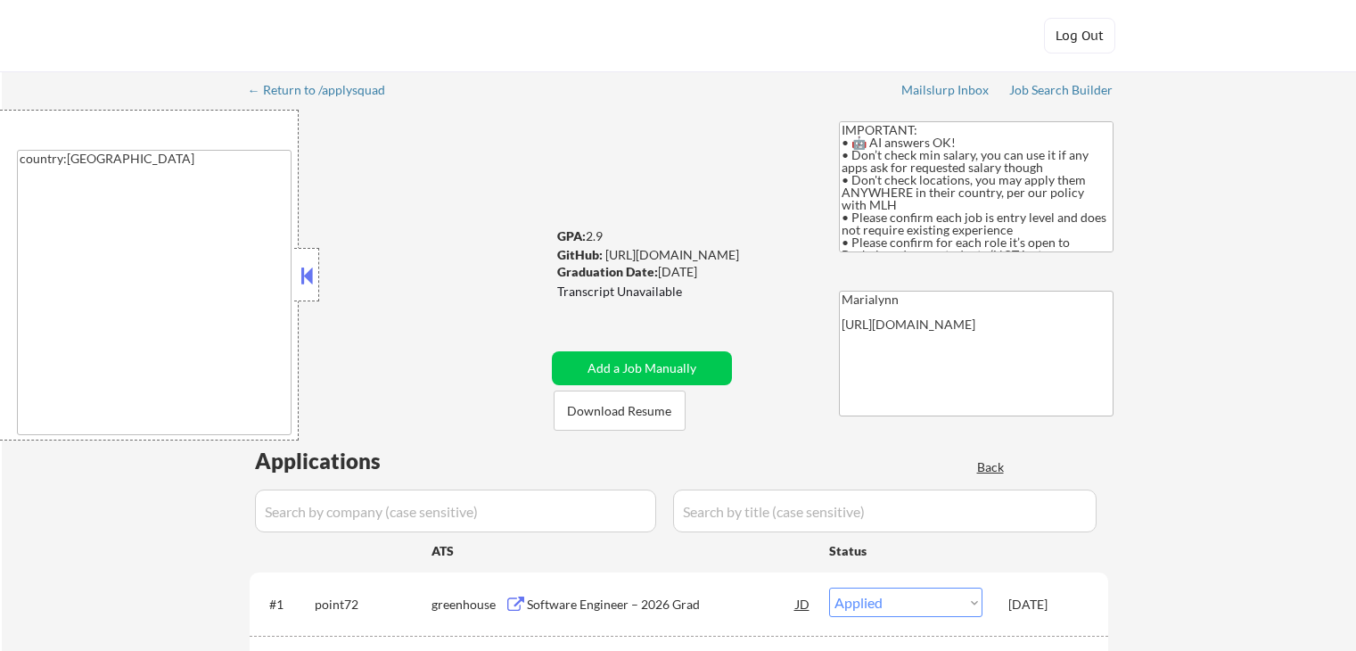
select select ""applied""
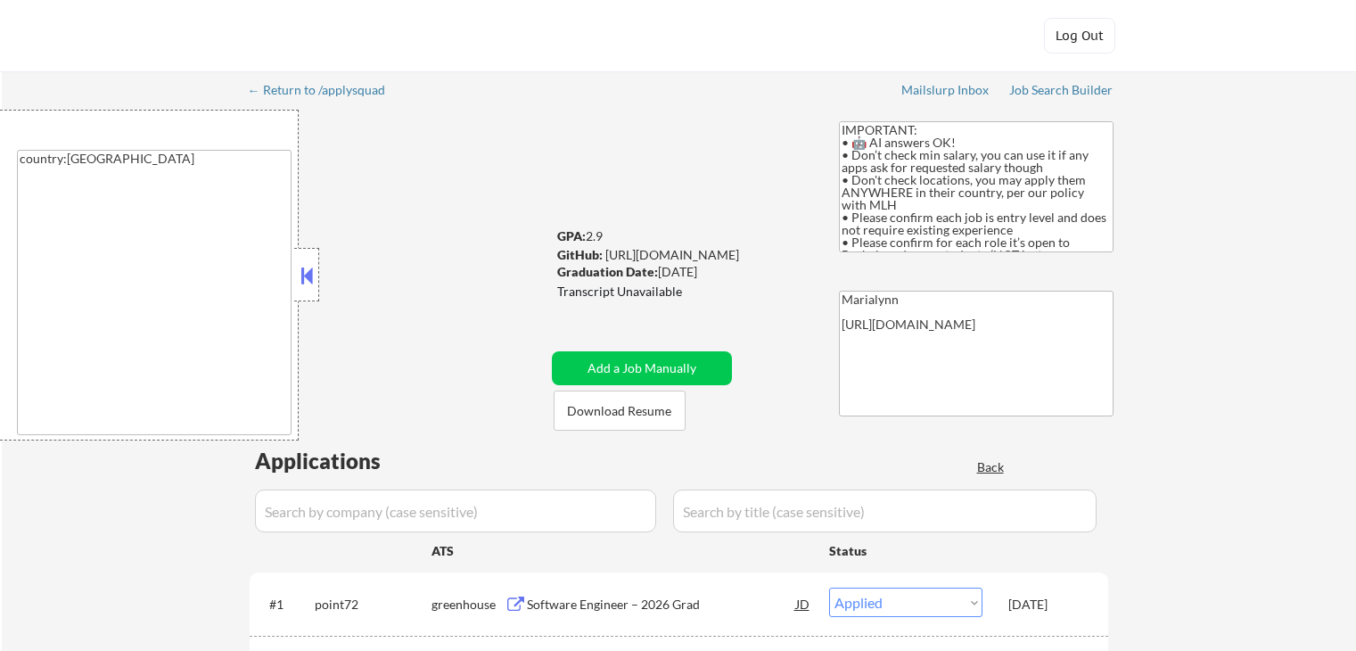
select select ""applied""
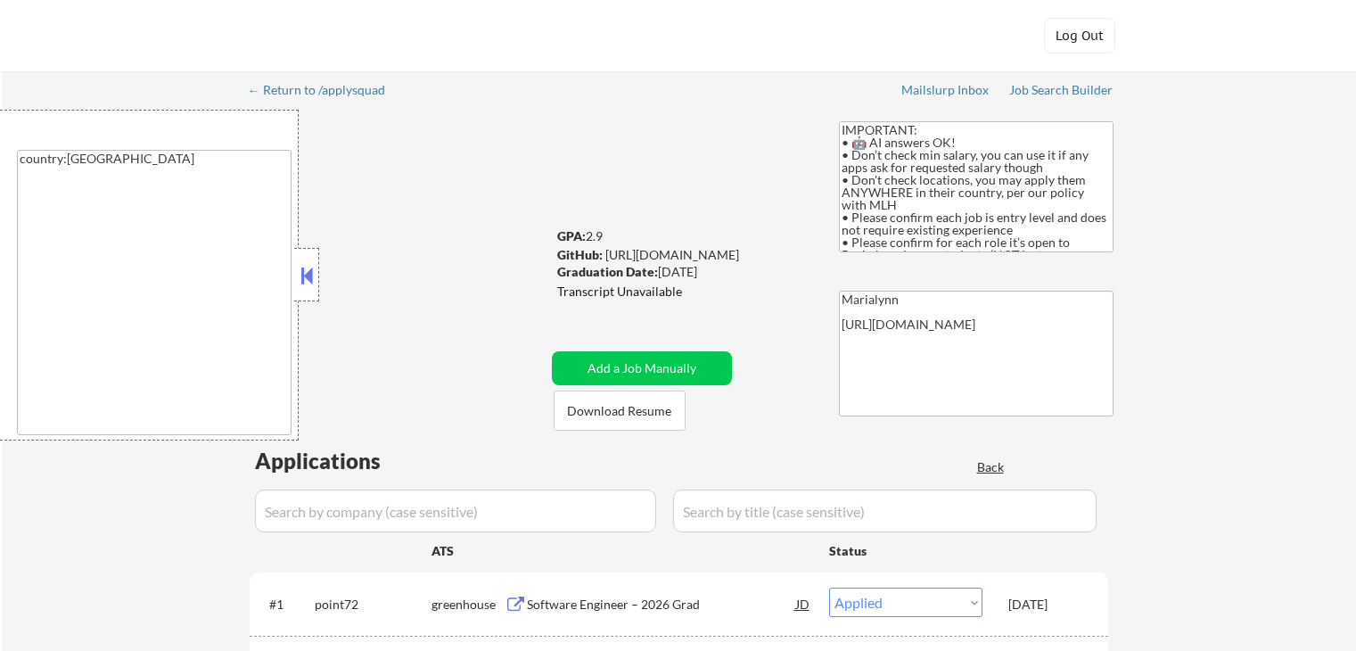
select select ""applied""
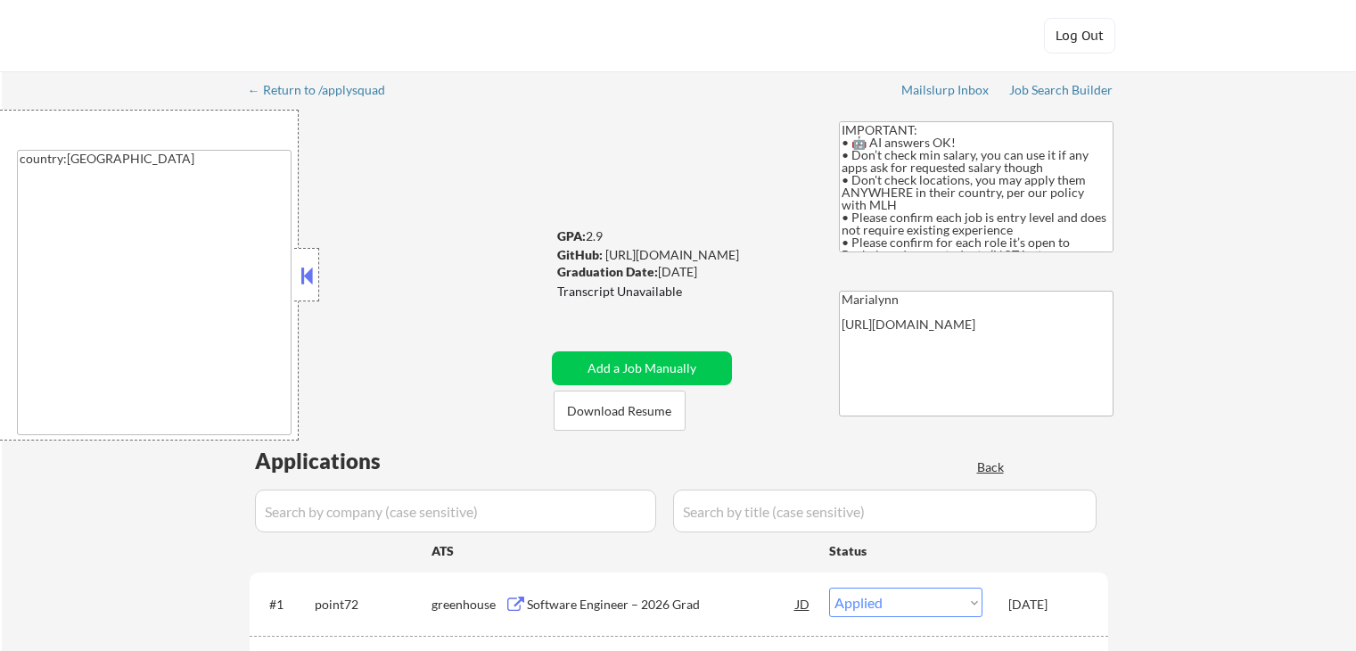
select select ""applied""
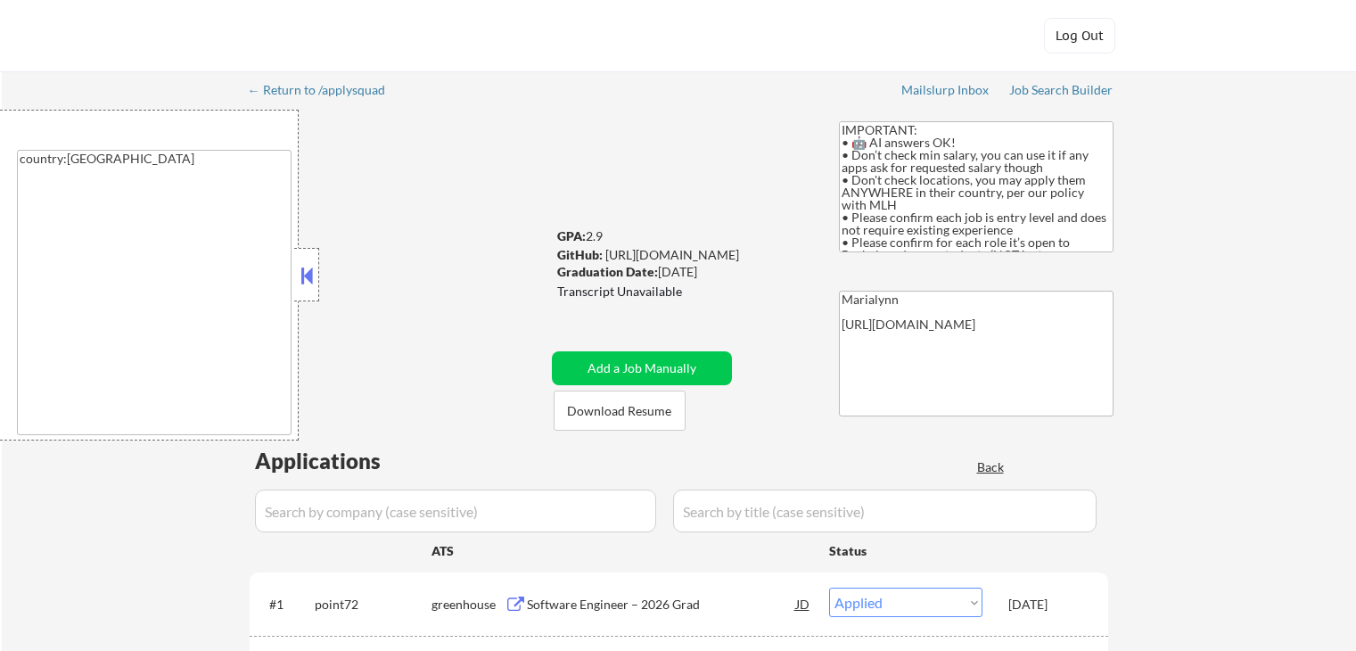
select select ""applied""
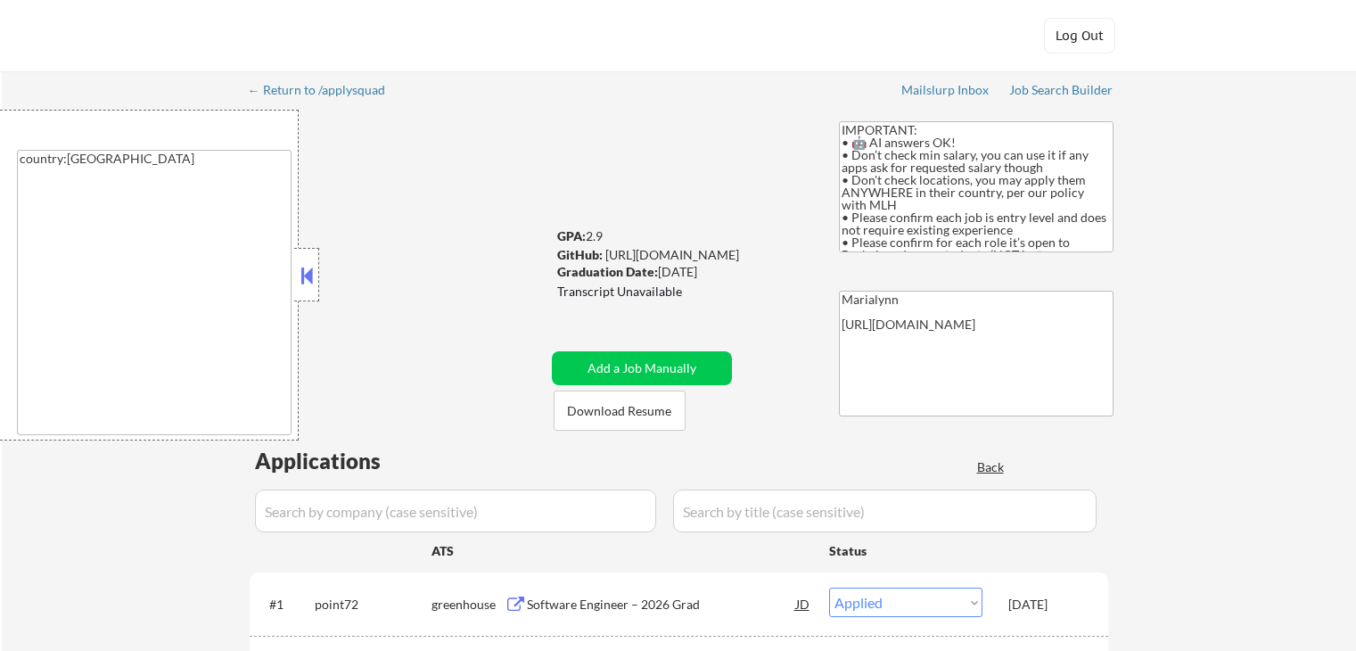
select select ""applied""
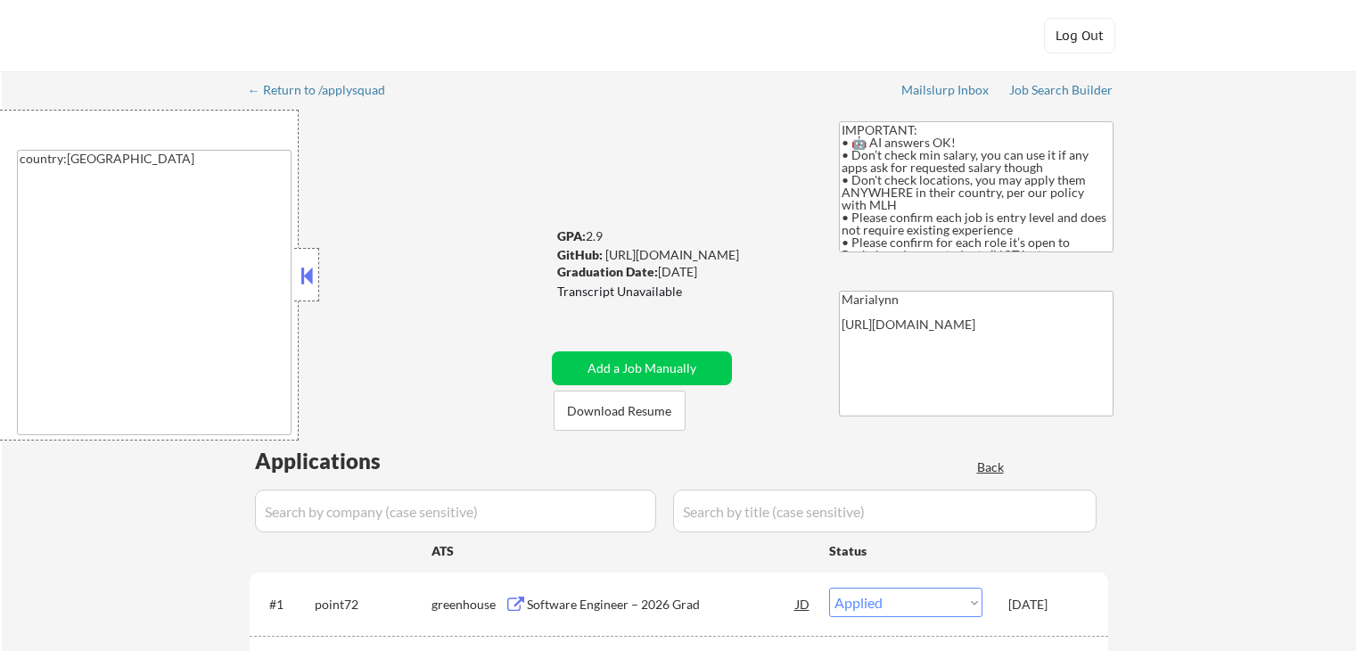
select select ""applied""
select select ""excluded__expired_""
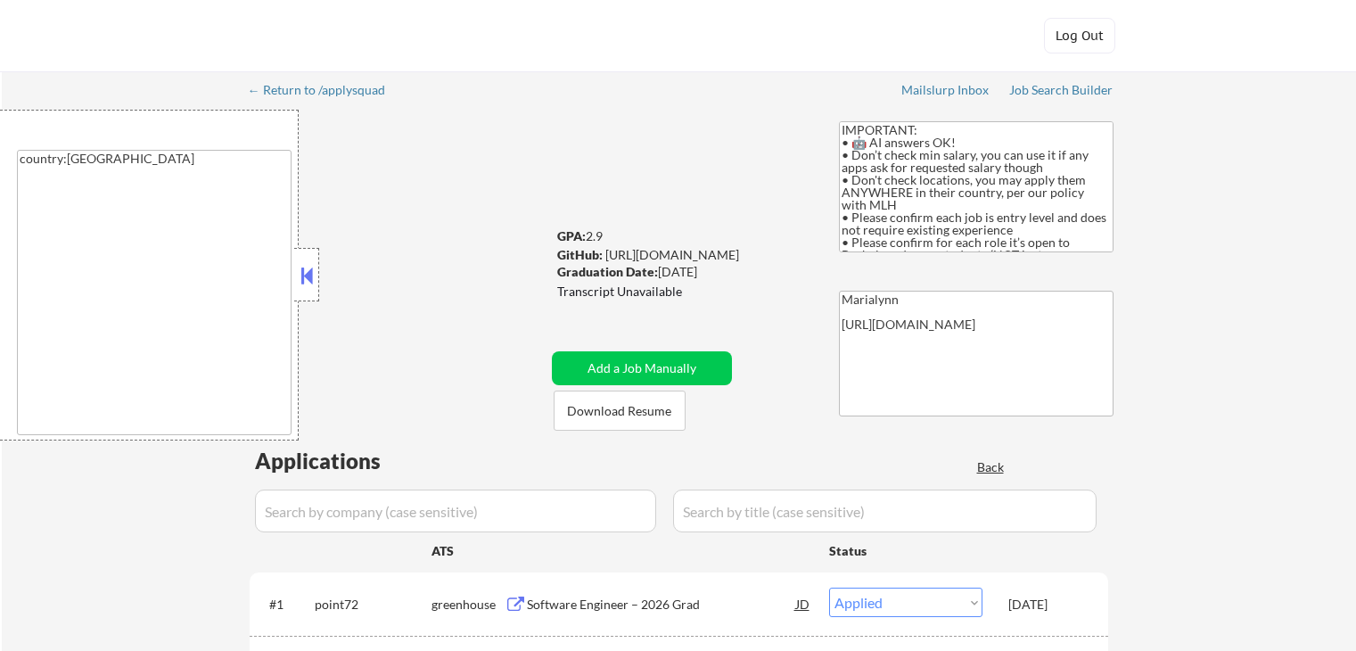
select select ""excluded__expired_""
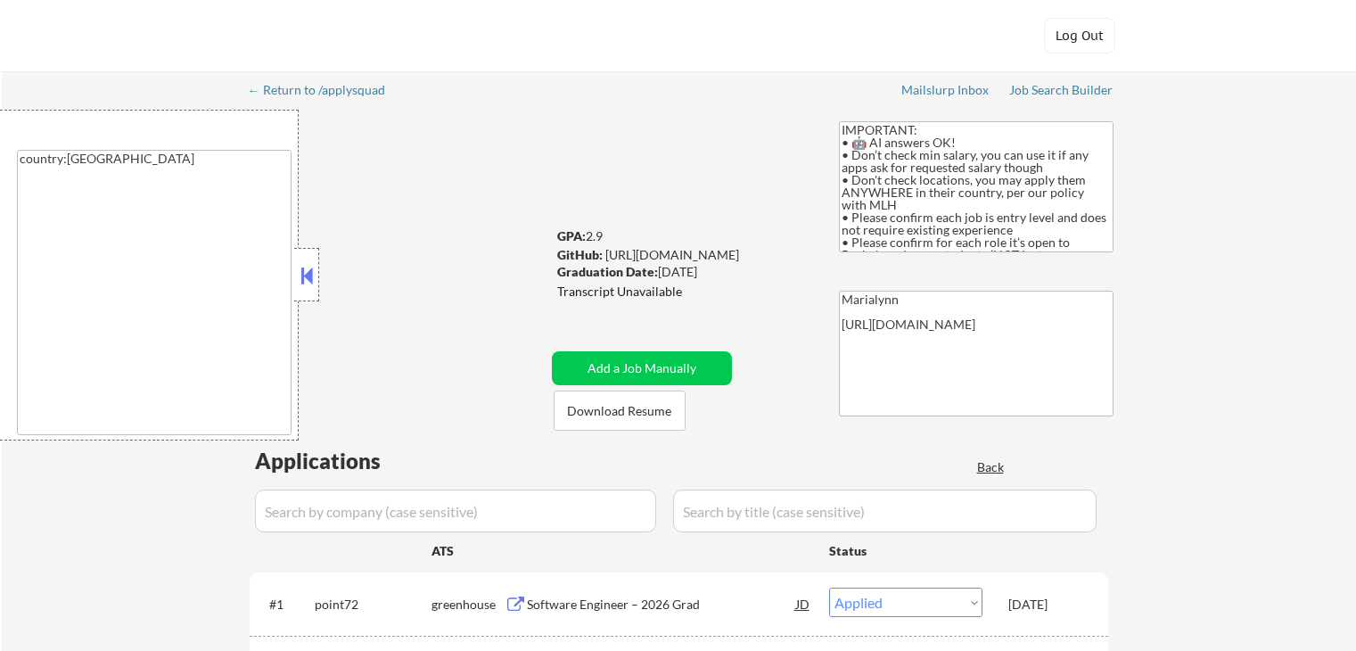
select select ""excluded__bad_match_""
select select ""excluded__location_""
select select ""excluded""
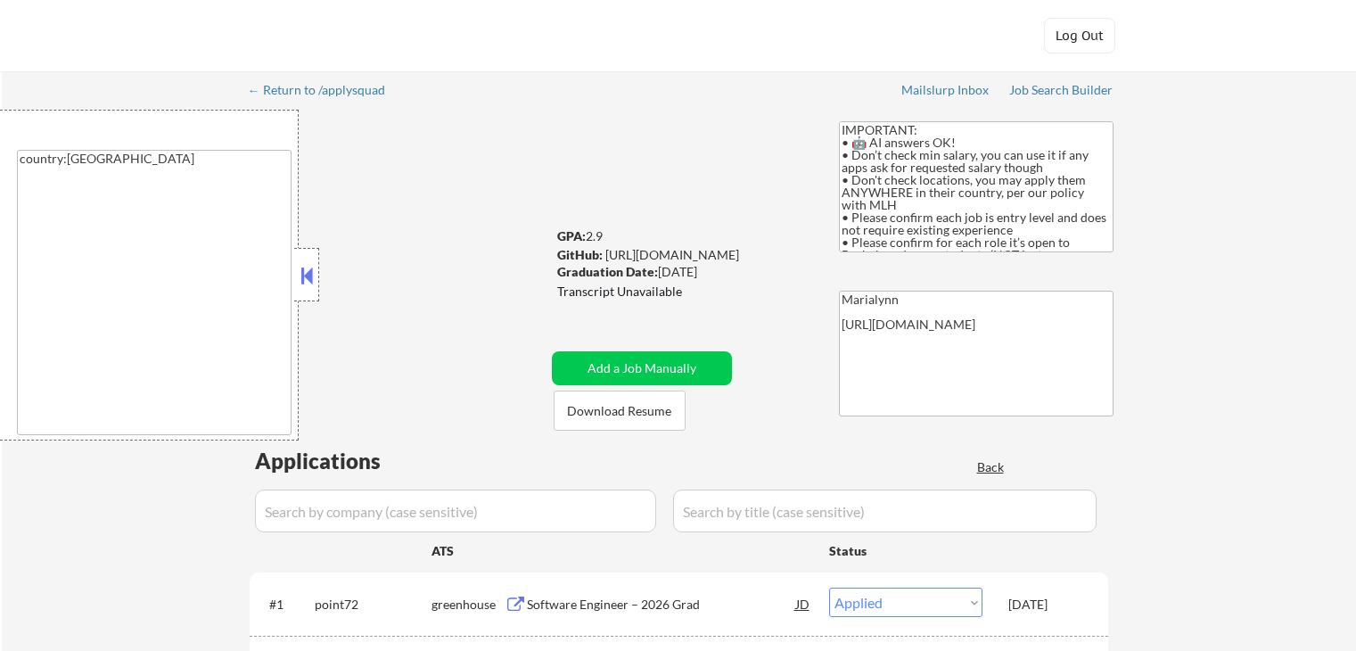
select select ""excluded__expired_""
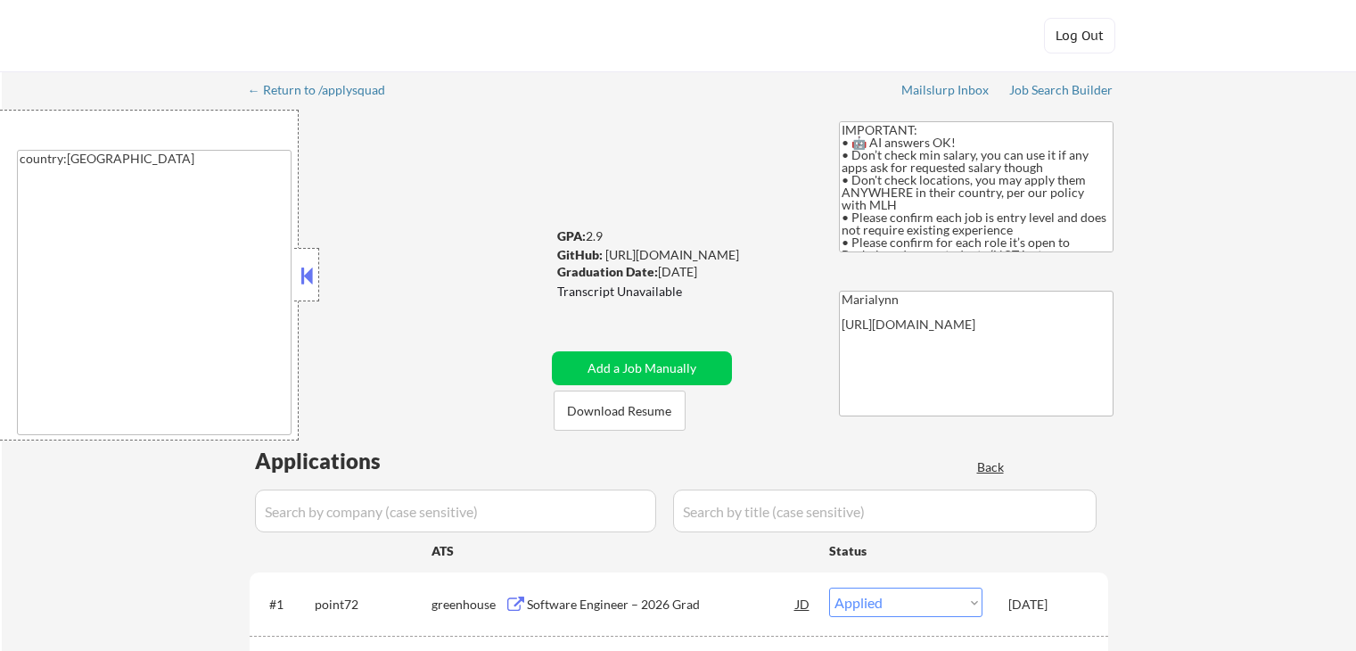
select select ""excluded__expired_""
select select ""excluded__bad_match_""
select select ""excluded__expired_""
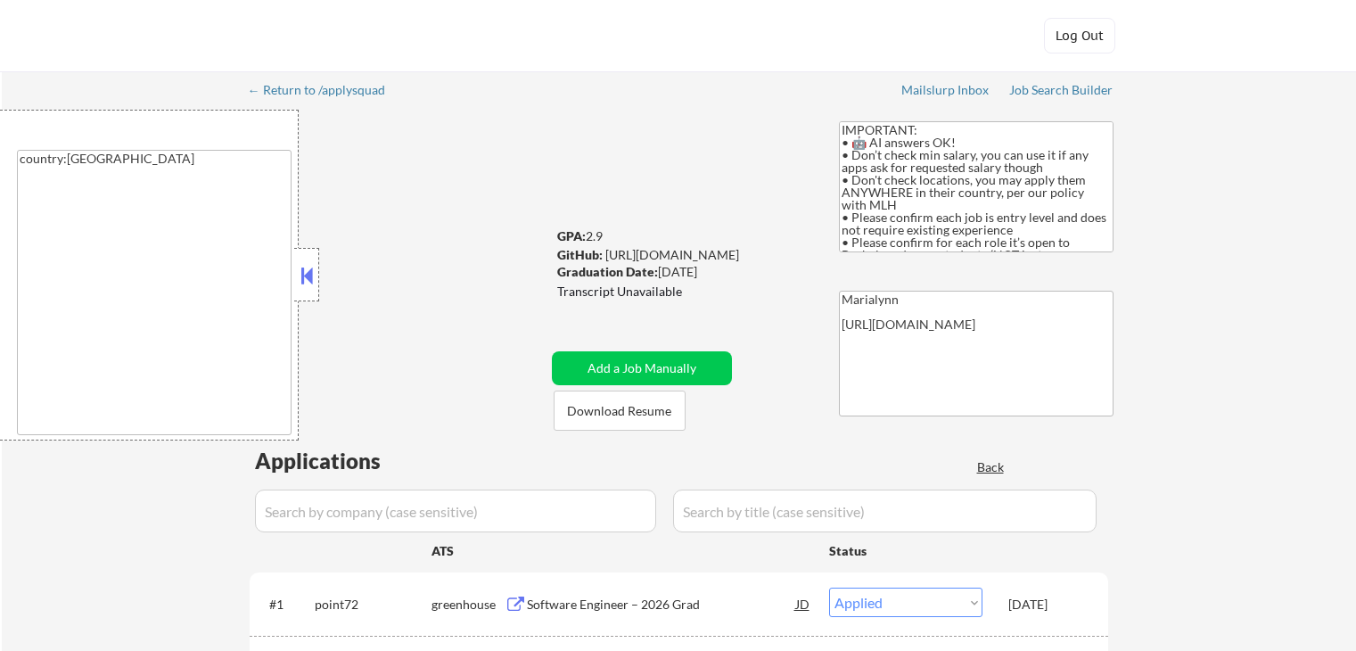
select select ""pending""
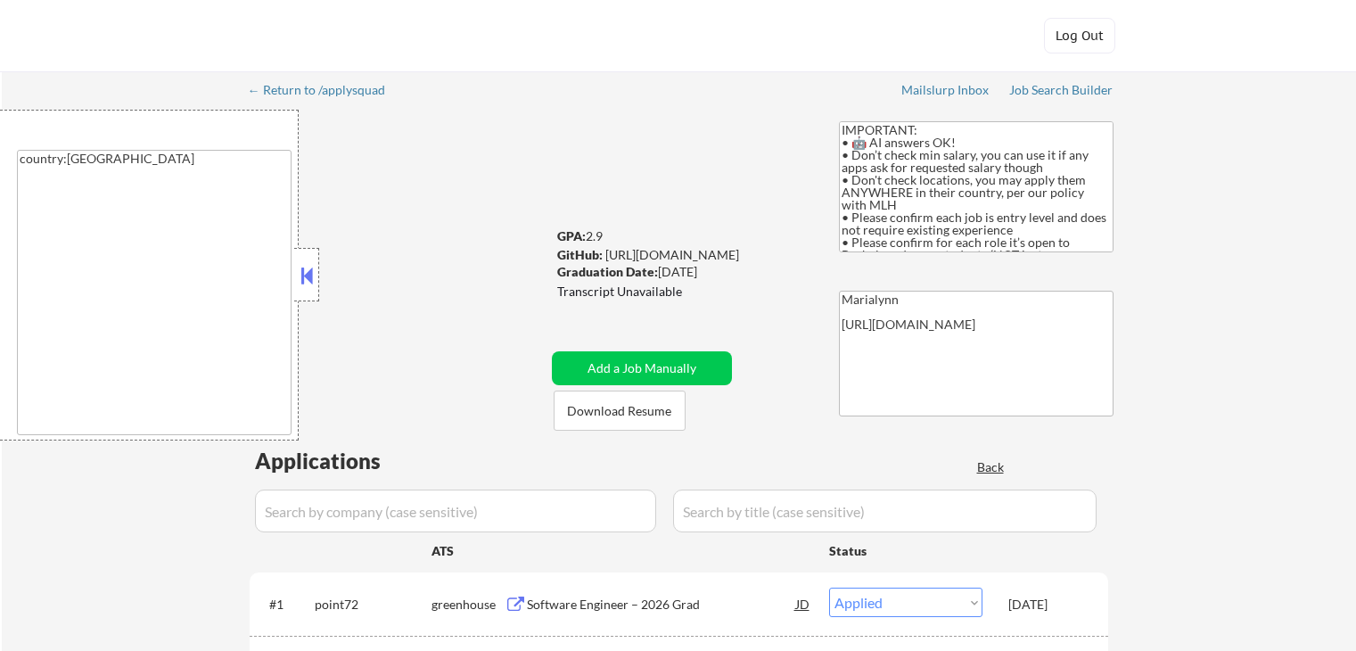
select select ""pending""
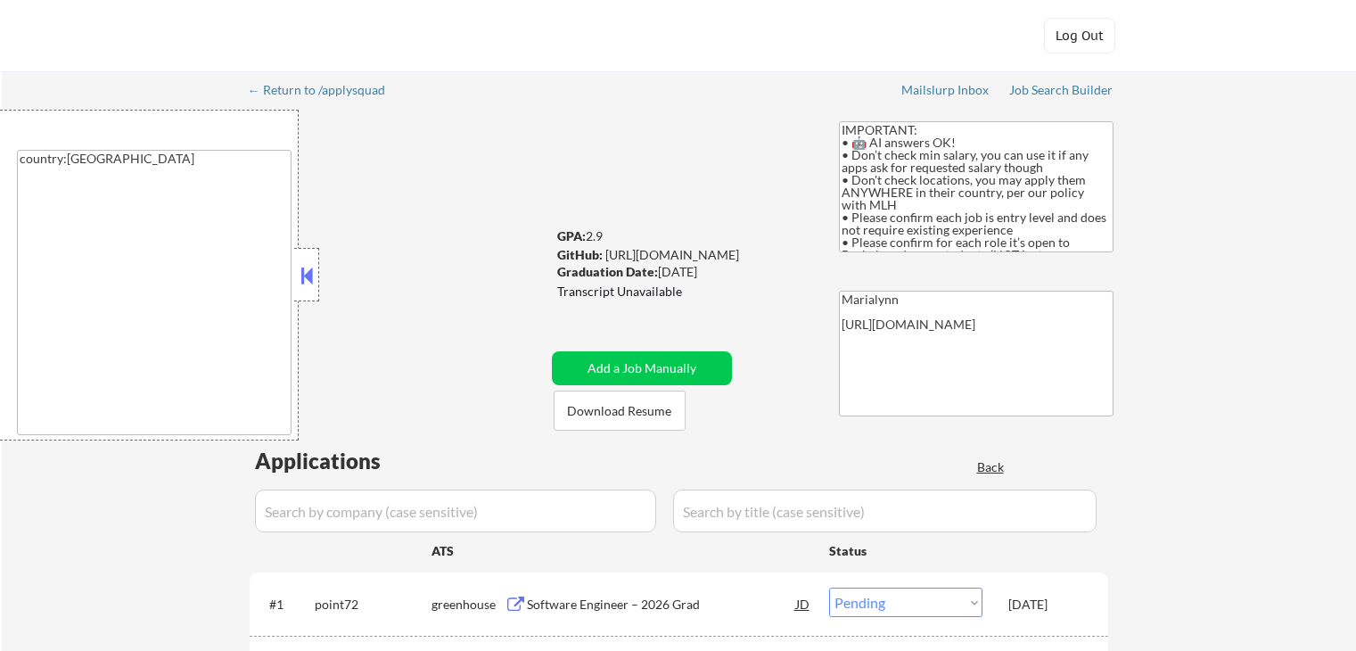
select select ""pending""
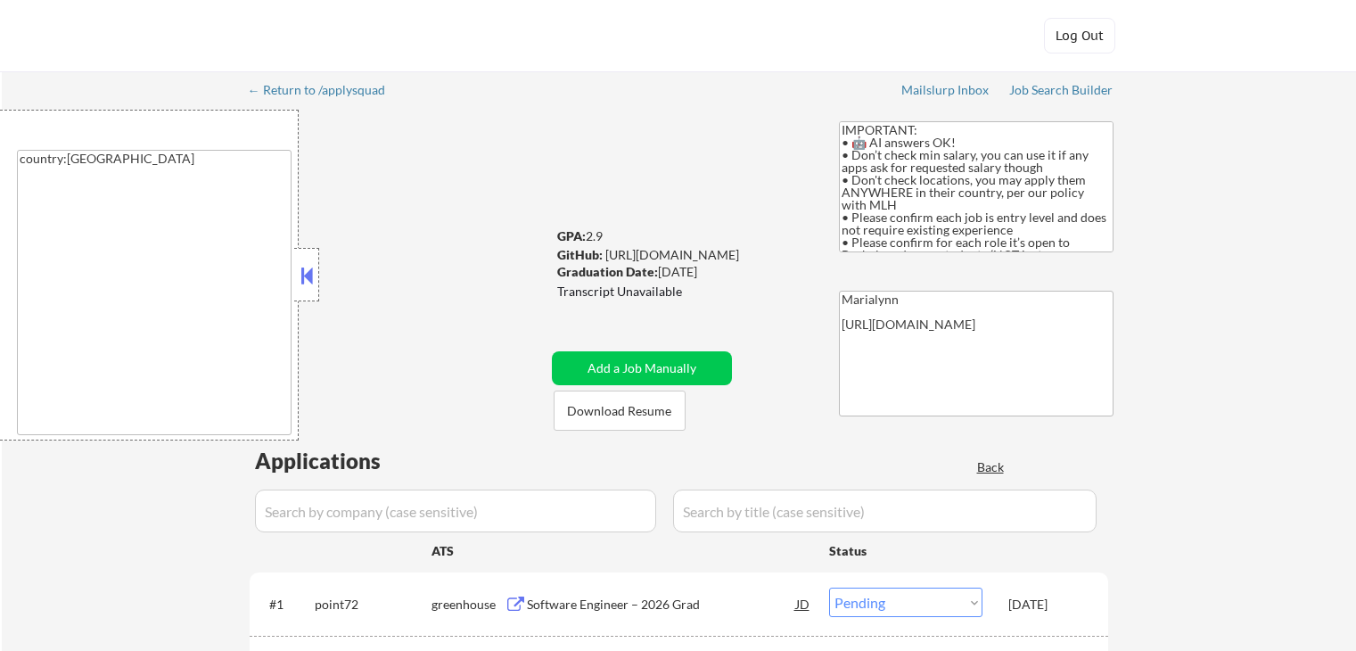
select select ""pending""
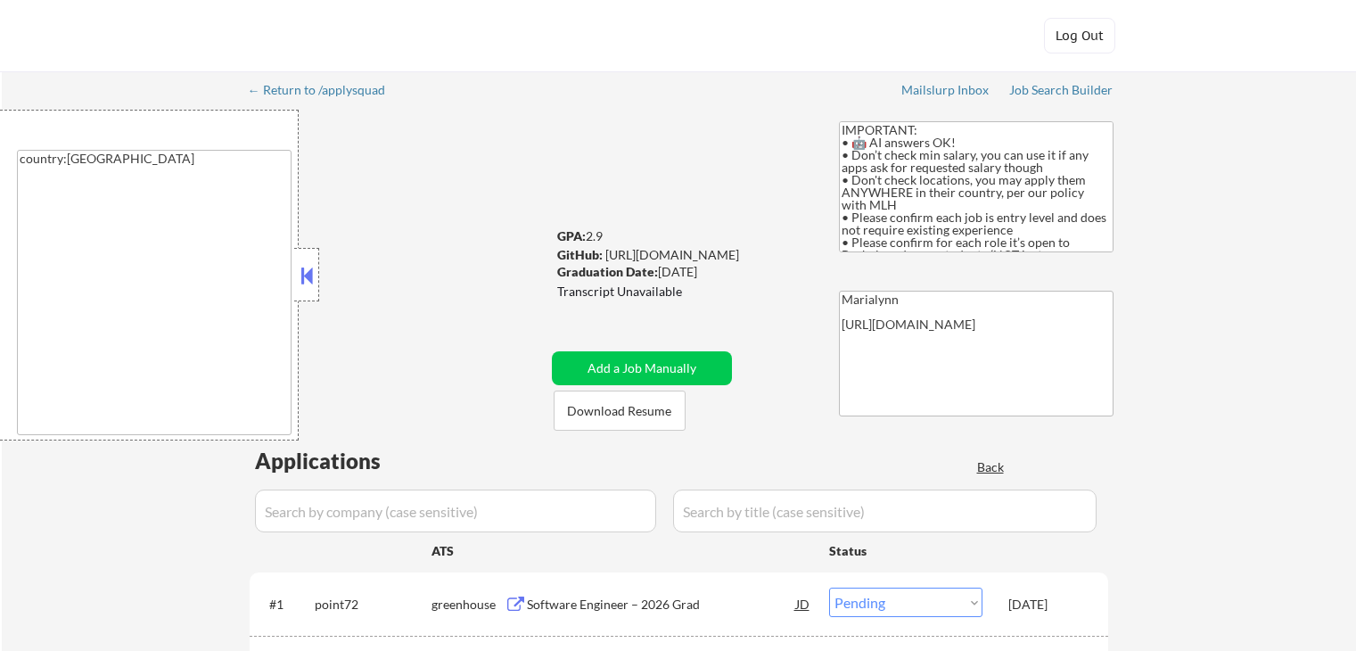
select select ""pending""
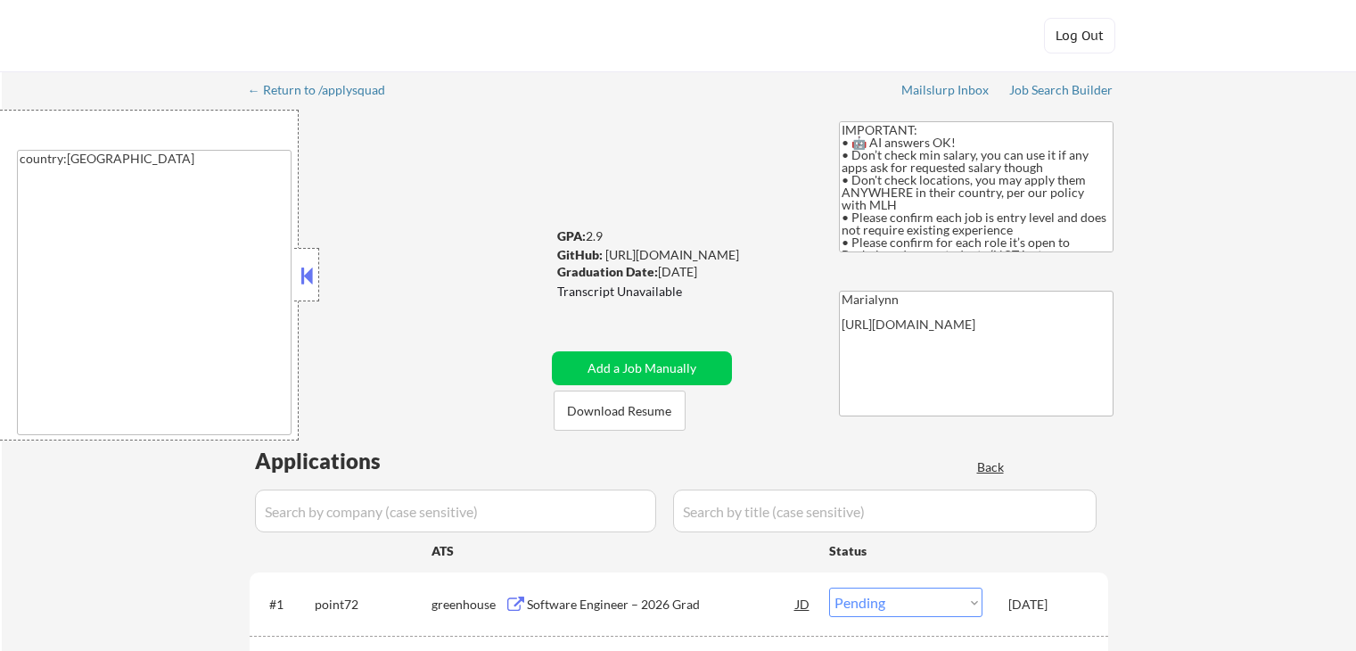
select select ""pending""
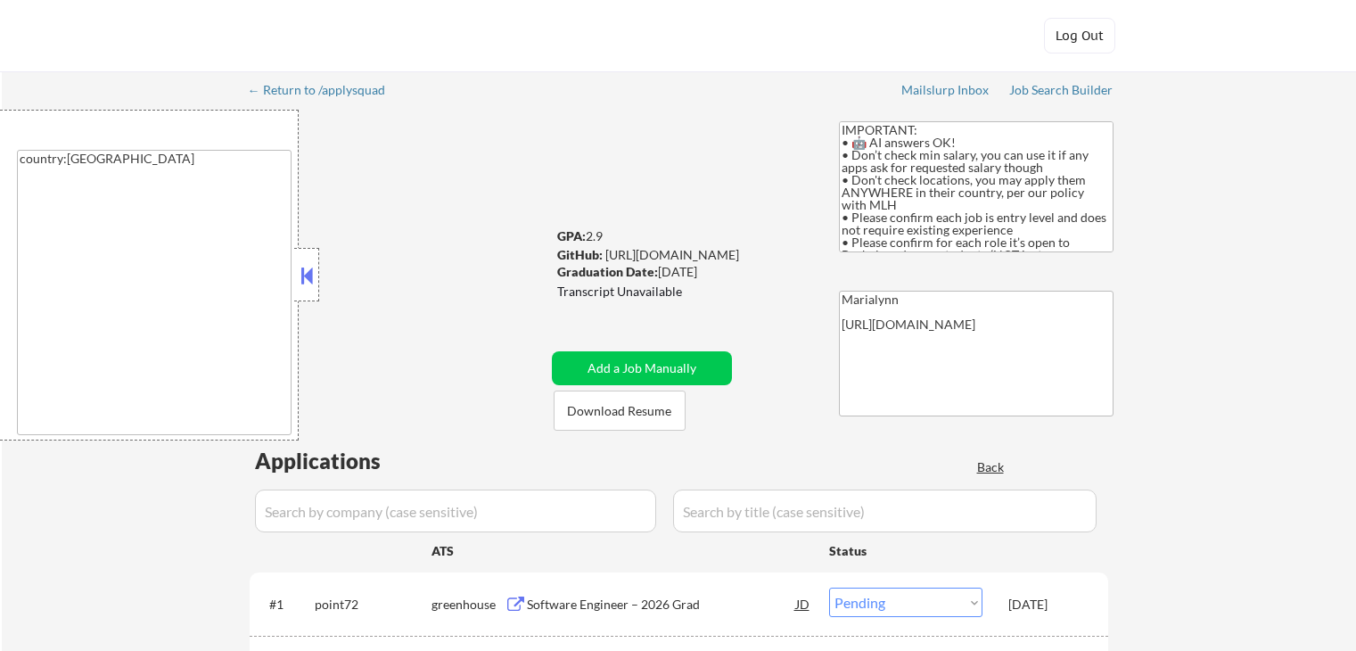
select select ""pending""
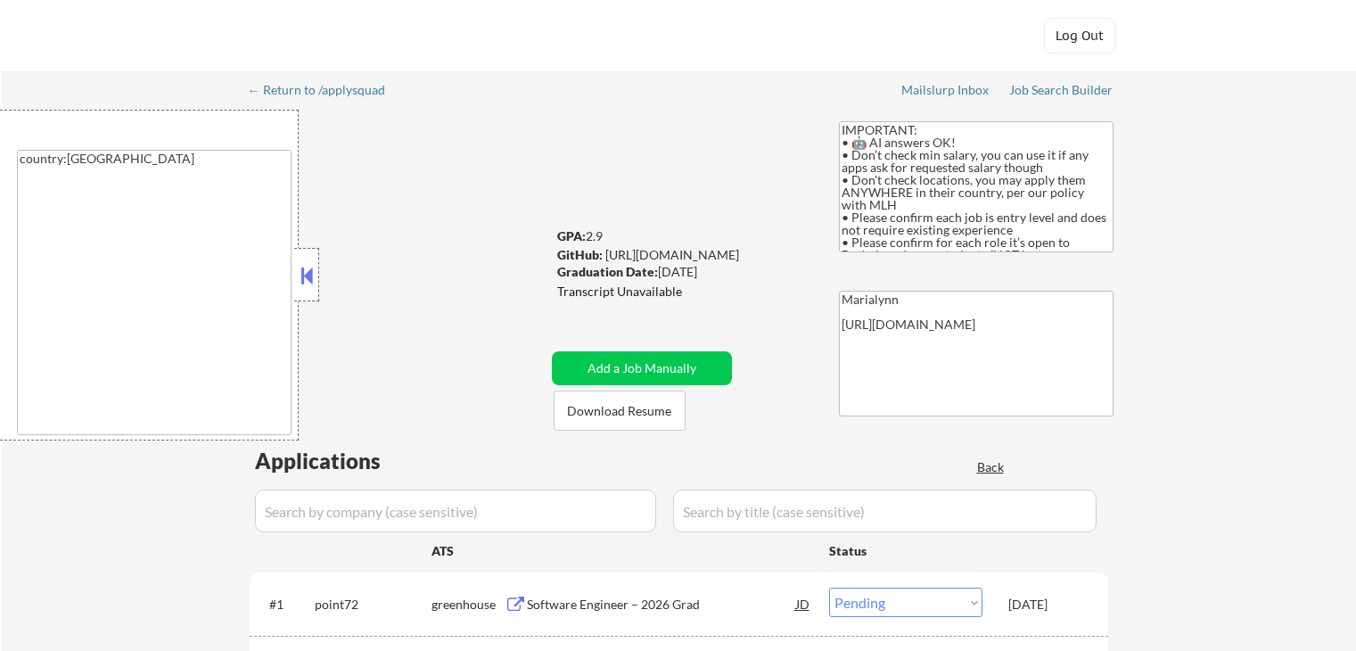
select select ""pending""
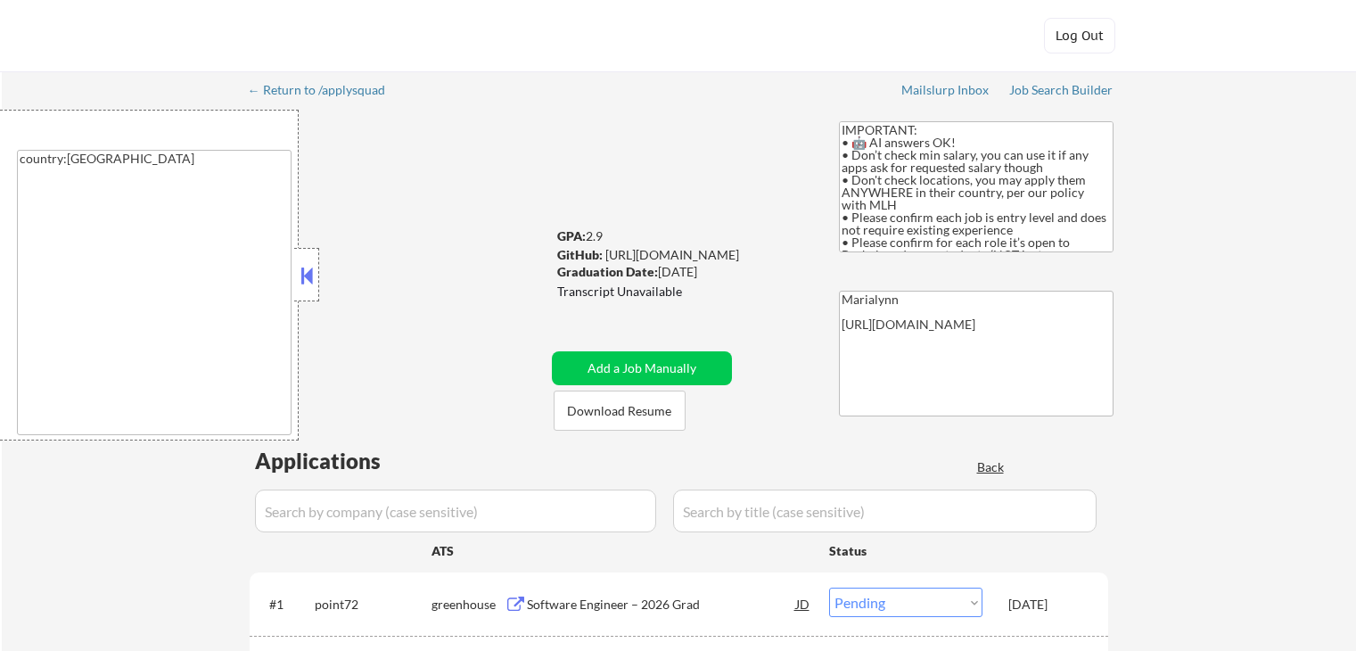
select select ""pending""
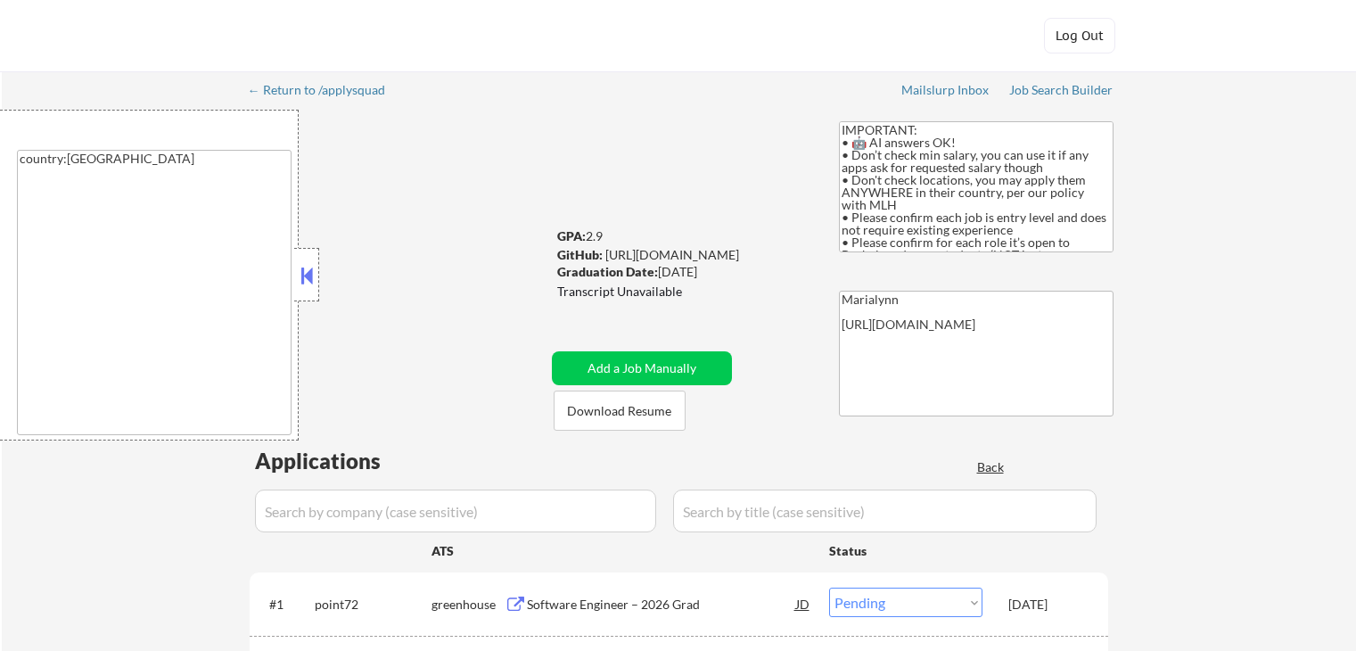
select select ""pending""
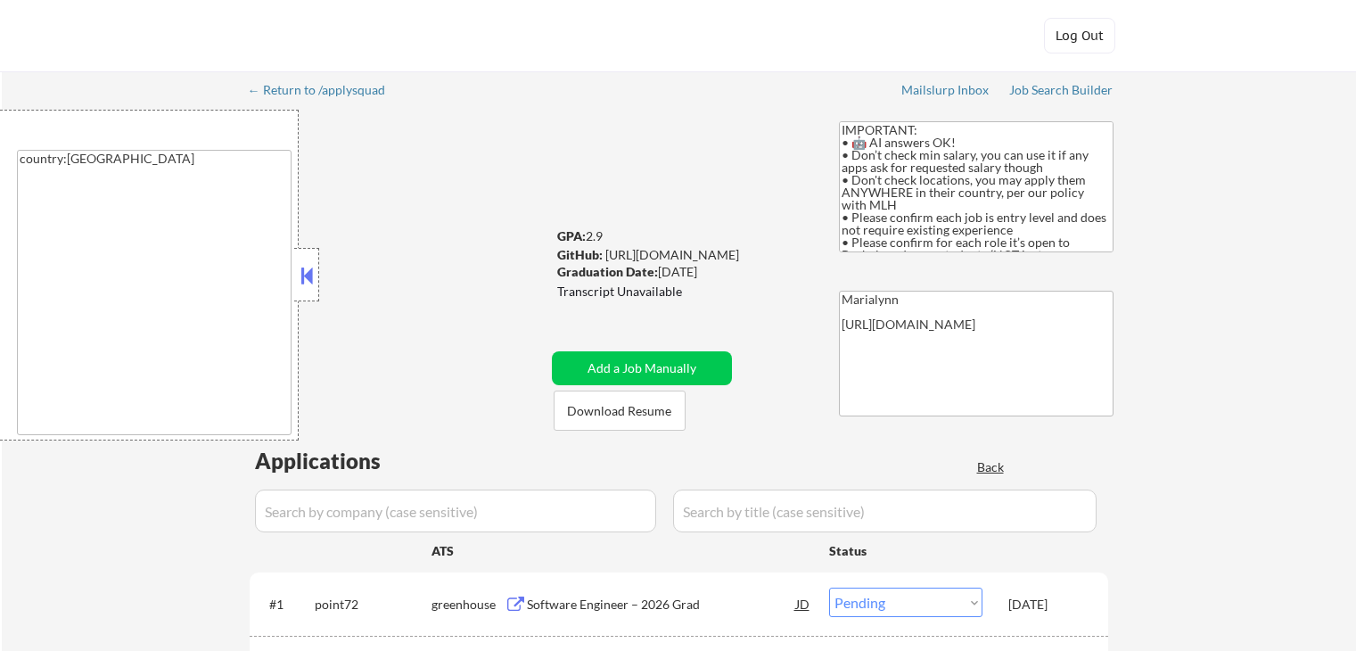
select select ""pending""
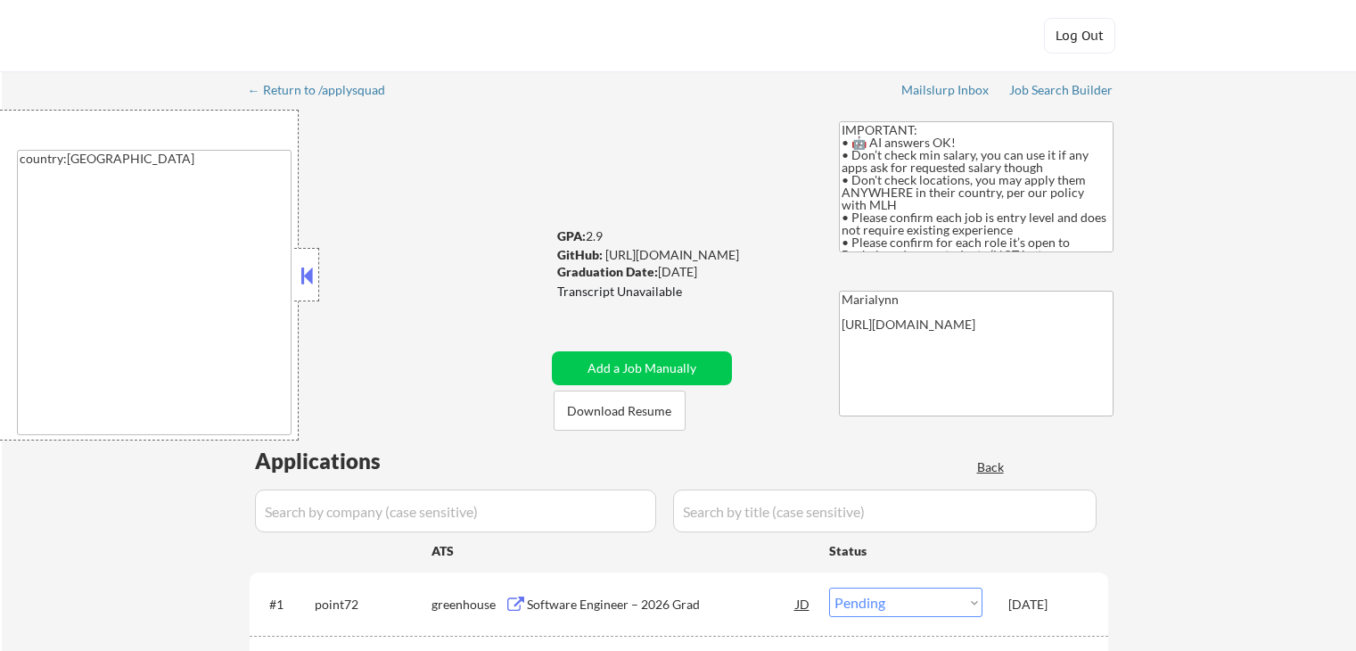
select select ""pending""
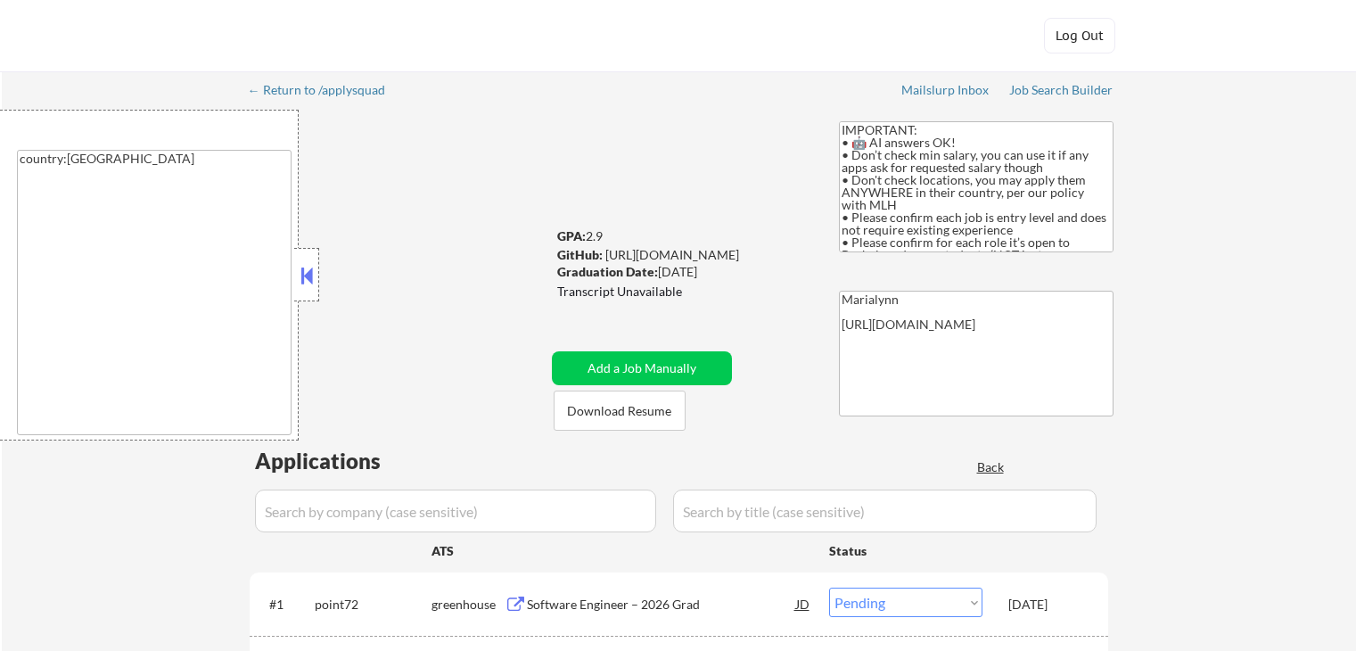
select select ""pending""
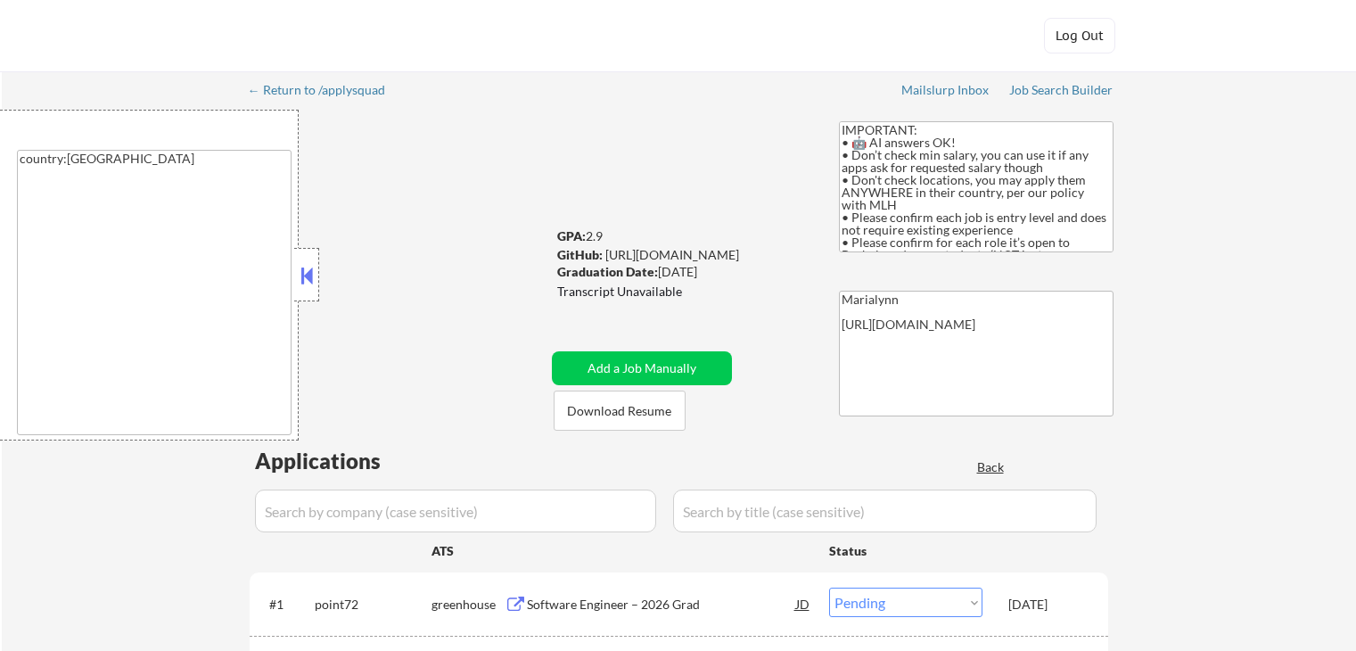
select select ""pending""
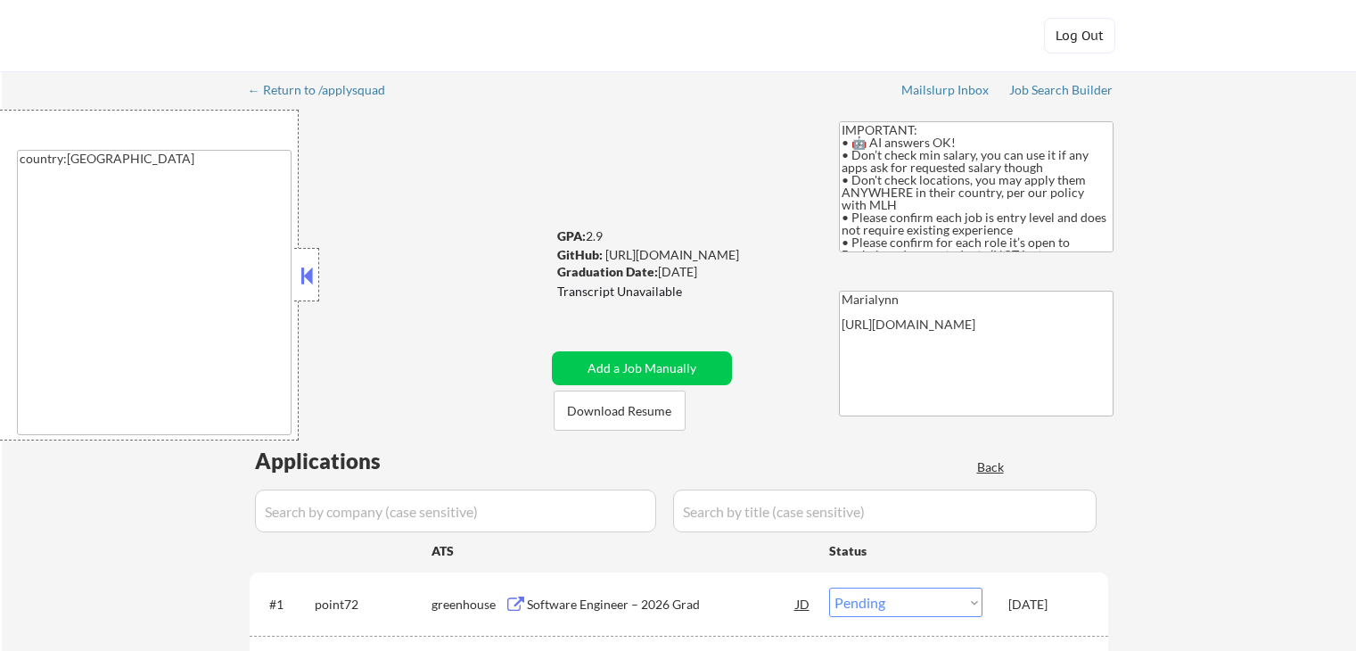
select select ""pending""
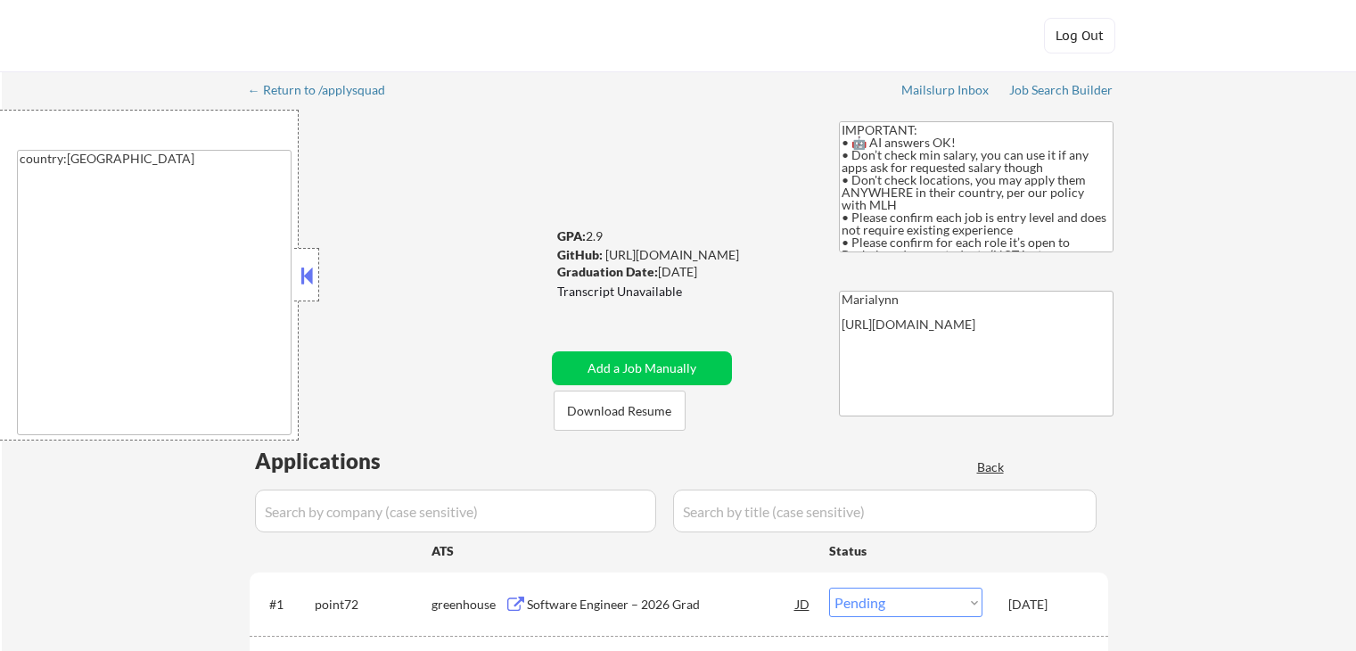
select select ""pending""
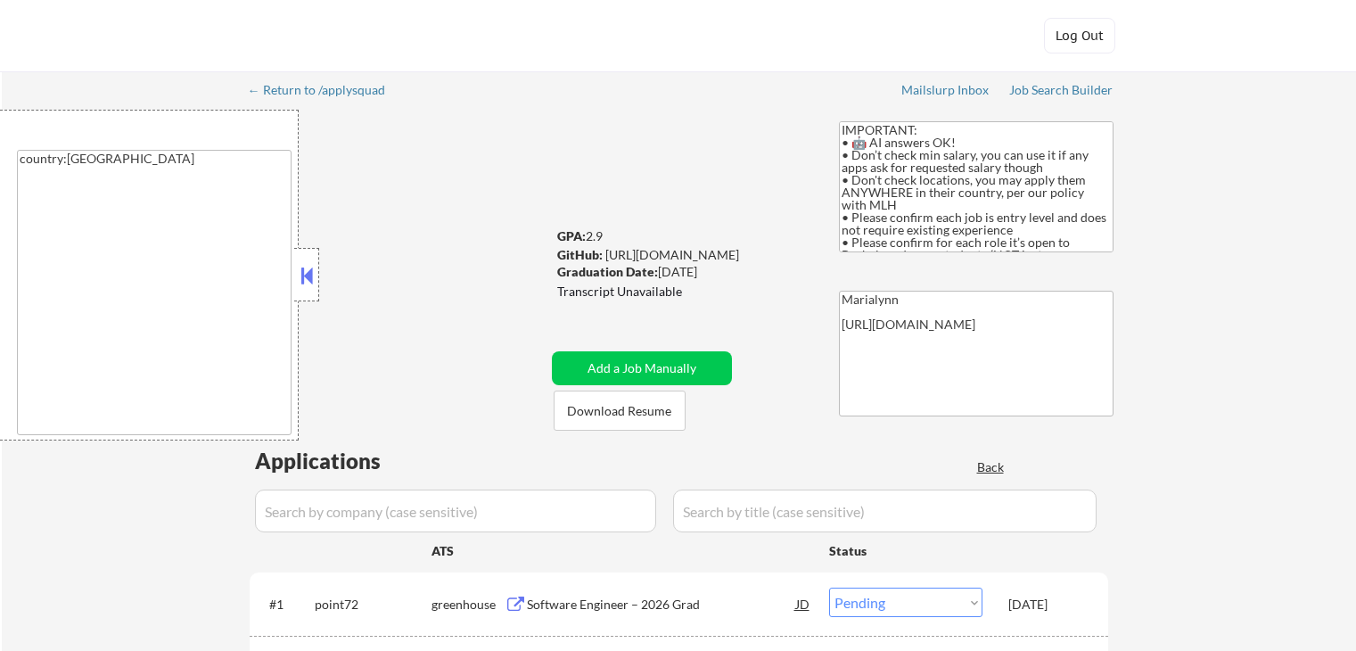
select select ""pending""
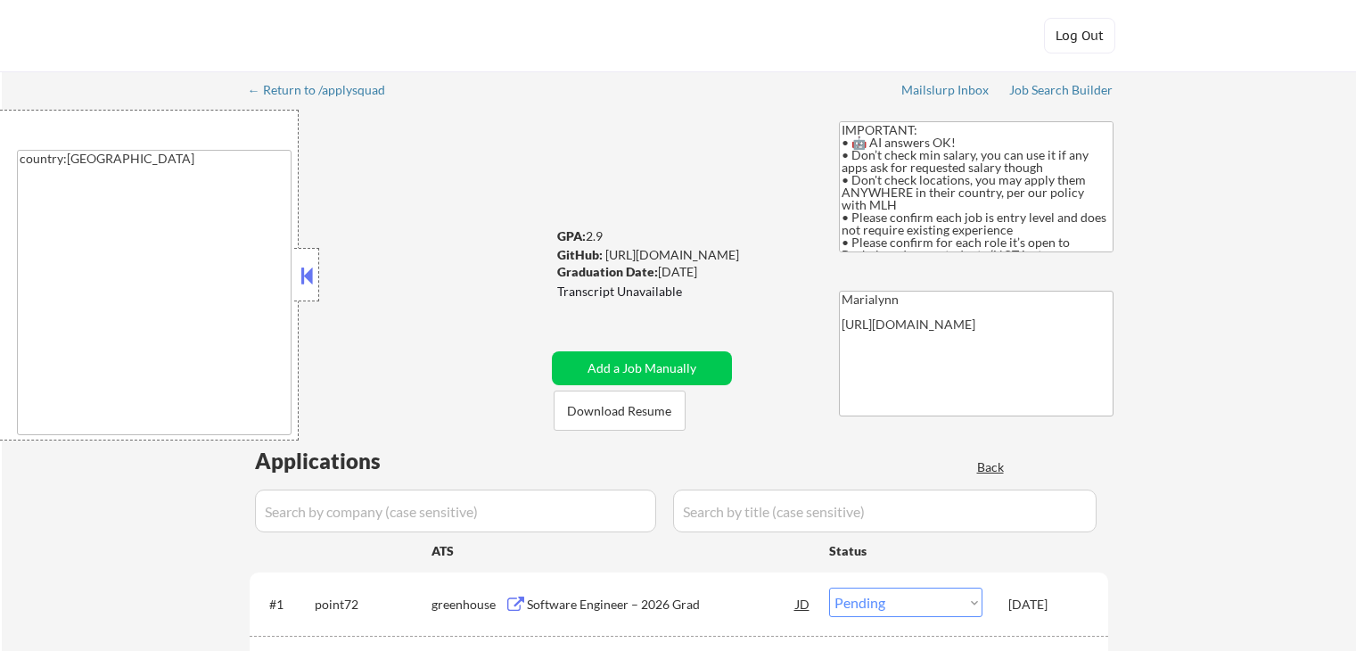
select select ""pending""
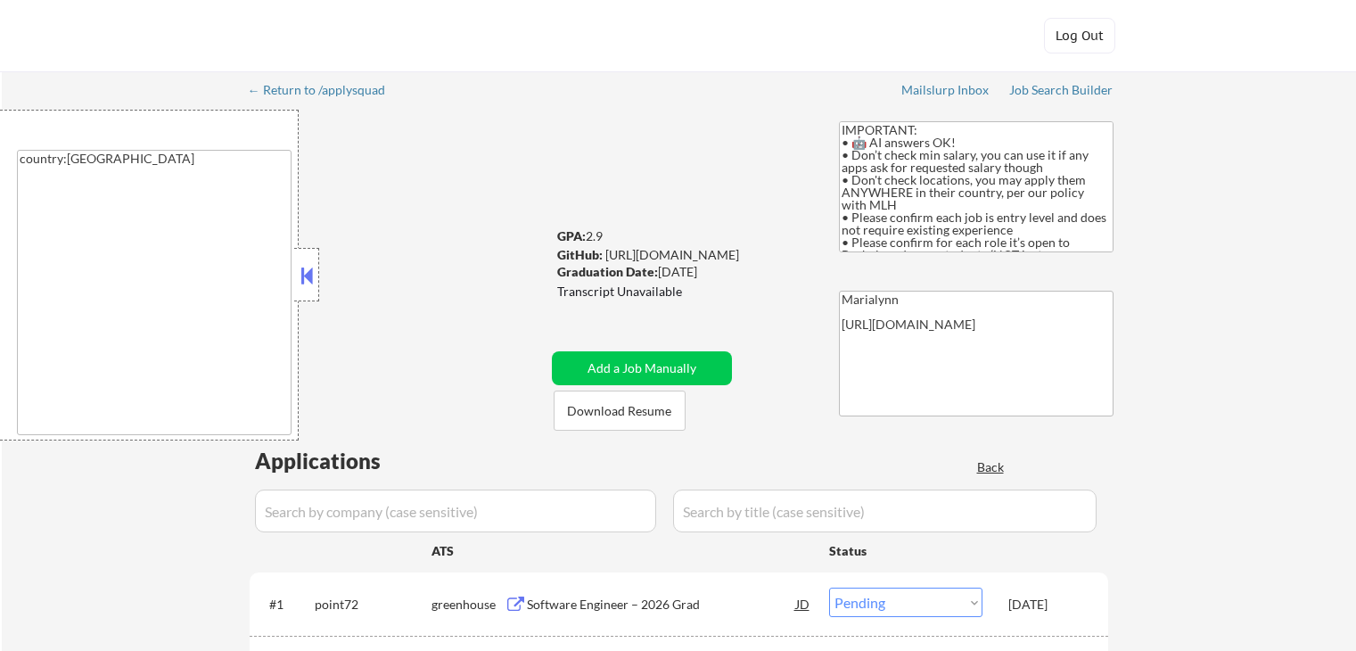
select select ""pending""
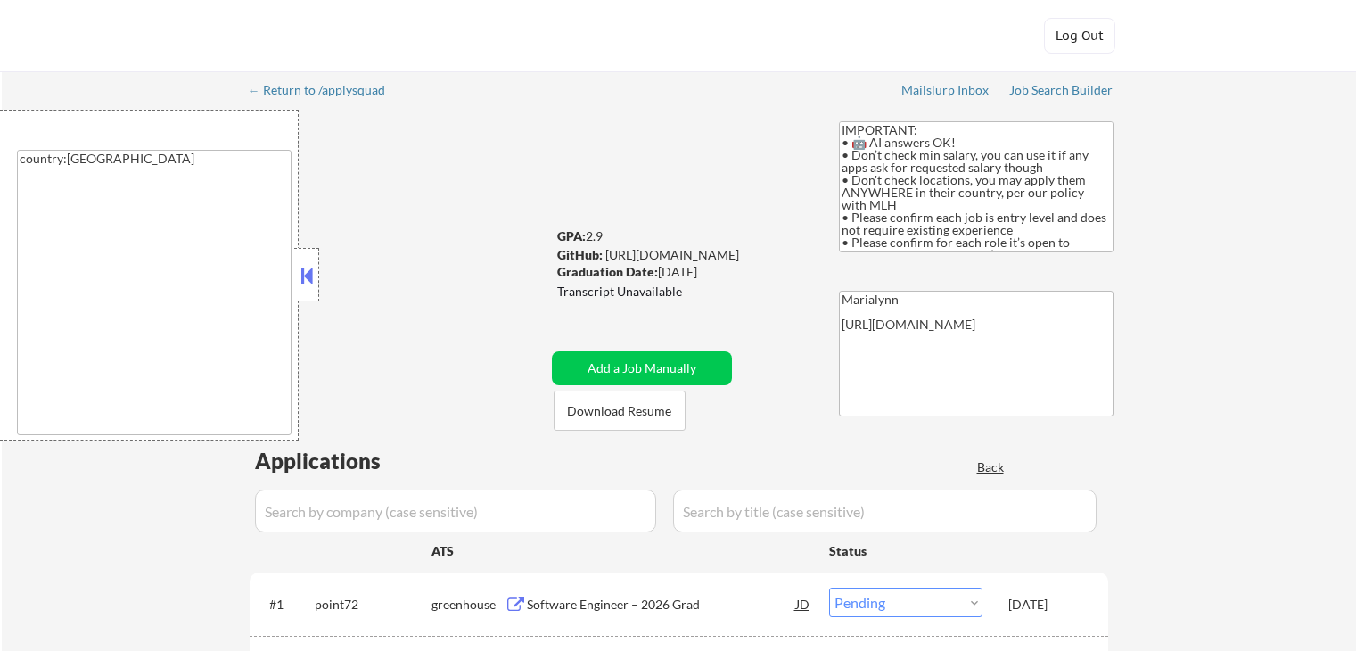
select select ""pending""
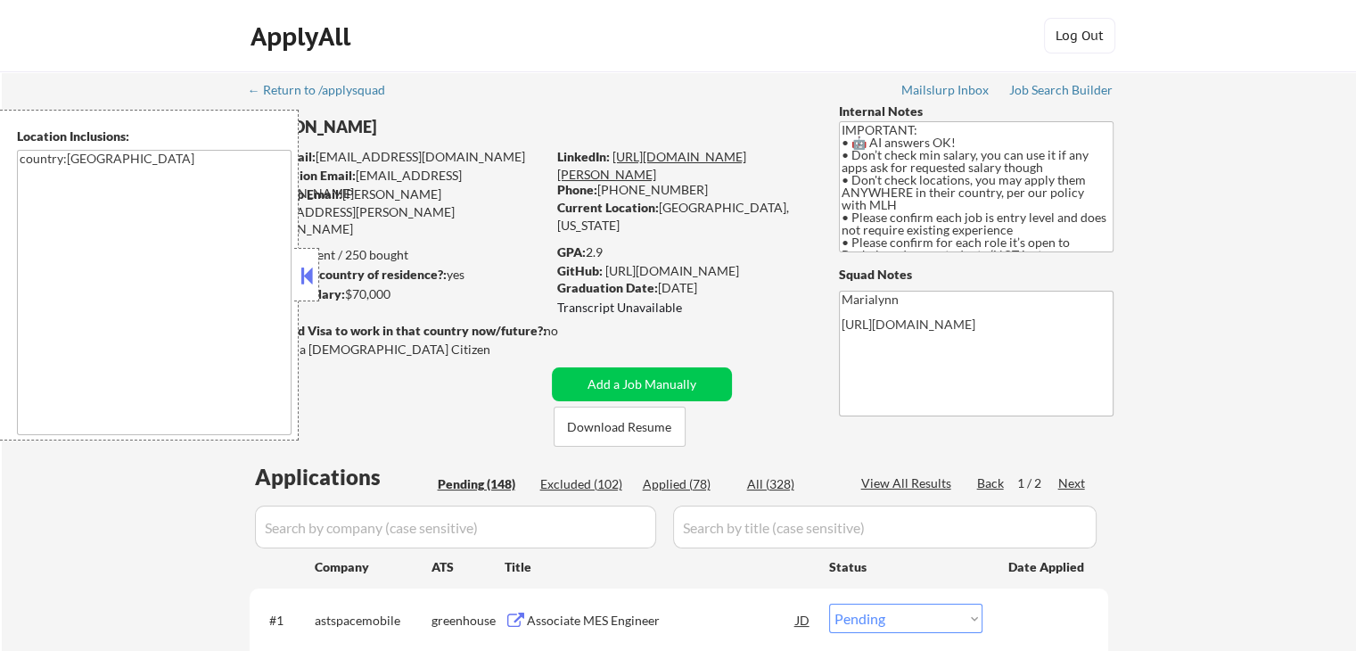
click at [678, 173] on link "[URL][DOMAIN_NAME][PERSON_NAME]" at bounding box center [651, 165] width 189 height 33
drag, startPoint x: 660, startPoint y: 209, endPoint x: 752, endPoint y: 205, distance: 92.8
click at [757, 205] on div "Current Location: [GEOGRAPHIC_DATA], [US_STATE]" at bounding box center [683, 216] width 252 height 35
copy div "[GEOGRAPHIC_DATA], [US_STATE]"
click at [674, 243] on div "GPA: 2.9" at bounding box center [684, 252] width 255 height 18
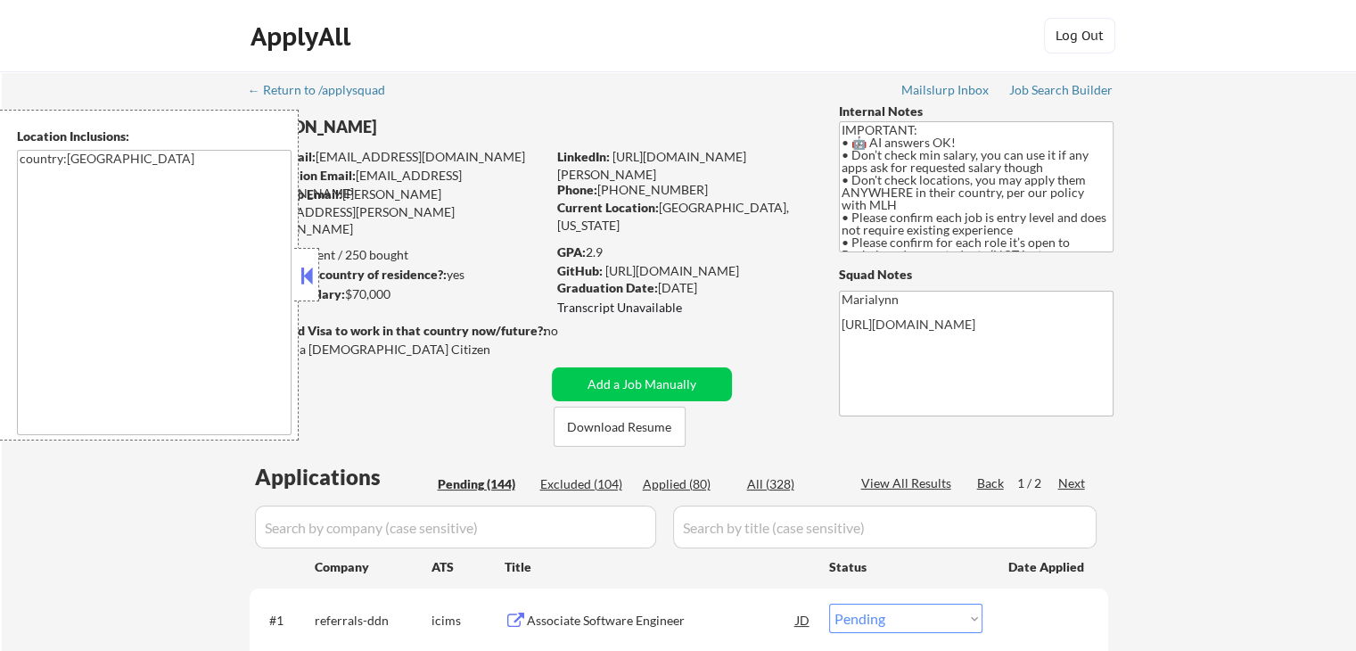
click at [318, 272] on div at bounding box center [306, 274] width 25 height 53
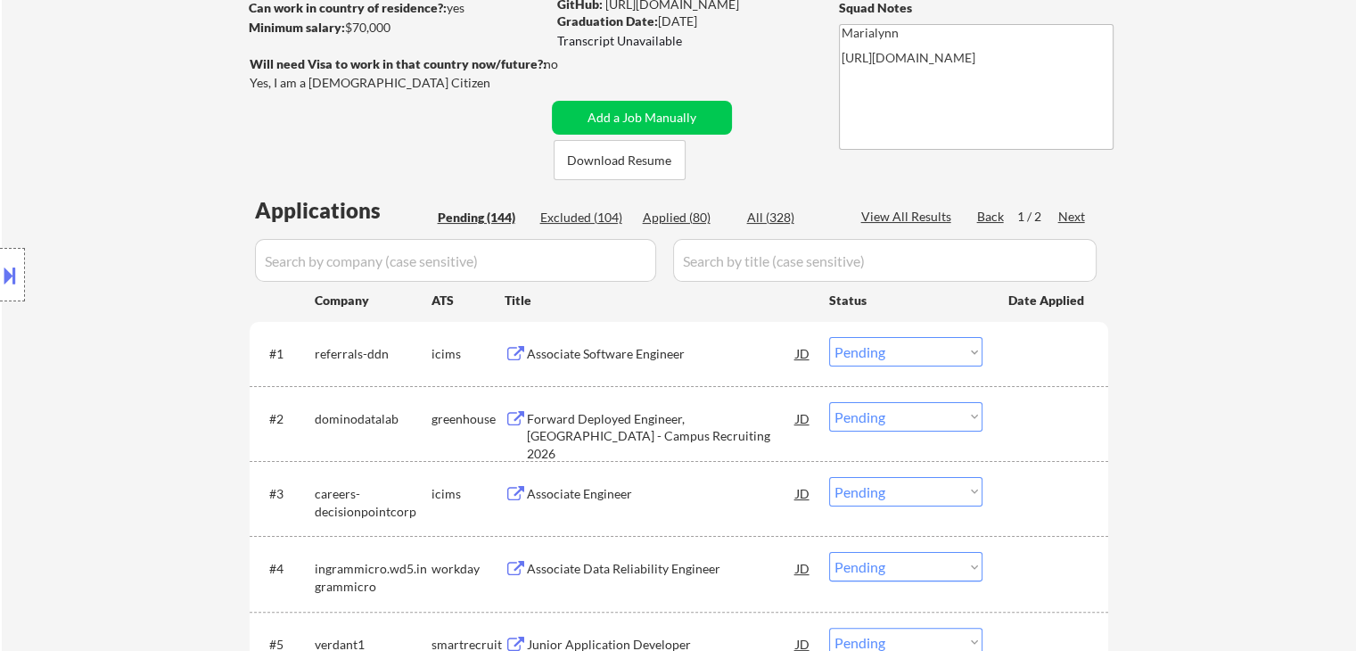
scroll to position [267, 0]
click at [671, 339] on div "Associate Software Engineer" at bounding box center [661, 352] width 269 height 32
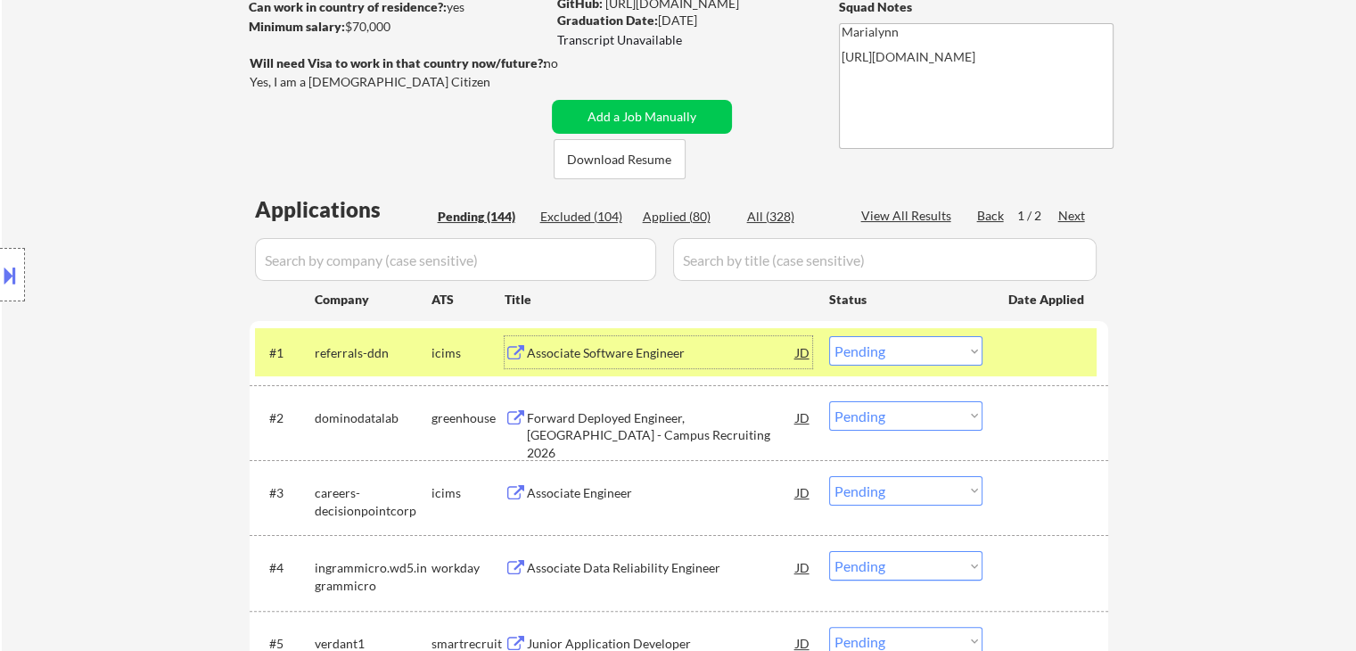
click at [692, 221] on div "Applied (80)" at bounding box center [687, 217] width 89 height 18
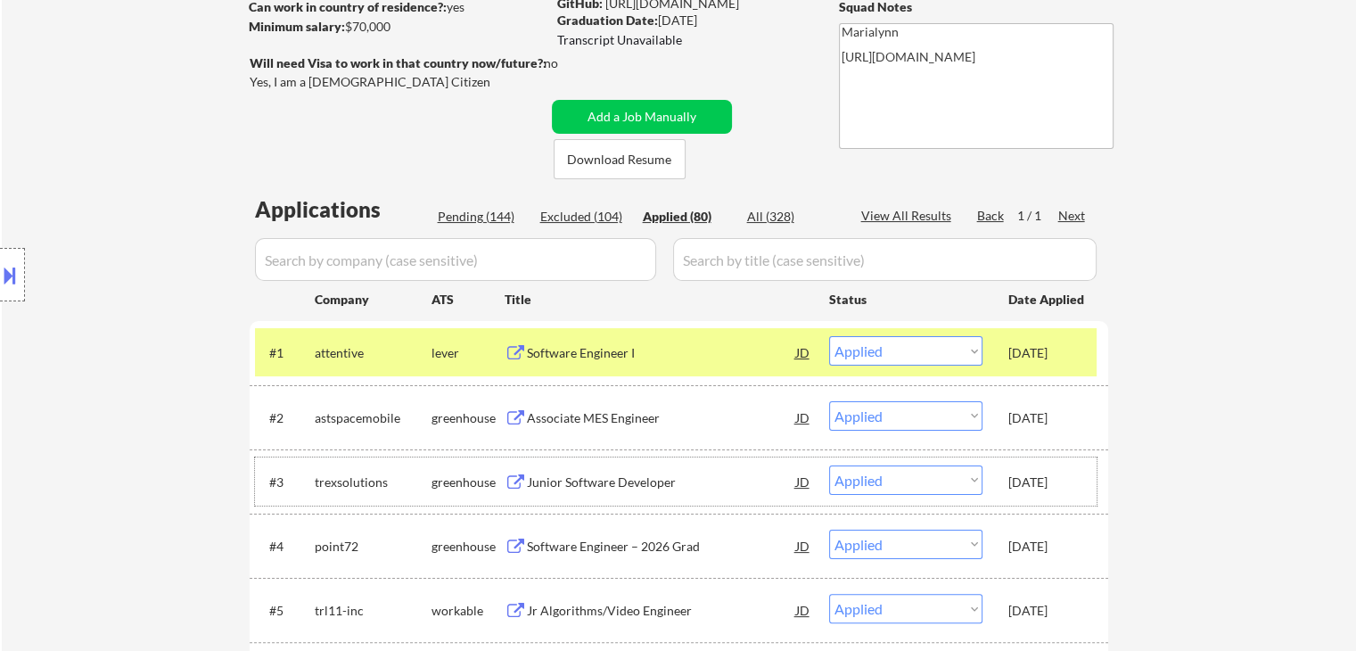
click at [1052, 489] on div "[DATE]" at bounding box center [1047, 482] width 78 height 18
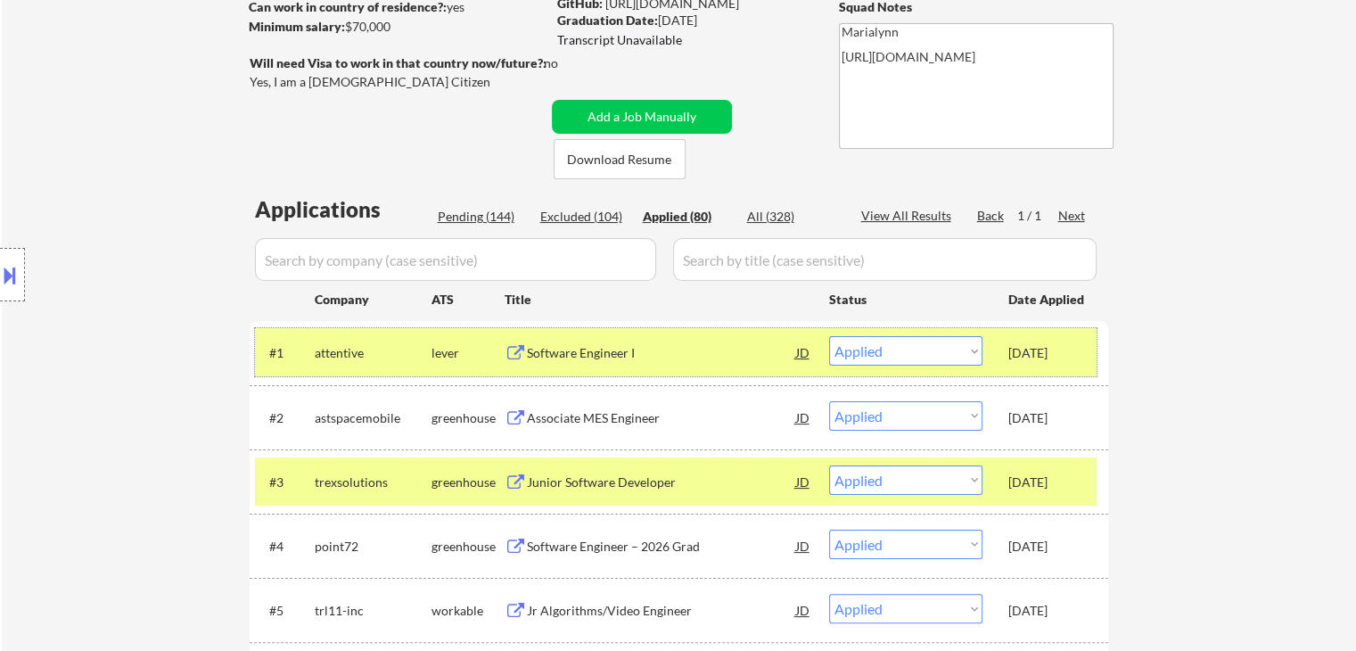
click at [1038, 354] on div "[DATE]" at bounding box center [1047, 353] width 78 height 18
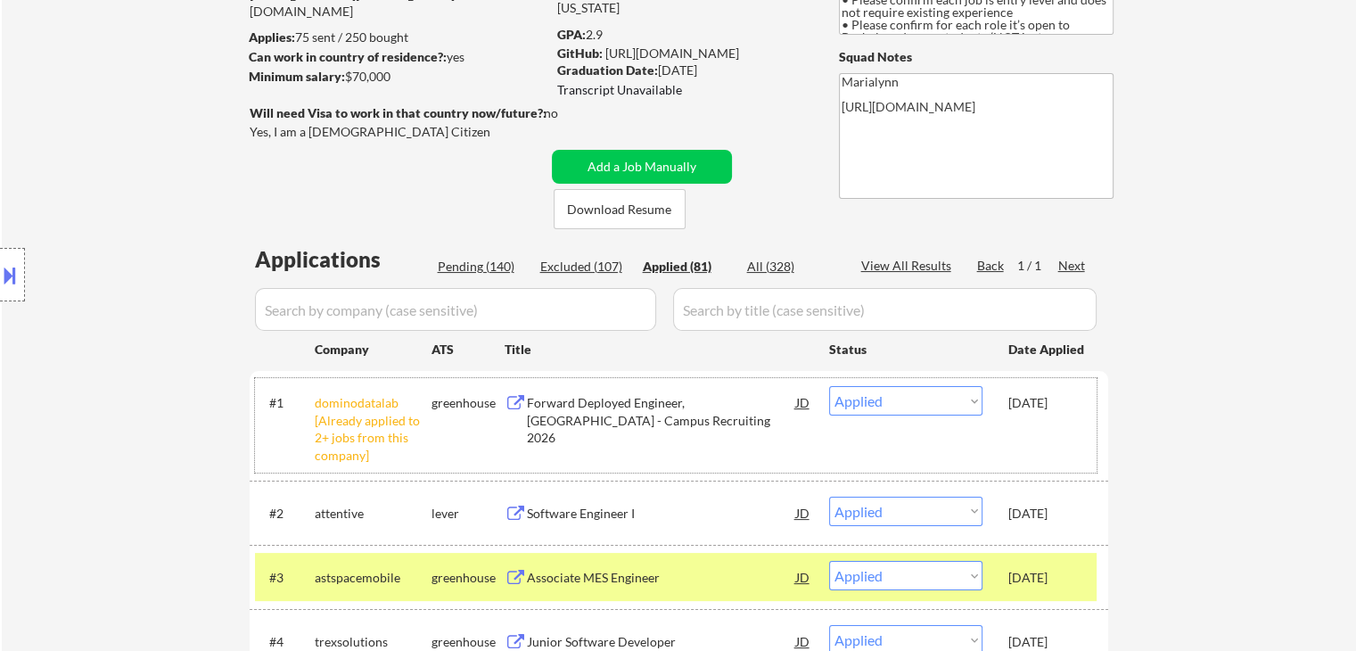
scroll to position [178, 0]
